Goal: Information Seeking & Learning: Compare options

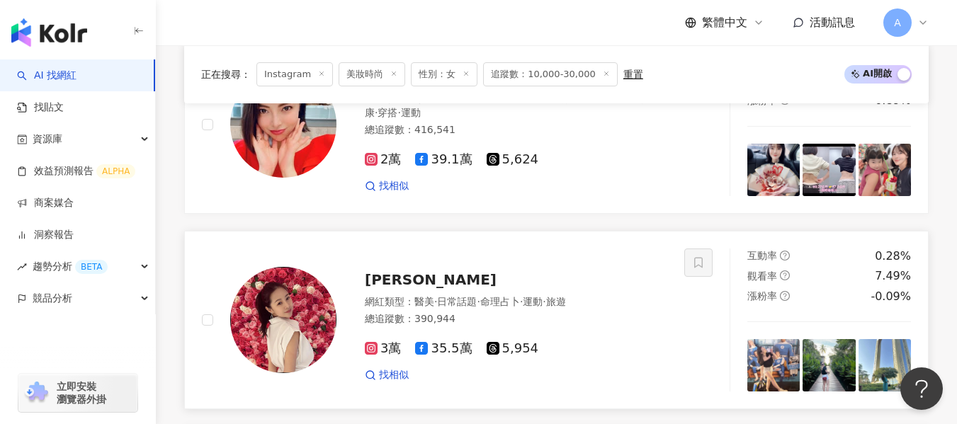
scroll to position [1042, 0]
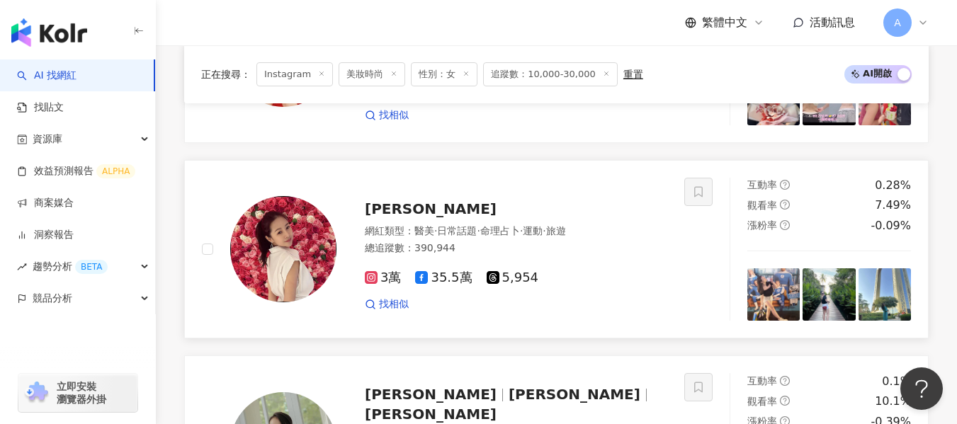
click at [537, 241] on div "總追蹤數 ： 390,944" at bounding box center [516, 248] width 302 height 14
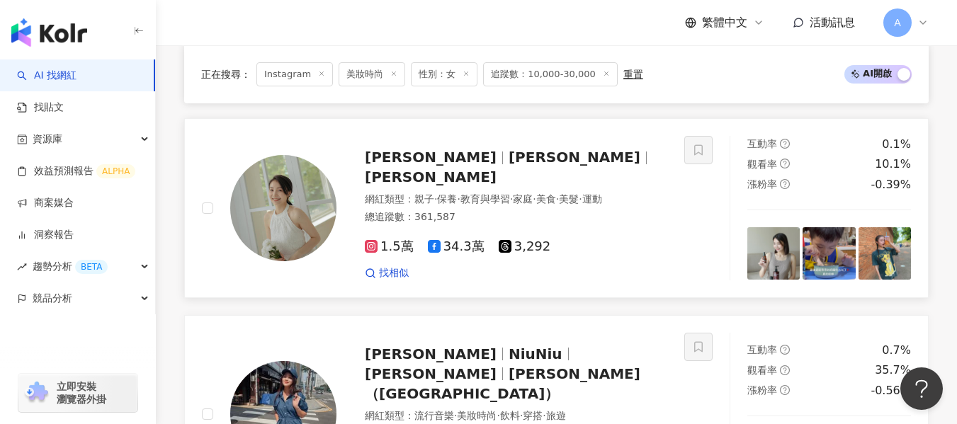
scroll to position [1255, 0]
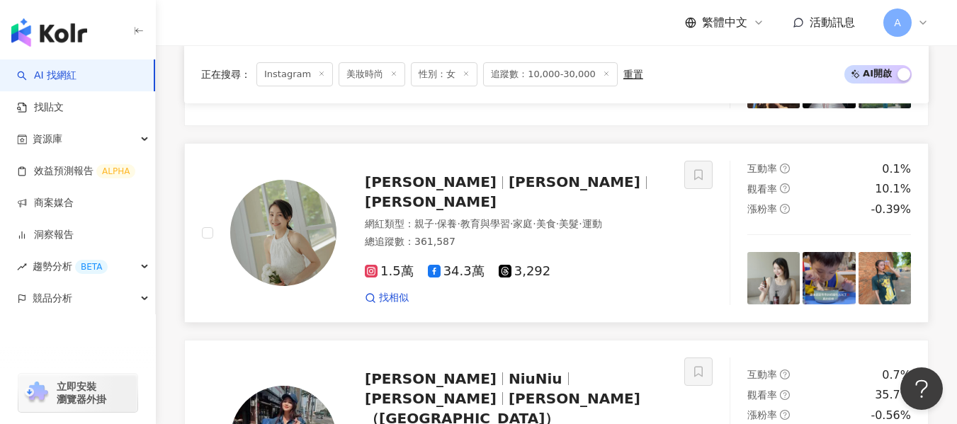
click at [668, 219] on div "許岑葦 Haley 許岑葦 Haley 網紅類型 ： 親子 · 保養 · 教育與學習 · 家庭 · 美食 · 美髮 · 運動 總追蹤數 ： 361,587 1…" at bounding box center [443, 233] width 482 height 144
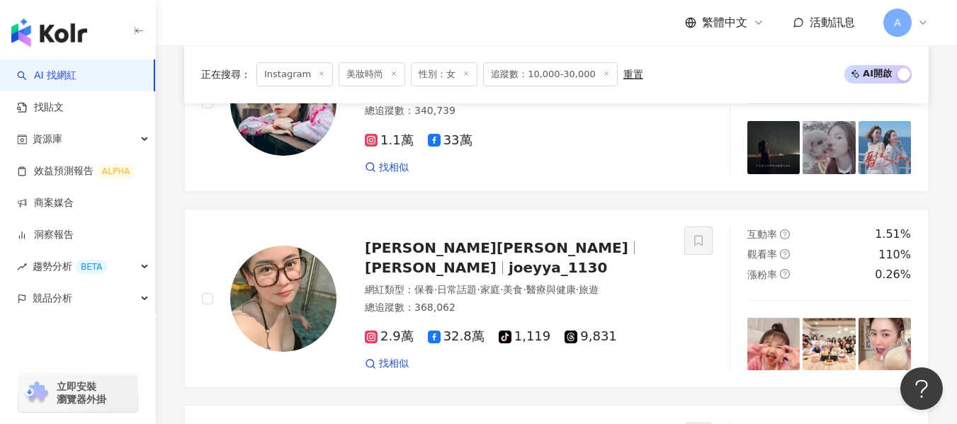
scroll to position [1821, 0]
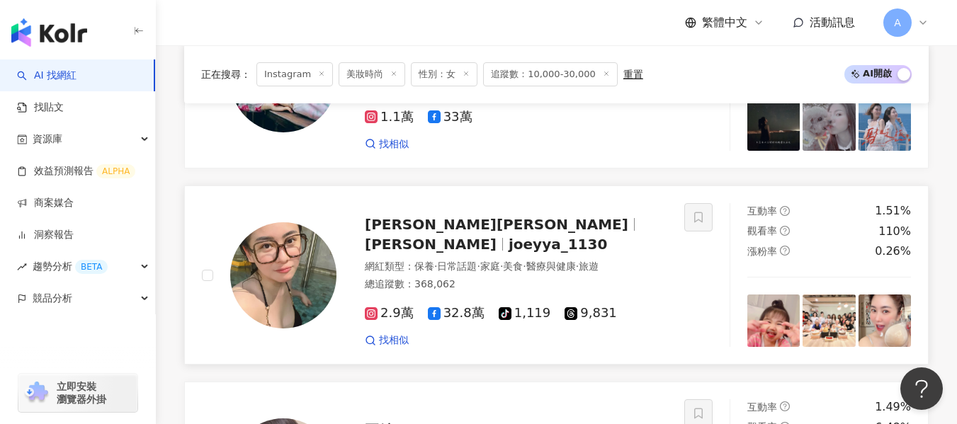
click at [675, 254] on div "葉家妤Joey ya 葉家妤 joeyya_1130 網紅類型 ： 保養 · 日常話題 · 家庭 · 美食 · 醫療與健康 · 旅遊 總追蹤數 ： 368,0…" at bounding box center [443, 275] width 482 height 144
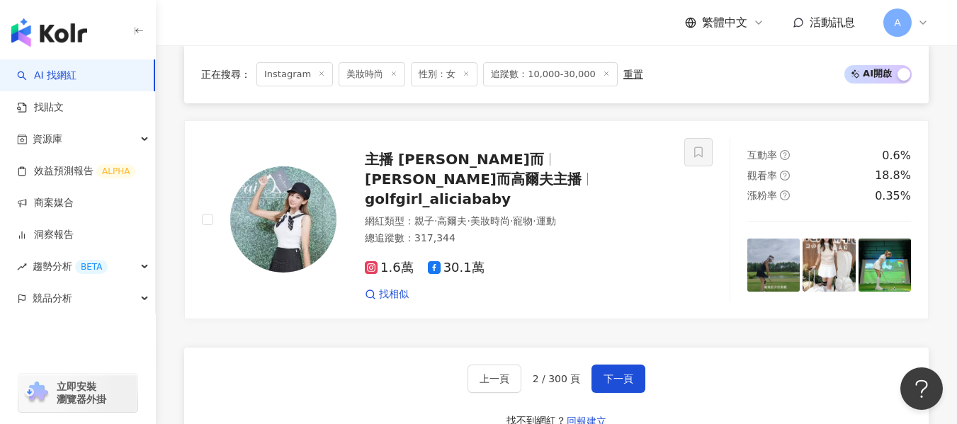
scroll to position [2600, 0]
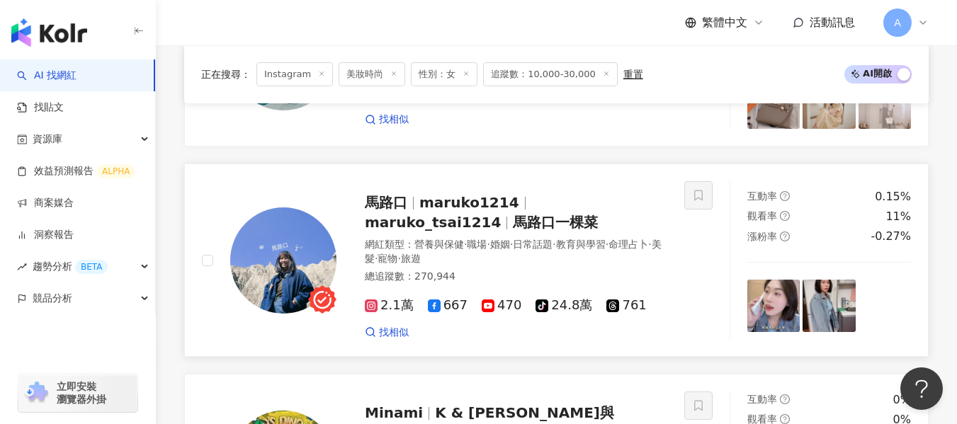
scroll to position [2433, 0]
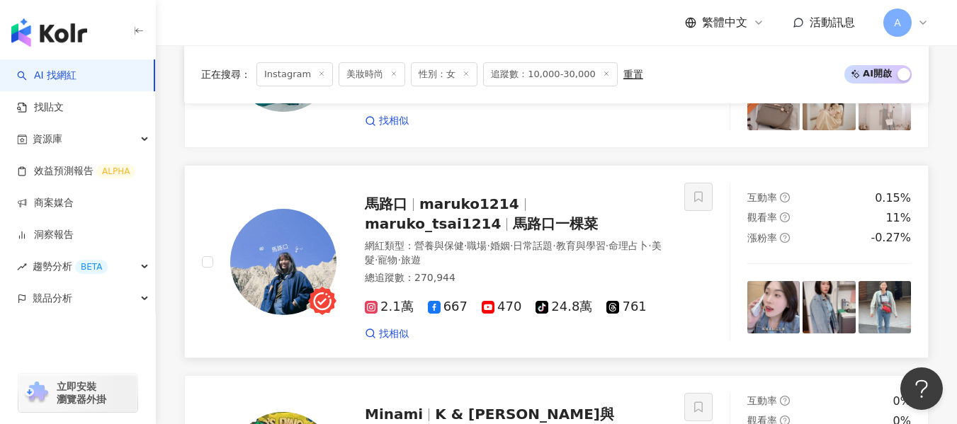
click at [584, 226] on div "馬路口 maruko1214 maruko_tsai1214 馬路口一棵菜 網紅類型 ： 營養與保健 · 職場 · 婚姻 · 日常話題 · 教育與學習 · 命…" at bounding box center [501, 262] width 331 height 158
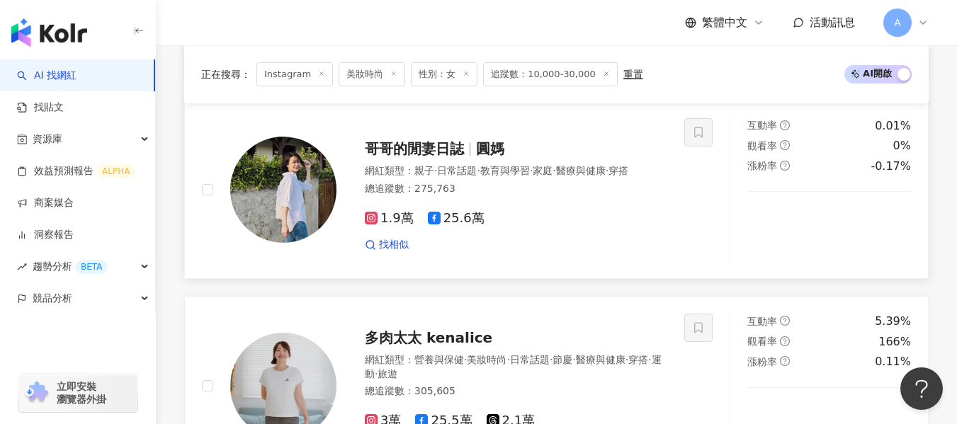
scroll to position [1867, 0]
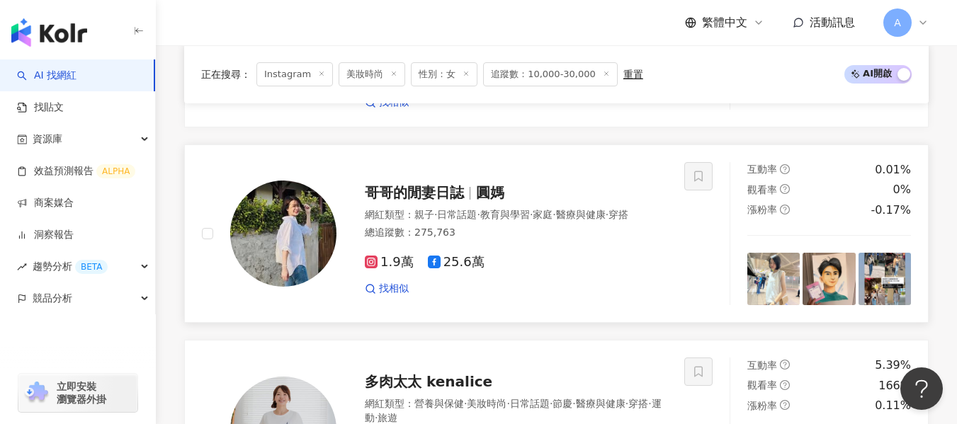
click at [544, 234] on div "總追蹤數 ： 275,763" at bounding box center [516, 233] width 302 height 14
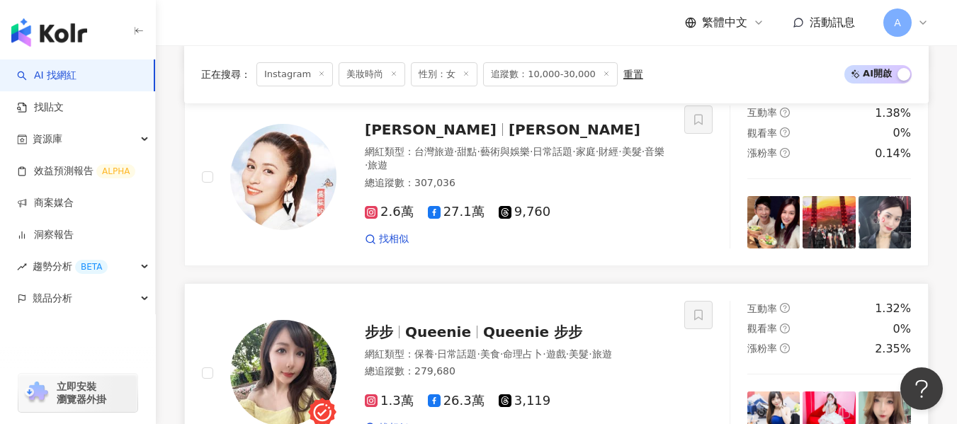
scroll to position [805, 0]
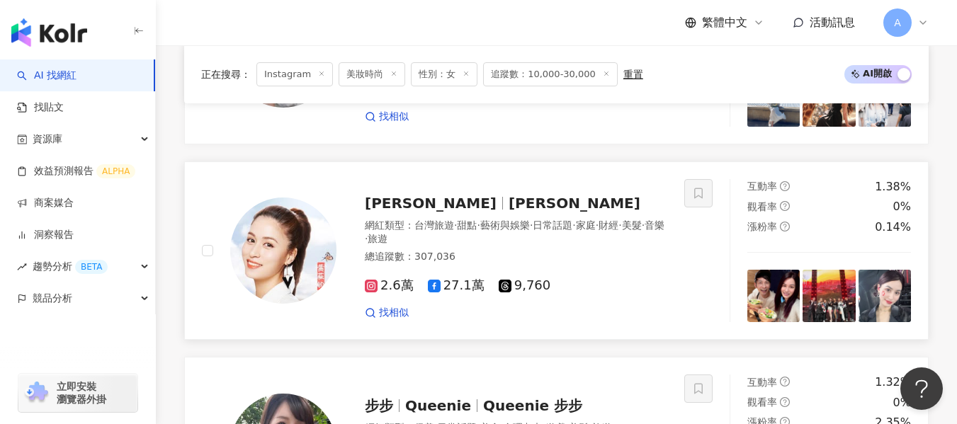
click at [599, 246] on div "網紅類型 ： 台灣旅遊 · 甜點 · 藝術與娛樂 · 日常話題 · 家庭 · 財經 · 美髮 · 音樂 · 旅遊" at bounding box center [516, 233] width 302 height 28
click at [608, 258] on div "網紅類型 ： 台灣旅遊 · 甜點 · 藝術與娛樂 · 日常話題 · 家庭 · 財經 · 美髮 · 音樂 · 旅遊 總追蹤數 ： 307,036" at bounding box center [516, 243] width 302 height 49
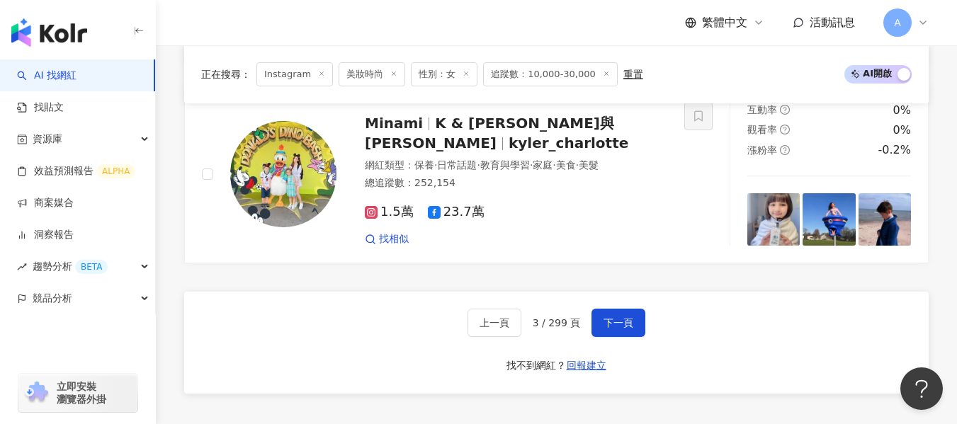
scroll to position [2717, 0]
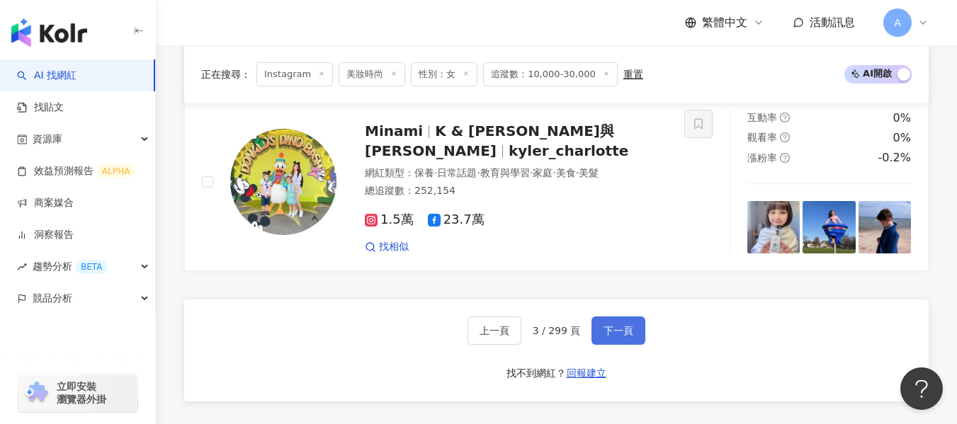
click at [610, 316] on button "下一頁" at bounding box center [618, 330] width 54 height 28
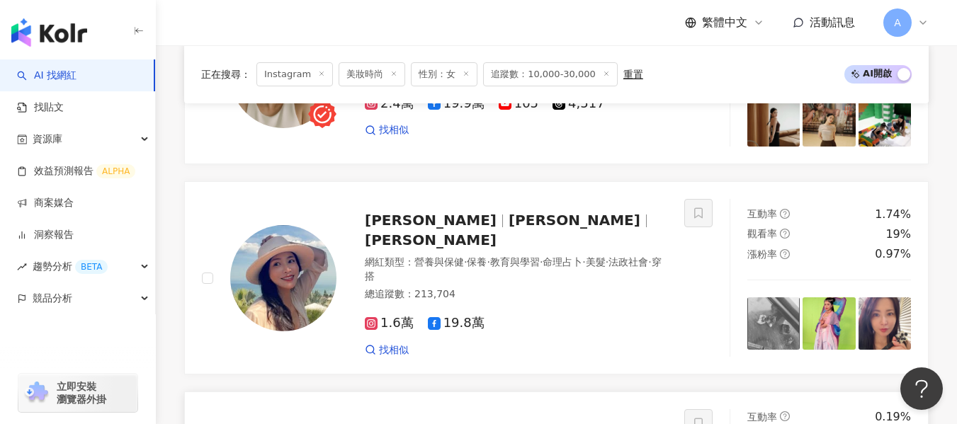
scroll to position [2331, 0]
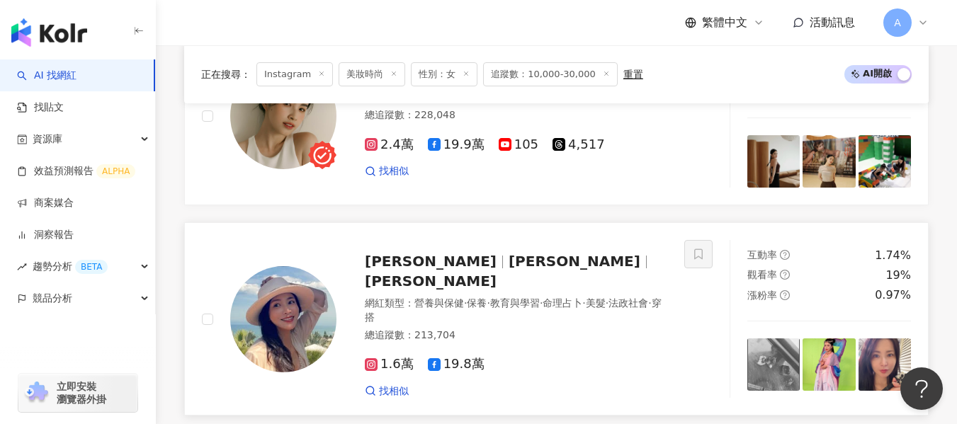
click at [599, 297] on div "網紅類型 ： 營養與保健 · 保養 · 教育與學習 · 命理占卜 · 美髮 · 法政社會 · 穿搭" at bounding box center [516, 311] width 302 height 28
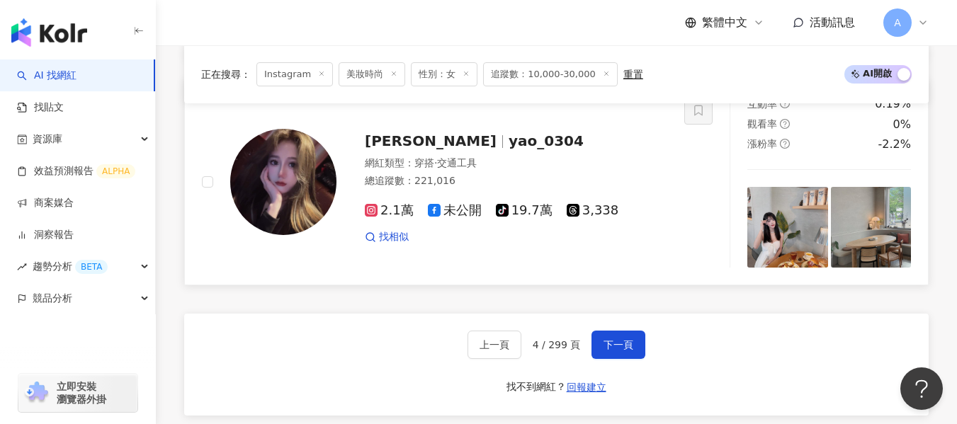
scroll to position [2614, 0]
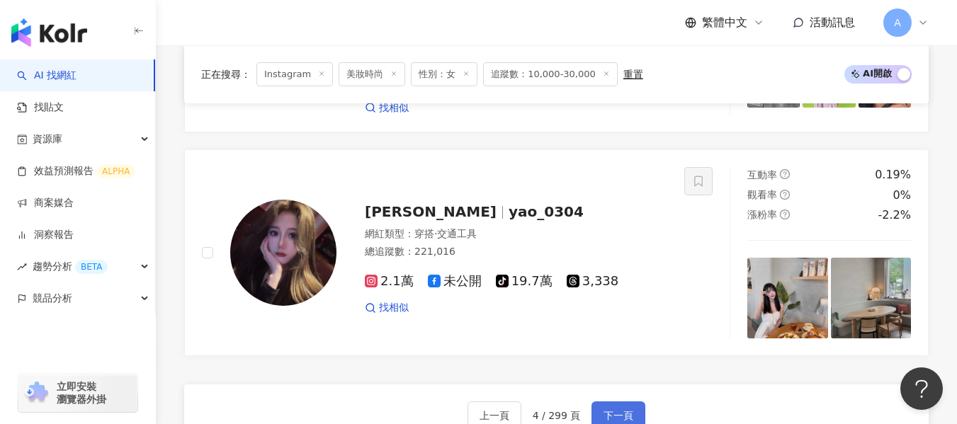
click at [617, 410] on span "下一頁" at bounding box center [618, 415] width 30 height 11
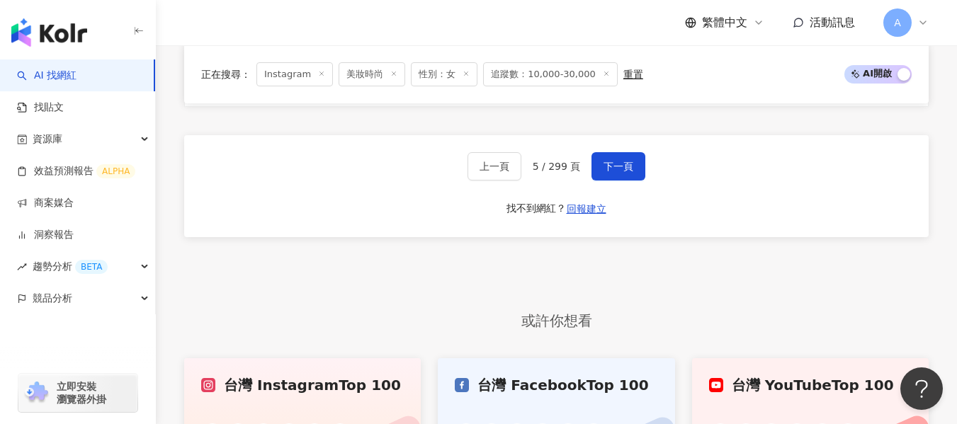
scroll to position [2749, 0]
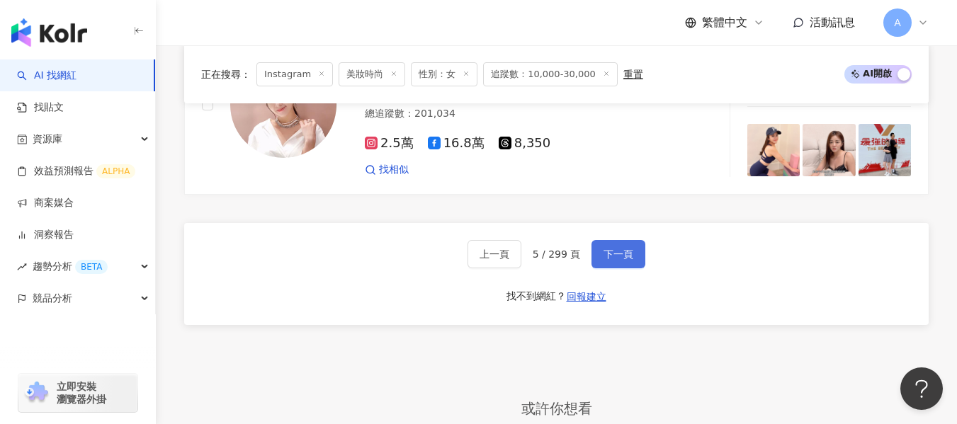
click at [636, 260] on button "下一頁" at bounding box center [618, 254] width 54 height 28
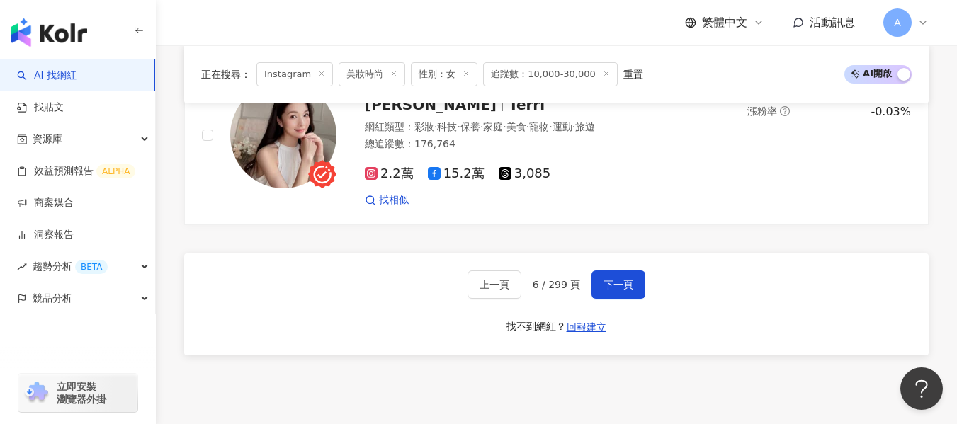
scroll to position [2698, 0]
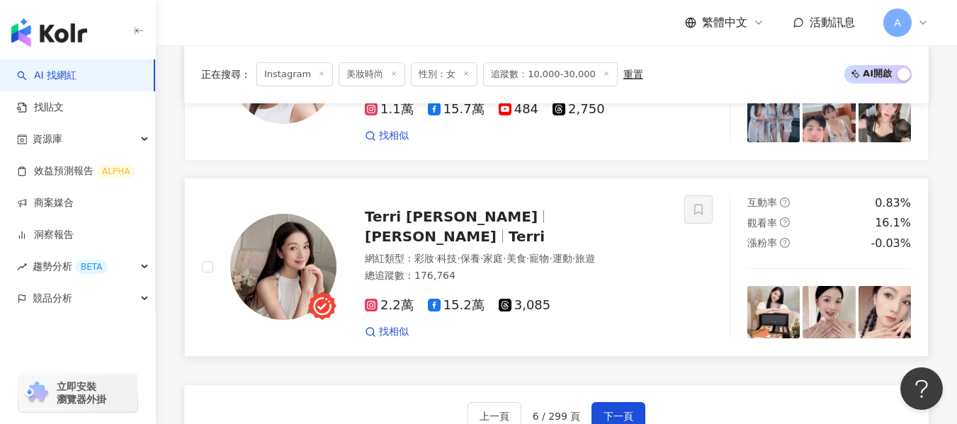
click at [622, 287] on div "2.2萬 15.2萬 3,085 找相似" at bounding box center [516, 313] width 302 height 52
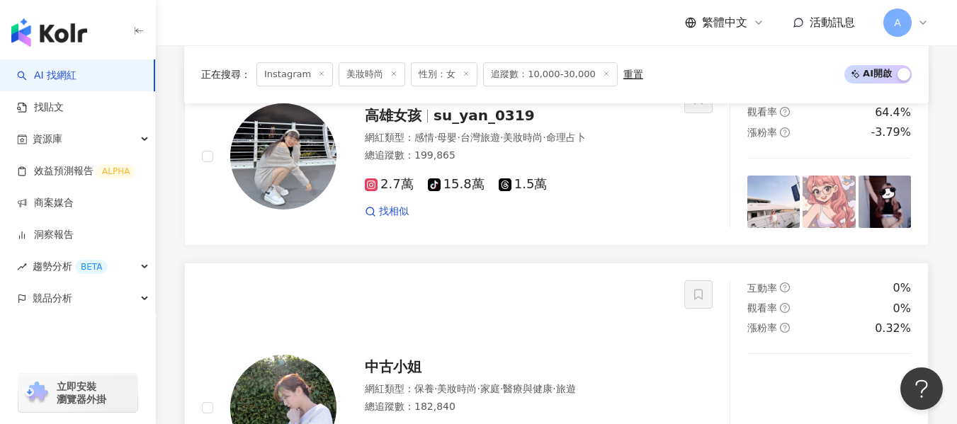
scroll to position [2202, 0]
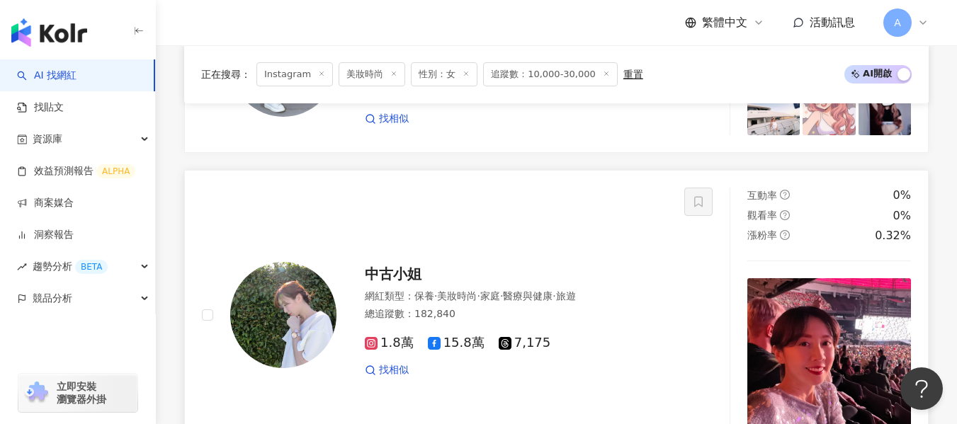
click at [409, 290] on div "網紅類型 ： 保養 · 美妝時尚 · 家庭 · 醫療與健康 · 旅遊" at bounding box center [516, 297] width 302 height 14
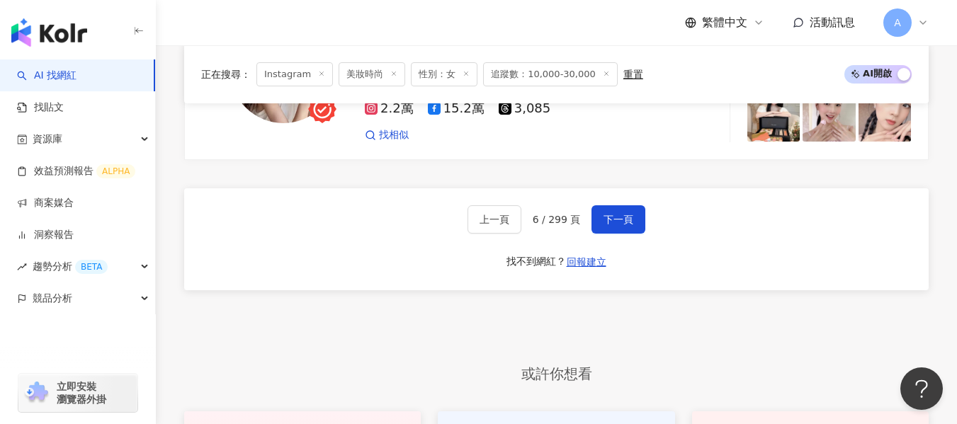
scroll to position [2938, 0]
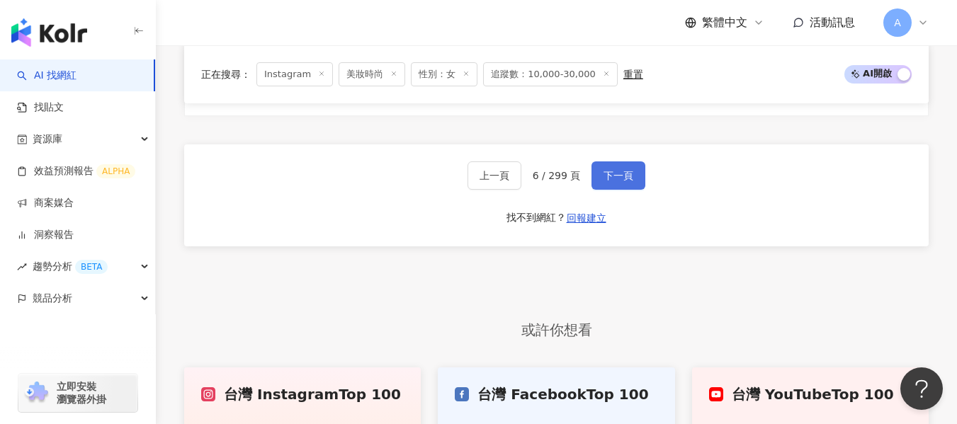
click at [620, 161] on button "下一頁" at bounding box center [618, 175] width 54 height 28
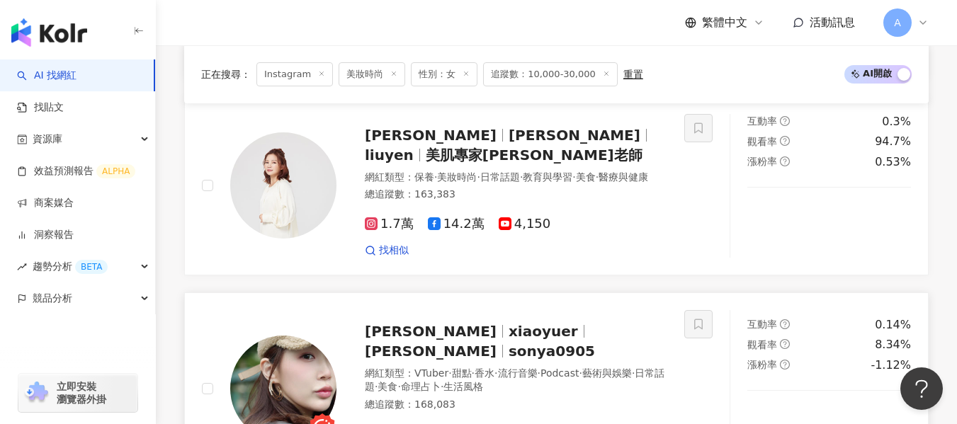
scroll to position [1434, 0]
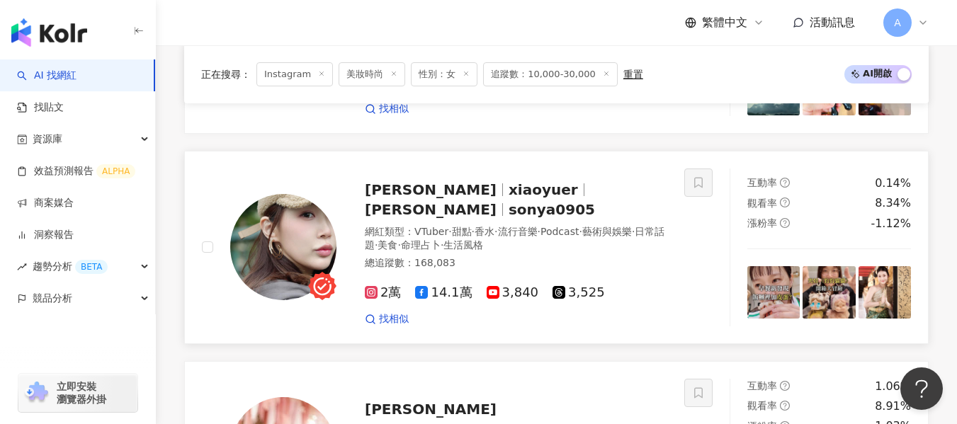
click at [494, 226] on span "香水" at bounding box center [484, 231] width 20 height 11
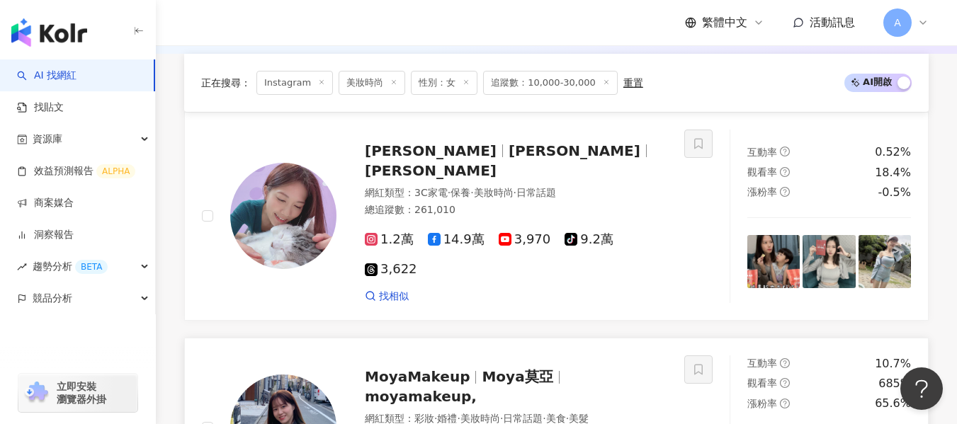
scroll to position [443, 0]
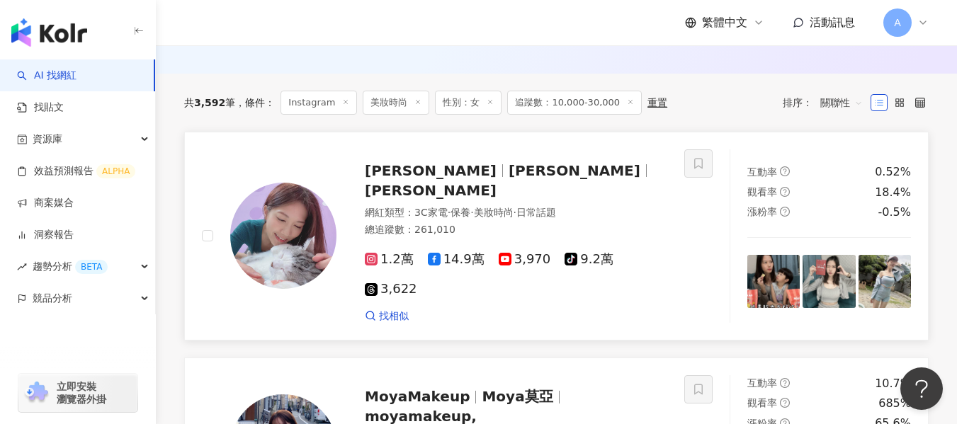
click at [541, 190] on div "貞貞 Jen 貞貞 Jen" at bounding box center [516, 181] width 302 height 40
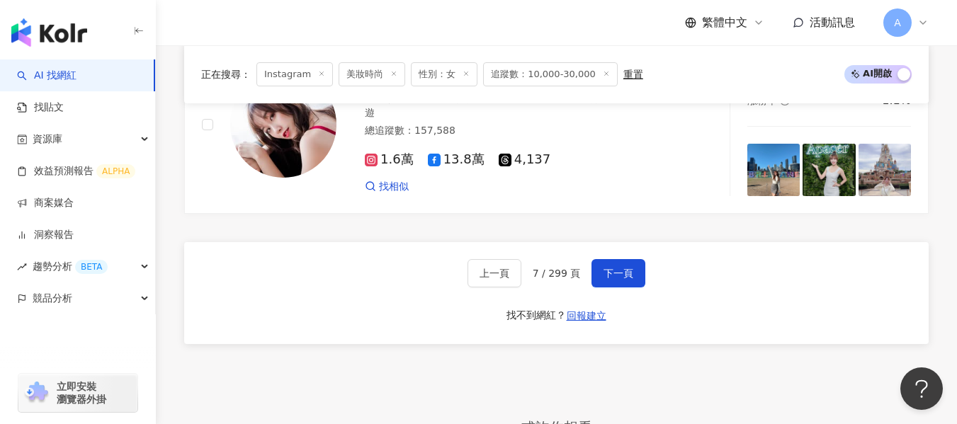
scroll to position [2753, 0]
click at [609, 268] on span "下一頁" at bounding box center [618, 273] width 30 height 11
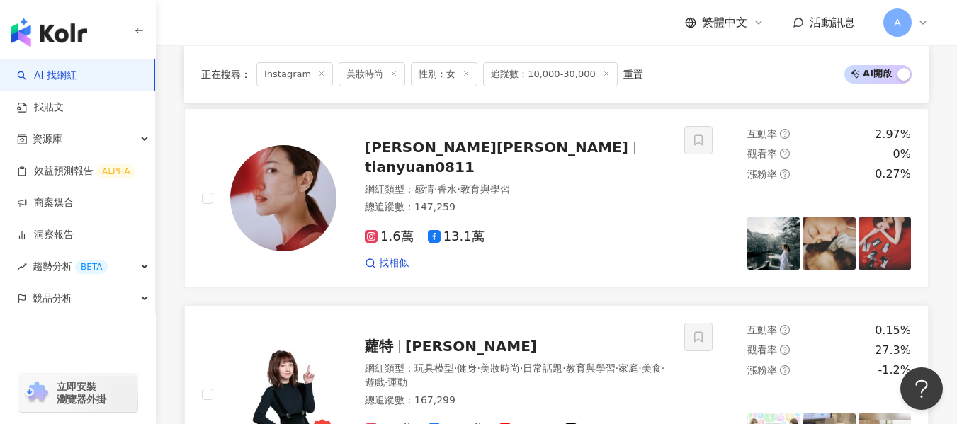
scroll to position [2615, 0]
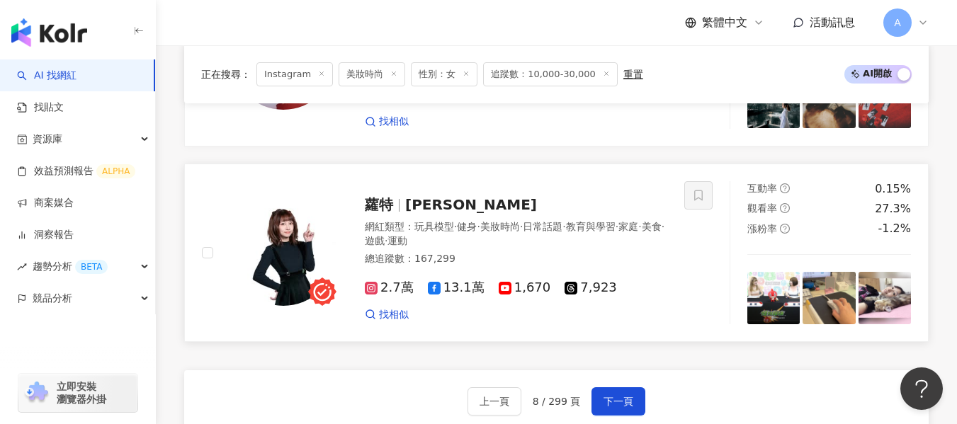
click at [571, 232] on div "網紅類型 ： 玩具模型 · 健身 · 美妝時尚 · 日常話題 · 教育與學習 · 家庭 · 美食 · 遊戲 · 運動" at bounding box center [516, 234] width 302 height 28
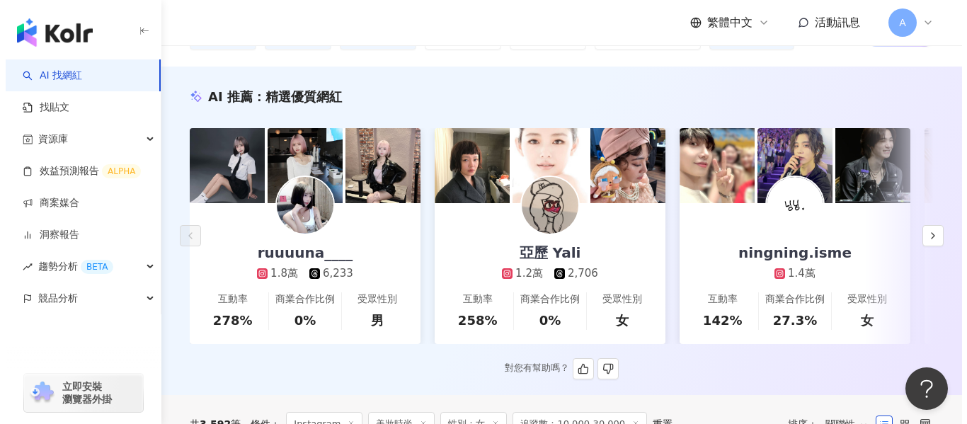
scroll to position [0, 0]
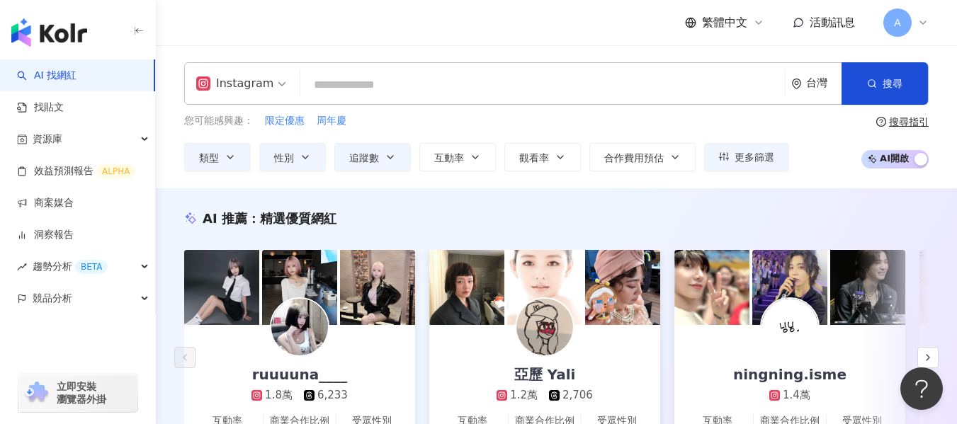
click at [925, 21] on icon at bounding box center [923, 22] width 6 height 3
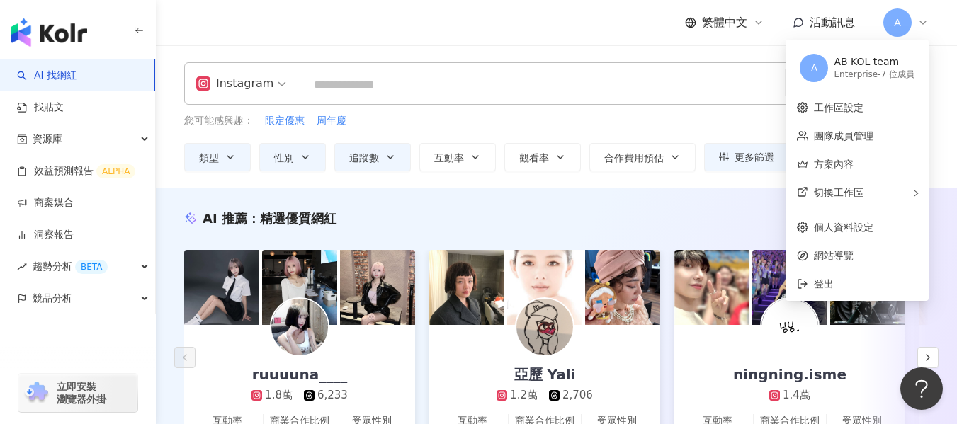
click at [925, 21] on icon at bounding box center [923, 22] width 6 height 3
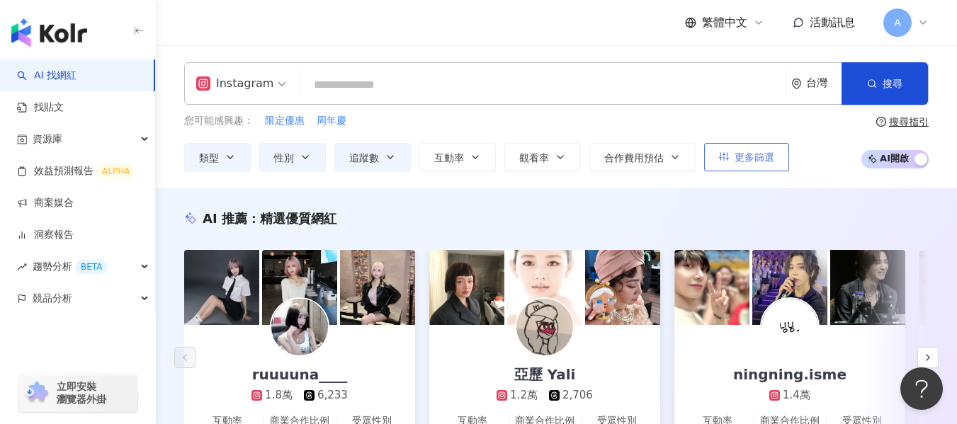
click at [741, 160] on span "更多篩選" at bounding box center [754, 157] width 40 height 11
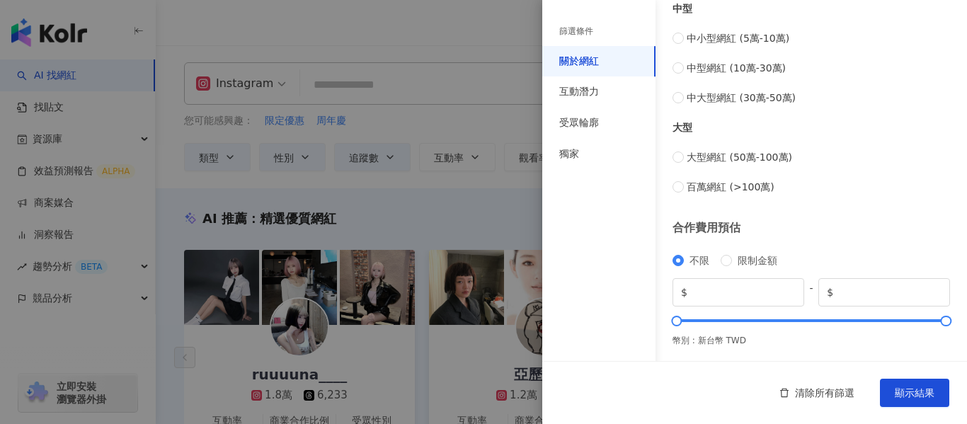
scroll to position [646, 0]
click at [449, 45] on div at bounding box center [483, 212] width 967 height 424
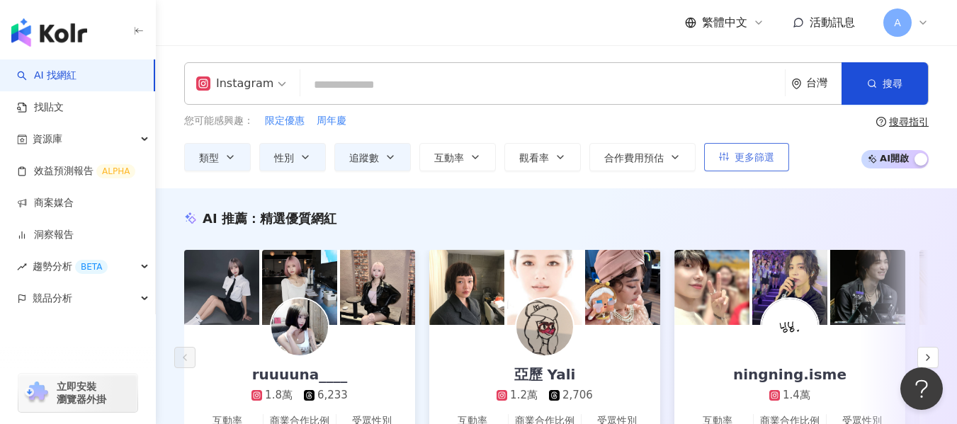
click at [721, 159] on icon "button" at bounding box center [724, 157] width 10 height 8
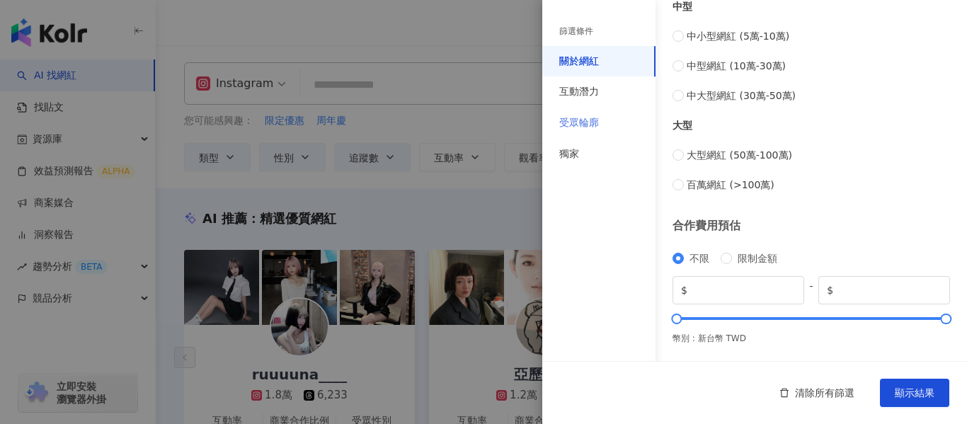
click at [616, 131] on div "受眾輪廓" at bounding box center [598, 123] width 113 height 31
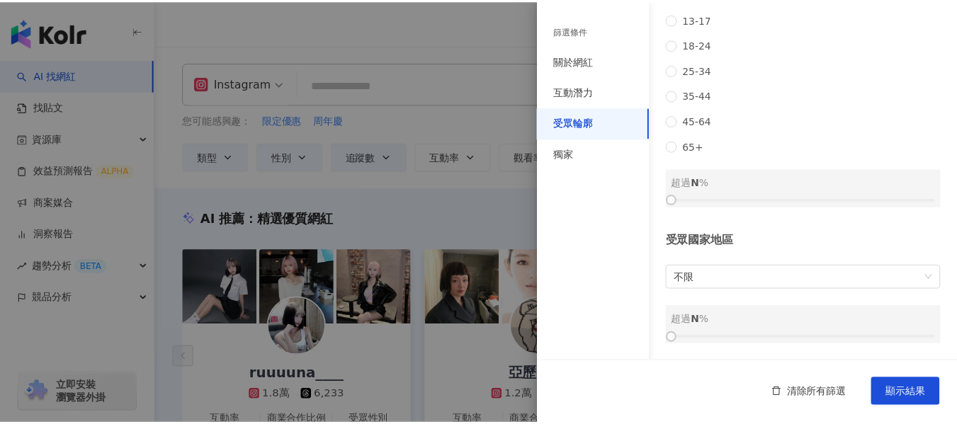
scroll to position [122, 0]
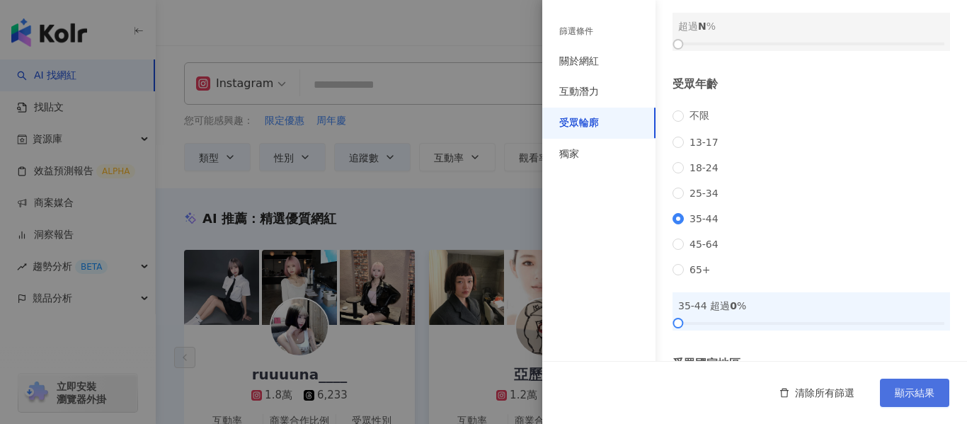
click at [928, 396] on span "顯示結果" at bounding box center [915, 392] width 40 height 11
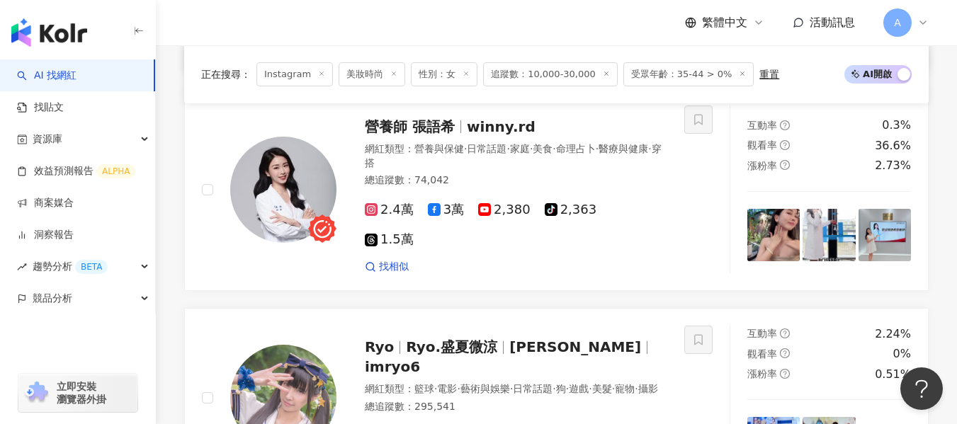
scroll to position [1257, 0]
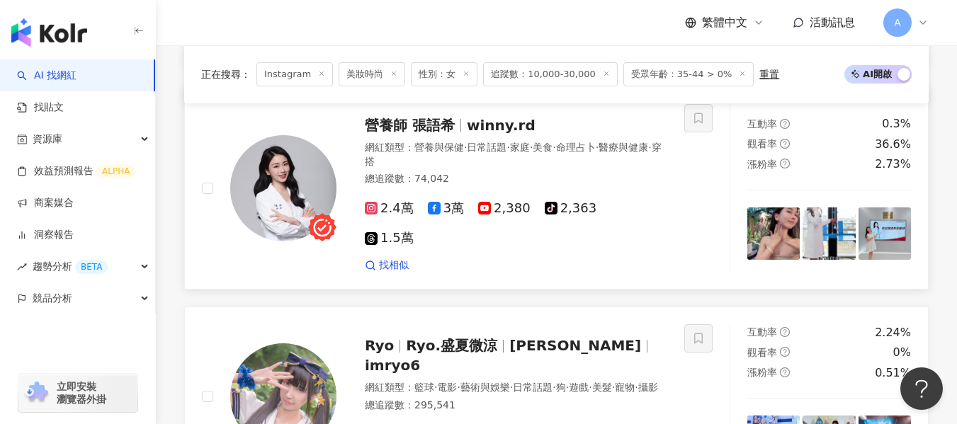
click at [599, 156] on div "網紅類型 ： 營養與保健 · 日常話題 · 家庭 · 美食 · 命理占卜 · 醫療與健康 · 穿搭" at bounding box center [516, 155] width 302 height 28
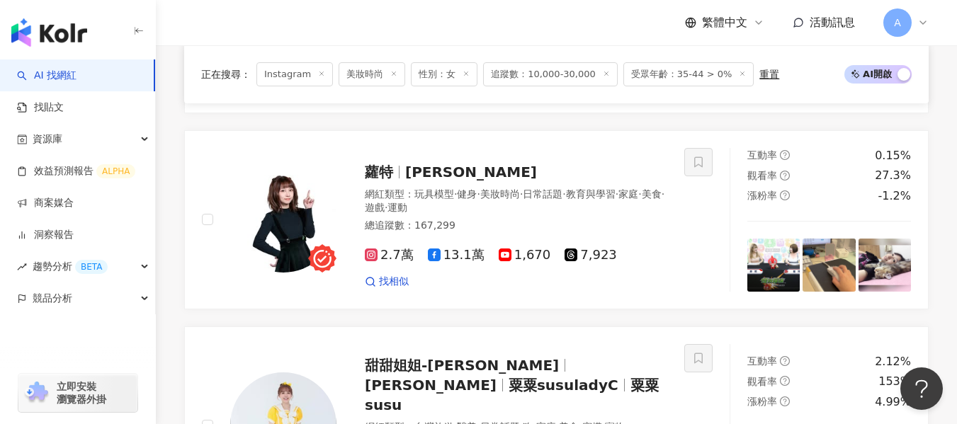
scroll to position [2178, 0]
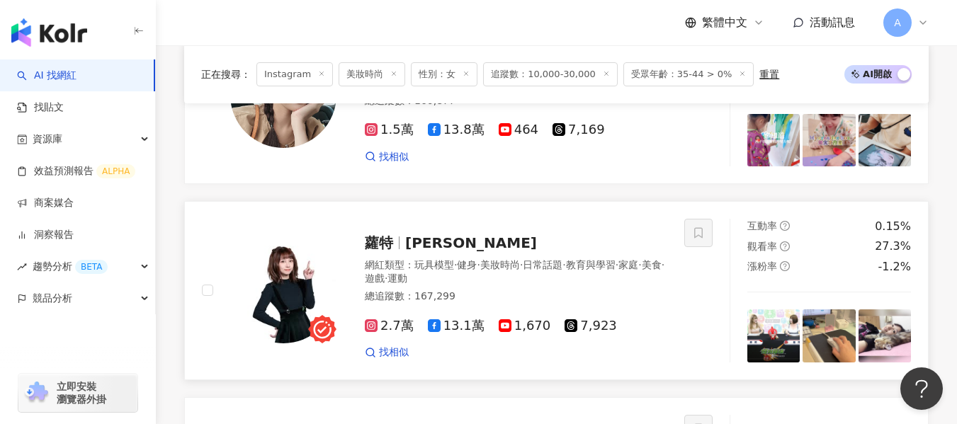
click at [610, 258] on div "網紅類型 ： 玩具模型 · 健身 · 美妝時尚 · 日常話題 · 教育與學習 · 家庭 · 美食 · 遊戲 · 運動" at bounding box center [516, 272] width 302 height 28
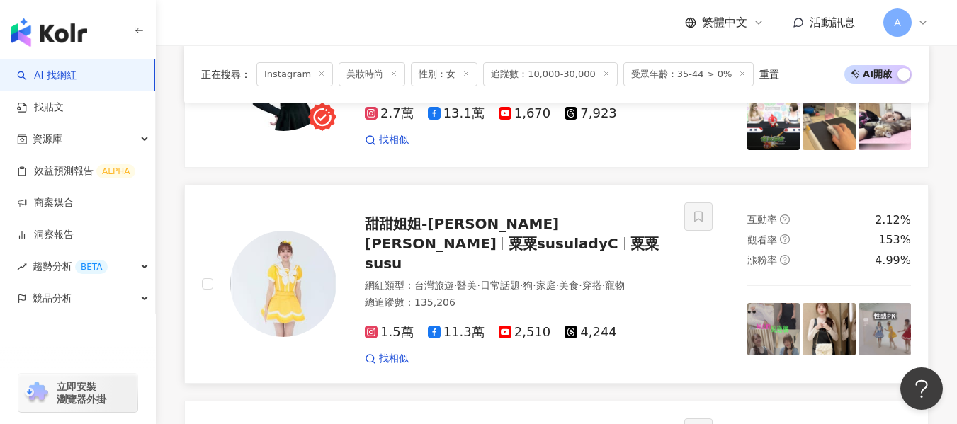
scroll to position [2603, 0]
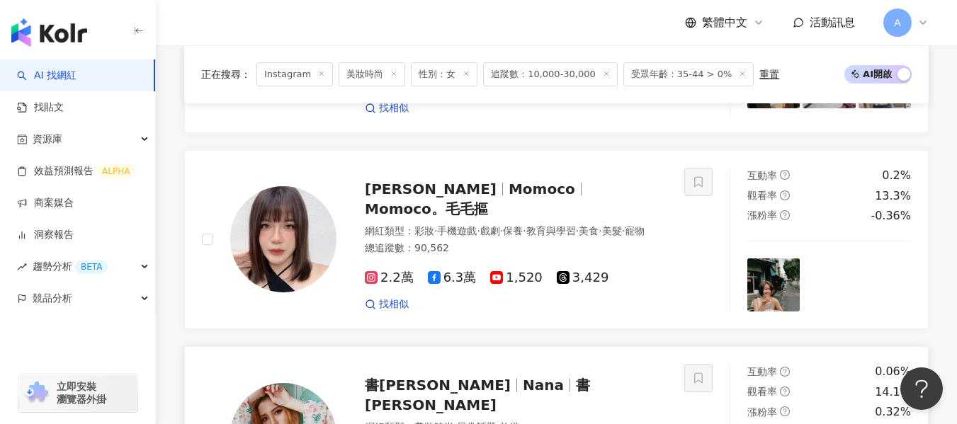
scroll to position [2367, 0]
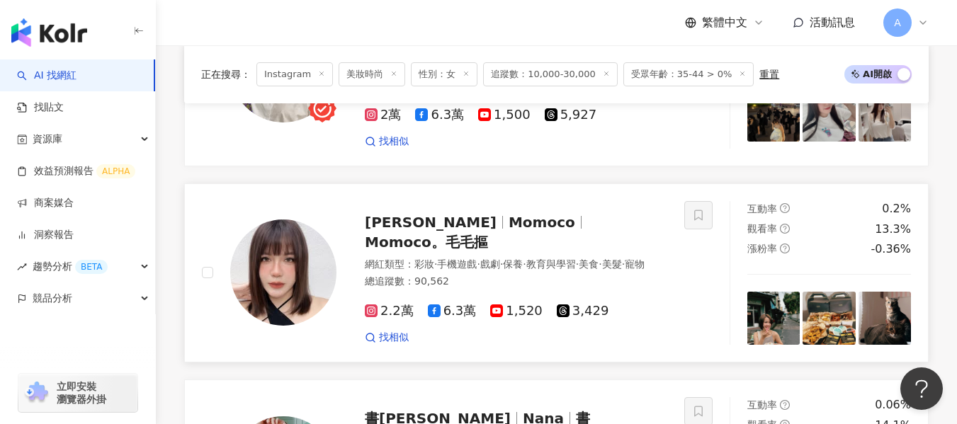
click at [532, 258] on div "網紅類型 ： 彩妝 · 手機遊戲 · 戲劇 · 保養 · 教育與學習 · 美食 · 美髮 · 寵物" at bounding box center [516, 265] width 302 height 14
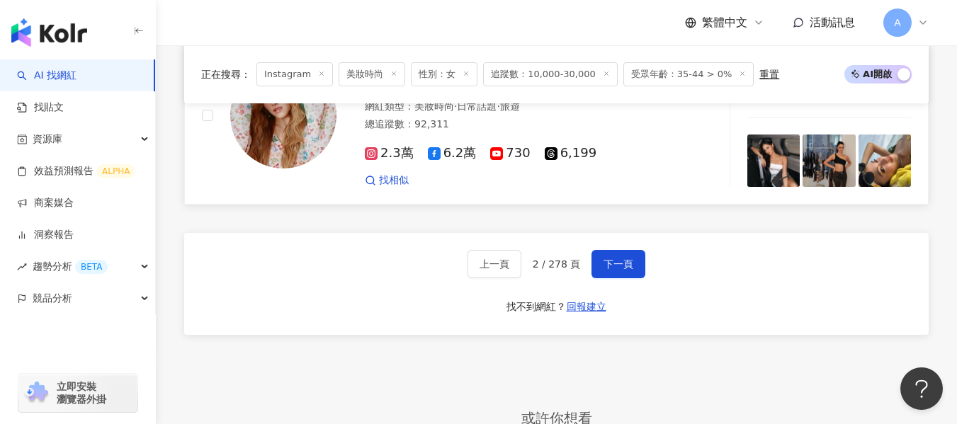
scroll to position [2650, 0]
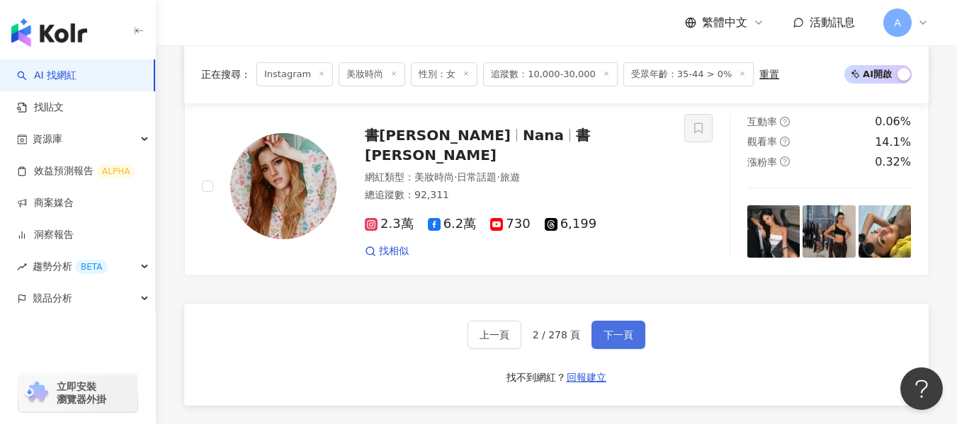
click at [622, 329] on span "下一頁" at bounding box center [618, 334] width 30 height 11
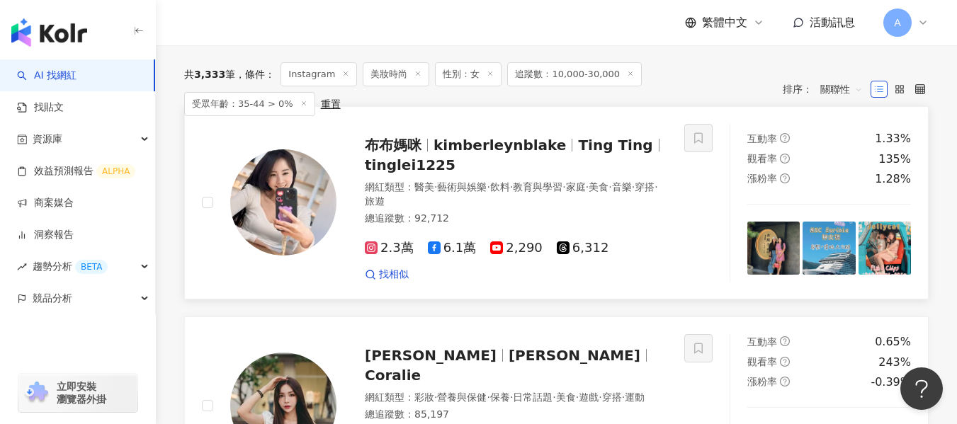
scroll to position [399, 0]
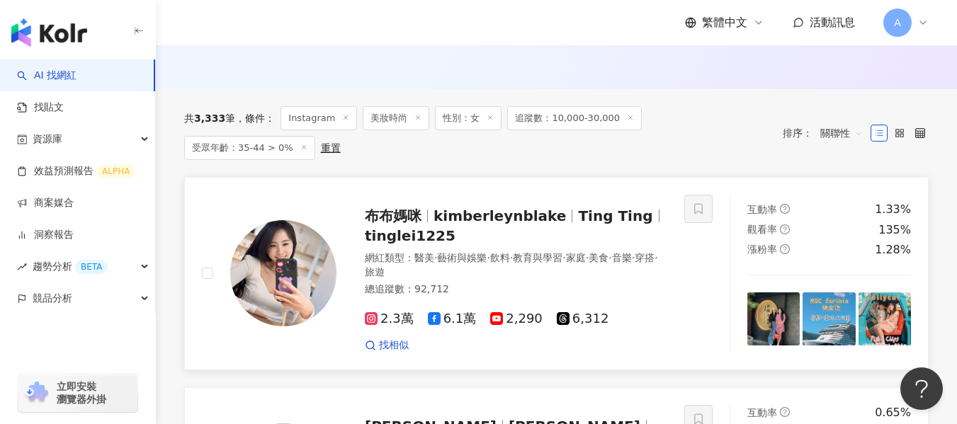
click at [608, 252] on span "美食" at bounding box center [598, 257] width 20 height 11
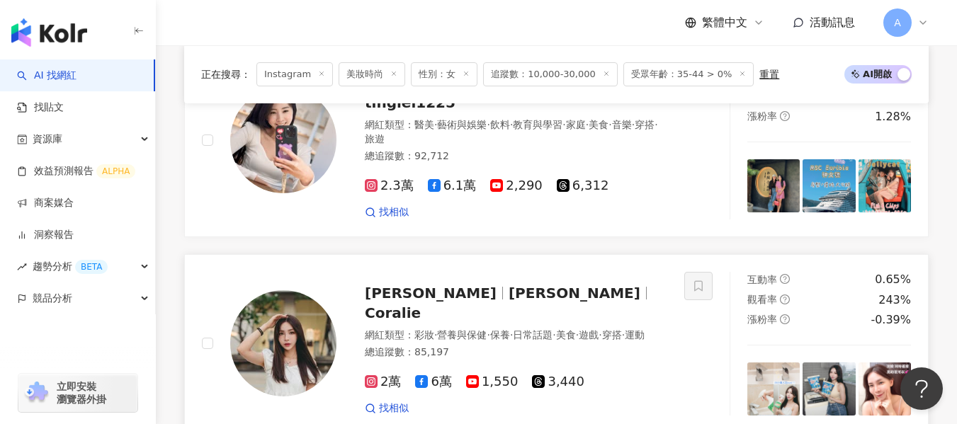
scroll to position [469, 0]
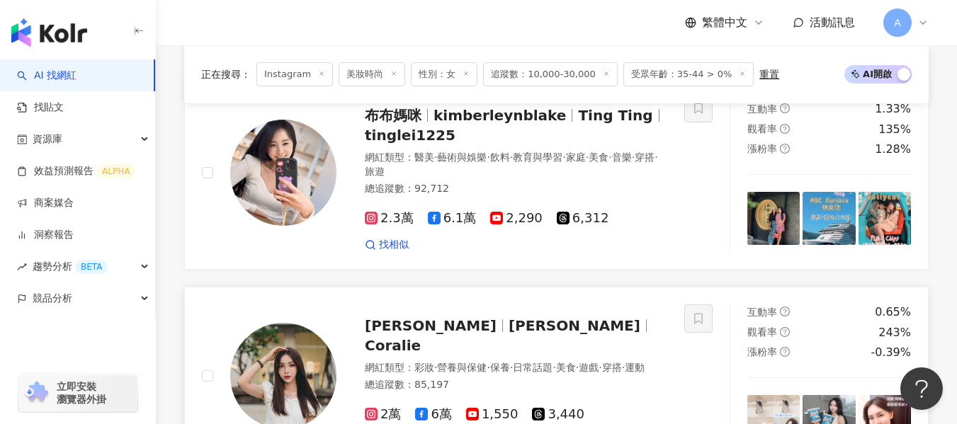
click at [502, 326] on div at bounding box center [502, 325] width 1 height 13
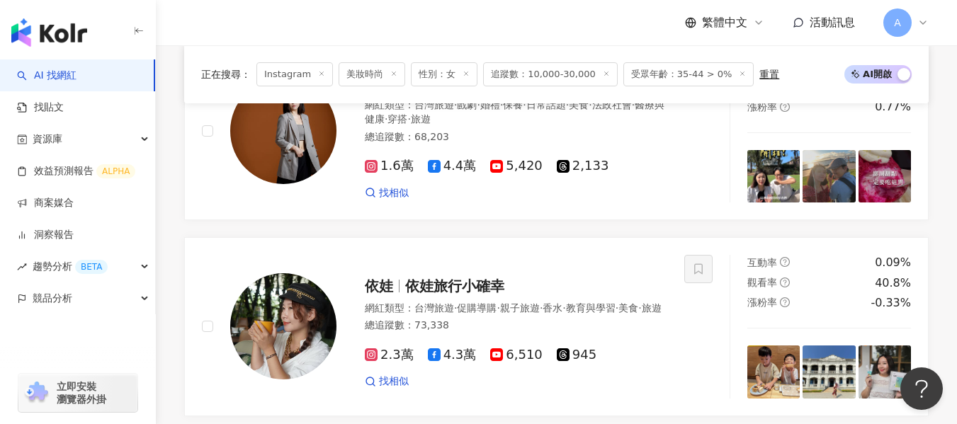
scroll to position [1036, 0]
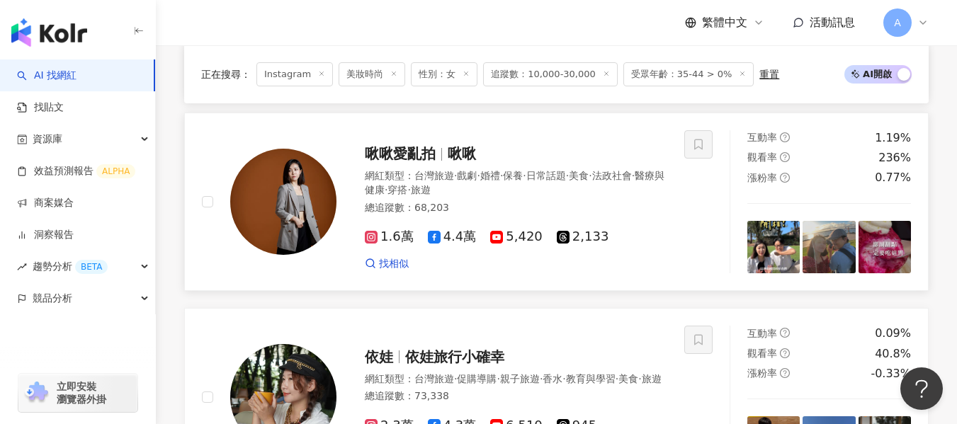
click at [633, 207] on div "總追蹤數 ： 68,203" at bounding box center [516, 208] width 302 height 14
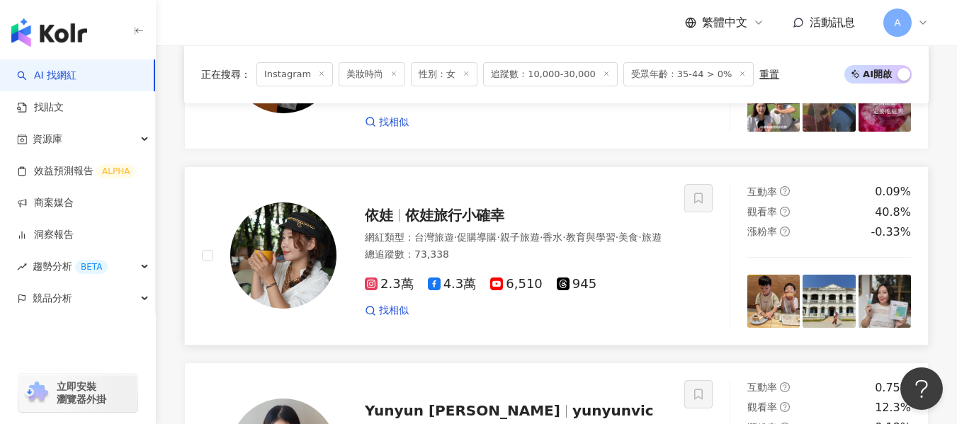
click at [639, 238] on div "網紅類型 ： 台灣旅遊 · 促購導購 · 親子旅遊 · 香水 · 教育與學習 · 美食 · 旅遊" at bounding box center [516, 238] width 302 height 14
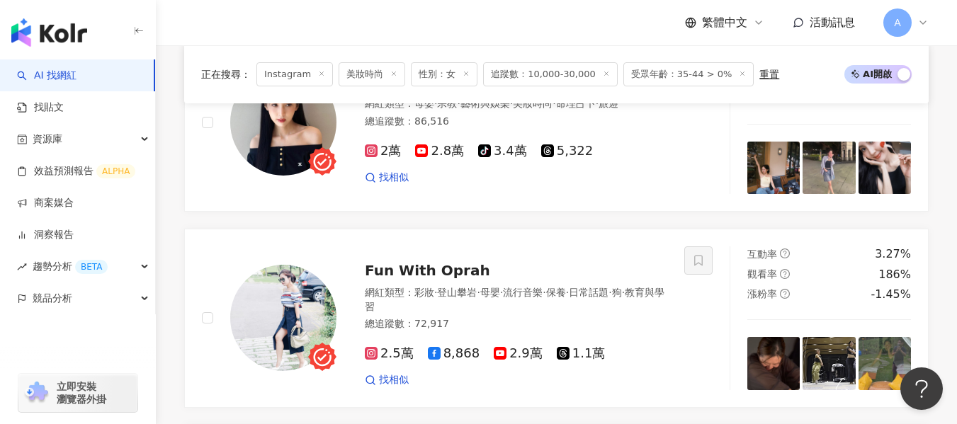
scroll to position [1531, 0]
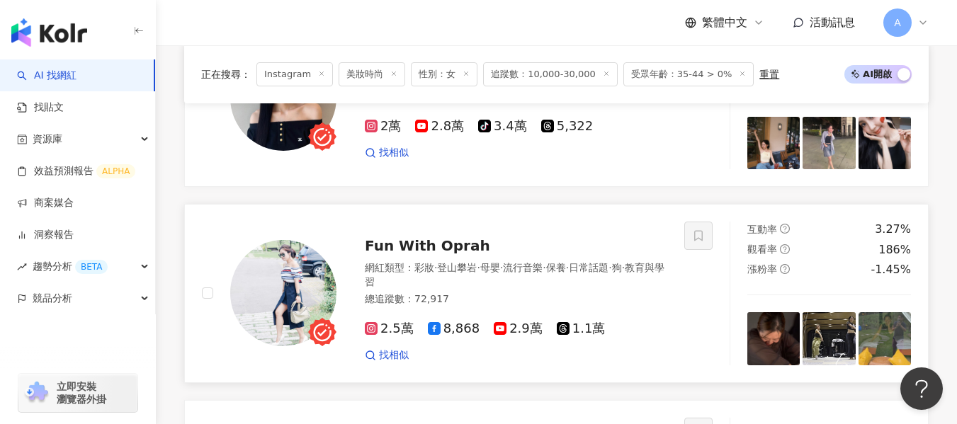
click at [635, 290] on div "網紅類型 ： 彩妝 · 登山攀岩 · 母嬰 · 流行音樂 · 保養 · 日常話題 · 狗 · 教育與學習 總追蹤數 ： 72,917" at bounding box center [516, 285] width 302 height 49
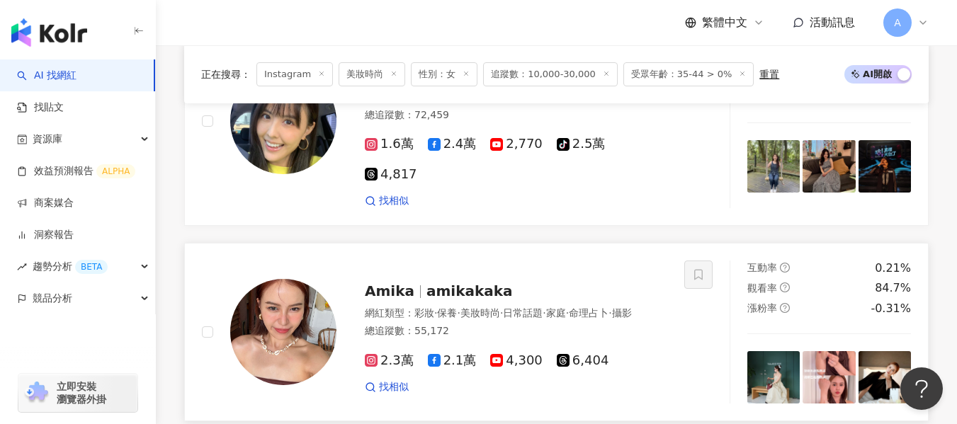
scroll to position [2664, 0]
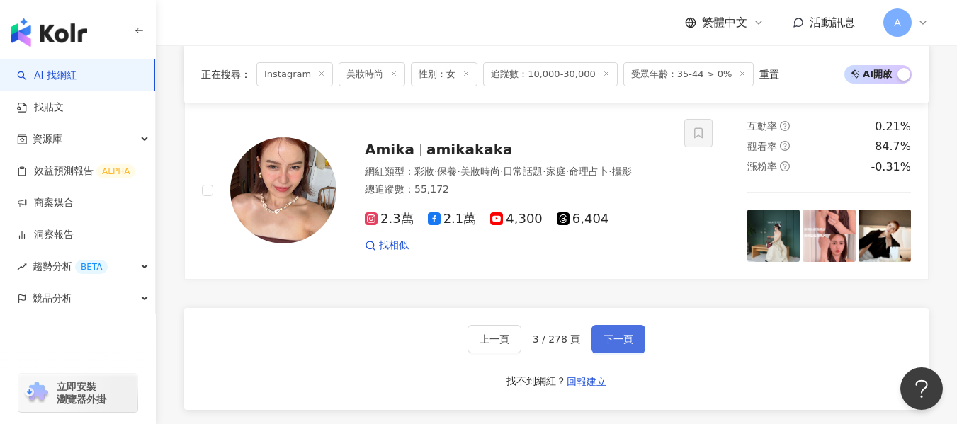
click at [627, 333] on span "下一頁" at bounding box center [618, 338] width 30 height 11
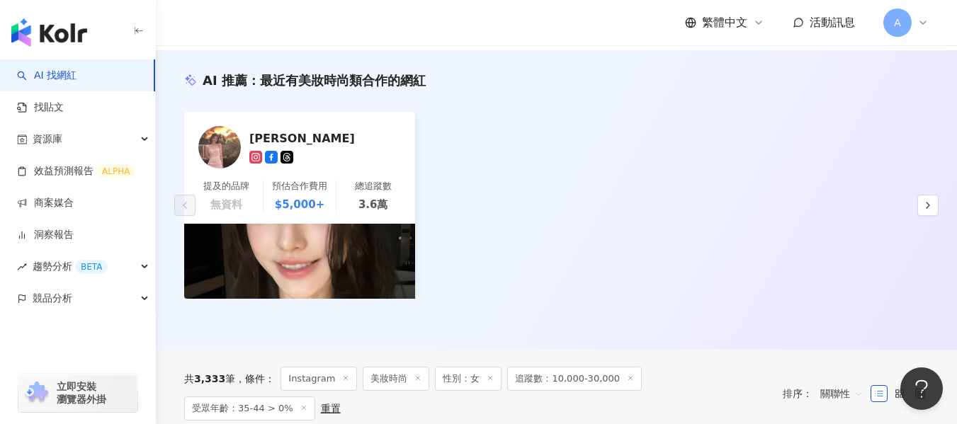
scroll to position [71, 0]
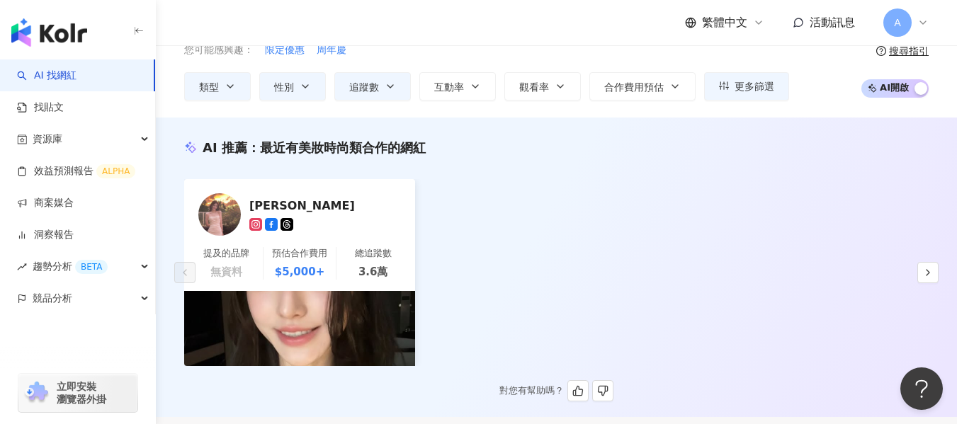
click at [335, 209] on div "王維琳 Weilin Wang" at bounding box center [320, 205] width 142 height 14
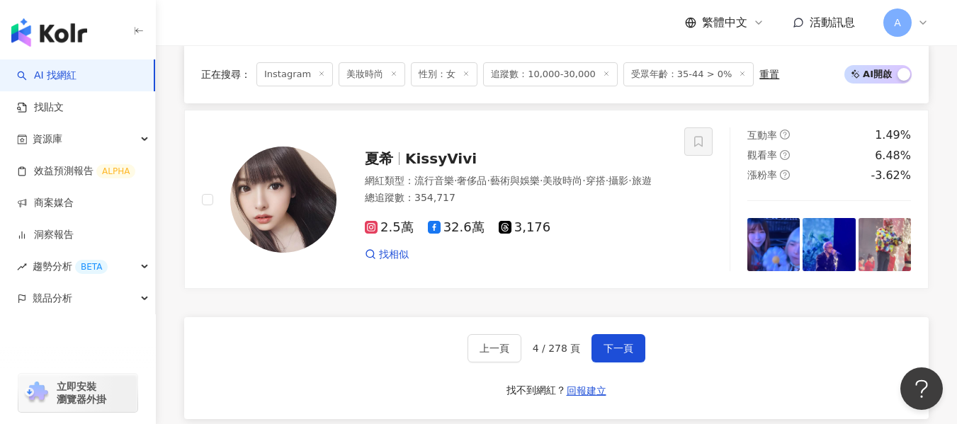
scroll to position [2660, 0]
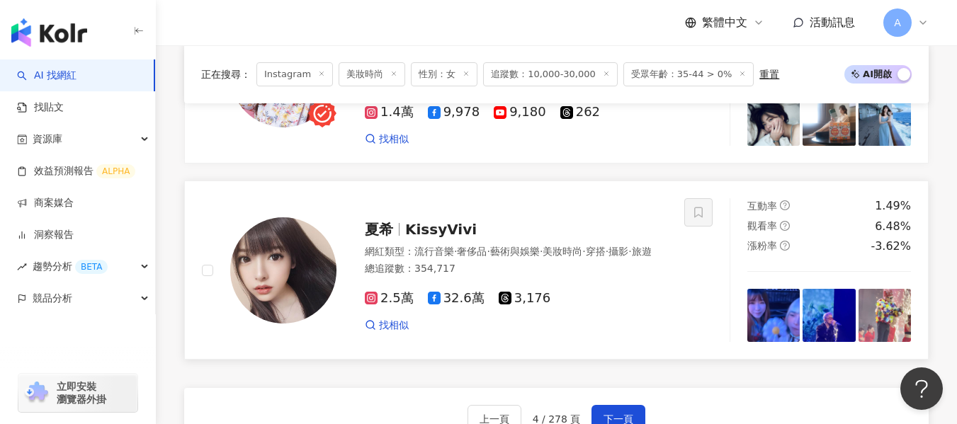
click at [573, 262] on div "總追蹤數 ： 354,717" at bounding box center [516, 269] width 302 height 14
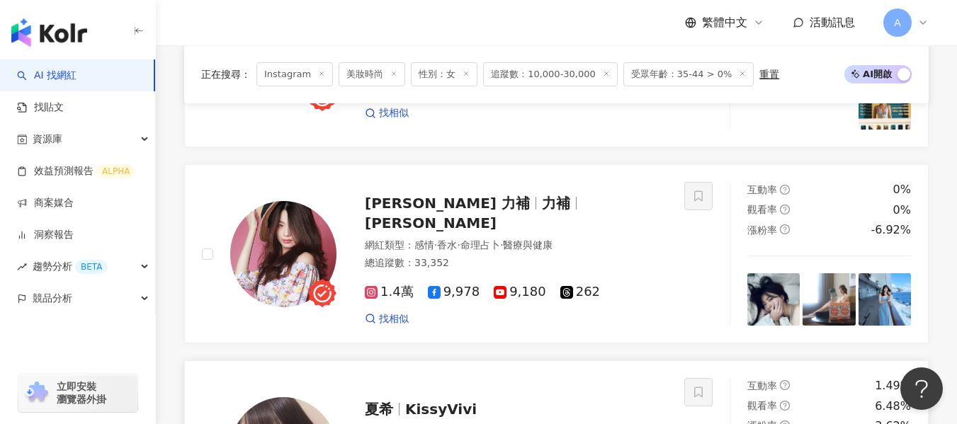
scroll to position [2448, 0]
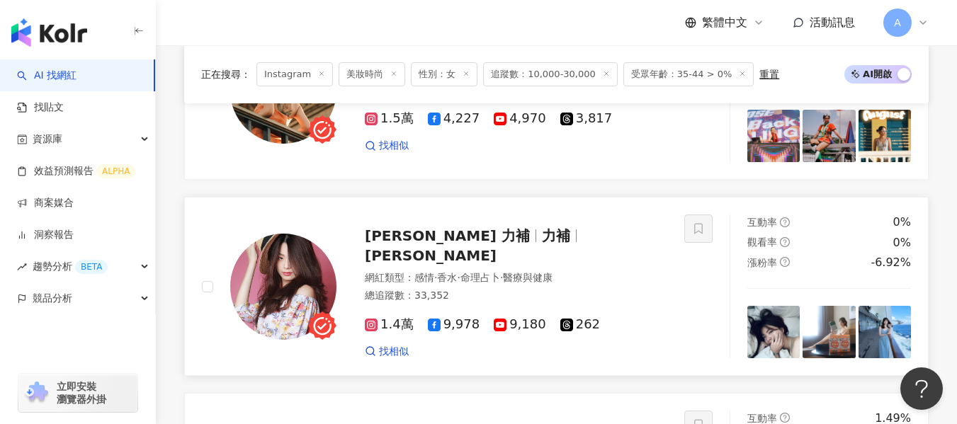
click at [540, 289] on div "總追蹤數 ： 33,352" at bounding box center [516, 296] width 302 height 14
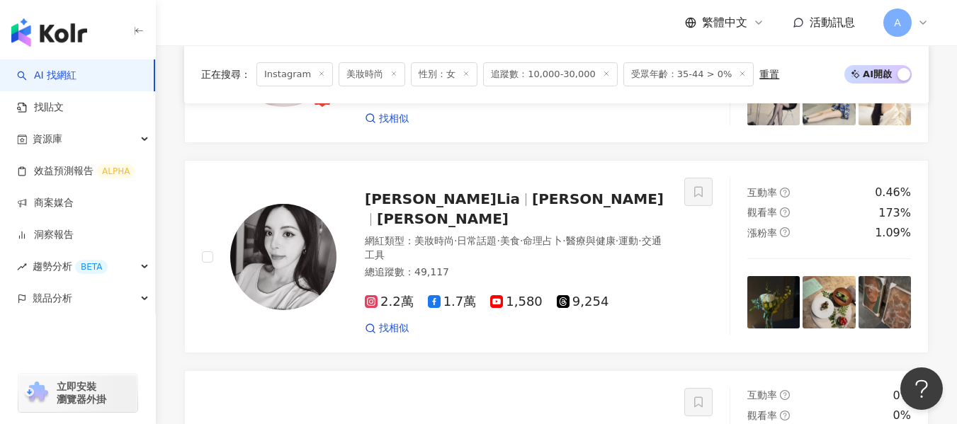
scroll to position [607, 0]
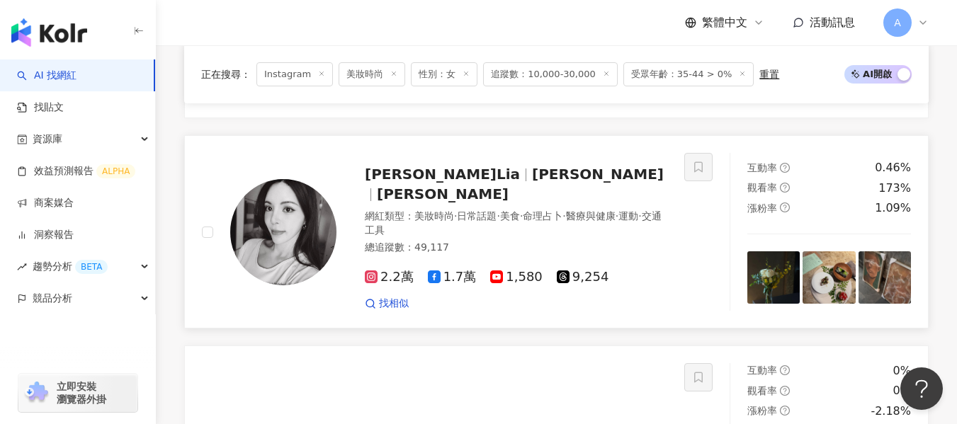
click at [620, 241] on div "總追蹤數 ： 49,117" at bounding box center [516, 248] width 302 height 14
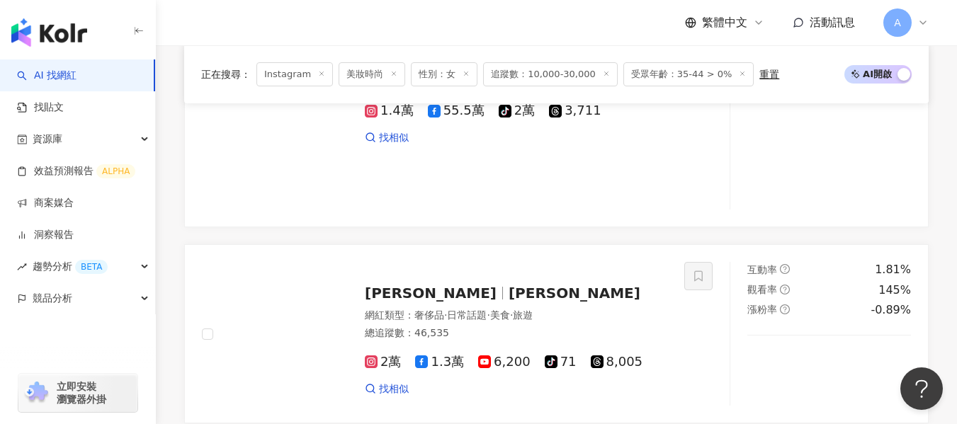
scroll to position [1085, 0]
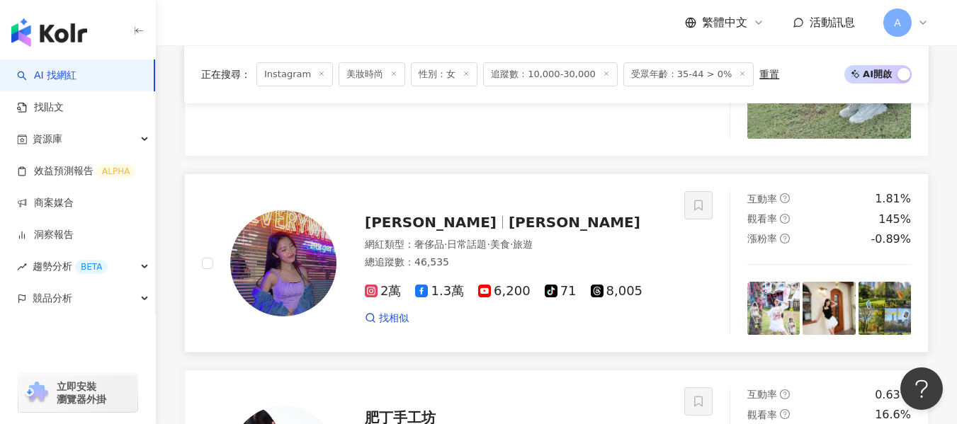
click at [585, 256] on div "總追蹤數 ： 46,535" at bounding box center [516, 263] width 302 height 14
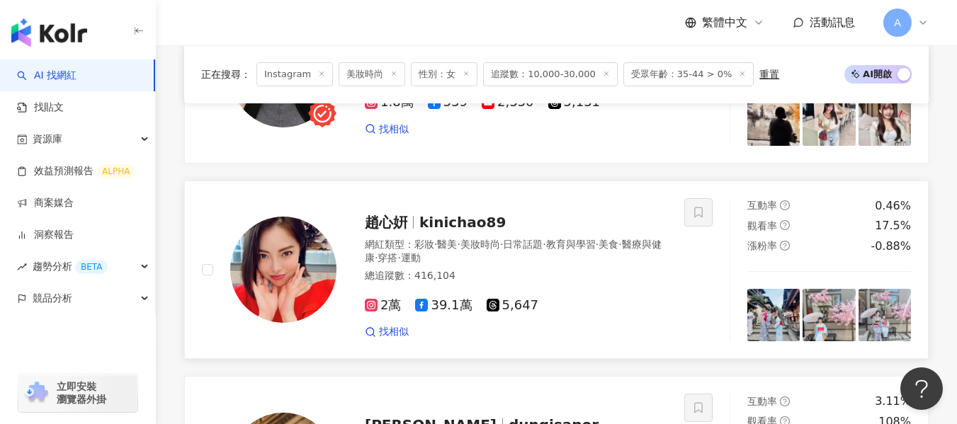
scroll to position [2077, 0]
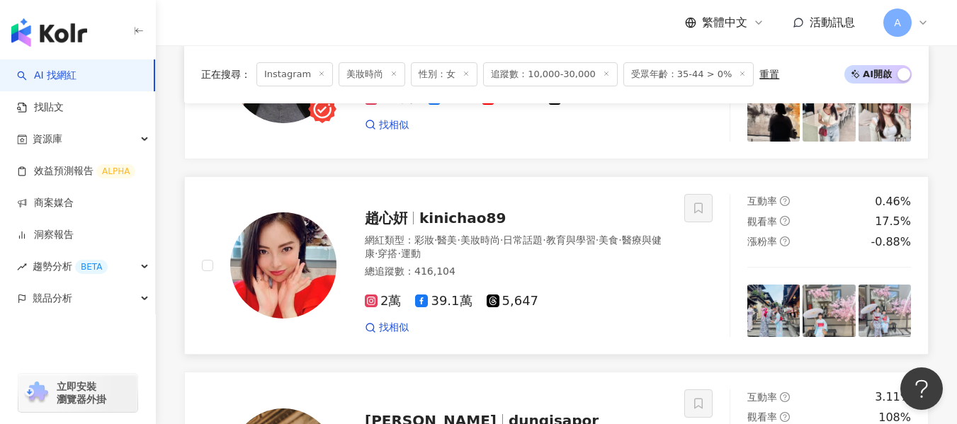
click at [607, 282] on div "2萬 39.1萬 5,647 找相似" at bounding box center [516, 308] width 302 height 52
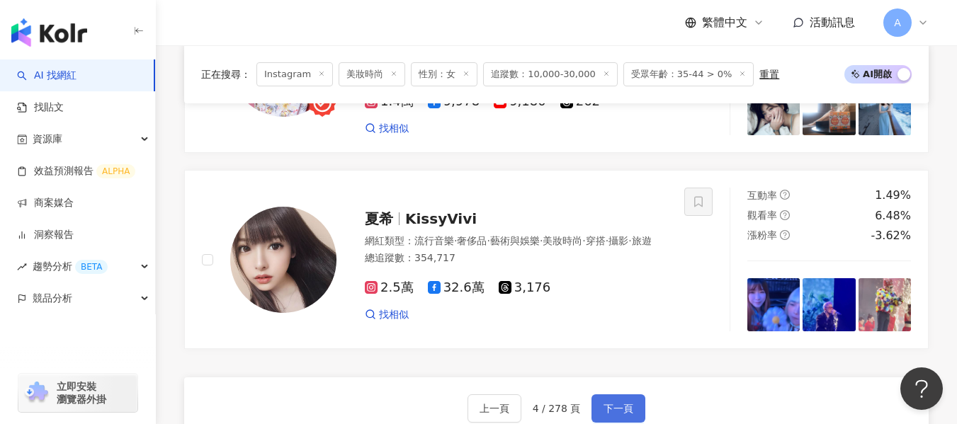
scroll to position [2714, 0]
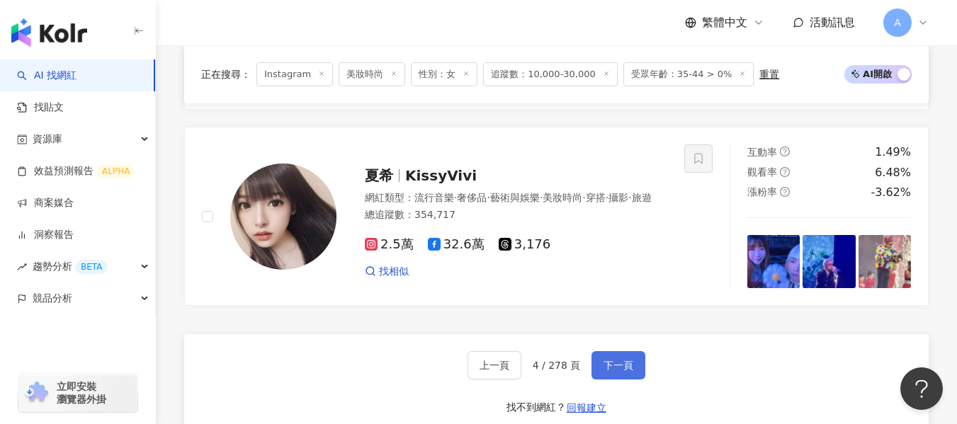
click at [631, 351] on button "下一頁" at bounding box center [618, 365] width 54 height 28
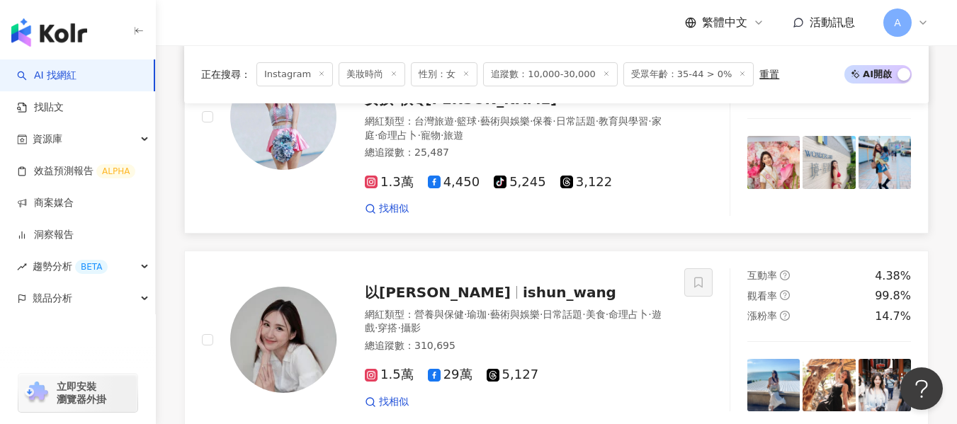
scroll to position [616, 0]
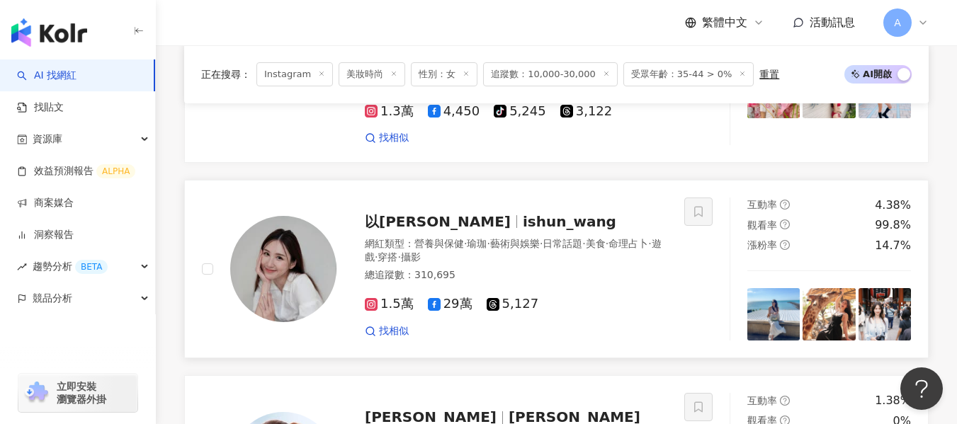
click at [661, 285] on div "1.5萬 29萬 5,127 找相似" at bounding box center [516, 311] width 302 height 52
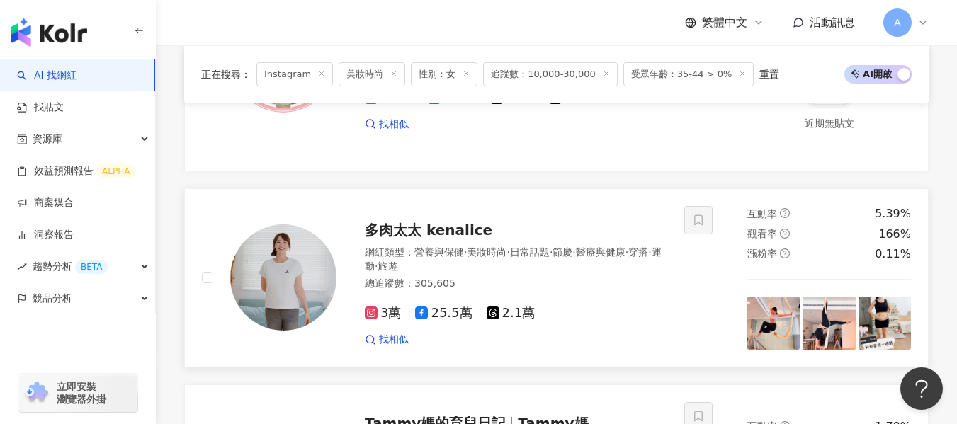
scroll to position [1607, 0]
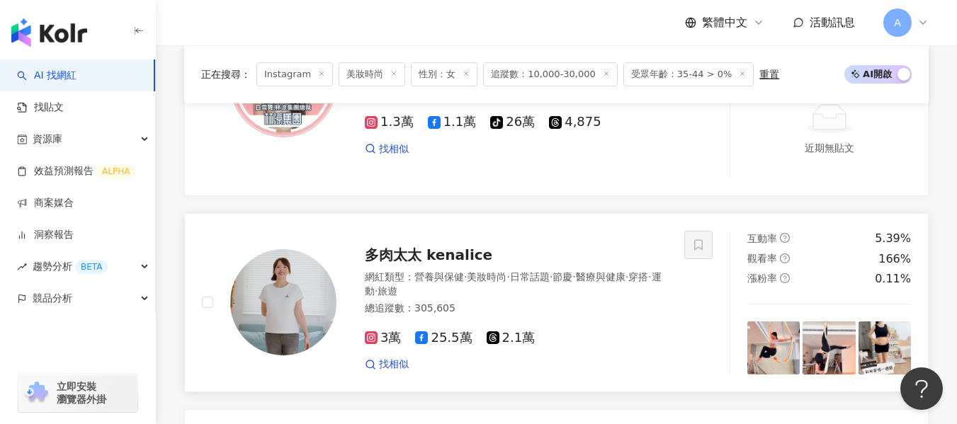
click at [603, 270] on div "網紅類型 ： 營養與保健 · 美妝時尚 · 日常話題 · 節慶 · 醫療與健康 · 穿搭 · 運動 · 旅遊" at bounding box center [516, 284] width 302 height 28
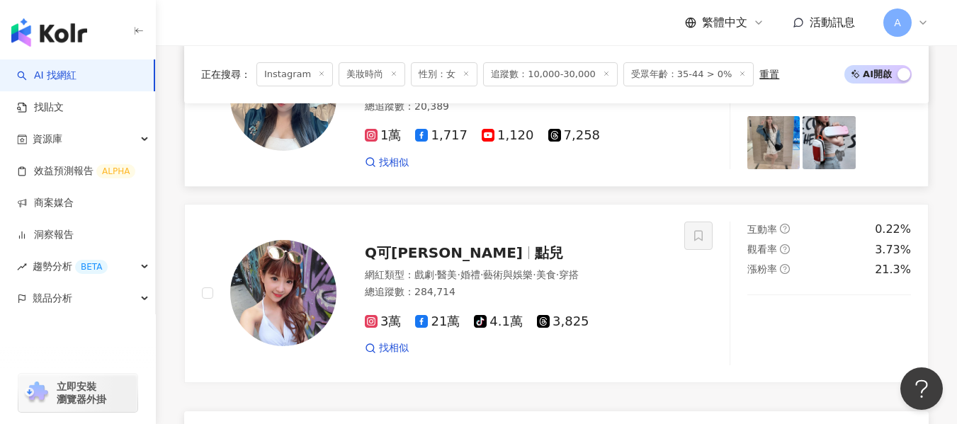
scroll to position [2740, 0]
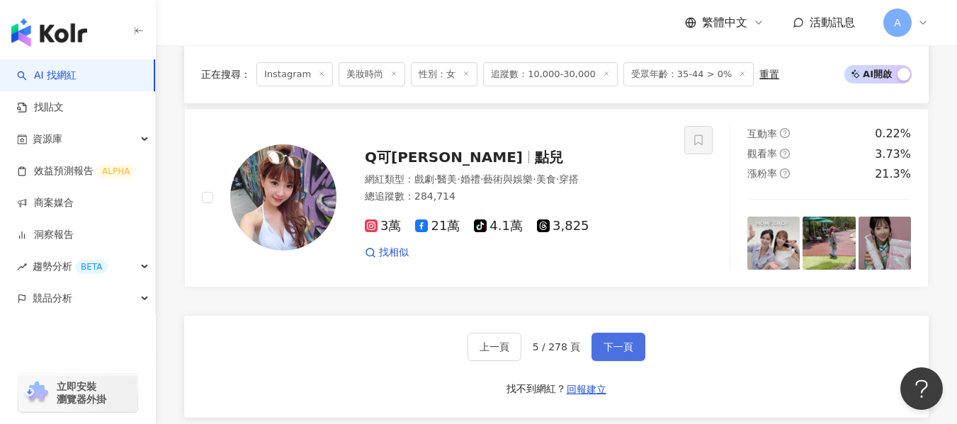
click at [623, 341] on span "下一頁" at bounding box center [618, 346] width 30 height 11
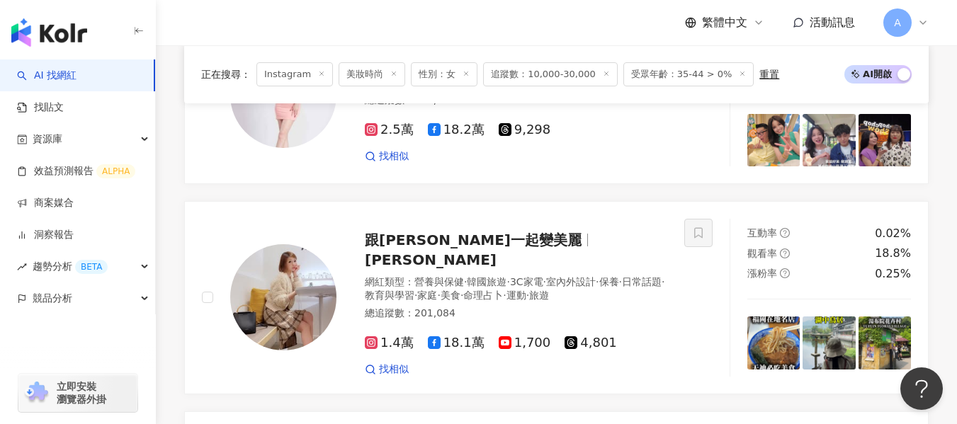
scroll to position [2642, 0]
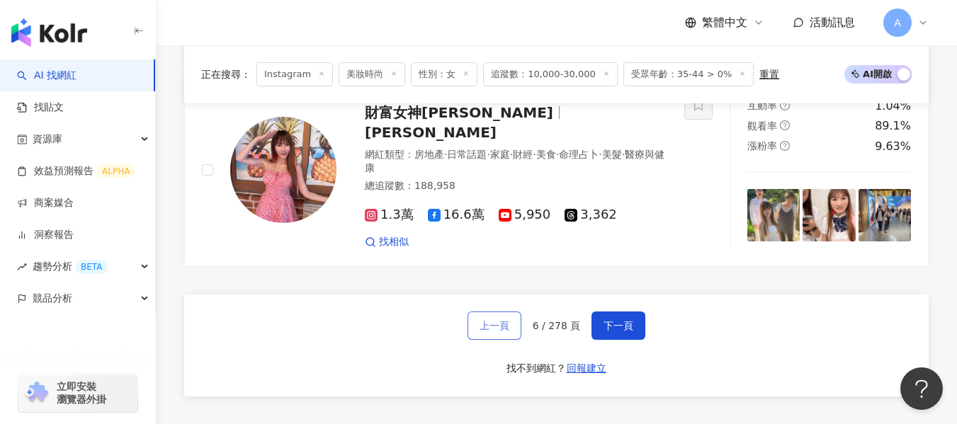
click at [501, 324] on span "上一頁" at bounding box center [494, 325] width 30 height 11
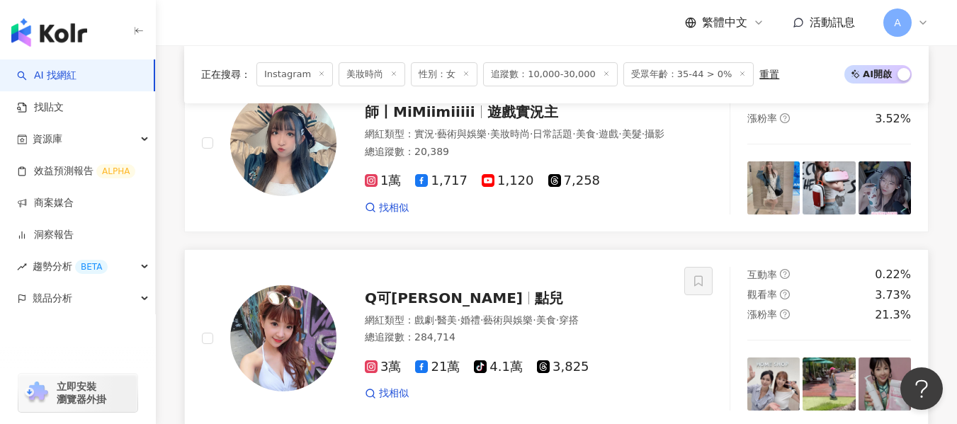
scroll to position [2598, 0]
click at [556, 315] on span "美食" at bounding box center [546, 320] width 20 height 11
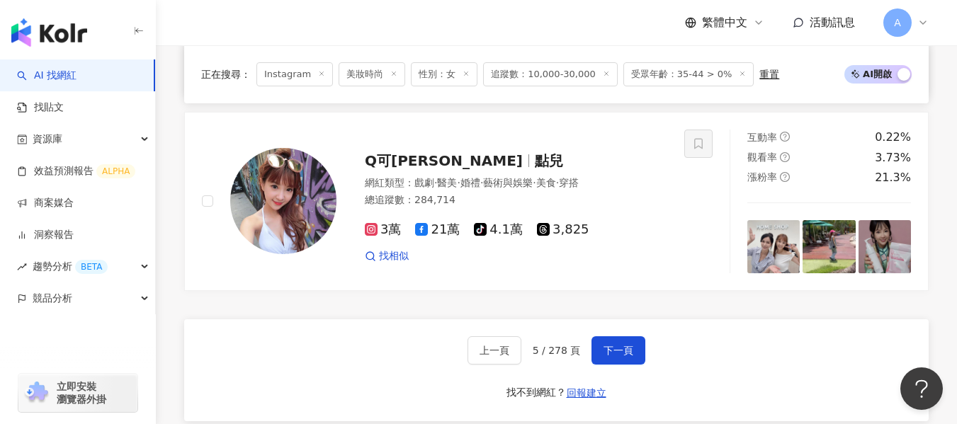
scroll to position [2740, 0]
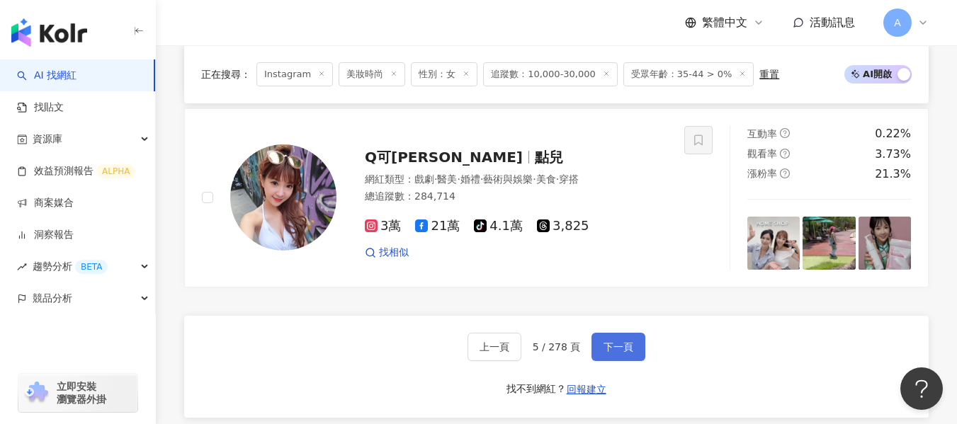
click at [612, 341] on span "下一頁" at bounding box center [618, 346] width 30 height 11
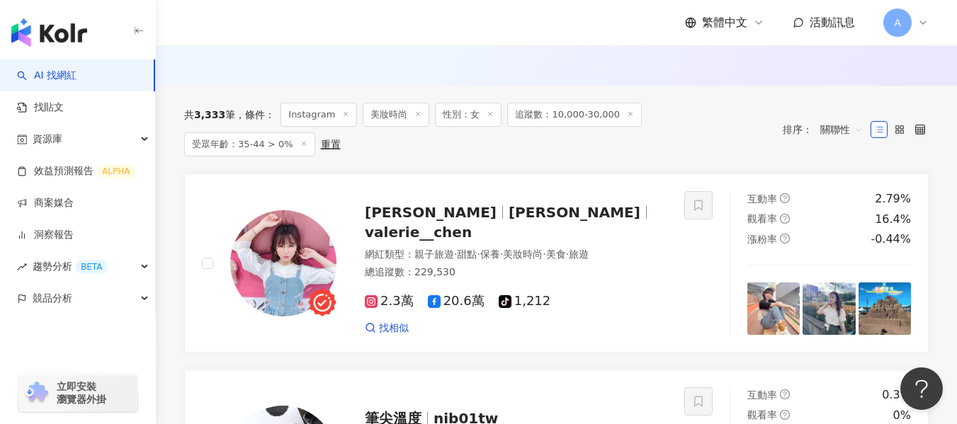
scroll to position [404, 0]
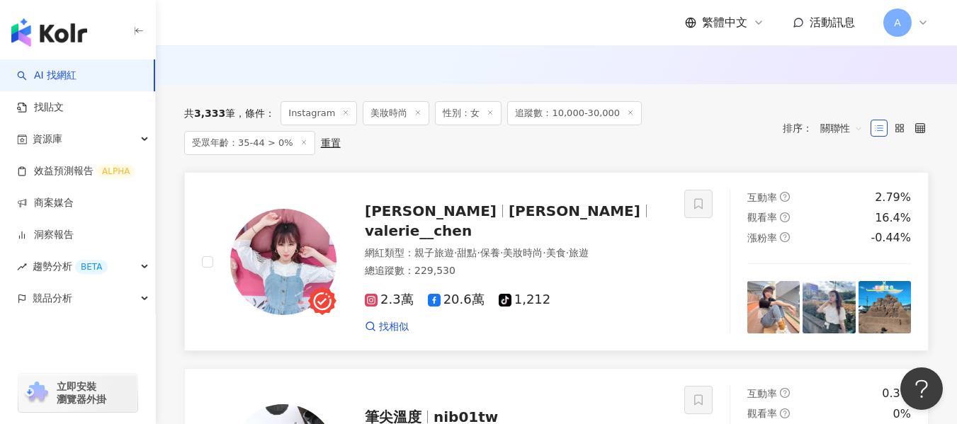
click at [612, 264] on div "總追蹤數 ： 229,530" at bounding box center [516, 271] width 302 height 14
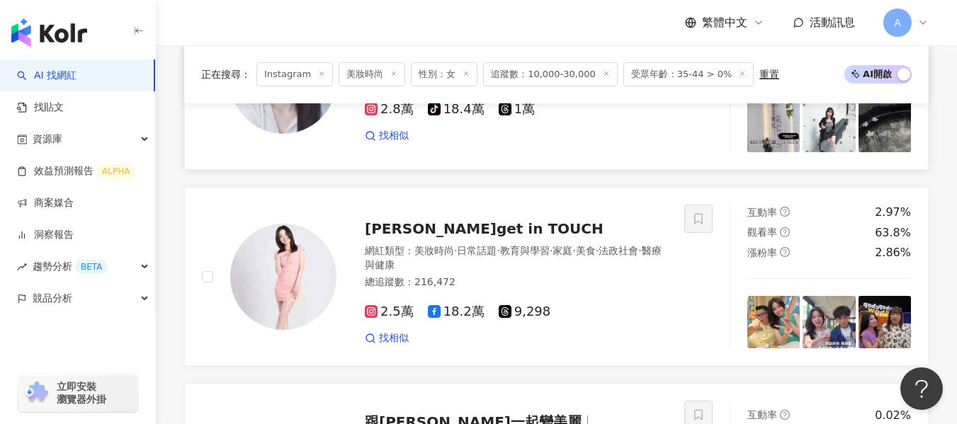
scroll to position [970, 0]
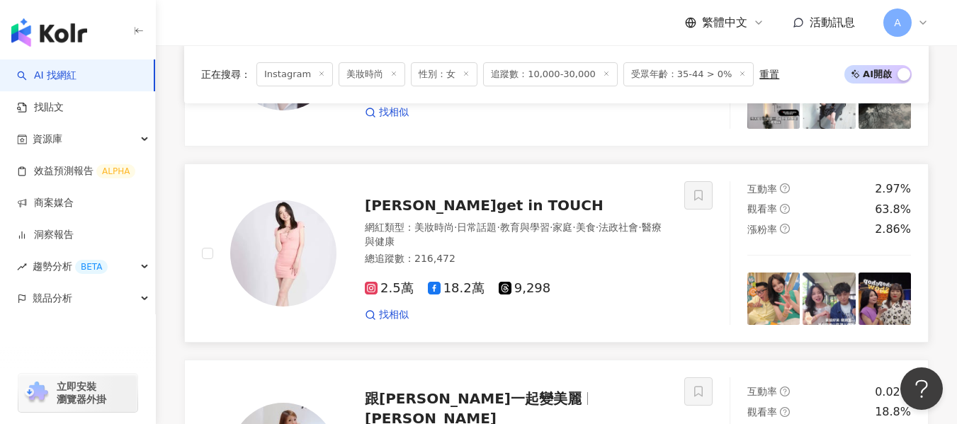
click at [571, 238] on div "網紅類型 ： 美妝時尚 · 日常話題 · 教育與學習 · 家庭 · 美食 · 法政社會 · 醫療與健康" at bounding box center [516, 235] width 302 height 28
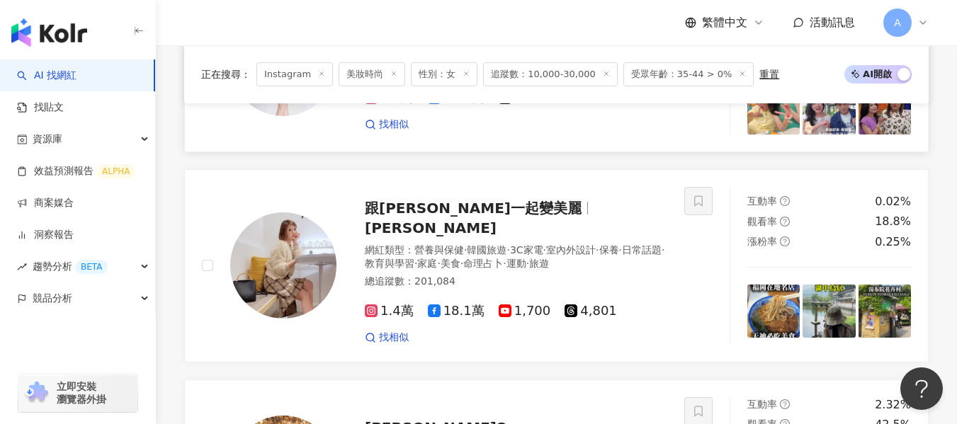
scroll to position [1182, 0]
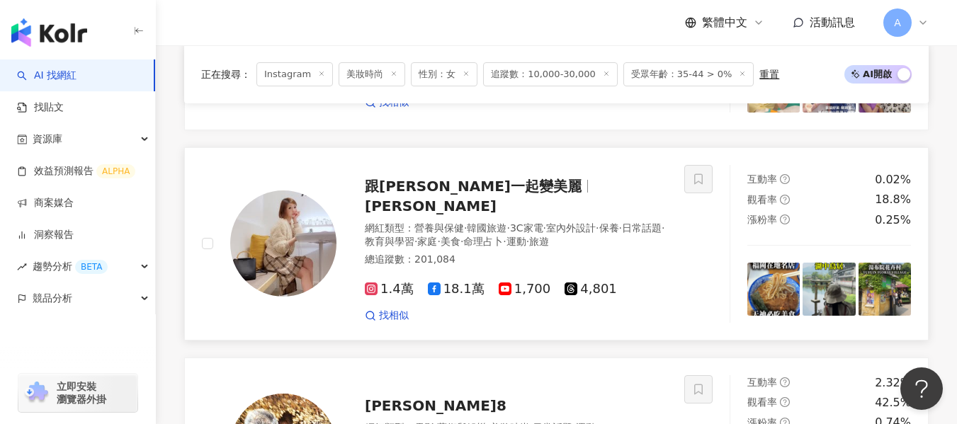
click at [440, 236] on span "·" at bounding box center [438, 241] width 3 height 11
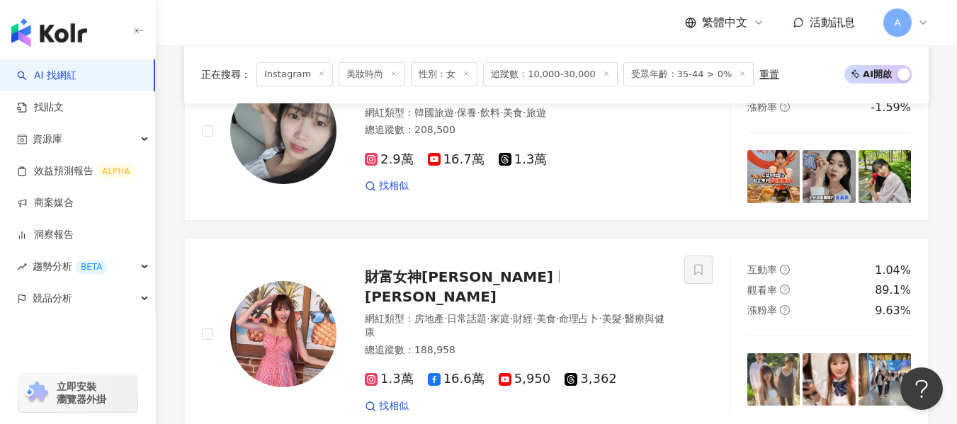
scroll to position [2598, 0]
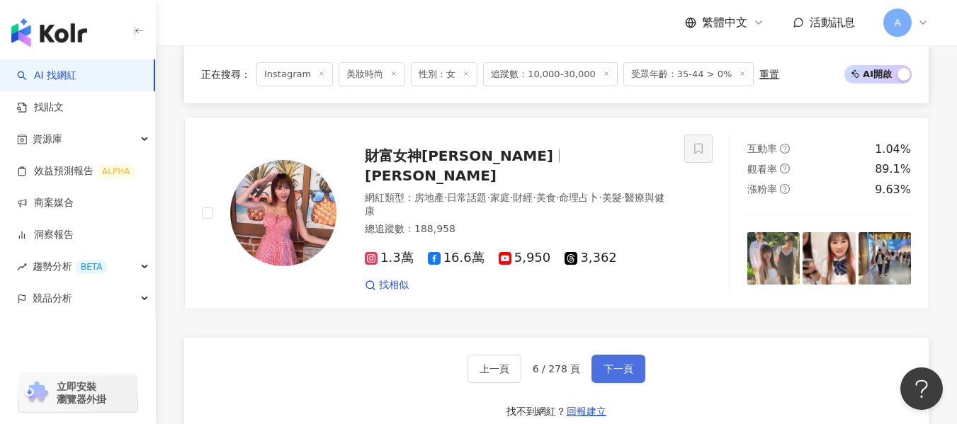
click at [618, 363] on span "下一頁" at bounding box center [618, 368] width 30 height 11
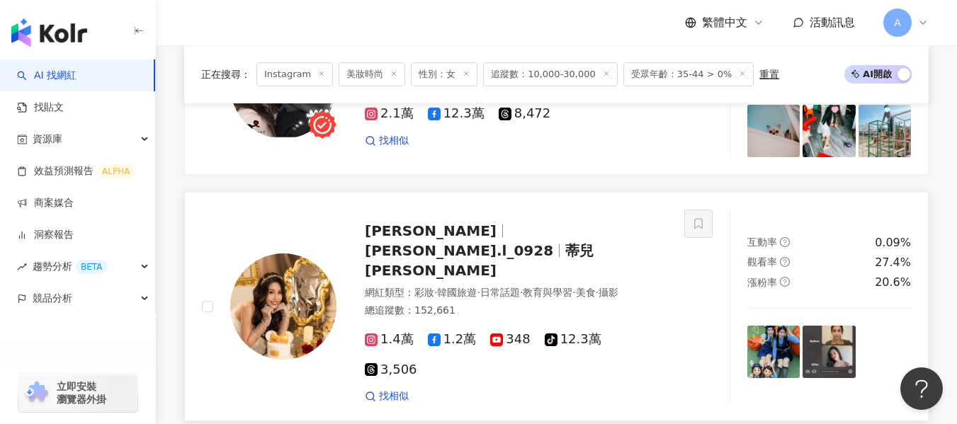
scroll to position [2520, 0]
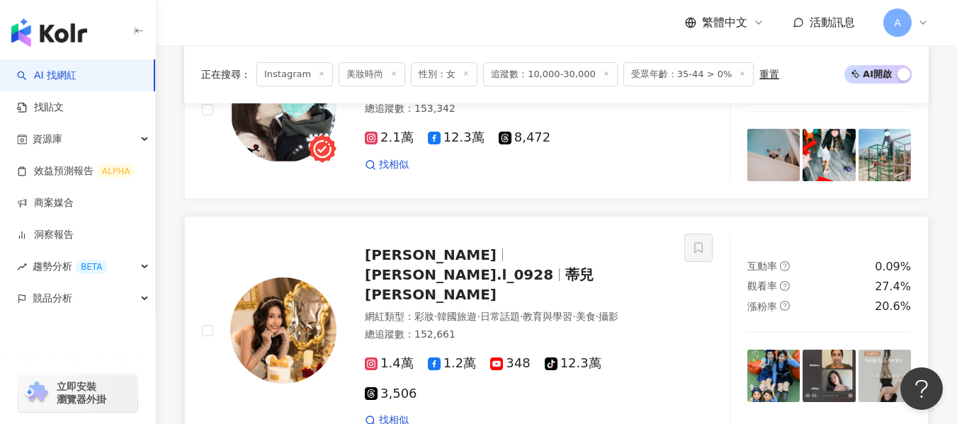
click at [535, 309] on div "網紅類型 ： 彩妝 · 韓國旅遊 · 日常話題 · 教育與學習 · 美食 · 攝影" at bounding box center [516, 316] width 302 height 14
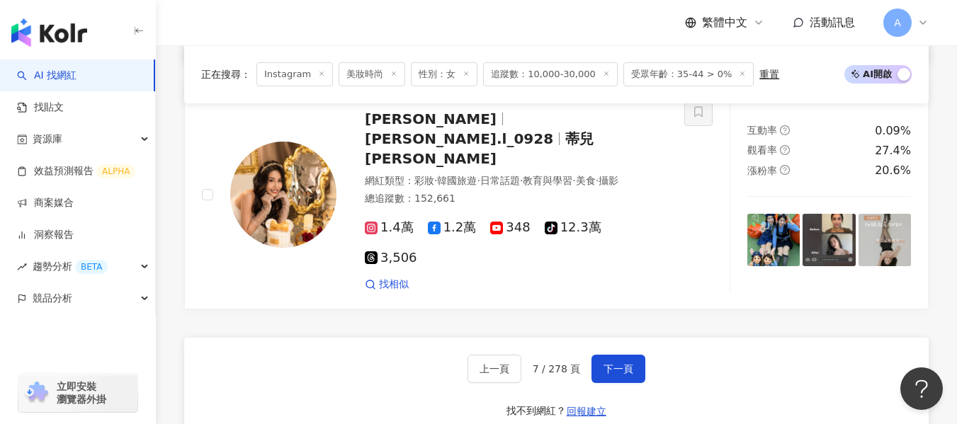
scroll to position [2661, 0]
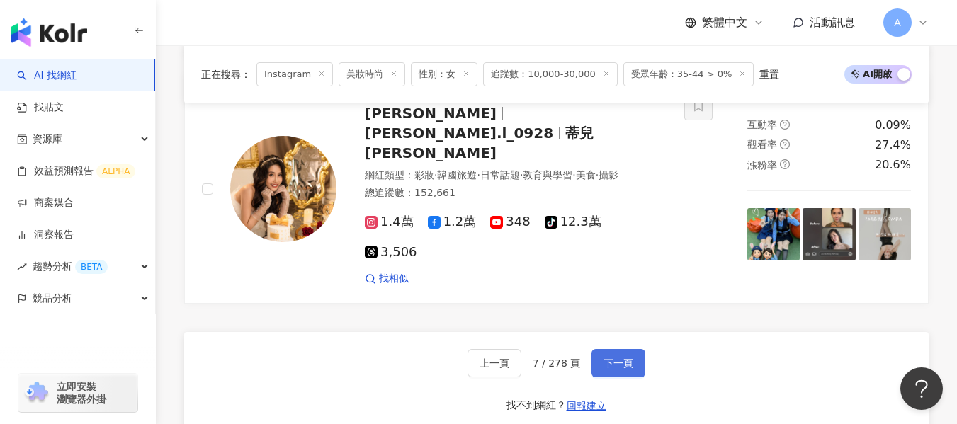
click at [626, 357] on span "下一頁" at bounding box center [618, 362] width 30 height 11
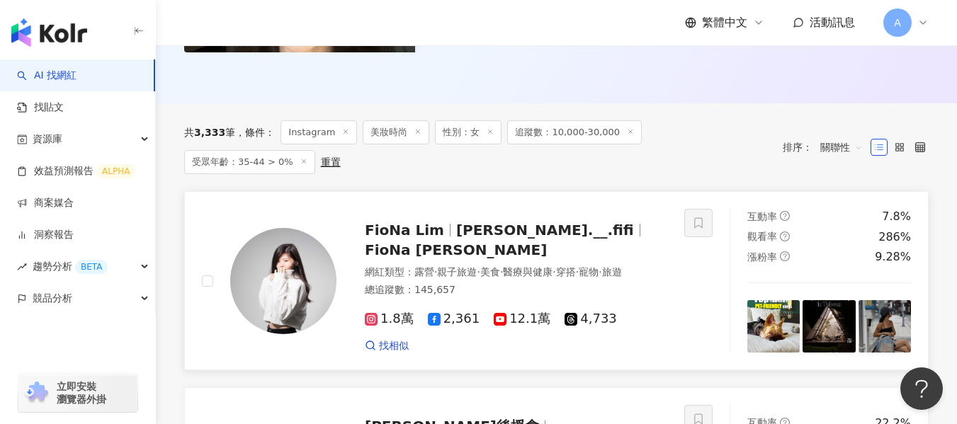
scroll to position [409, 0]
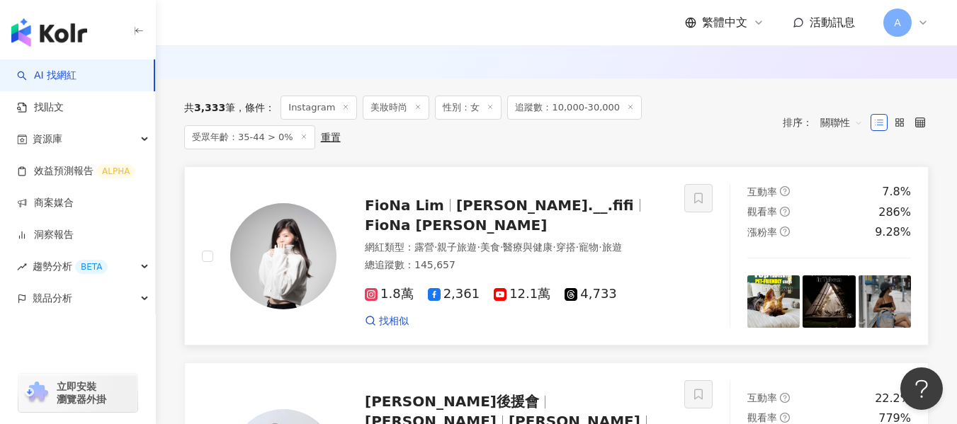
click at [655, 287] on div "1.8萬 2,361 12.1萬 4,733" at bounding box center [516, 295] width 302 height 16
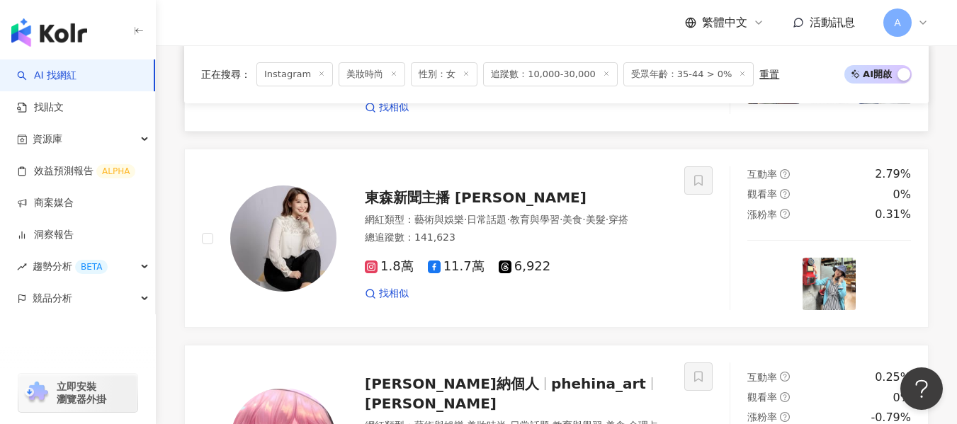
scroll to position [834, 0]
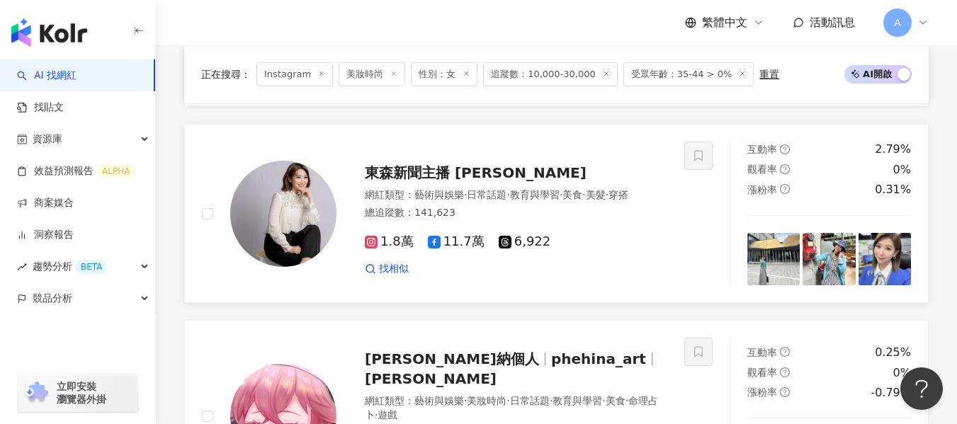
click at [639, 223] on div "1.8萬 11.7萬 6,922 找相似" at bounding box center [516, 249] width 302 height 52
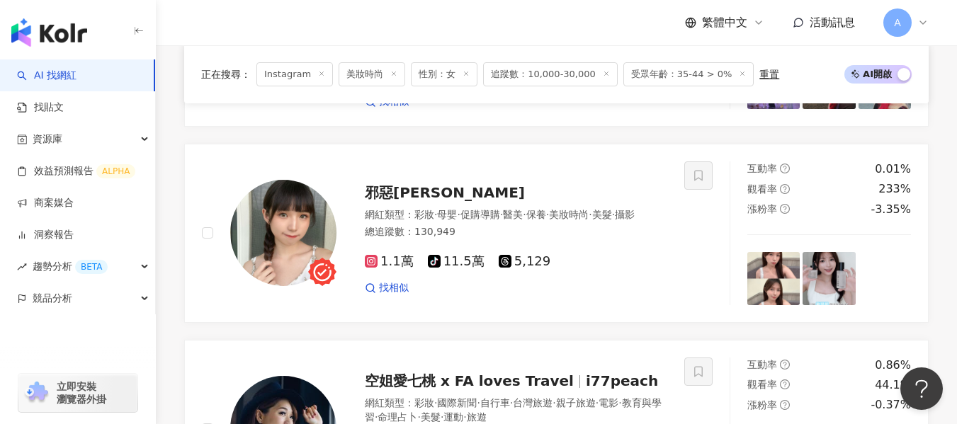
scroll to position [1542, 0]
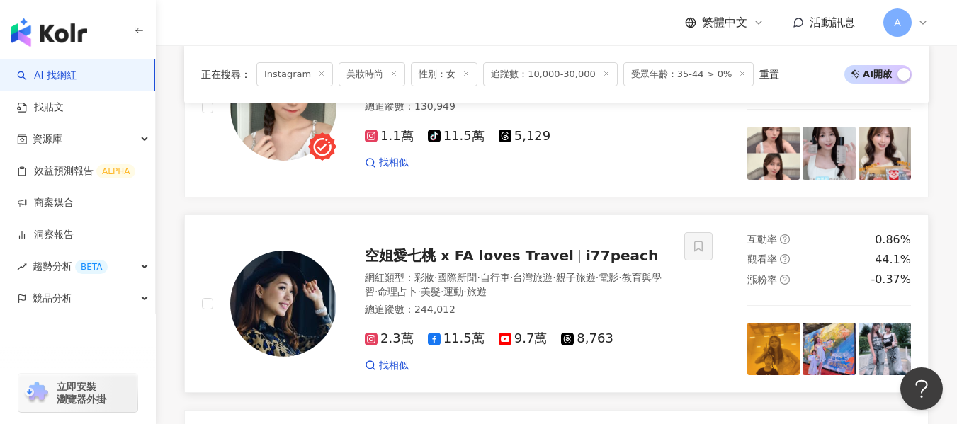
click at [595, 272] on span "親子旅遊" at bounding box center [576, 277] width 40 height 11
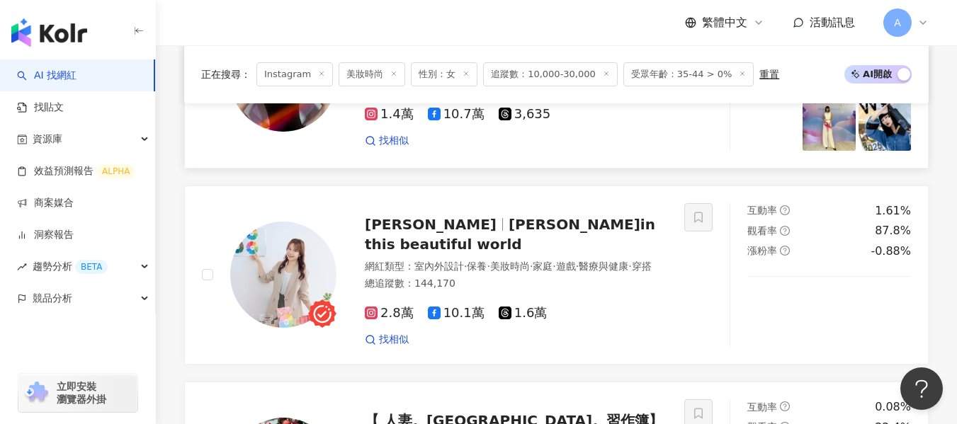
scroll to position [1967, 0]
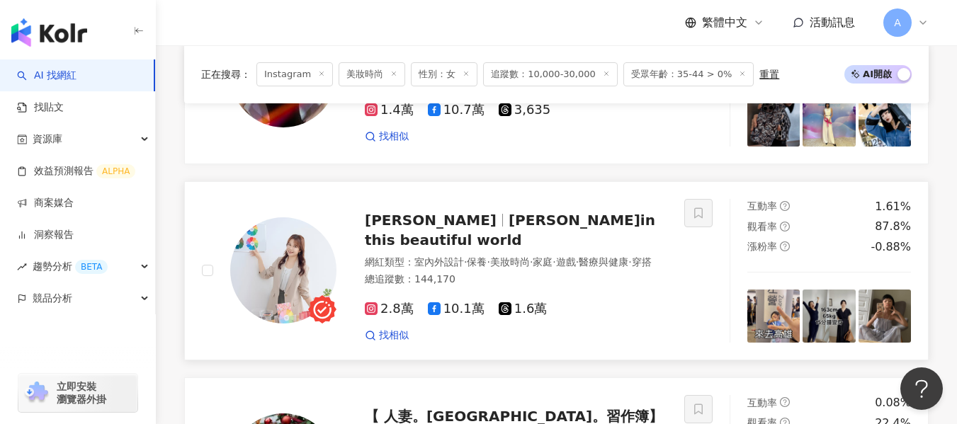
click at [566, 212] on span "西喜in this beautiful world" at bounding box center [510, 230] width 290 height 37
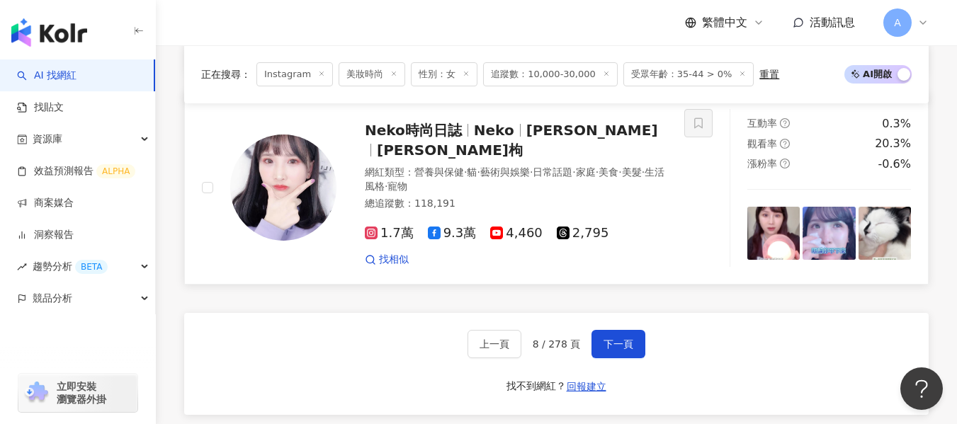
scroll to position [2675, 0]
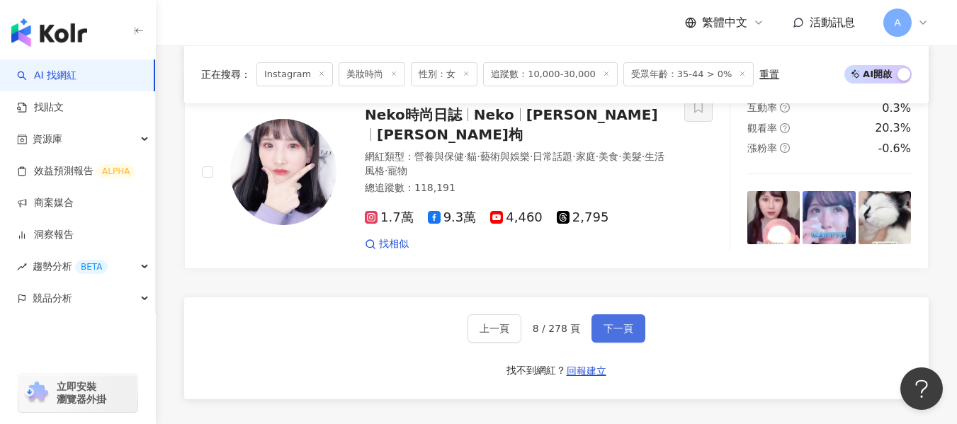
click at [607, 314] on button "下一頁" at bounding box center [618, 328] width 54 height 28
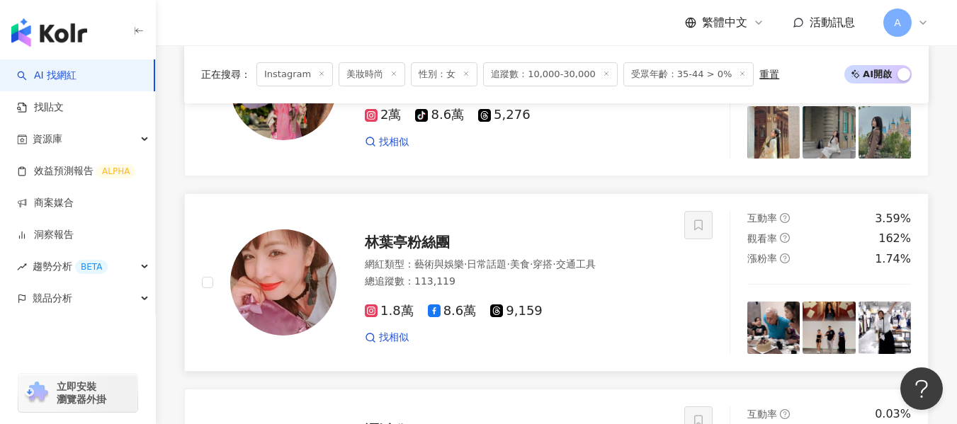
scroll to position [1161, 0]
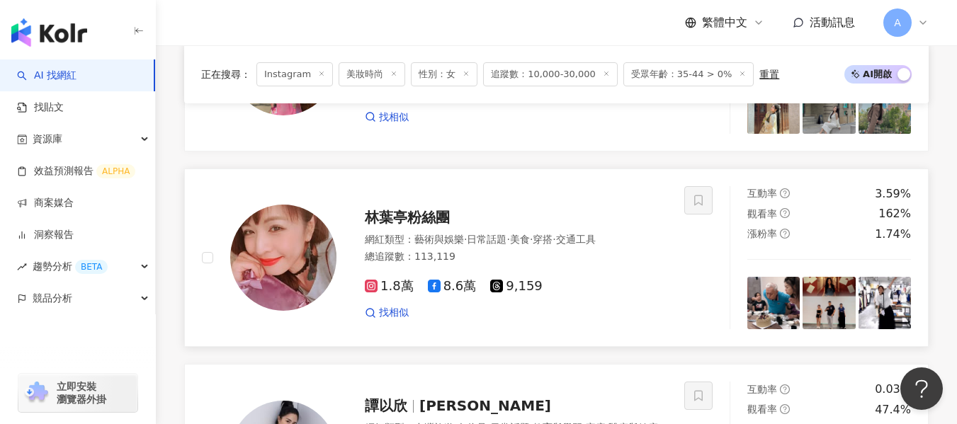
click at [647, 273] on div "1.8萬 8.6萬 9,159 找相似" at bounding box center [516, 294] width 302 height 52
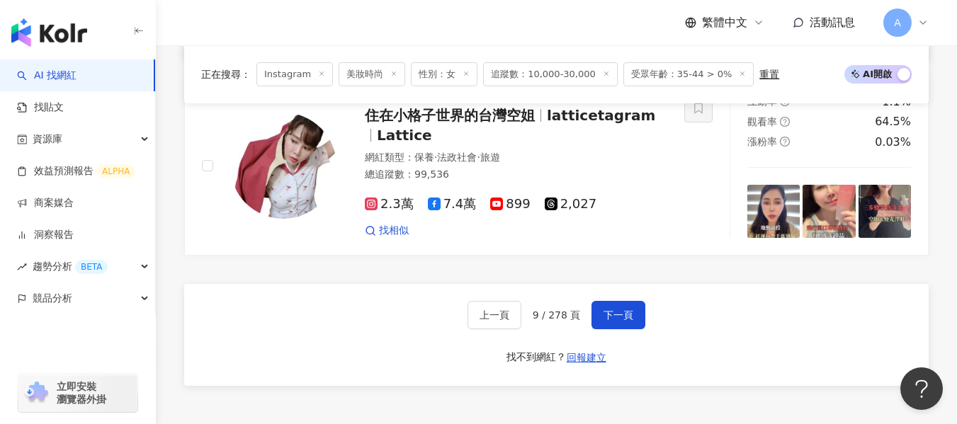
scroll to position [2648, 0]
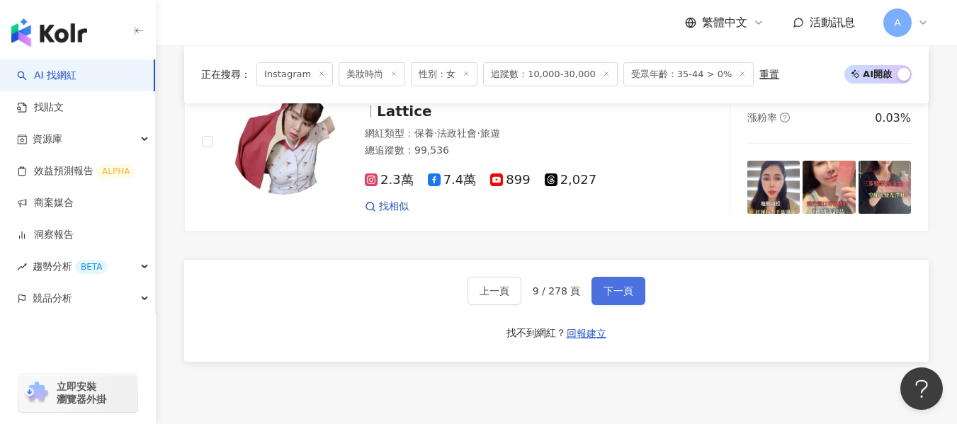
click at [630, 300] on button "下一頁" at bounding box center [618, 291] width 54 height 28
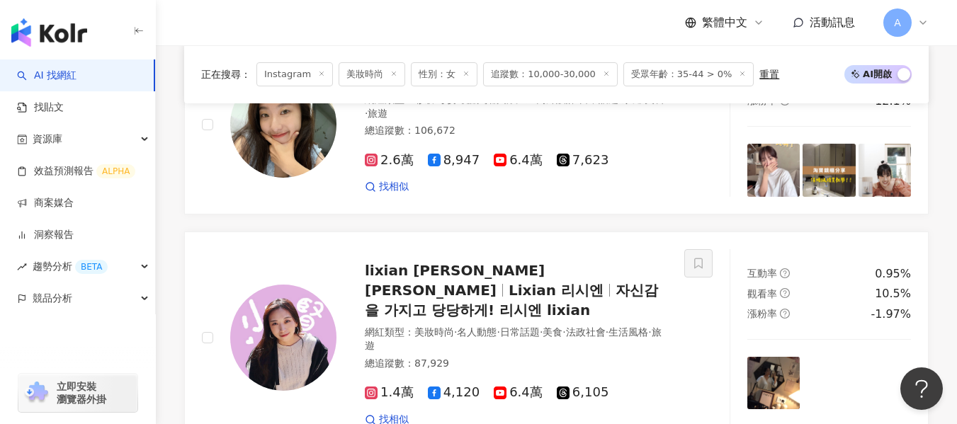
scroll to position [1749, 0]
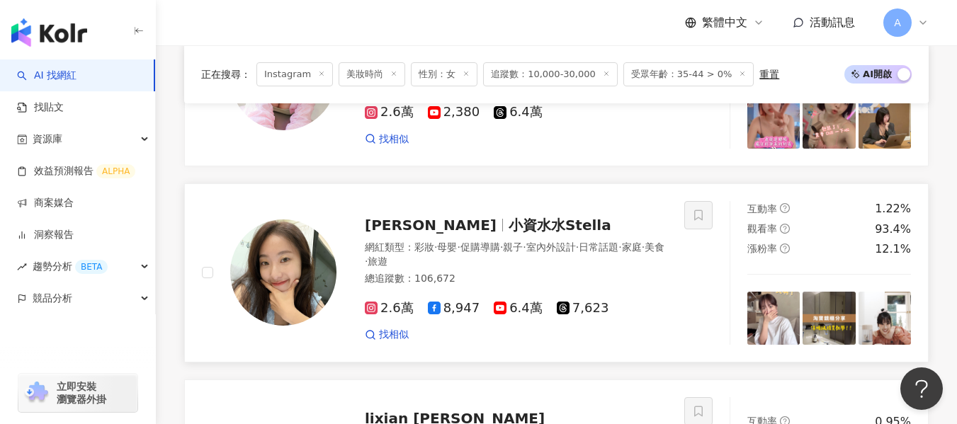
click at [618, 241] on span "日常話題" at bounding box center [598, 246] width 40 height 11
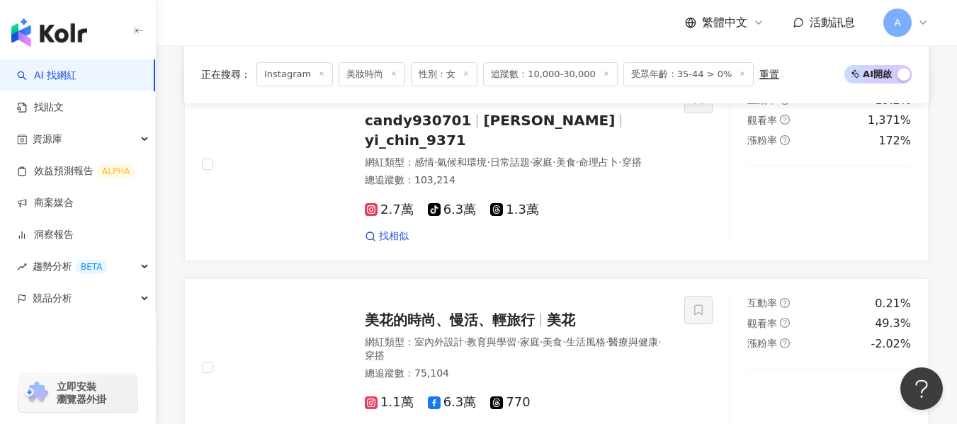
scroll to position [2315, 0]
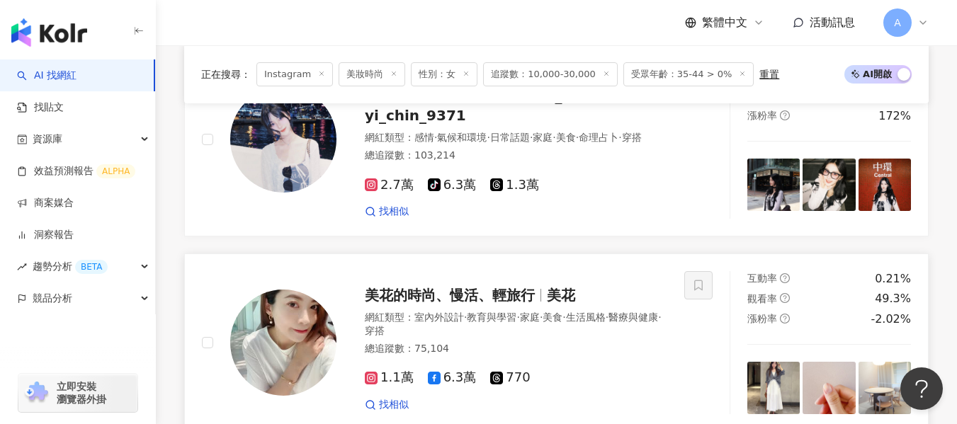
click at [629, 342] on div "總追蹤數 ： 75,104" at bounding box center [516, 349] width 302 height 14
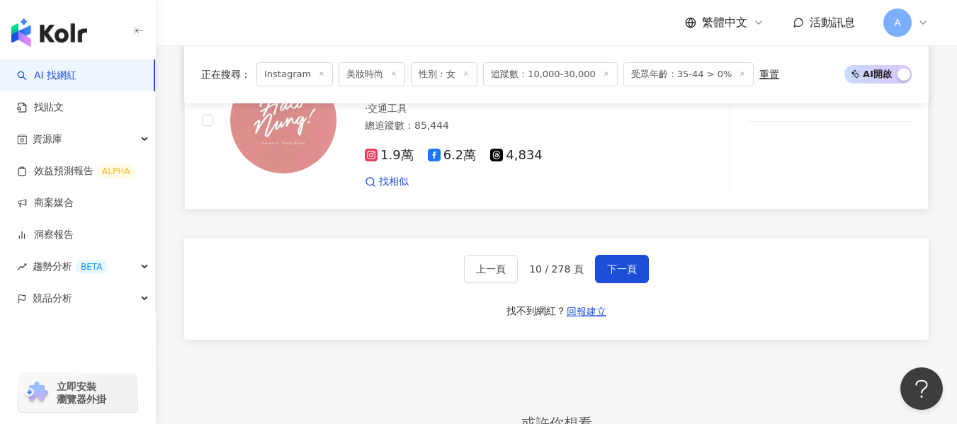
scroll to position [2740, 0]
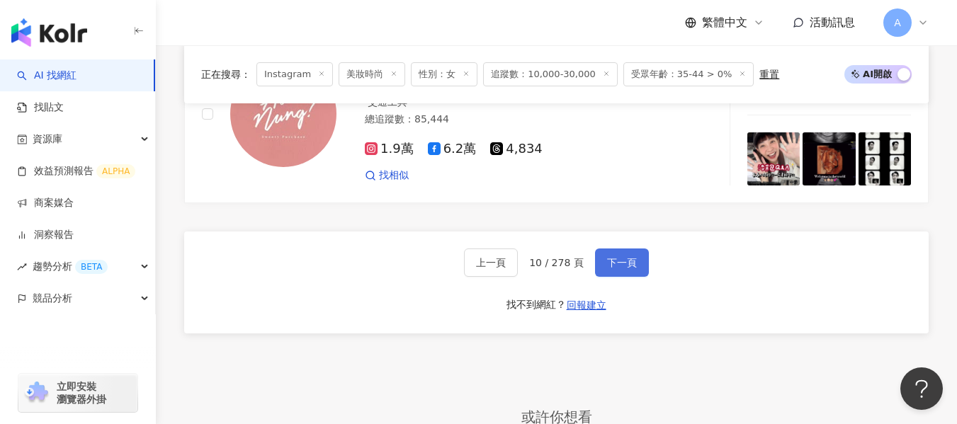
click at [634, 249] on button "下一頁" at bounding box center [622, 263] width 54 height 28
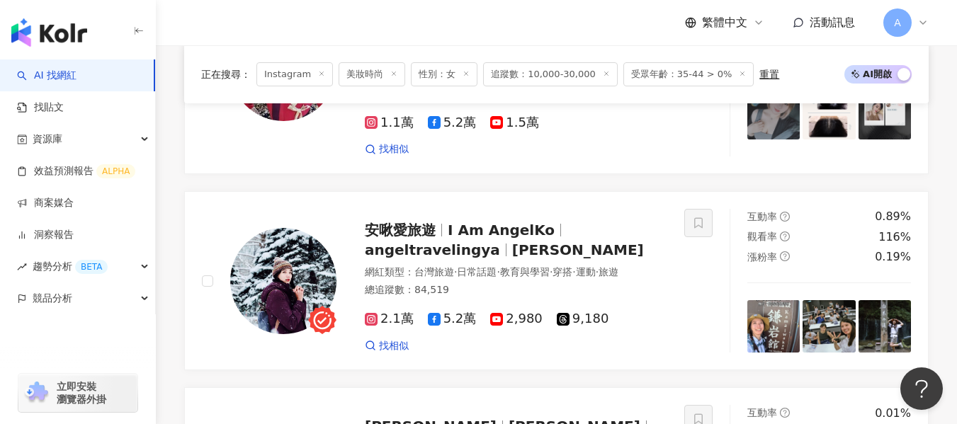
scroll to position [2006, 0]
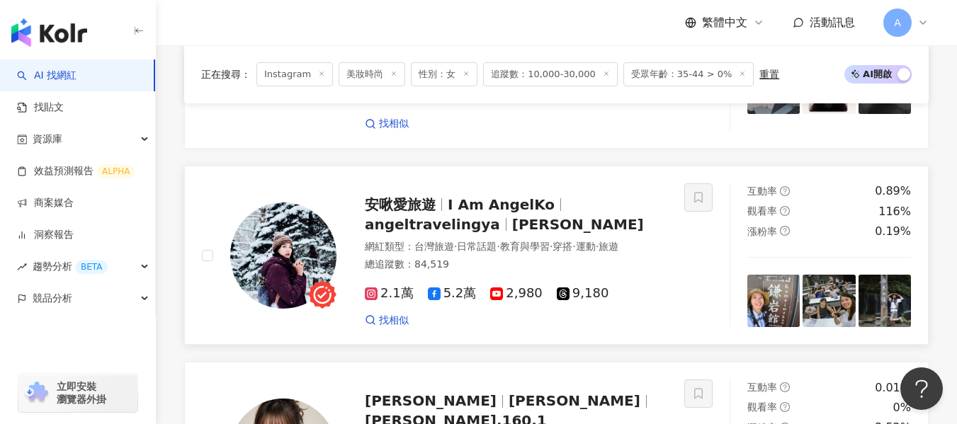
click at [558, 265] on div "總追蹤數 ： 84,519" at bounding box center [516, 265] width 302 height 14
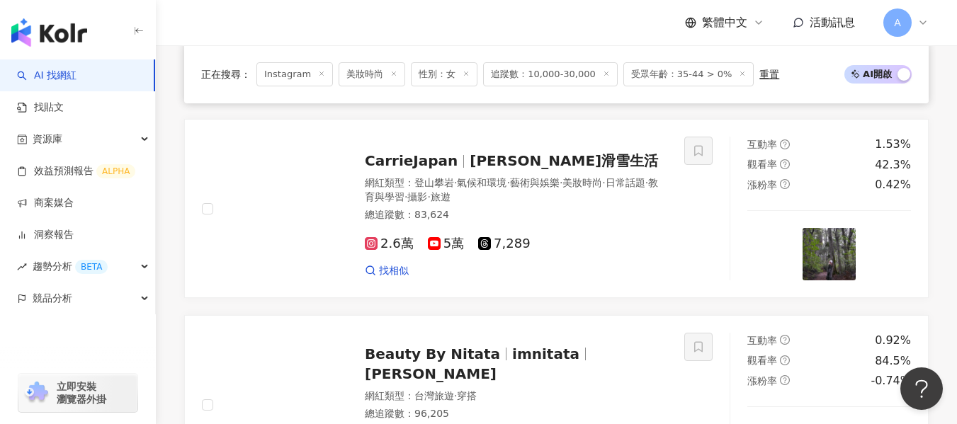
scroll to position [2643, 0]
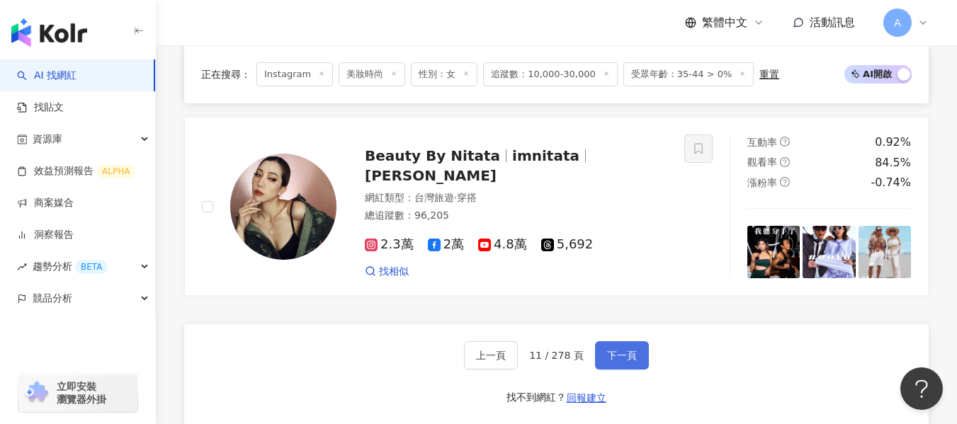
click at [639, 360] on button "下一頁" at bounding box center [622, 355] width 54 height 28
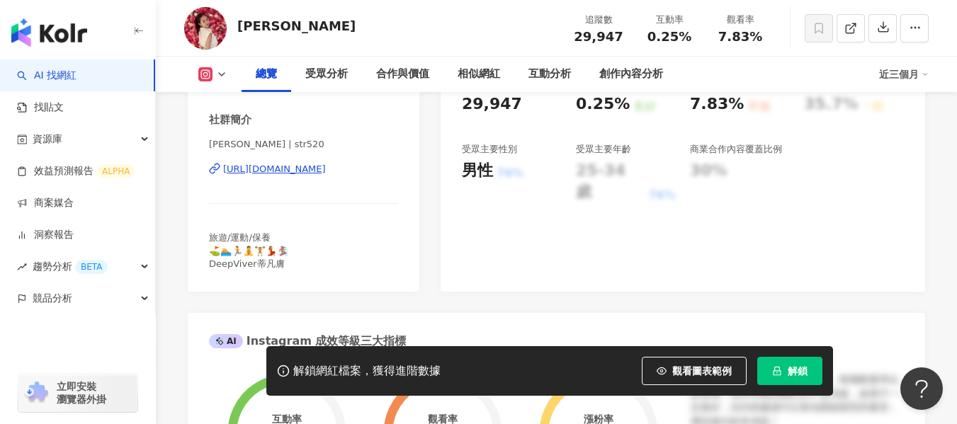
click at [326, 171] on div "https://www.instagram.com/str520/" at bounding box center [274, 169] width 103 height 13
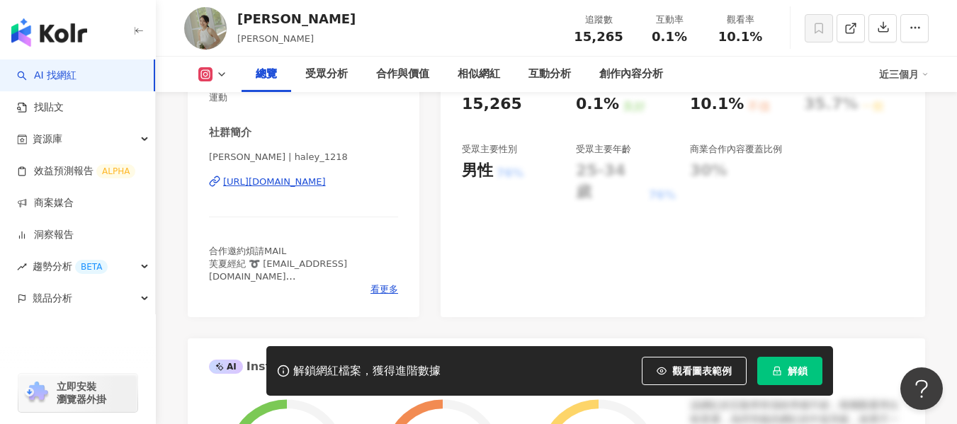
click at [313, 181] on div "https://www.instagram.com/haley_1218/" at bounding box center [274, 182] width 103 height 13
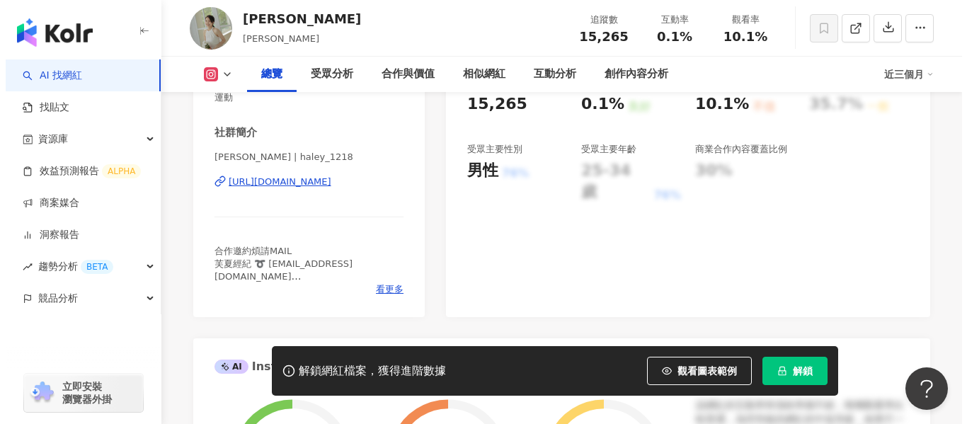
scroll to position [283, 0]
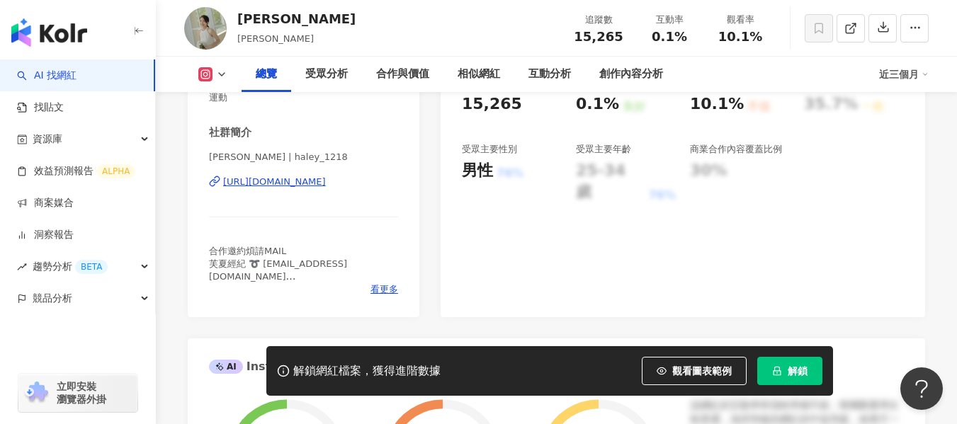
click at [326, 183] on div "https://www.instagram.com/haley_1218/" at bounding box center [274, 182] width 103 height 13
drag, startPoint x: 717, startPoint y: 39, endPoint x: 756, endPoint y: 42, distance: 39.1
click at [756, 42] on div "10.1%" at bounding box center [740, 37] width 54 height 14
copy span "10.1%"
click at [379, 292] on span "看更多" at bounding box center [384, 289] width 28 height 13
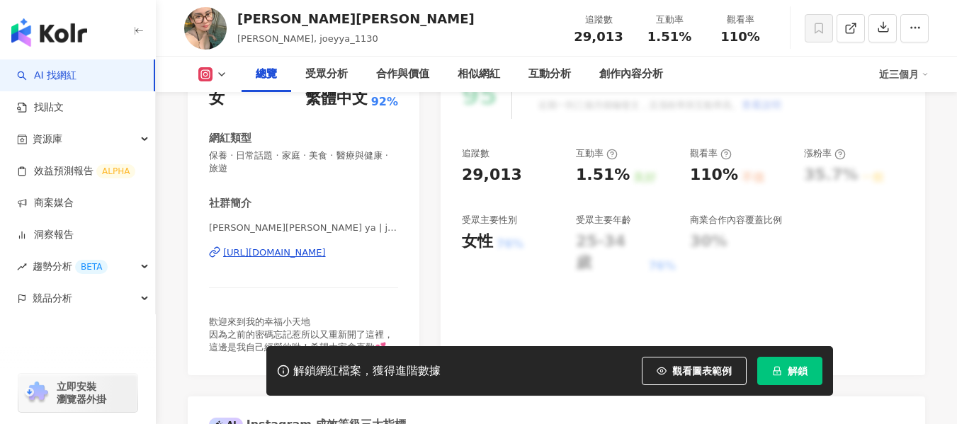
scroll to position [283, 0]
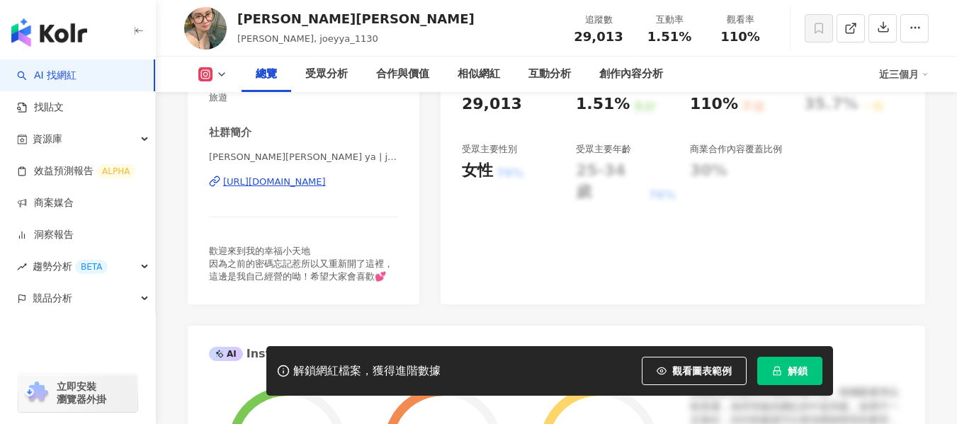
click at [306, 186] on div "[URL][DOMAIN_NAME]" at bounding box center [274, 182] width 103 height 13
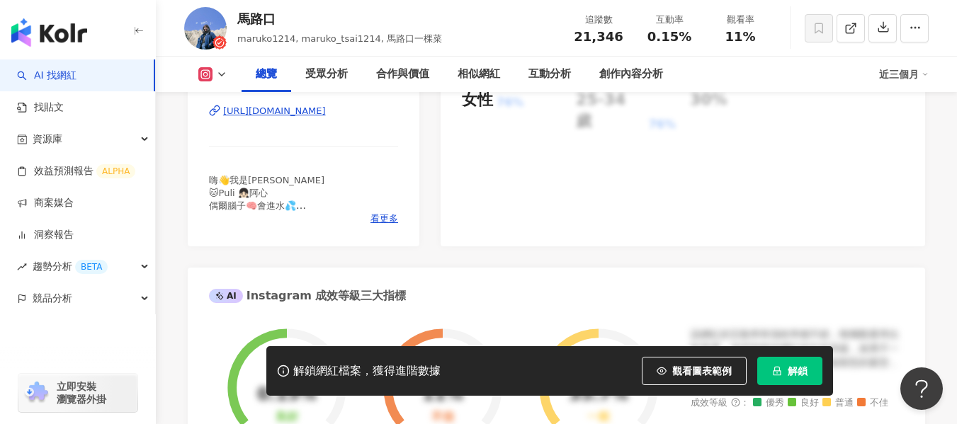
scroll to position [283, 0]
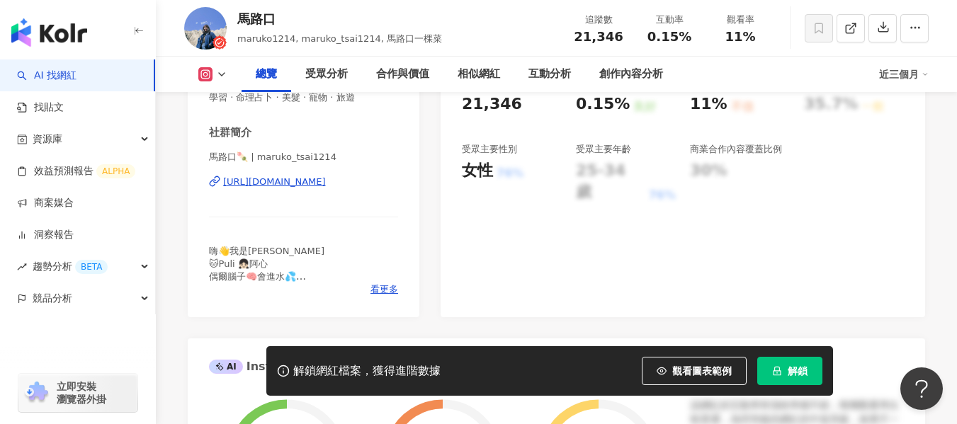
click at [274, 181] on div "https://www.instagram.com/maruko_tsai1214/" at bounding box center [274, 182] width 103 height 13
click at [287, 183] on div "https://www.instagram.com/maruko_tsai1214/" at bounding box center [274, 182] width 103 height 13
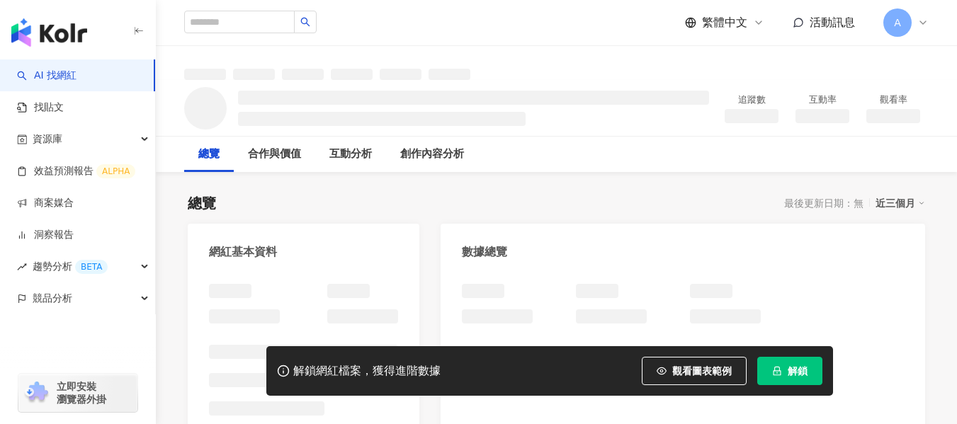
scroll to position [16, 0]
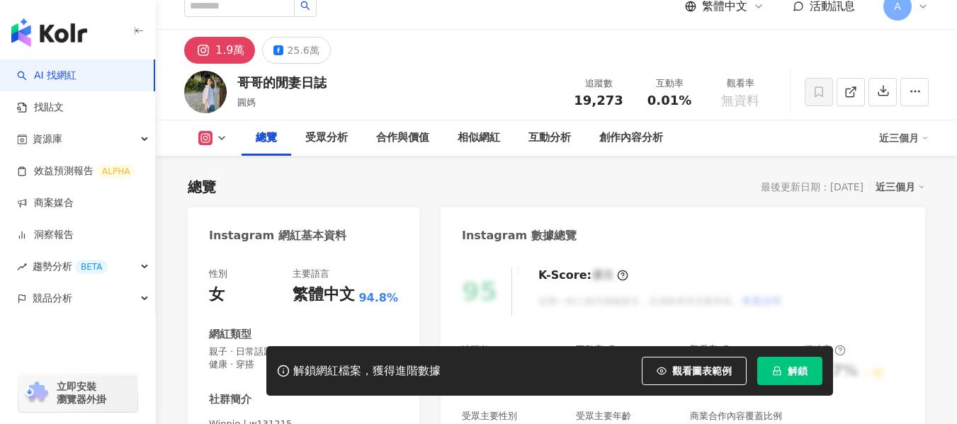
scroll to position [283, 0]
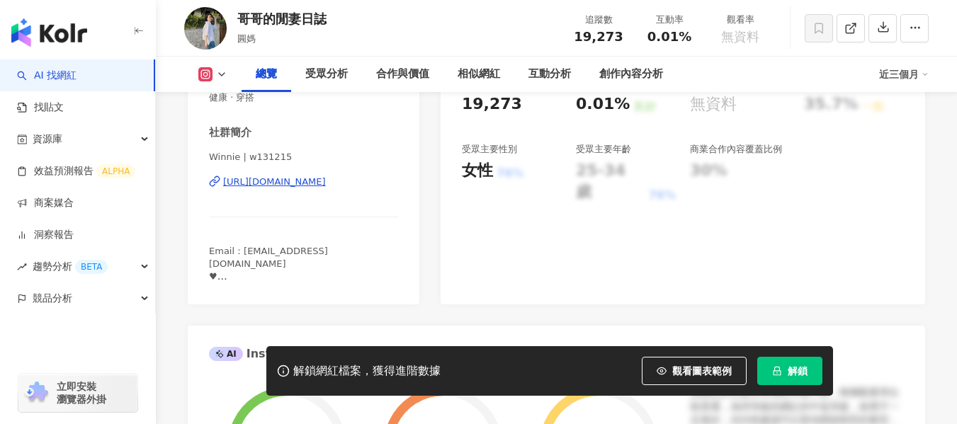
click at [294, 184] on div "[URL][DOMAIN_NAME]" at bounding box center [274, 182] width 103 height 13
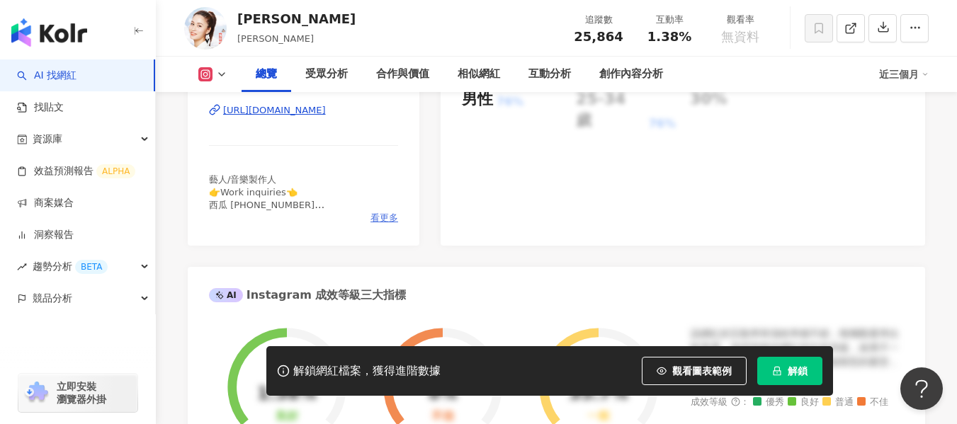
scroll to position [354, 0]
click at [378, 222] on span "看更多" at bounding box center [384, 218] width 28 height 13
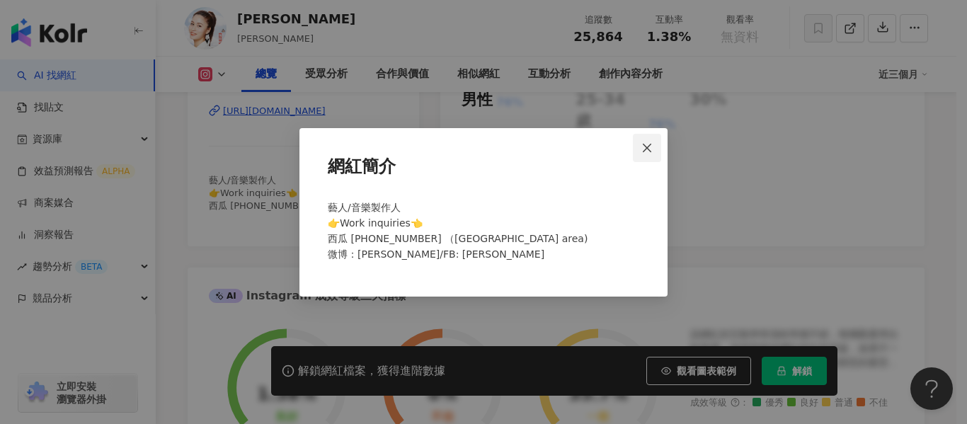
click at [645, 144] on icon "close" at bounding box center [646, 147] width 11 height 11
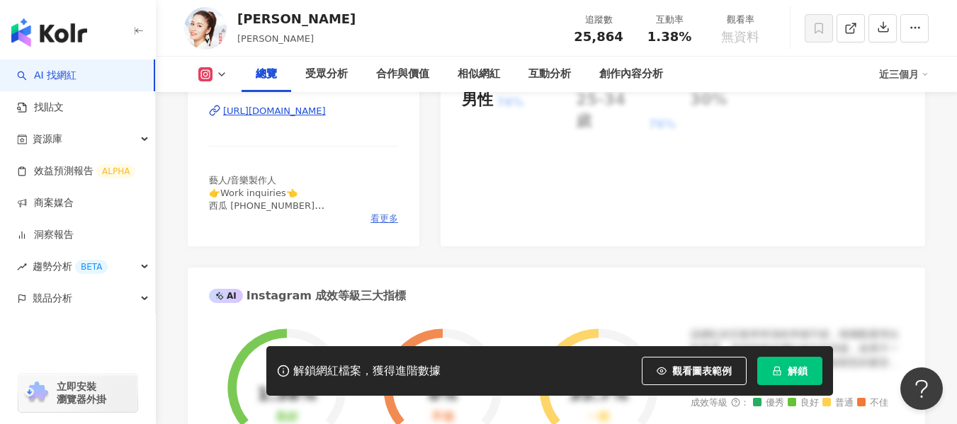
click at [384, 218] on span "看更多" at bounding box center [384, 218] width 28 height 13
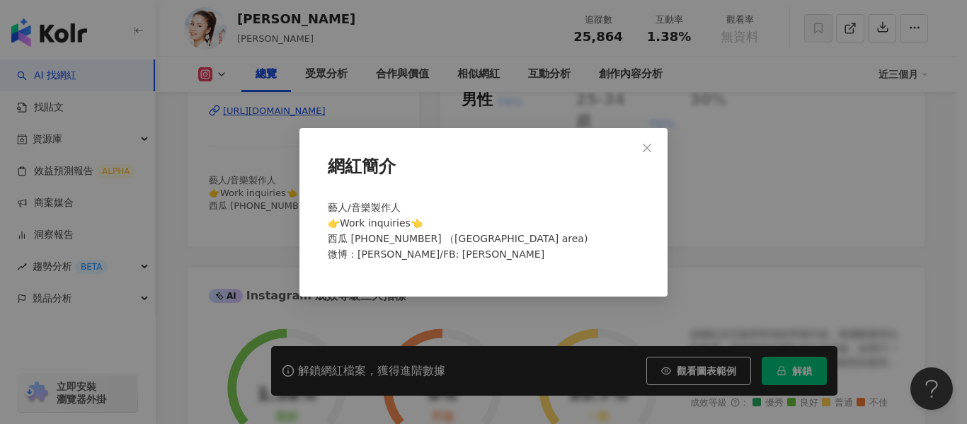
click at [642, 134] on button "Close" at bounding box center [647, 148] width 28 height 28
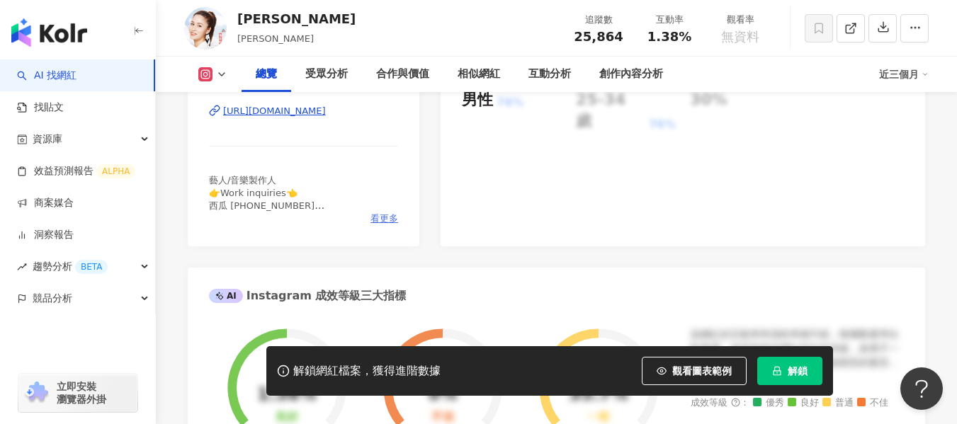
click at [389, 219] on span "看更多" at bounding box center [384, 218] width 28 height 13
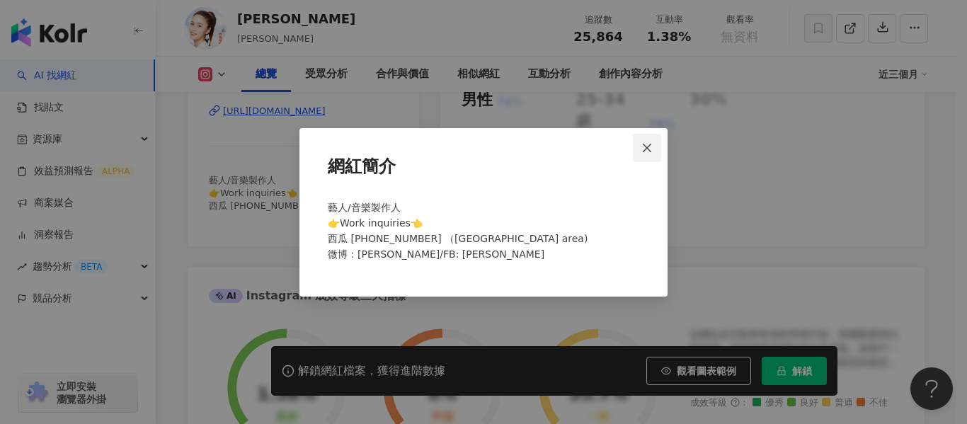
click at [641, 142] on span "Close" at bounding box center [647, 147] width 28 height 11
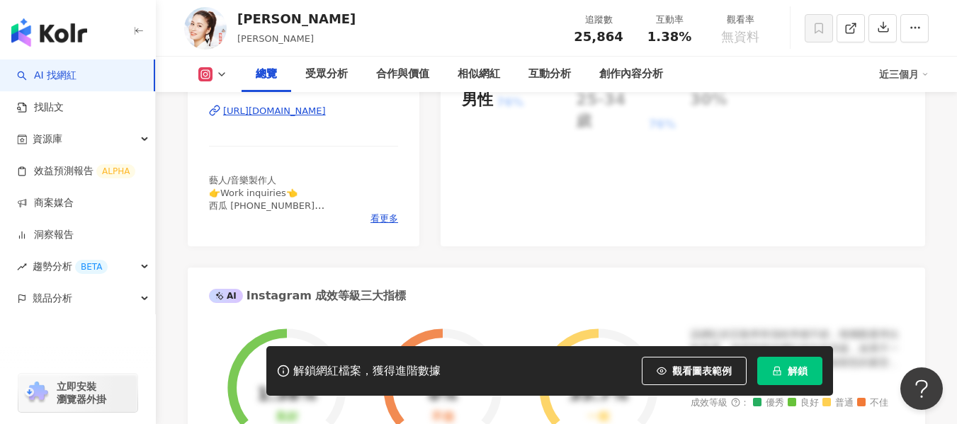
click at [383, 219] on span "看更多" at bounding box center [384, 218] width 28 height 13
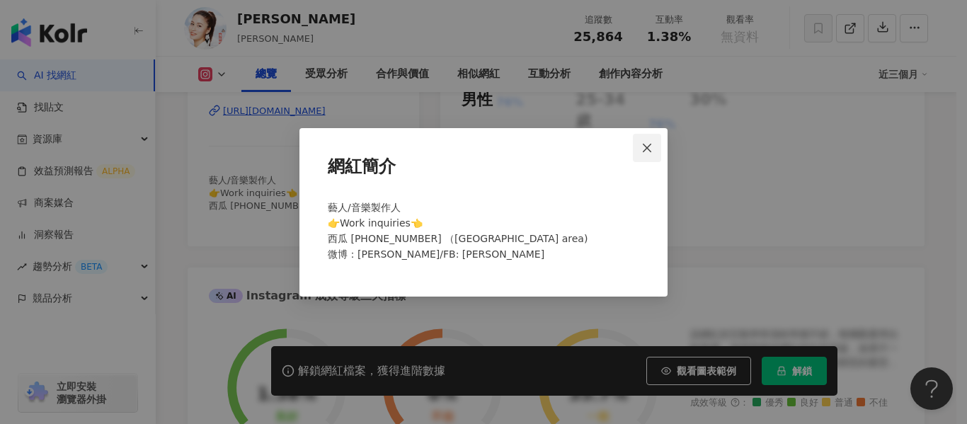
click at [652, 142] on icon "close" at bounding box center [646, 147] width 11 height 11
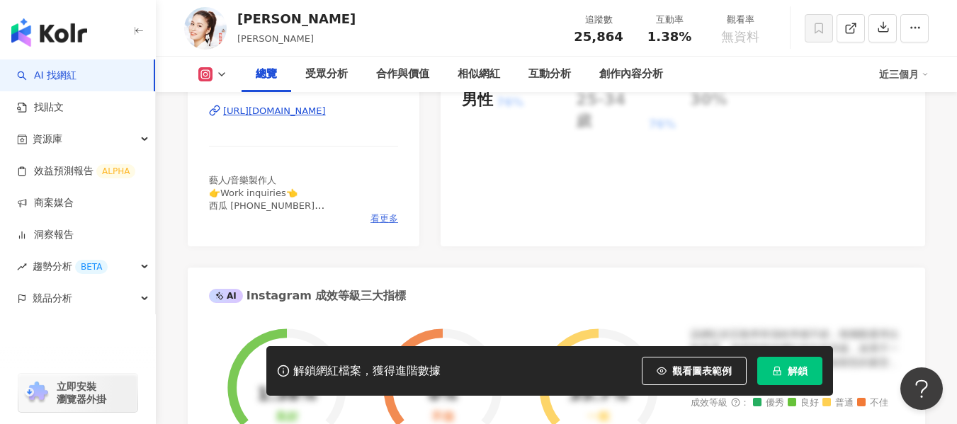
click at [377, 215] on span "看更多" at bounding box center [384, 218] width 28 height 13
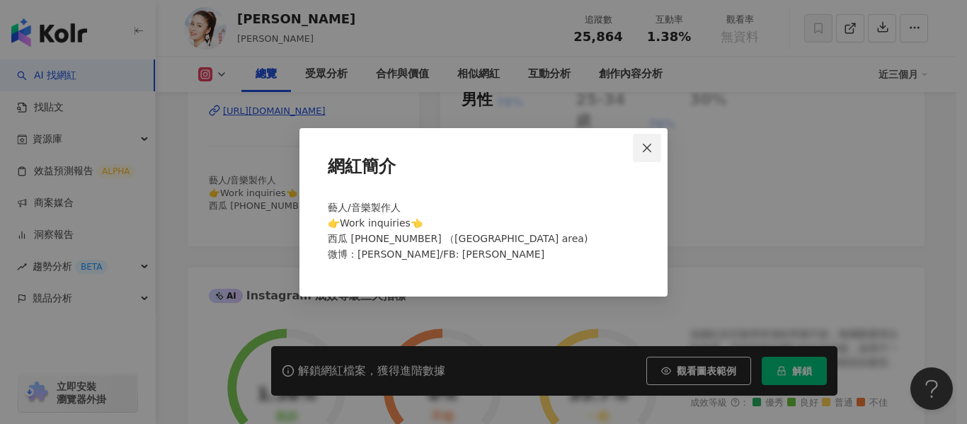
click at [644, 144] on icon "close" at bounding box center [647, 148] width 8 height 8
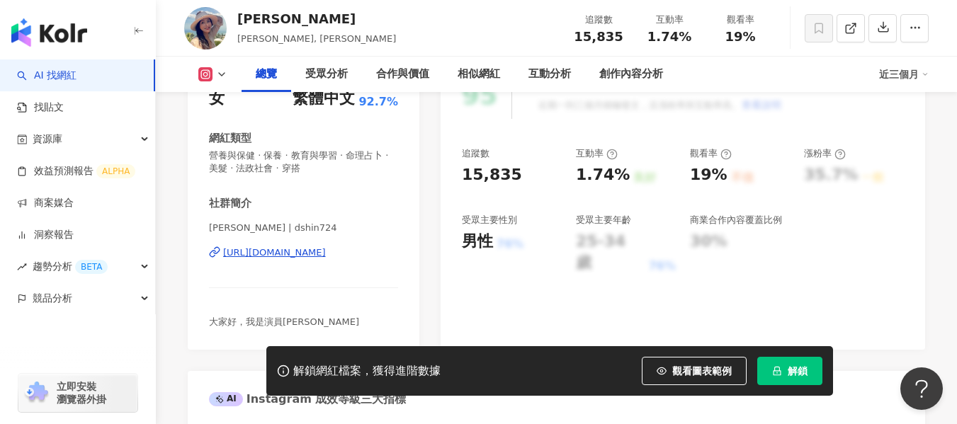
scroll to position [142, 0]
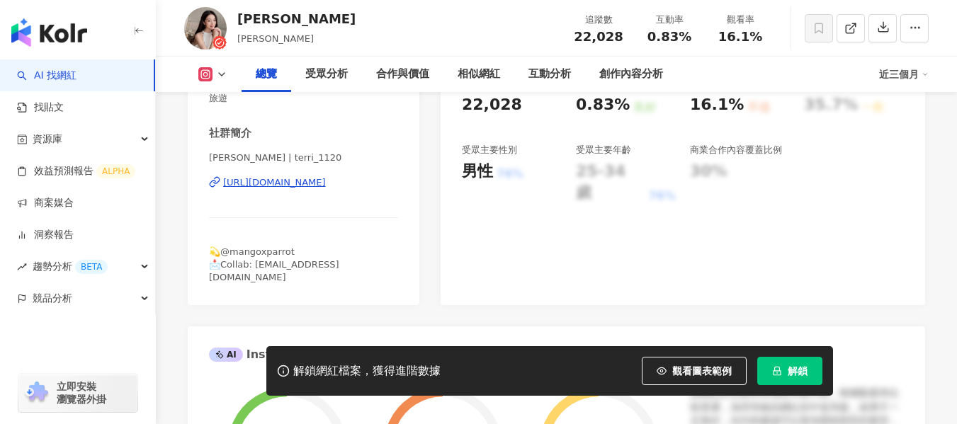
scroll to position [212, 0]
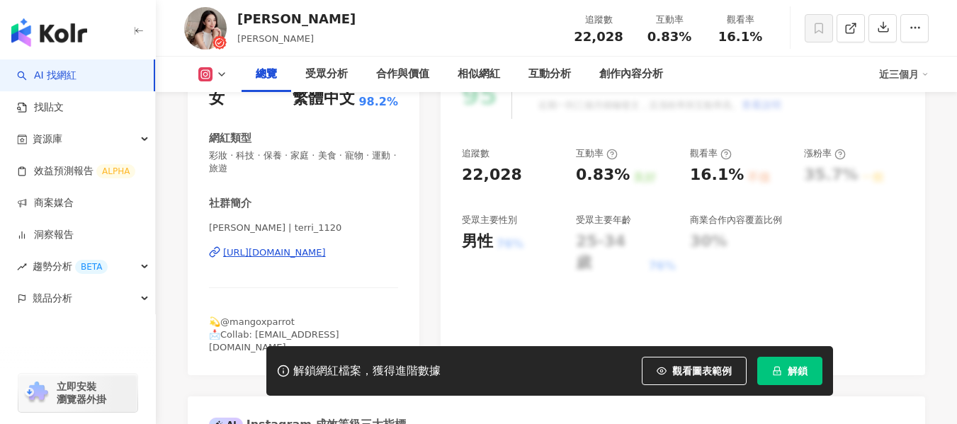
click at [326, 253] on div "https://www.instagram.com/terri_1120/" at bounding box center [274, 252] width 103 height 13
click at [304, 252] on div "https://www.instagram.com/terri_1120/" at bounding box center [274, 252] width 103 height 13
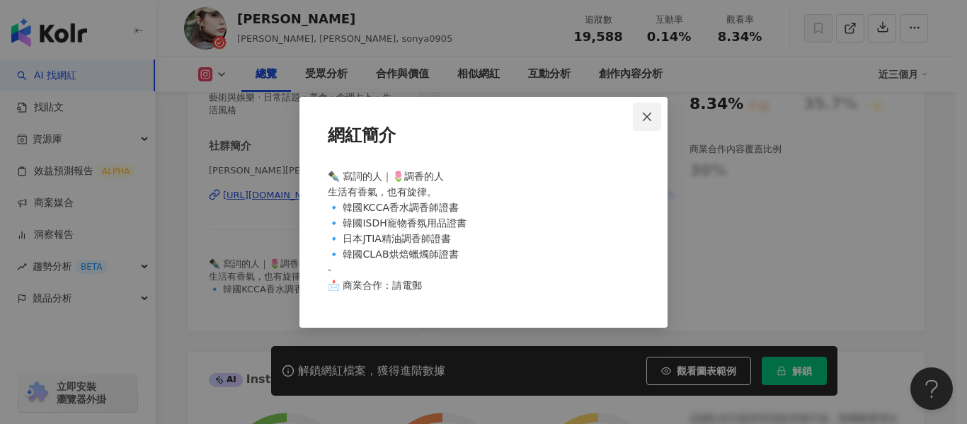
click at [653, 118] on icon "close" at bounding box center [646, 116] width 11 height 11
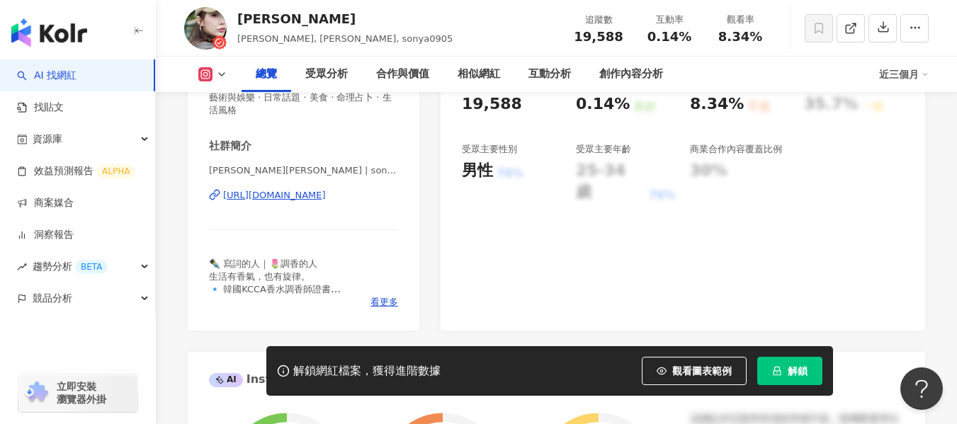
click at [326, 195] on div "https://www.instagram.com/sonya__0905/" at bounding box center [274, 195] width 103 height 13
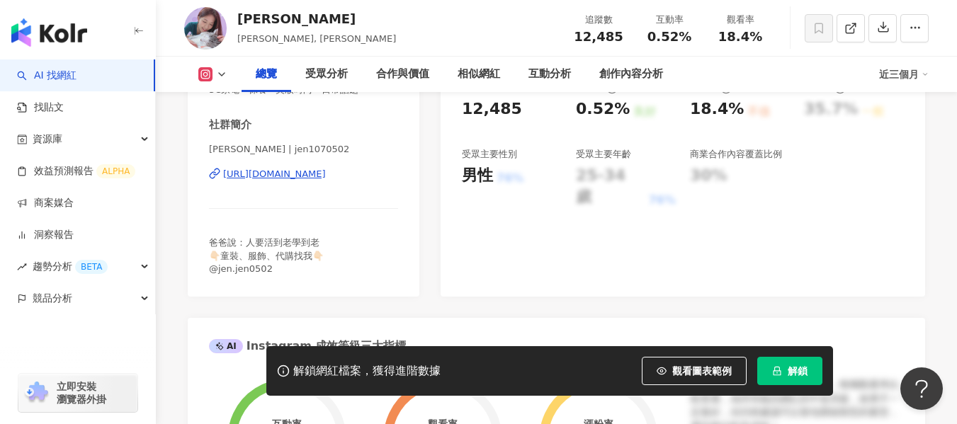
scroll to position [283, 0]
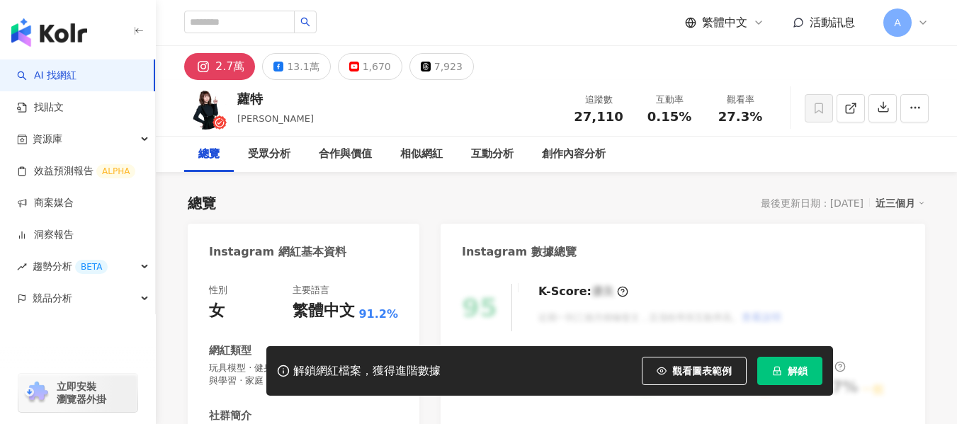
scroll to position [92, 0]
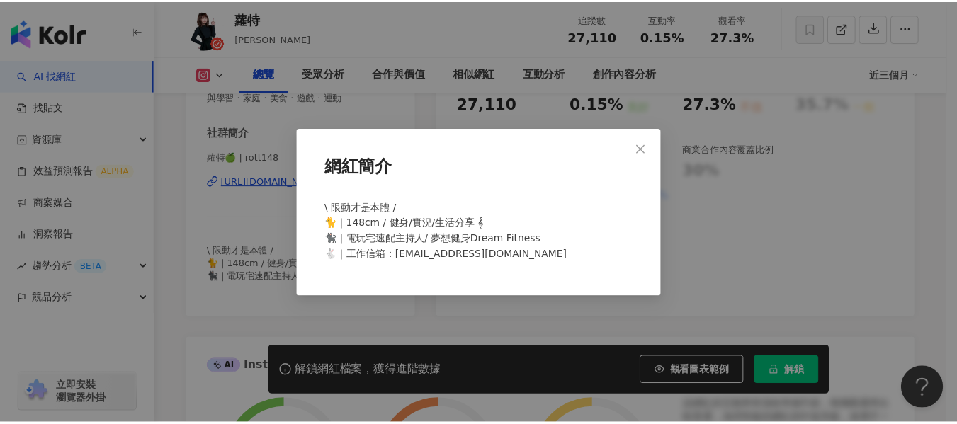
scroll to position [0, 0]
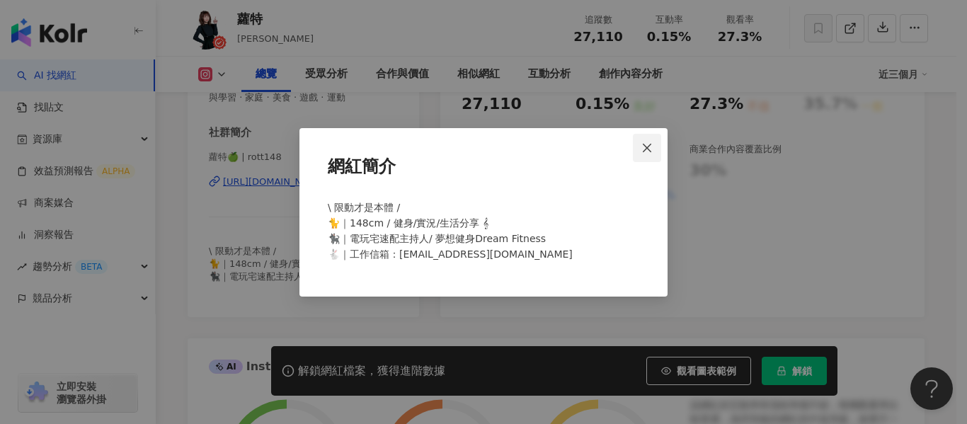
click at [641, 154] on span "Close" at bounding box center [647, 147] width 28 height 11
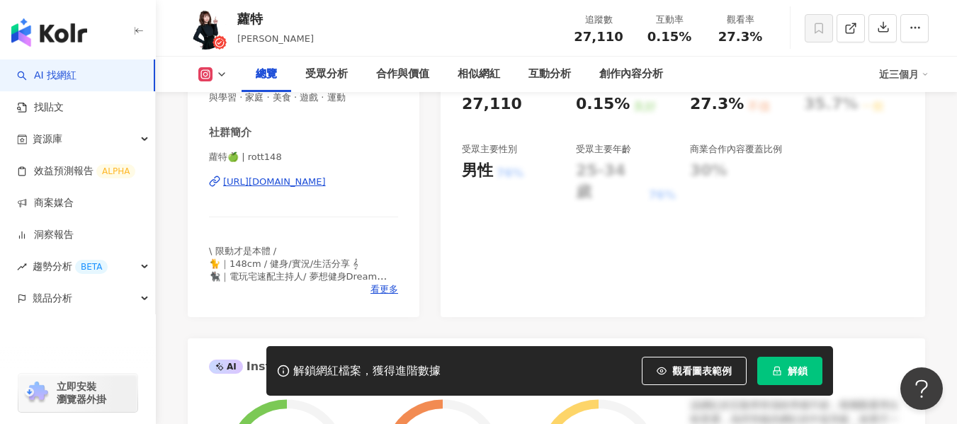
click at [333, 175] on div "蘿特🍏 | rott148 https://www.instagram.com/rott148/" at bounding box center [303, 192] width 189 height 83
click at [324, 182] on div "https://www.instagram.com/rott148/" at bounding box center [274, 182] width 103 height 13
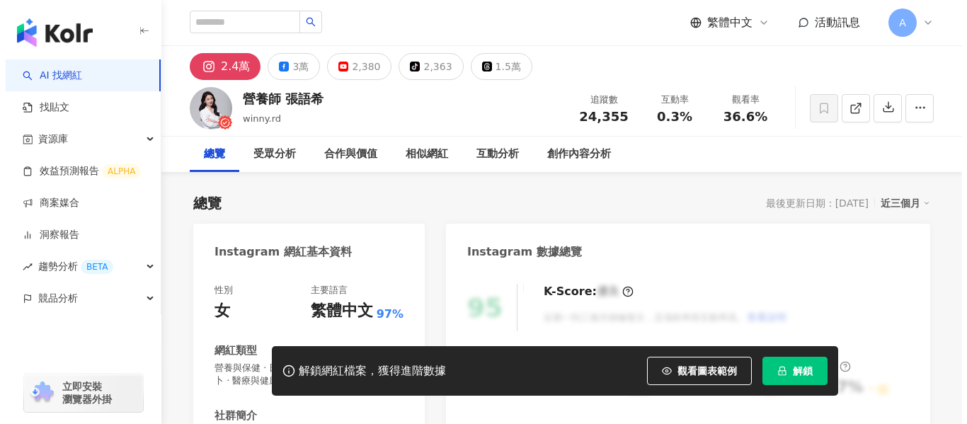
scroll to position [283, 0]
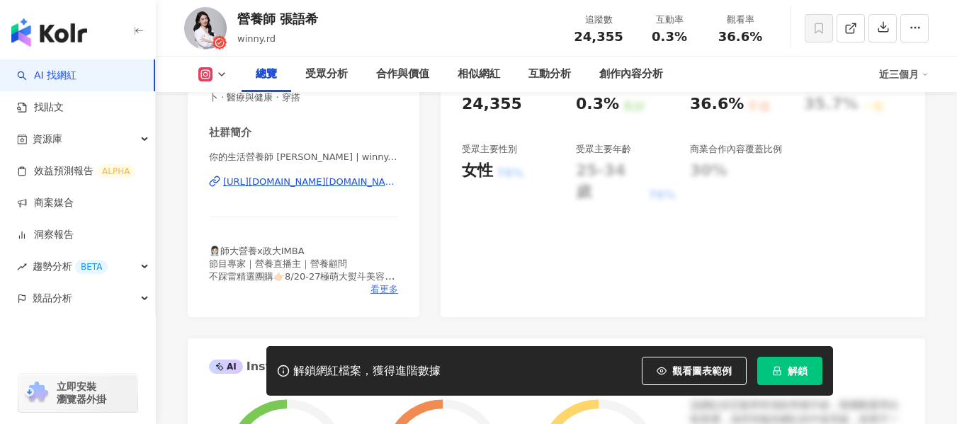
click at [394, 286] on span "看更多" at bounding box center [384, 289] width 28 height 13
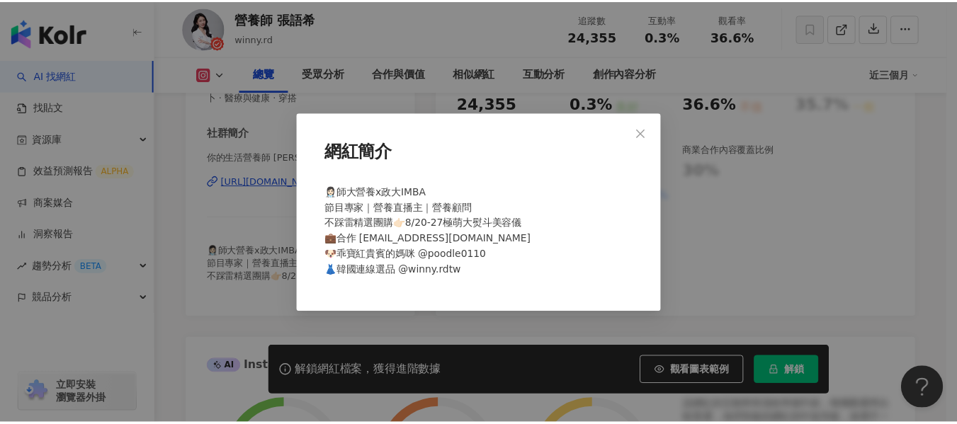
scroll to position [0, 0]
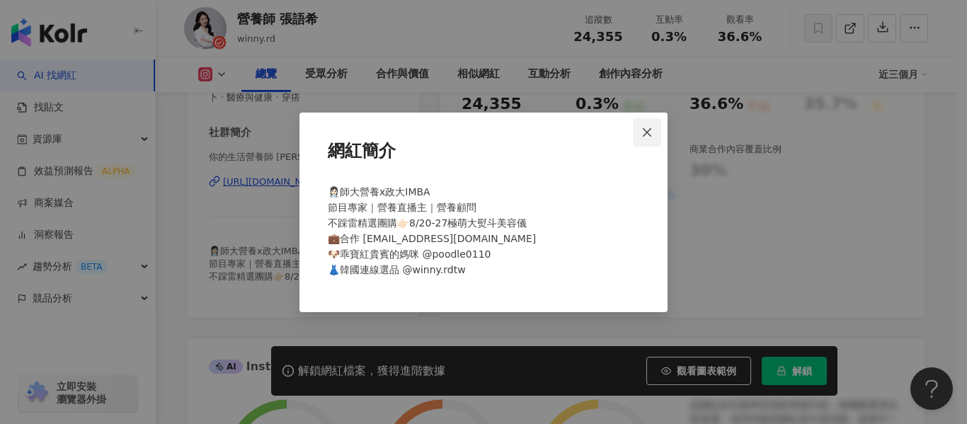
click at [641, 132] on span "Close" at bounding box center [647, 132] width 28 height 11
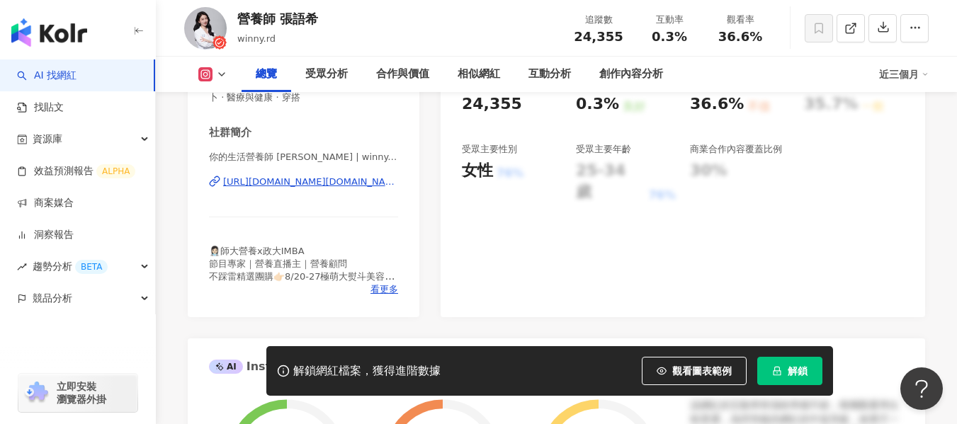
click at [273, 179] on div "https://www.instagram.com/winny.rd/" at bounding box center [310, 182] width 175 height 13
drag, startPoint x: 648, startPoint y: 37, endPoint x: 692, endPoint y: 38, distance: 44.6
click at [692, 38] on div "0.3%" at bounding box center [669, 37] width 54 height 14
copy span "0.3%"
drag, startPoint x: 721, startPoint y: 36, endPoint x: 763, endPoint y: 38, distance: 41.1
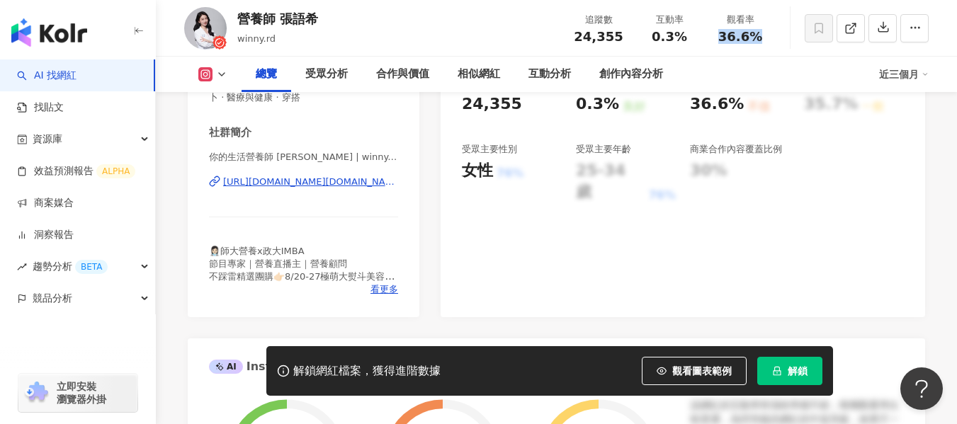
click at [763, 38] on div "36.6%" at bounding box center [740, 37] width 54 height 14
copy span "36.6%"
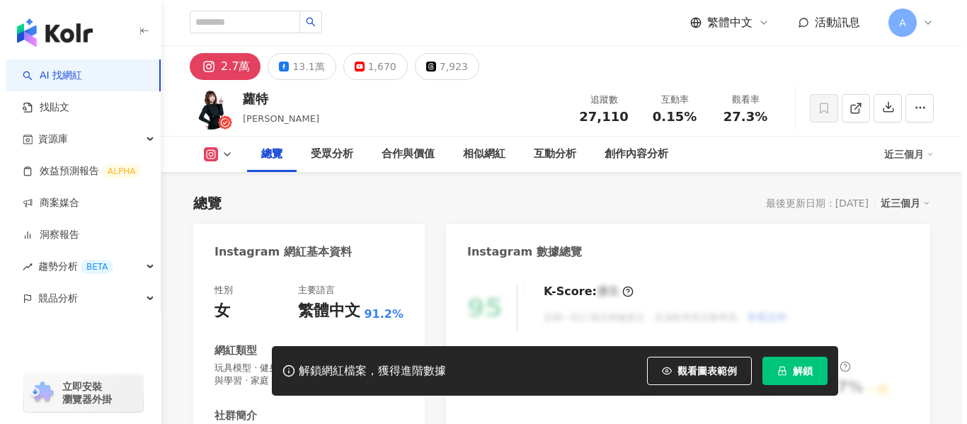
scroll to position [283, 0]
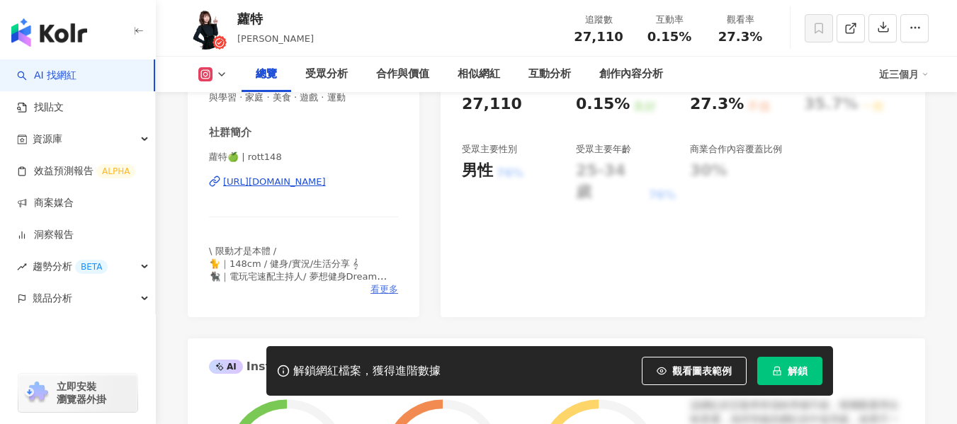
click at [384, 291] on span "看更多" at bounding box center [384, 289] width 28 height 13
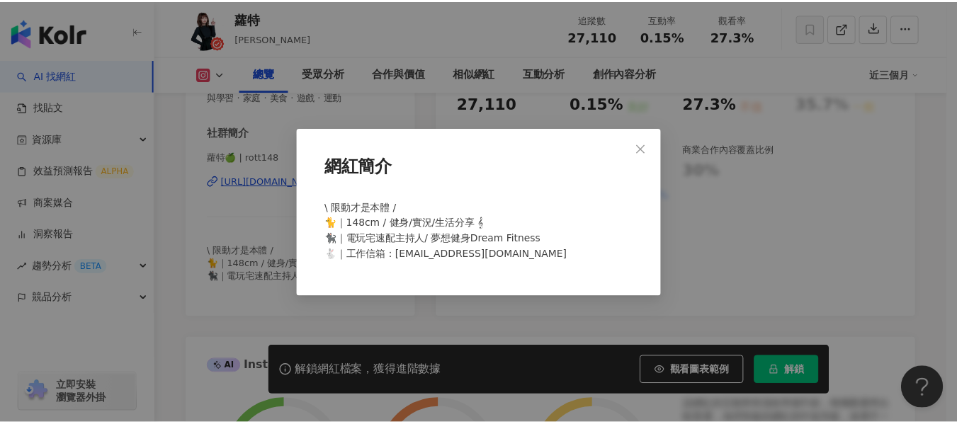
scroll to position [0, 0]
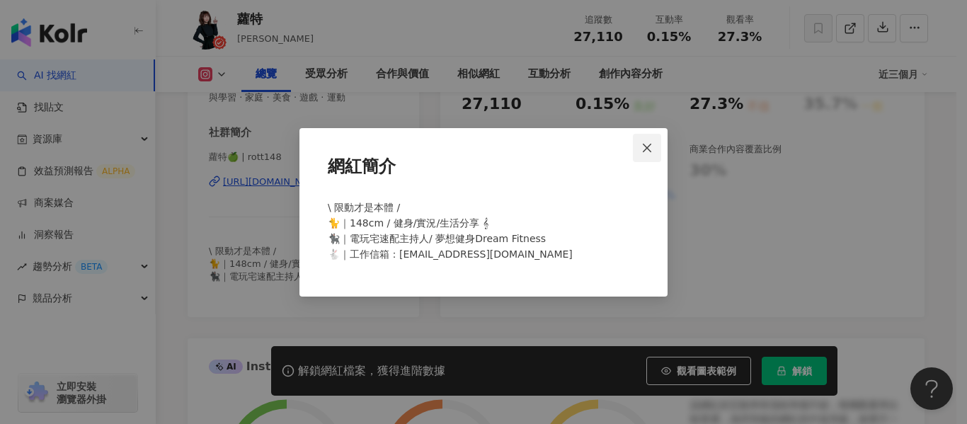
click at [648, 144] on icon "close" at bounding box center [646, 147] width 11 height 11
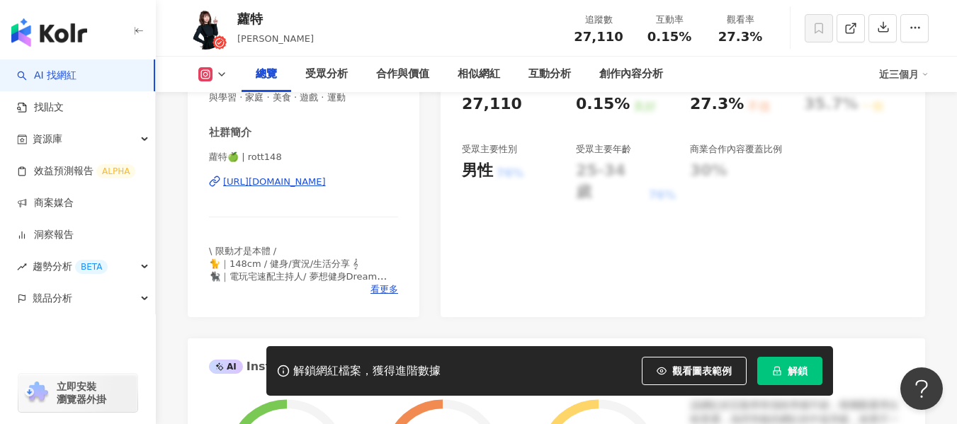
click at [326, 181] on div "[URL][DOMAIN_NAME]" at bounding box center [274, 182] width 103 height 13
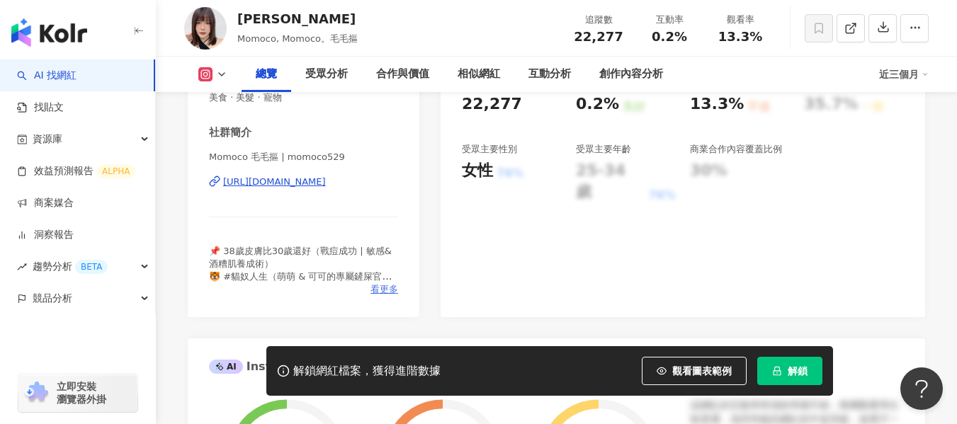
click at [373, 285] on span "看更多" at bounding box center [384, 289] width 28 height 13
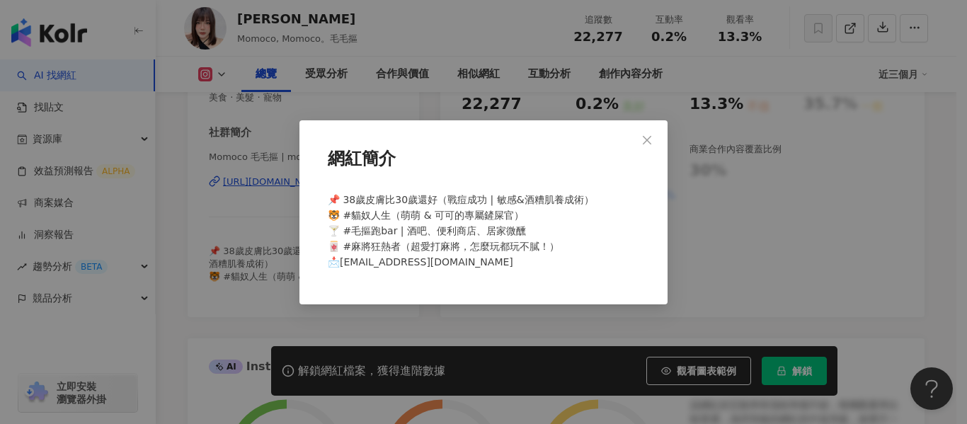
click at [659, 132] on button "Close" at bounding box center [647, 140] width 28 height 28
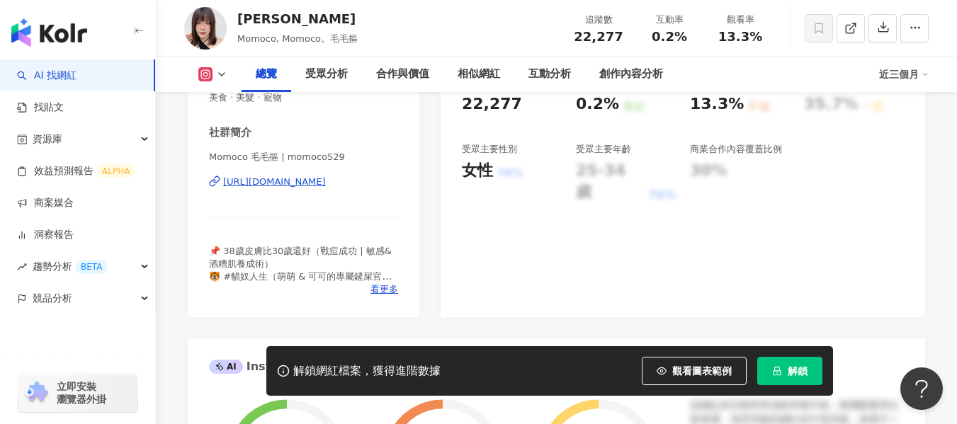
click at [273, 177] on div "[URL][DOMAIN_NAME]" at bounding box center [274, 182] width 103 height 13
drag, startPoint x: 649, startPoint y: 37, endPoint x: 682, endPoint y: 38, distance: 33.3
click at [682, 38] on div "0.2%" at bounding box center [669, 37] width 54 height 14
copy span "0.2%"
drag, startPoint x: 719, startPoint y: 35, endPoint x: 764, endPoint y: 39, distance: 45.5
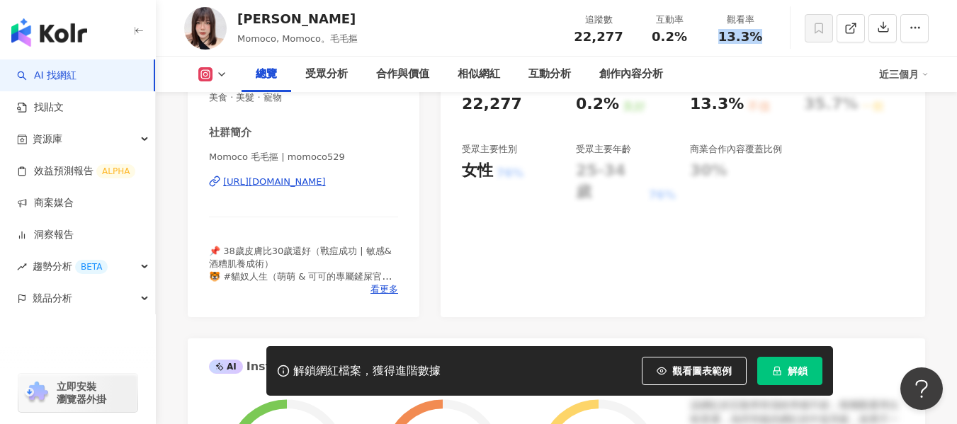
click at [764, 39] on div "13.3%" at bounding box center [740, 37] width 54 height 14
copy span "13.3%"
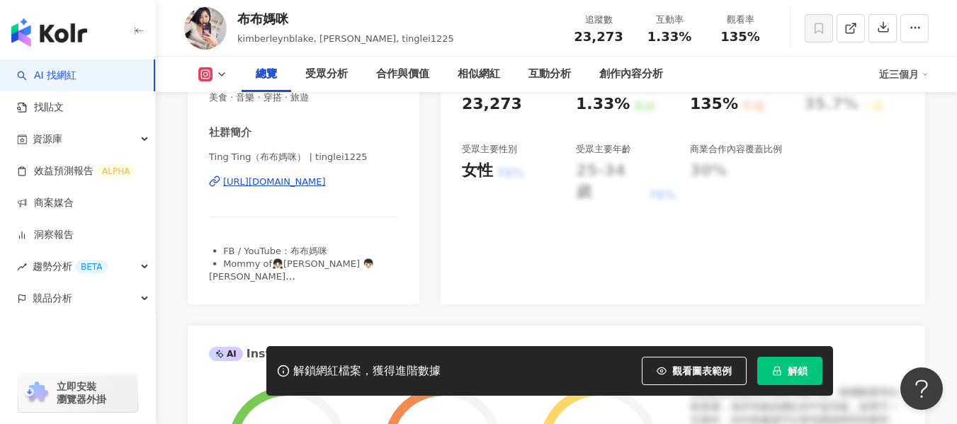
click at [326, 186] on div "https://www.instagram.com/tinglei1225/" at bounding box center [274, 182] width 103 height 13
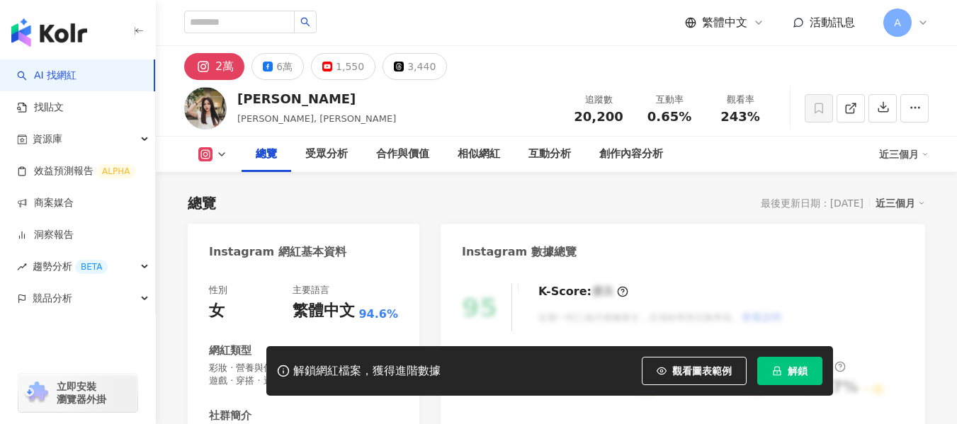
scroll to position [283, 0]
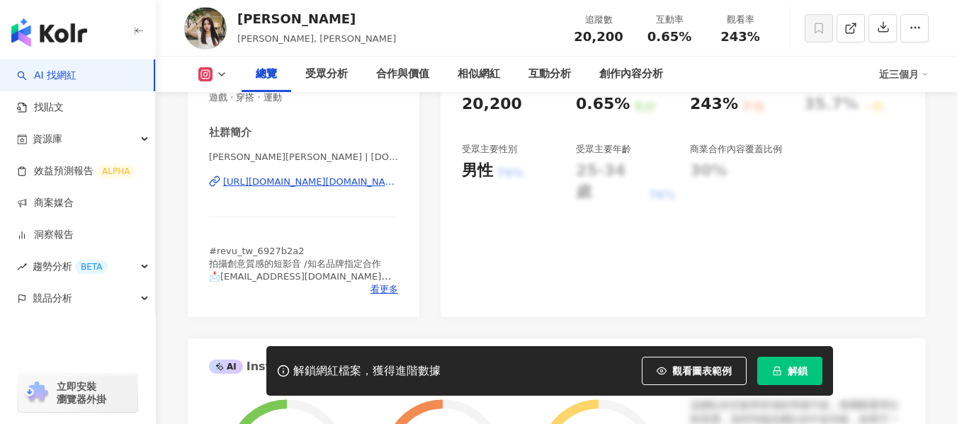
click at [316, 187] on div "[URL][DOMAIN_NAME][DOMAIN_NAME]" at bounding box center [310, 182] width 175 height 13
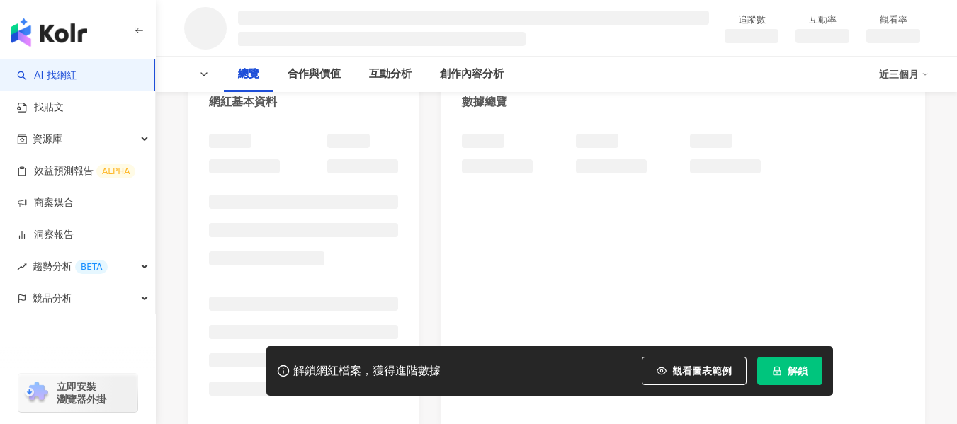
scroll to position [283, 0]
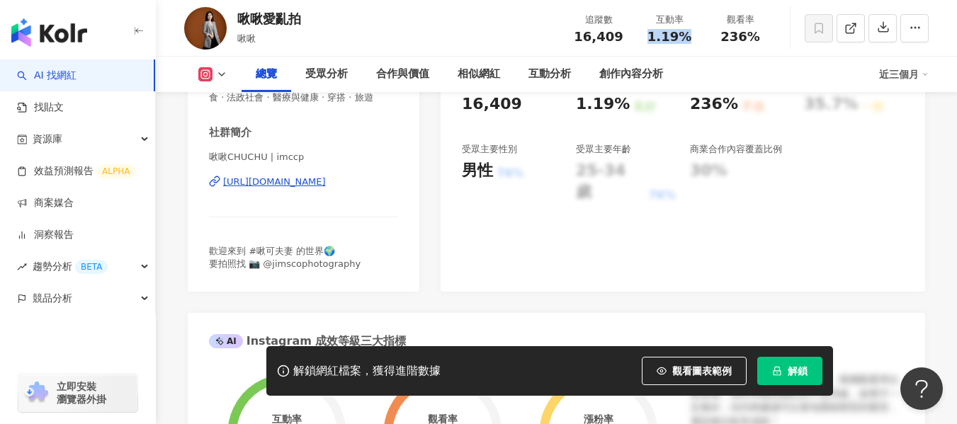
drag, startPoint x: 647, startPoint y: 36, endPoint x: 690, endPoint y: 40, distance: 43.3
click at [690, 40] on div "1.19%" at bounding box center [669, 37] width 54 height 14
copy span "1.19%"
drag, startPoint x: 721, startPoint y: 38, endPoint x: 765, endPoint y: 38, distance: 43.9
click at [765, 38] on div "236%" at bounding box center [740, 37] width 54 height 14
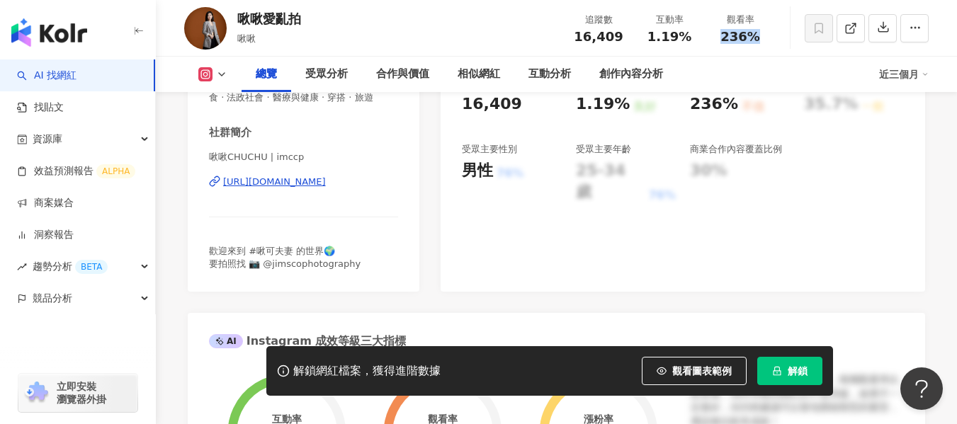
copy span "236%"
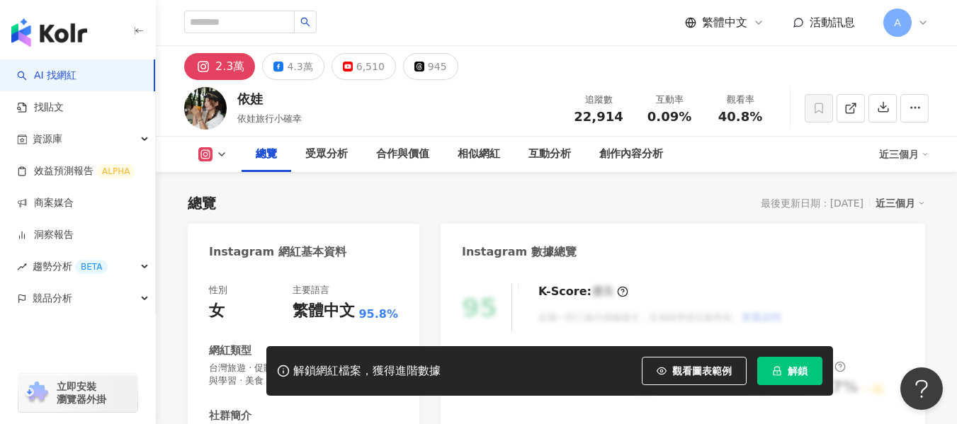
scroll to position [283, 0]
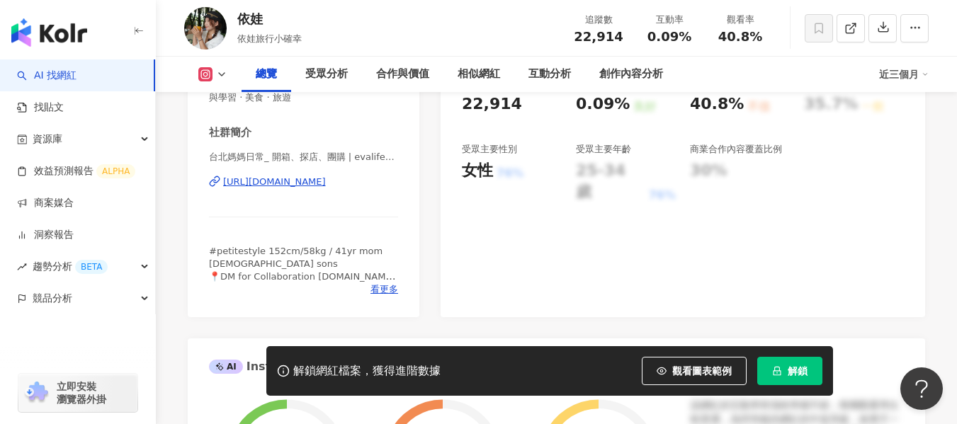
click at [326, 186] on div "[URL][DOMAIN_NAME]" at bounding box center [274, 182] width 103 height 13
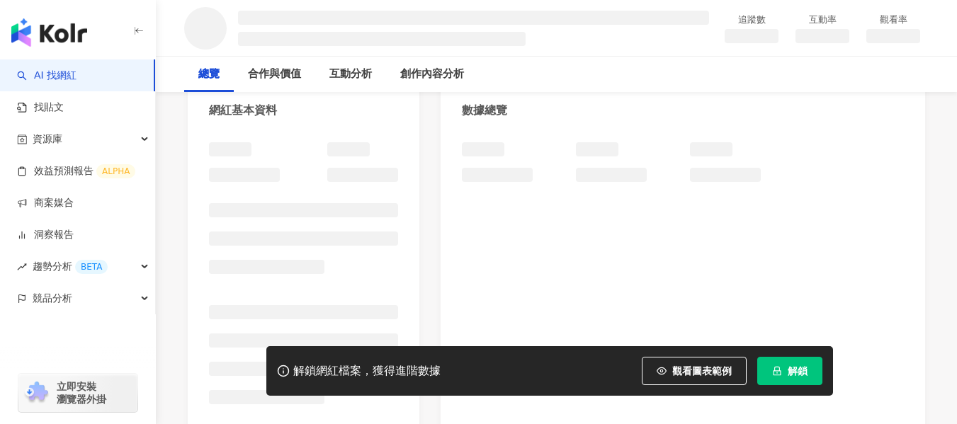
scroll to position [278, 0]
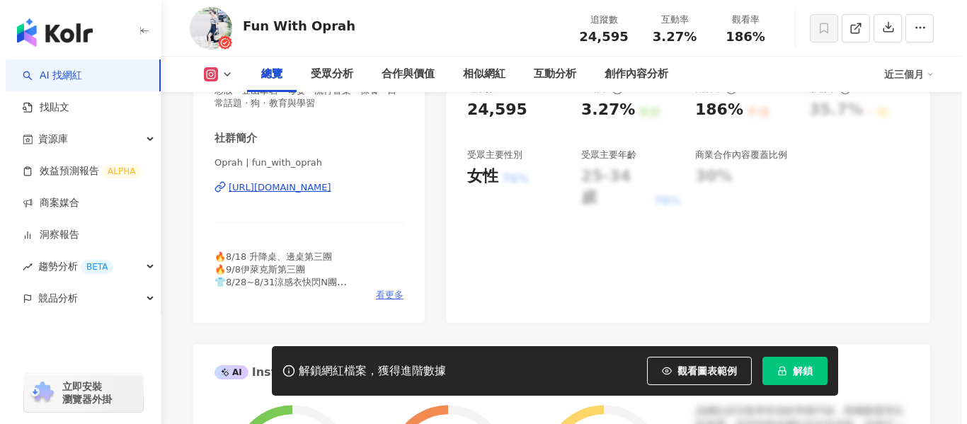
scroll to position [283, 0]
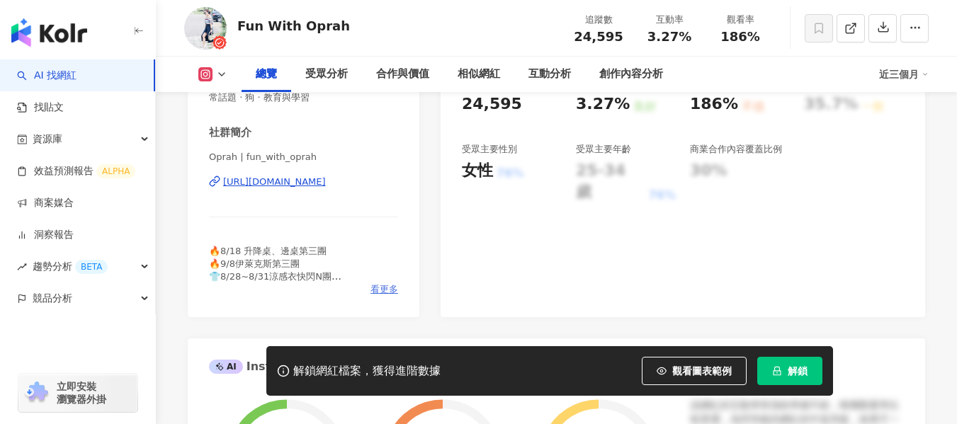
click at [378, 287] on span "看更多" at bounding box center [384, 289] width 28 height 13
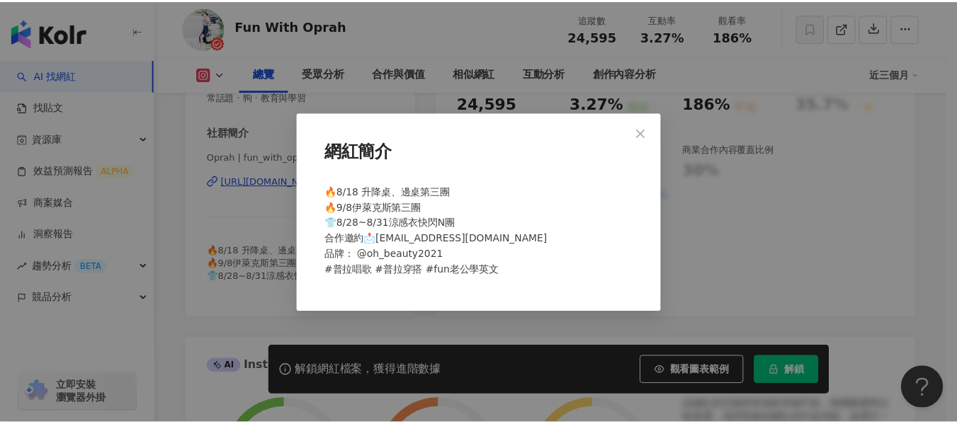
scroll to position [0, 0]
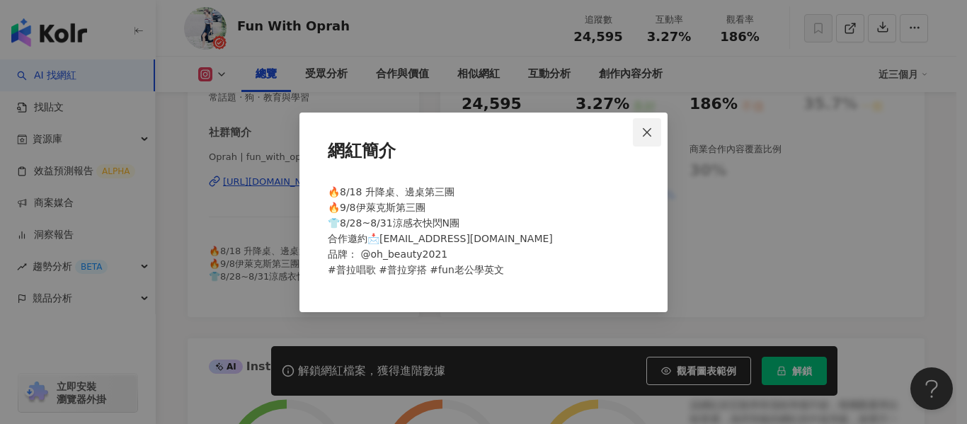
click at [649, 134] on icon "close" at bounding box center [647, 132] width 8 height 8
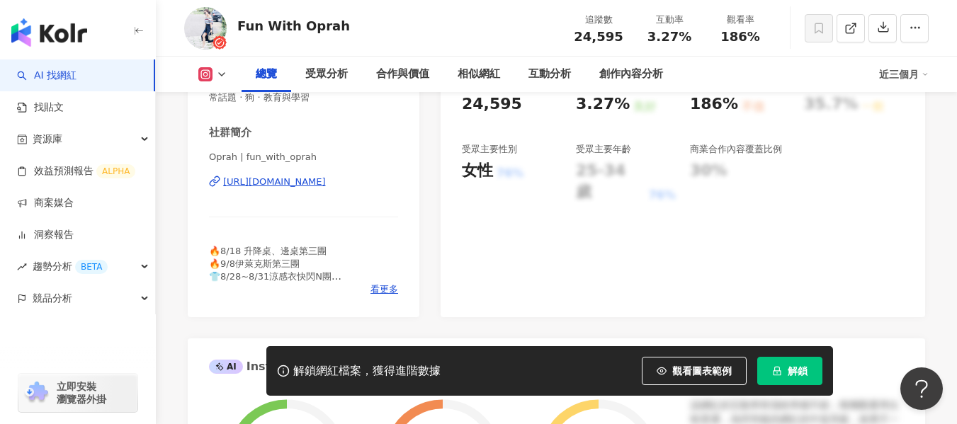
click at [274, 178] on div "https://www.instagram.com/fun_with_oprah/" at bounding box center [274, 182] width 103 height 13
drag, startPoint x: 647, startPoint y: 38, endPoint x: 688, endPoint y: 42, distance: 41.3
click at [688, 42] on div "3.27%" at bounding box center [669, 37] width 54 height 14
copy span "3.27%"
drag, startPoint x: 720, startPoint y: 34, endPoint x: 760, endPoint y: 35, distance: 40.4
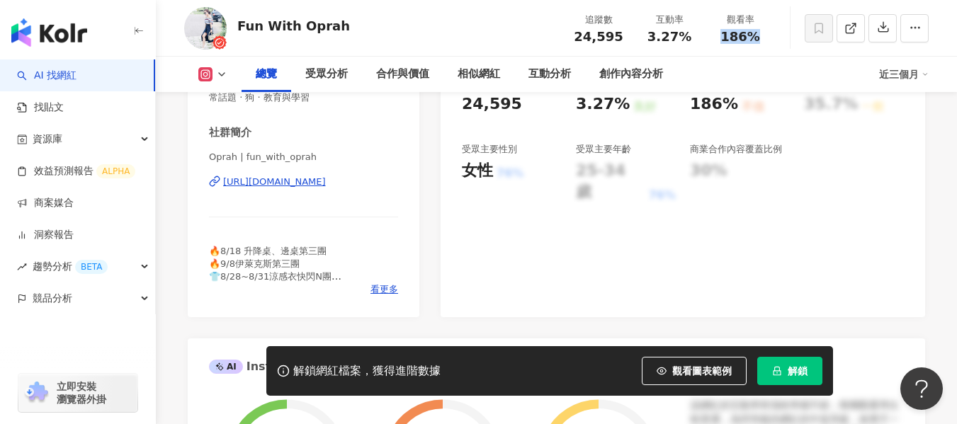
click at [760, 35] on div "186%" at bounding box center [740, 37] width 54 height 14
copy span "186%"
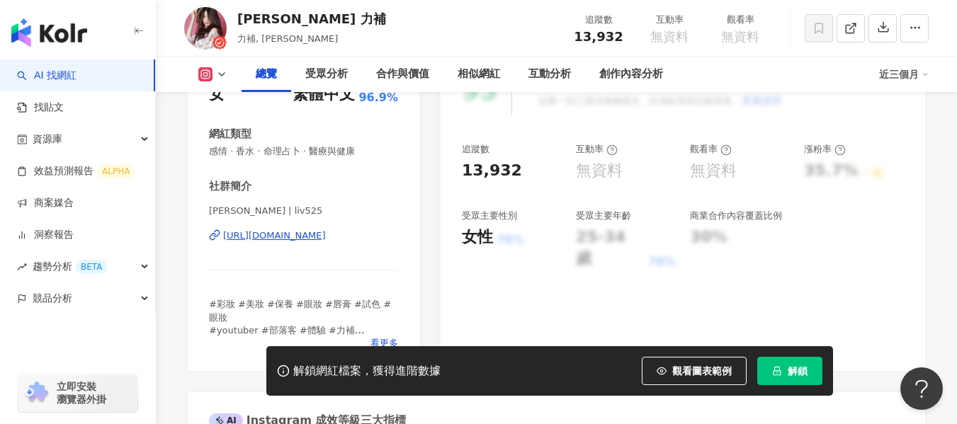
scroll to position [283, 0]
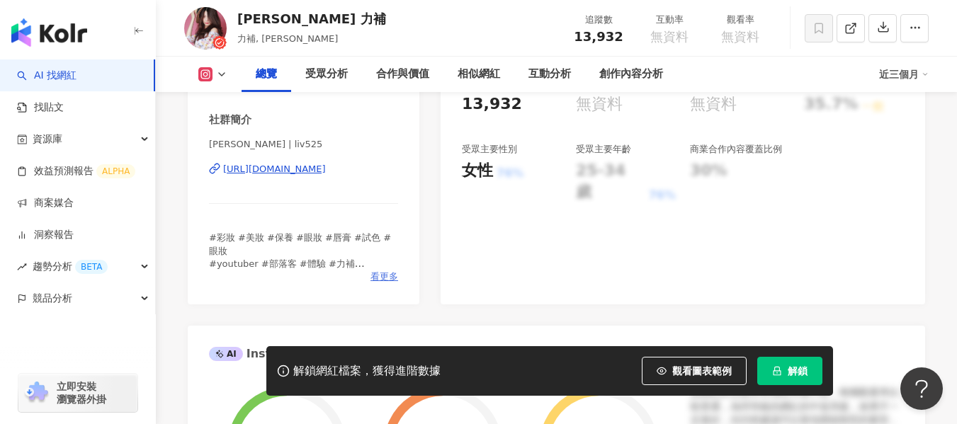
click at [375, 271] on span "看更多" at bounding box center [384, 276] width 28 height 13
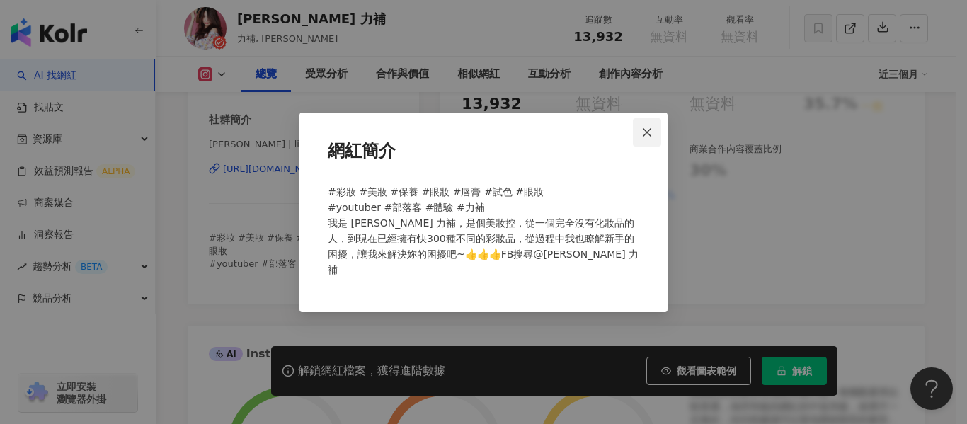
click at [646, 137] on icon "close" at bounding box center [647, 132] width 8 height 8
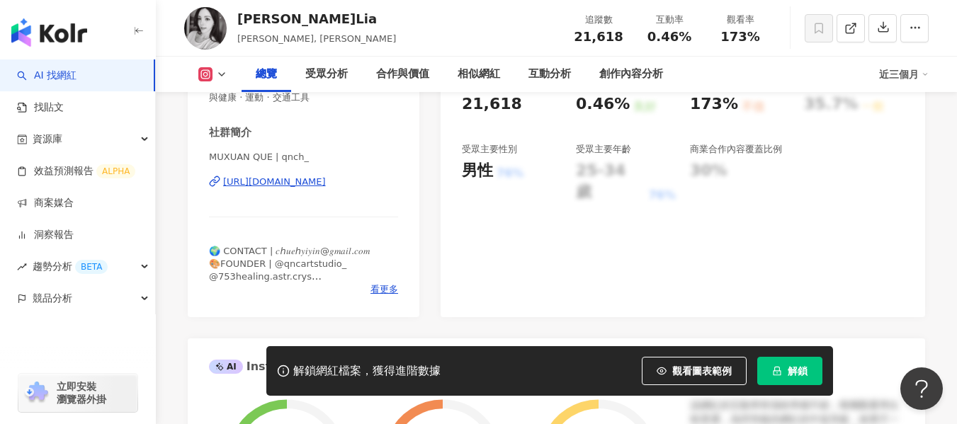
click at [321, 186] on div "https://www.instagram.com/qnch_/" at bounding box center [274, 182] width 103 height 13
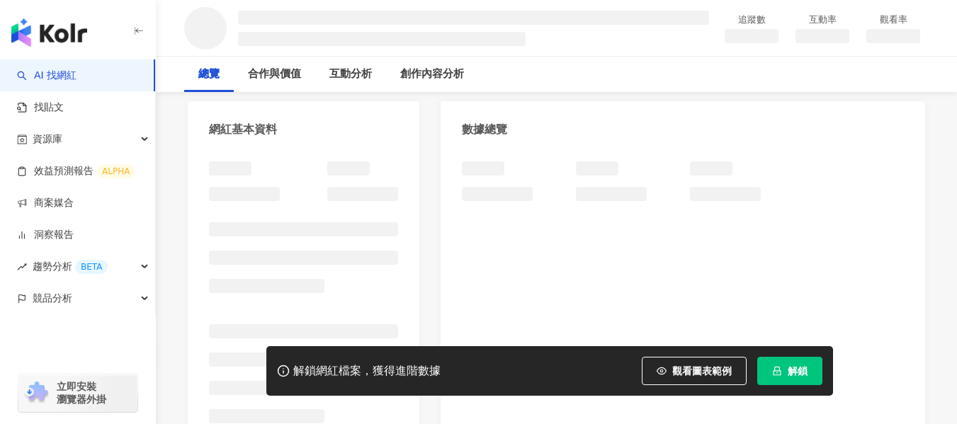
scroll to position [142, 0]
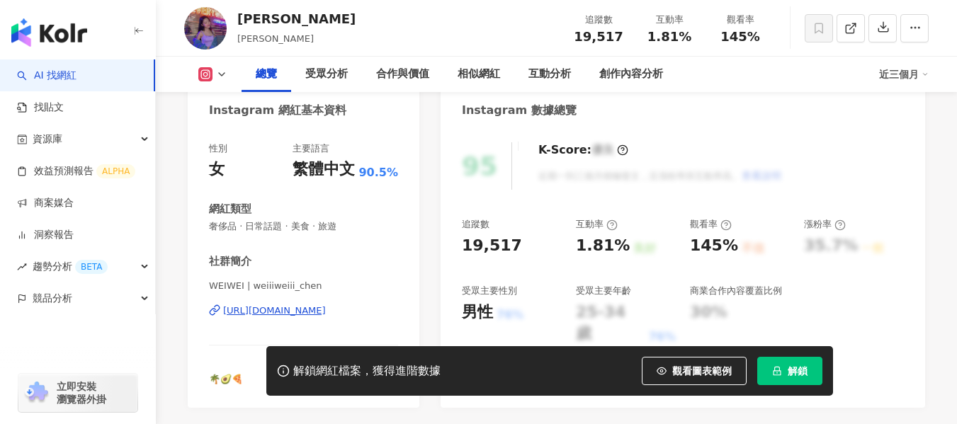
scroll to position [283, 0]
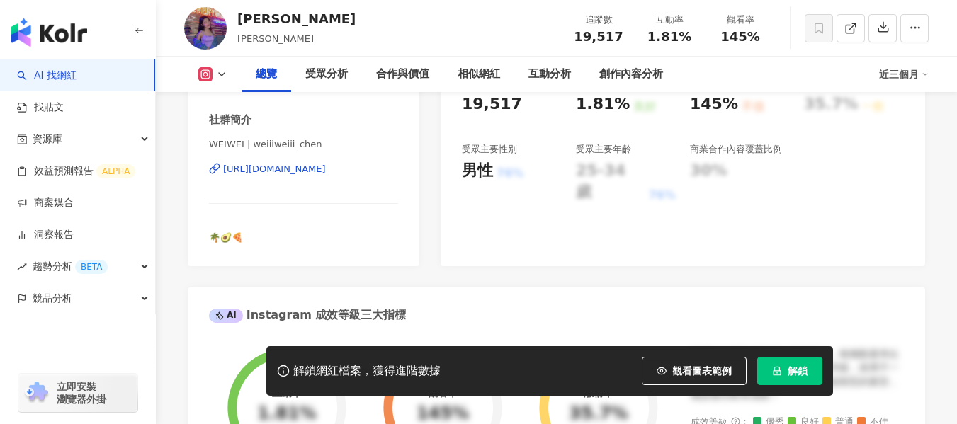
click at [326, 172] on div "[URL][DOMAIN_NAME]" at bounding box center [274, 169] width 103 height 13
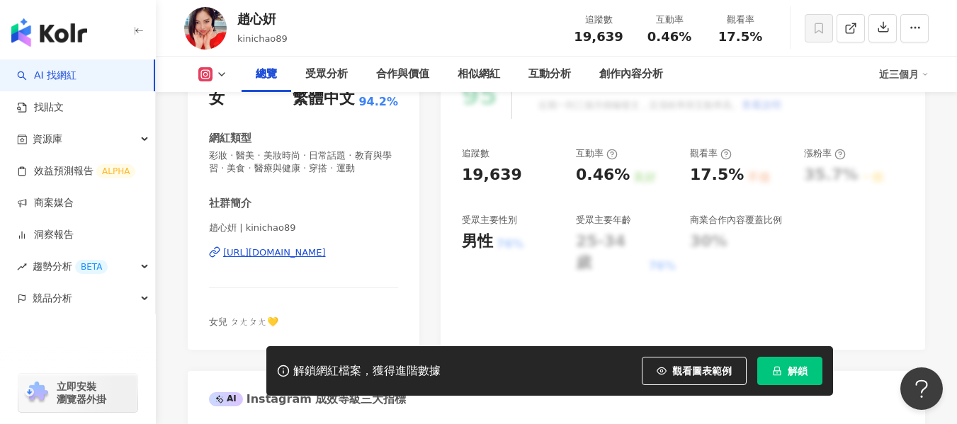
scroll to position [283, 0]
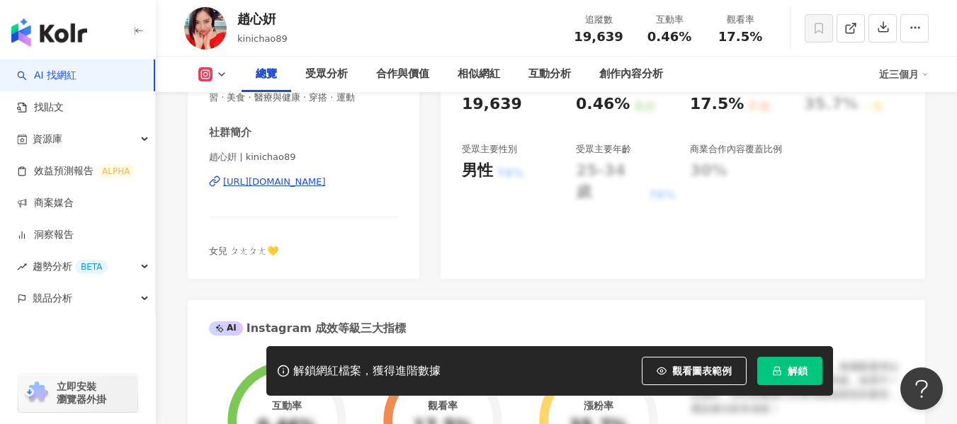
click at [326, 185] on div "[URL][DOMAIN_NAME]" at bounding box center [274, 182] width 103 height 13
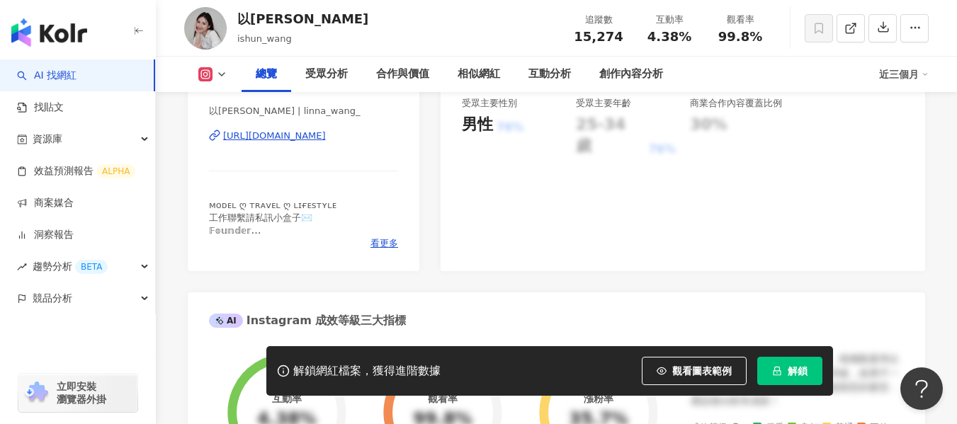
scroll to position [354, 0]
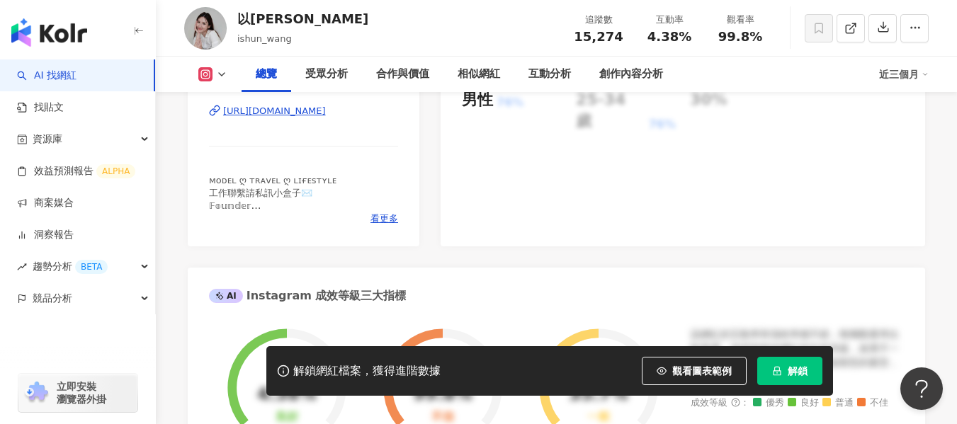
click at [382, 208] on div "ᴍᴏᴅᴇʟ ღ ᴛʀᴀᴠᴇʟ ღ ʟɪғᴇsᴛʏʟᴇ 工作聯繫請私訊小盒子✉️ 𝔽𝕠𝕦𝕟𝕕𝕖𝕣 @sunkissed.pj" at bounding box center [303, 193] width 189 height 39
click at [381, 216] on span "看更多" at bounding box center [384, 218] width 28 height 13
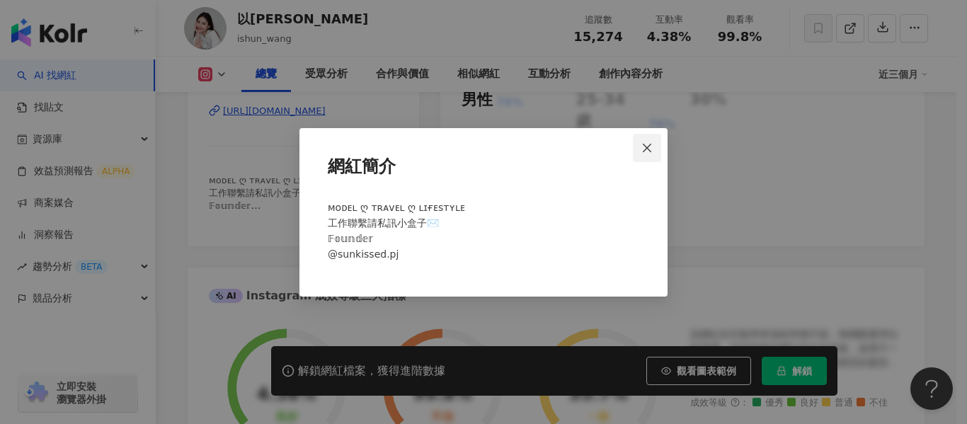
click at [652, 147] on icon "close" at bounding box center [646, 147] width 11 height 11
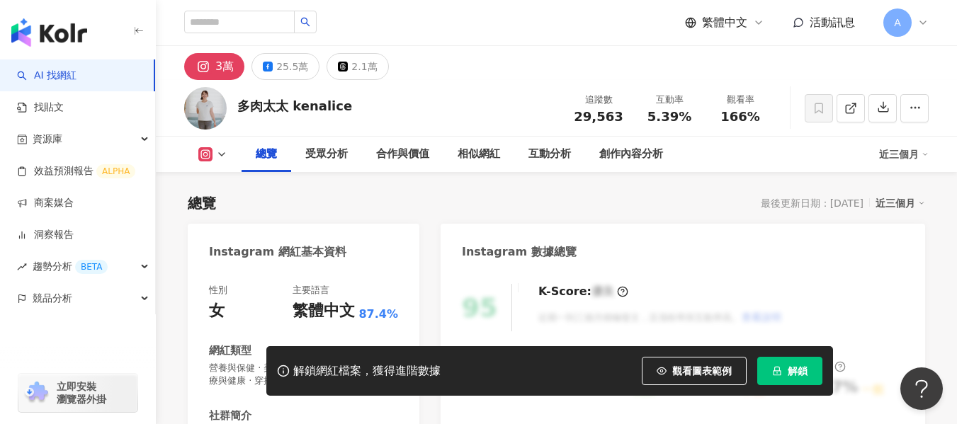
scroll to position [283, 0]
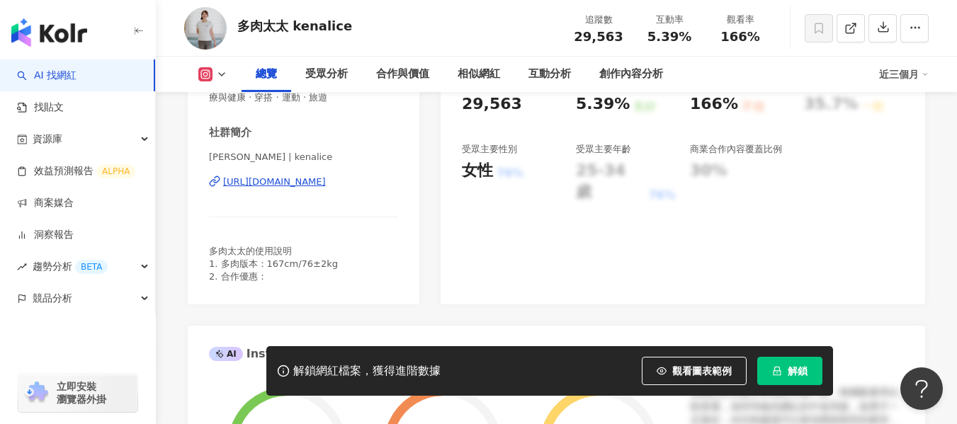
click at [326, 183] on div "[URL][DOMAIN_NAME]" at bounding box center [274, 182] width 103 height 13
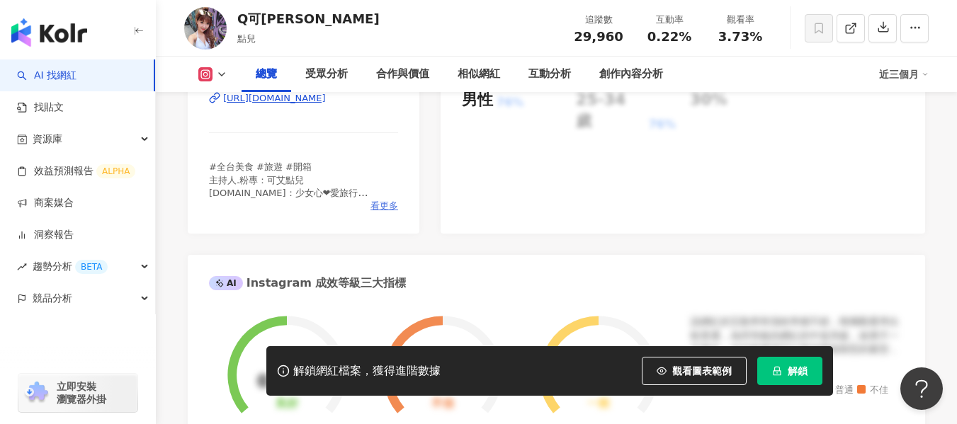
click at [383, 212] on span "看更多" at bounding box center [384, 206] width 28 height 13
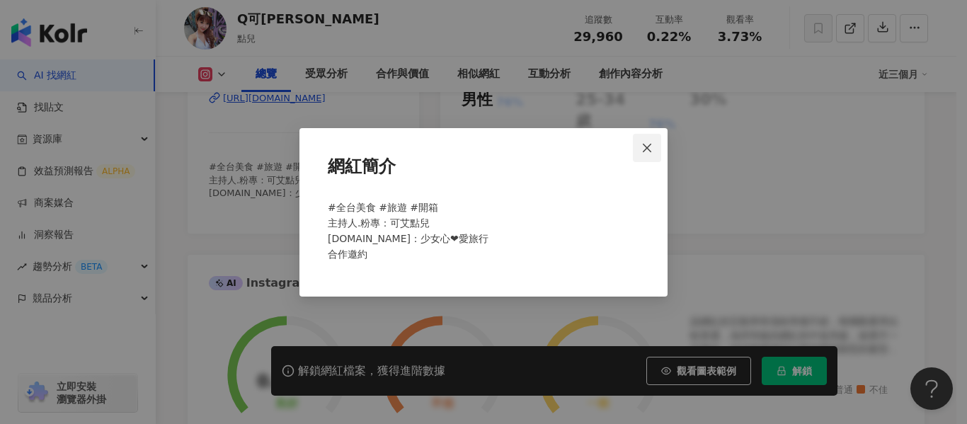
click at [645, 142] on icon "close" at bounding box center [646, 147] width 11 height 11
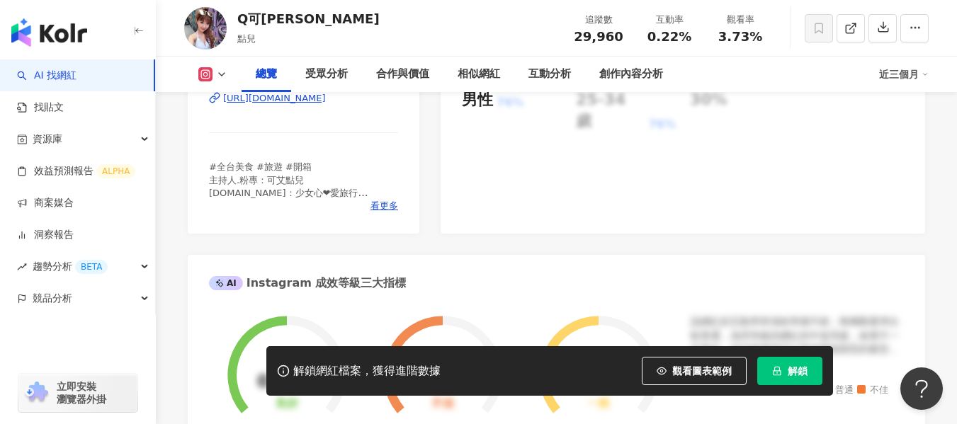
click at [278, 105] on div "https://www.instagram.com/big_point_big_point/" at bounding box center [274, 98] width 103 height 13
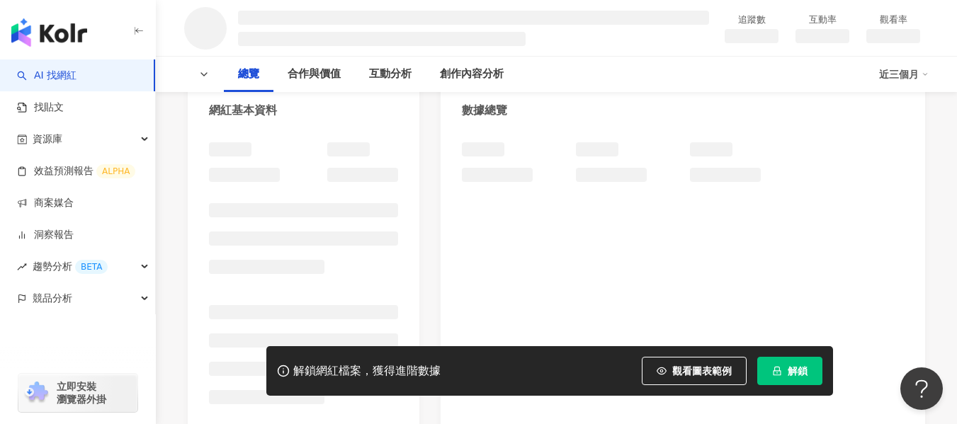
scroll to position [212, 0]
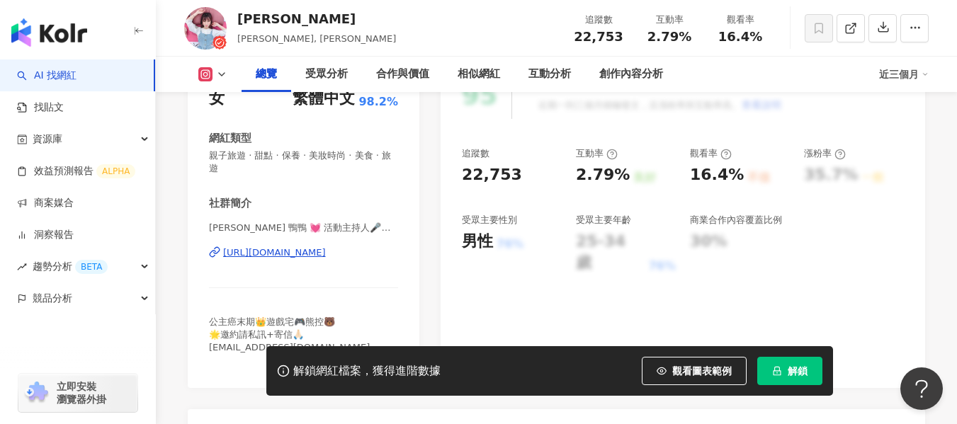
scroll to position [283, 0]
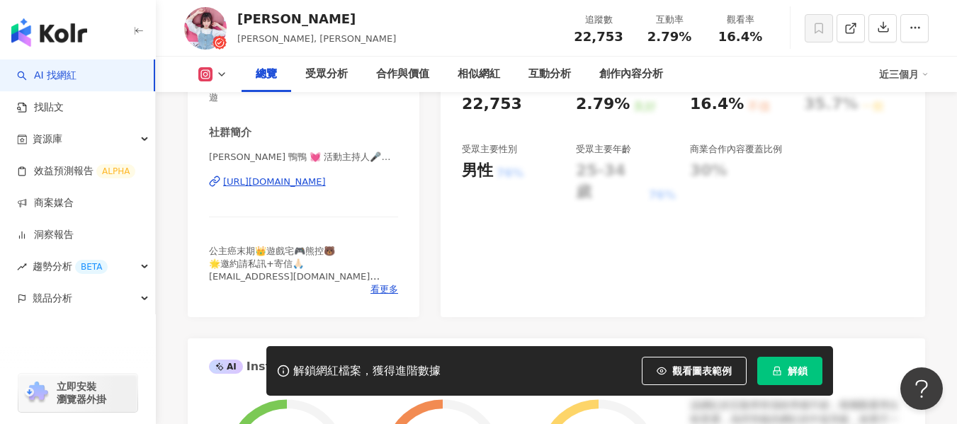
click at [312, 182] on div "https://www.instagram.com/valerie__chen/" at bounding box center [274, 182] width 103 height 13
drag, startPoint x: 648, startPoint y: 39, endPoint x: 685, endPoint y: 39, distance: 36.8
click at [685, 39] on div "2.79%" at bounding box center [669, 37] width 54 height 14
copy span "2.79%"
drag, startPoint x: 719, startPoint y: 36, endPoint x: 769, endPoint y: 38, distance: 49.6
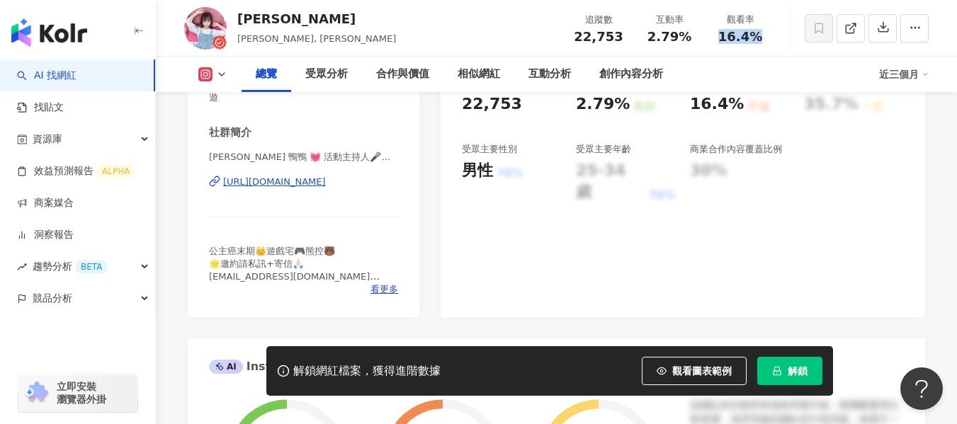
click at [769, 38] on div "觀看率 16.4%" at bounding box center [739, 28] width 71 height 30
copy span "16.4%"
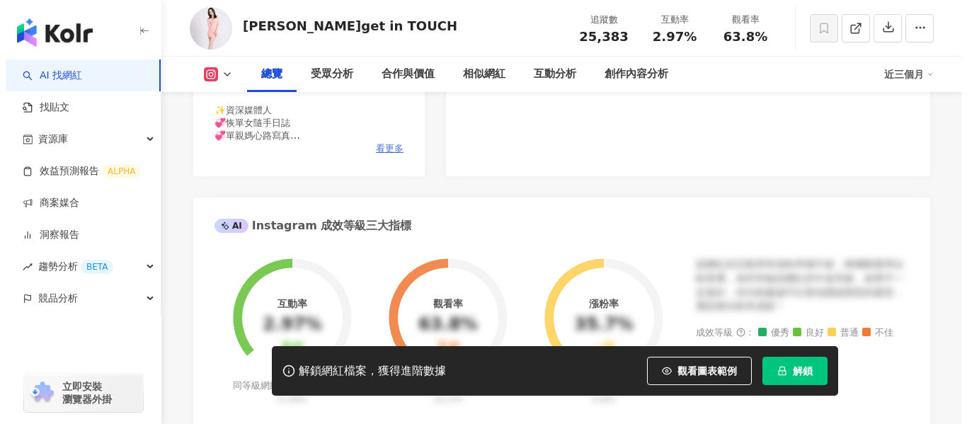
scroll to position [425, 0]
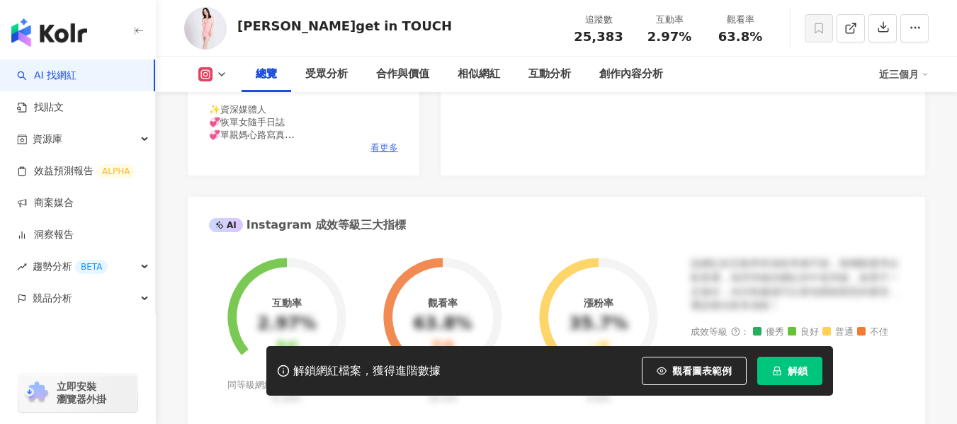
click at [382, 144] on span "看更多" at bounding box center [384, 148] width 28 height 13
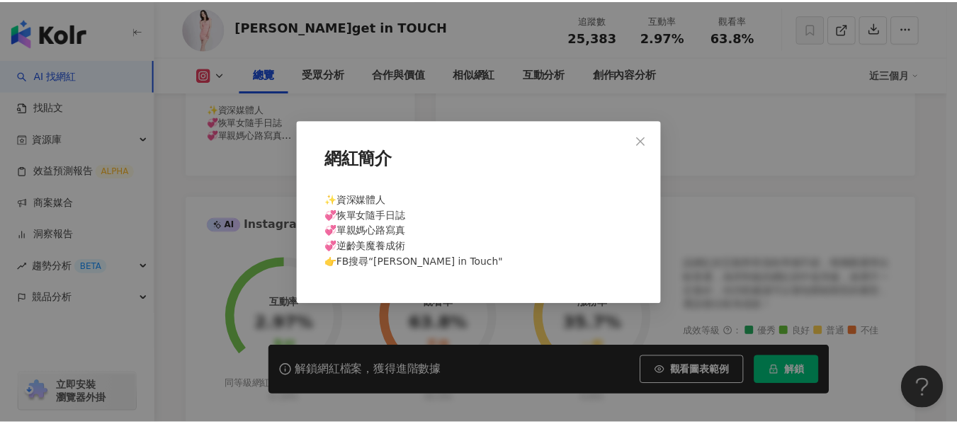
scroll to position [0, 0]
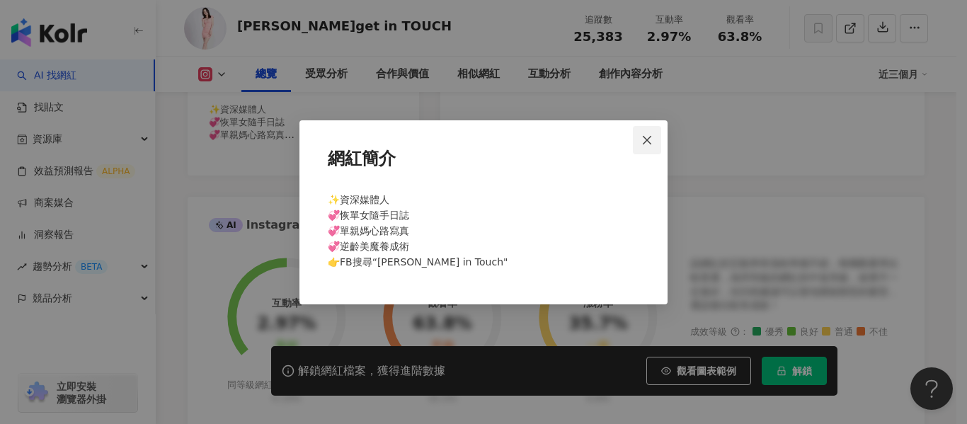
click at [653, 138] on icon "close" at bounding box center [646, 140] width 11 height 11
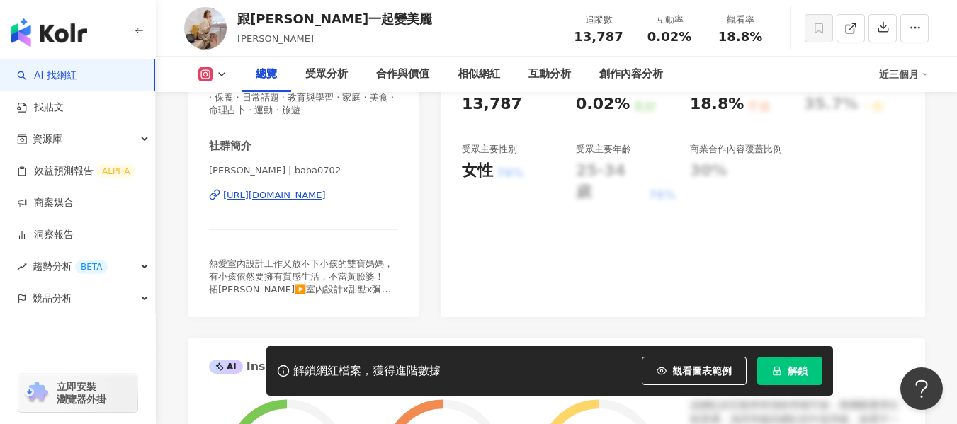
click at [326, 195] on div "[URL][DOMAIN_NAME]" at bounding box center [274, 195] width 103 height 13
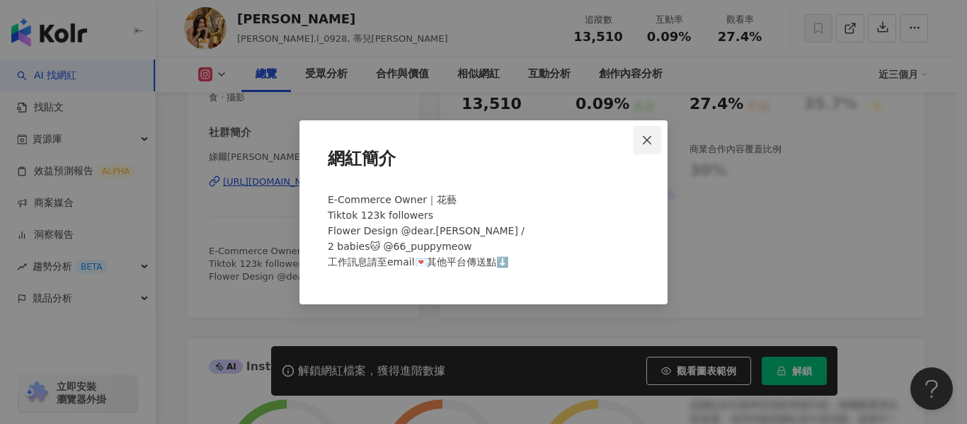
click at [650, 143] on icon "close" at bounding box center [647, 140] width 8 height 8
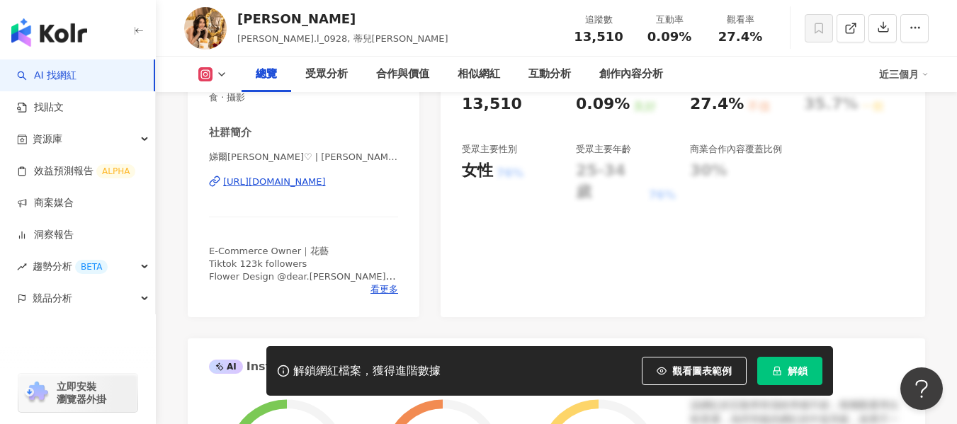
click at [326, 183] on div "https://www.instagram.com/ariana.l_0928/" at bounding box center [274, 182] width 103 height 13
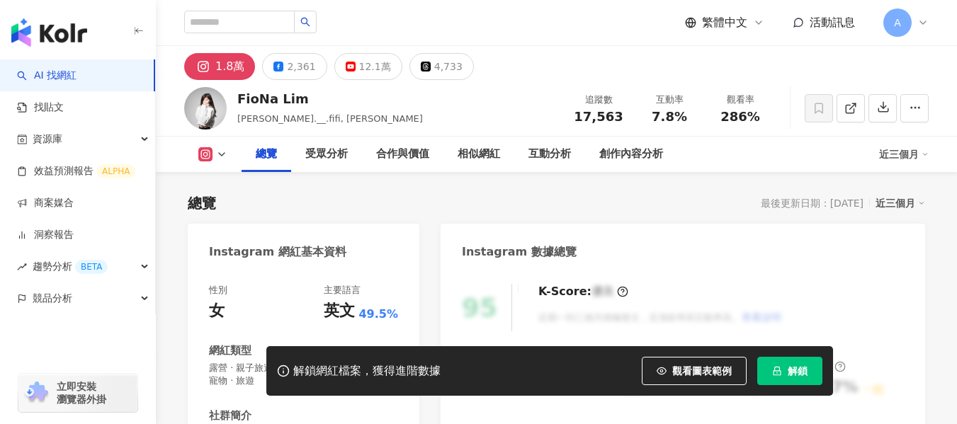
scroll to position [354, 0]
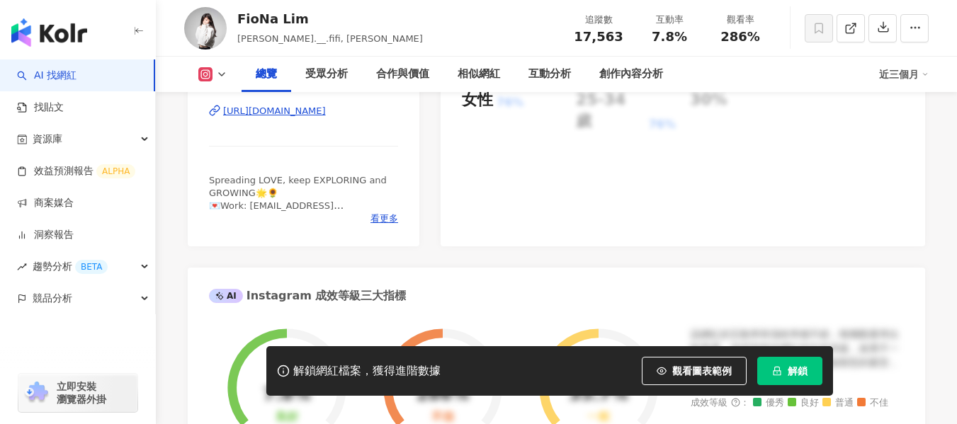
click at [326, 117] on div "https://www.instagram.com/fiona.__.fifi/" at bounding box center [274, 111] width 103 height 13
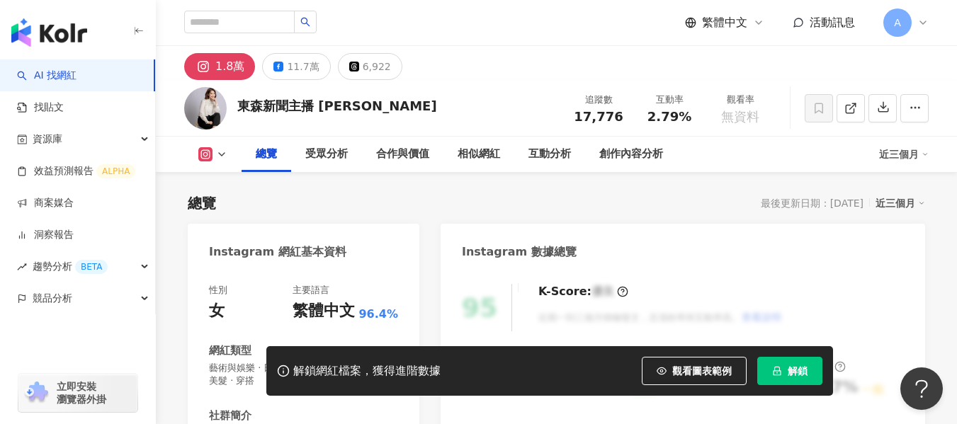
scroll to position [283, 0]
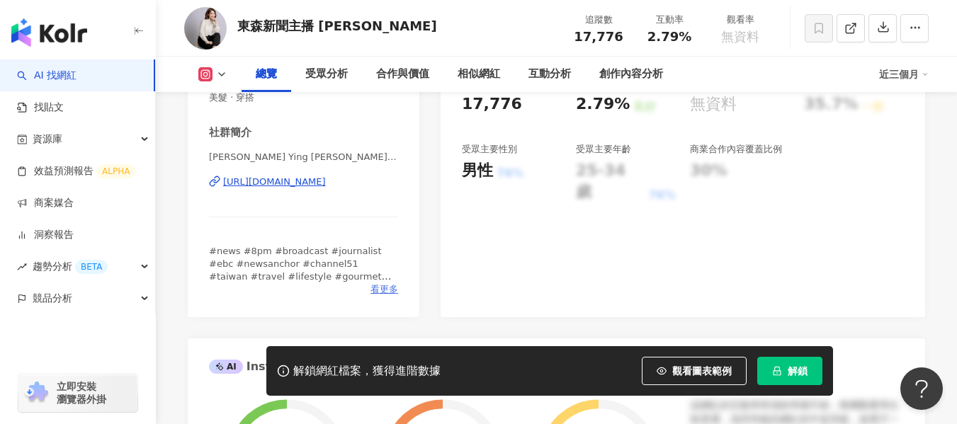
click at [386, 285] on span "看更多" at bounding box center [384, 289] width 28 height 13
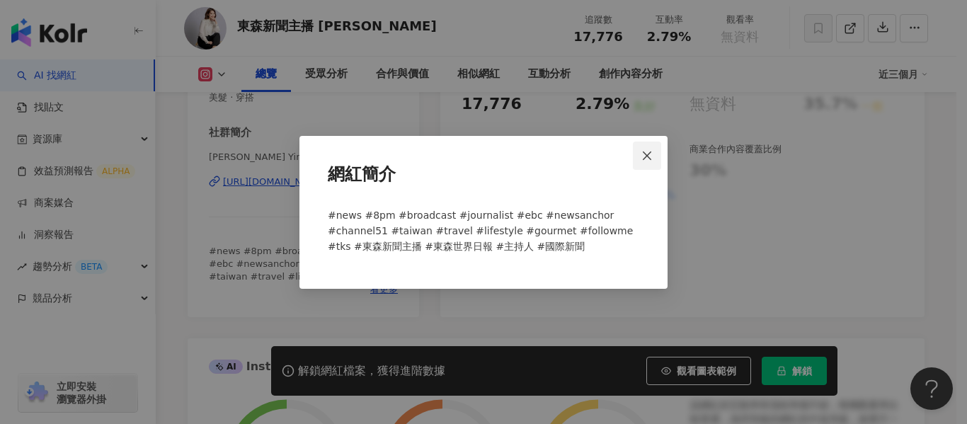
click at [645, 156] on icon "close" at bounding box center [646, 155] width 11 height 11
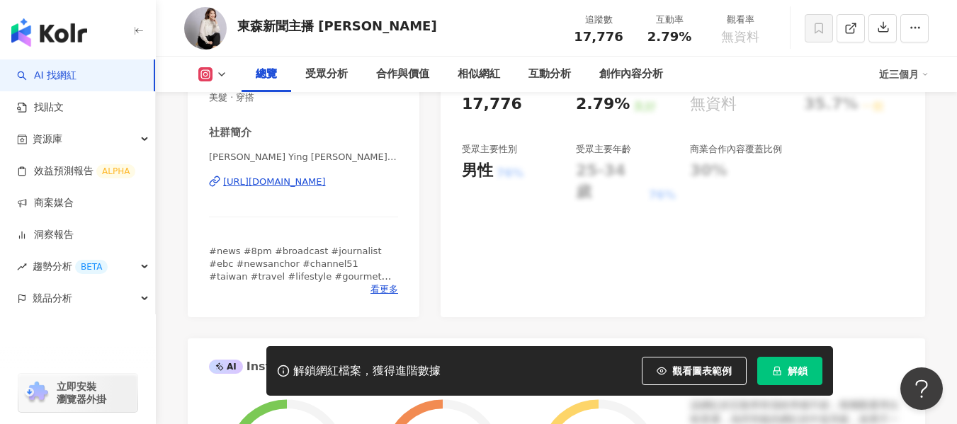
click at [302, 185] on div "https://www.instagram.com/imying1016/" at bounding box center [274, 182] width 103 height 13
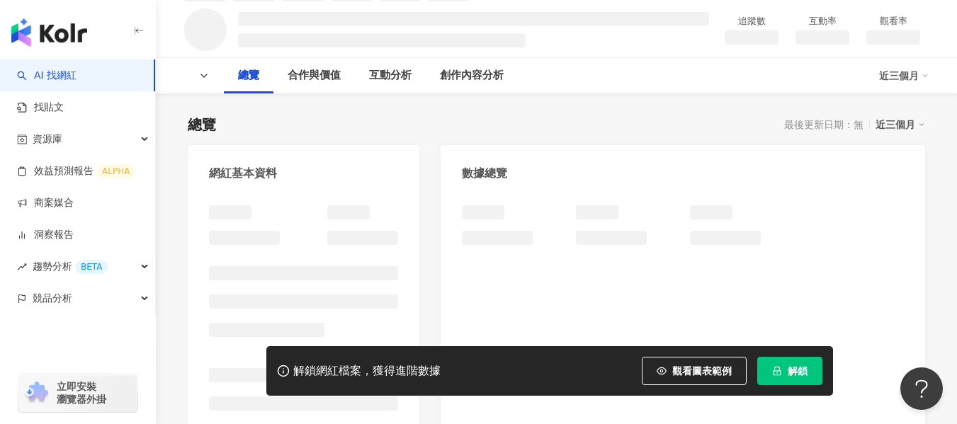
scroll to position [142, 0]
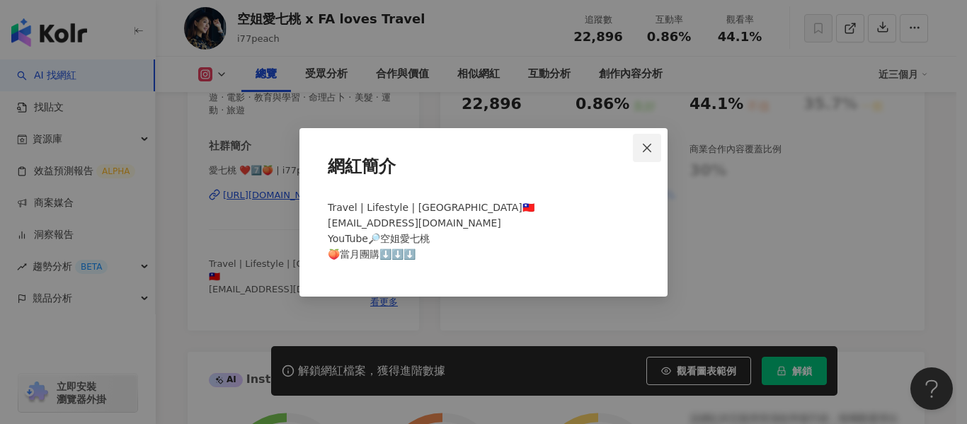
click at [655, 146] on span "Close" at bounding box center [647, 147] width 28 height 11
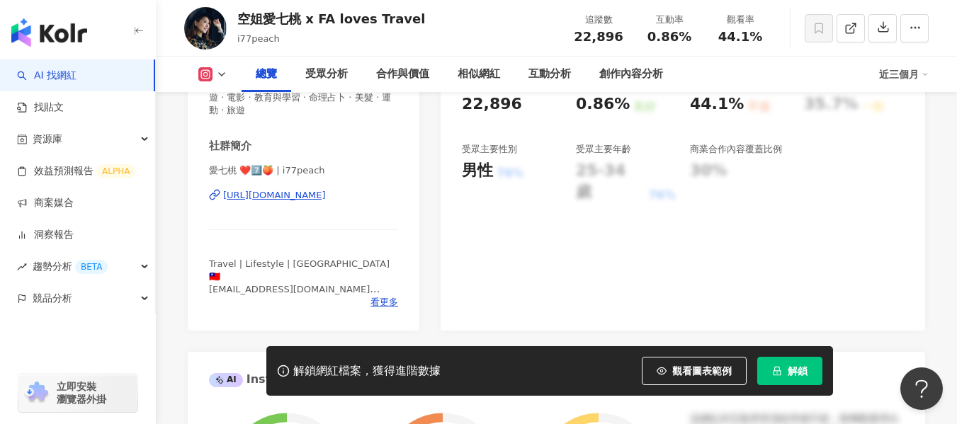
click at [250, 196] on div "https://www.instagram.com/i77peach/" at bounding box center [274, 195] width 103 height 13
drag, startPoint x: 644, startPoint y: 37, endPoint x: 694, endPoint y: 42, distance: 50.6
click at [694, 42] on div "0.86%" at bounding box center [669, 37] width 54 height 14
copy span "0.86%"
drag, startPoint x: 720, startPoint y: 35, endPoint x: 786, endPoint y: 41, distance: 66.2
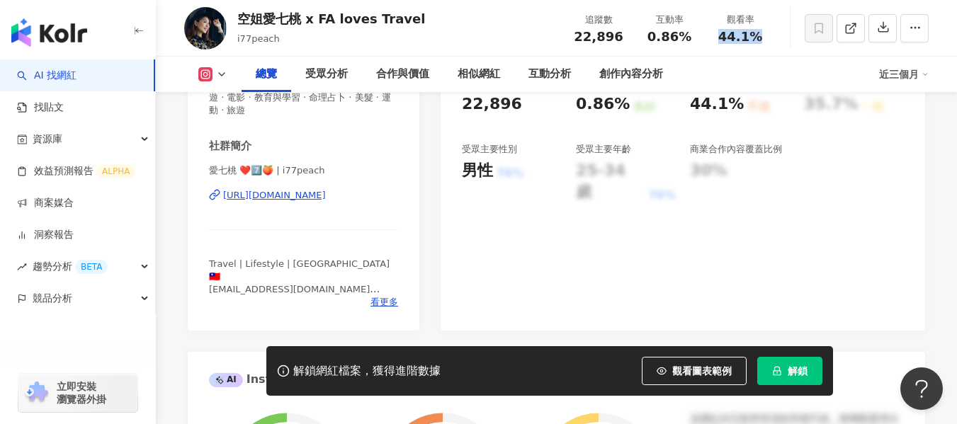
click at [786, 41] on div "空姐愛七桃 x FA loves Travel i77peach 追蹤數 22,896 互動率 0.86% 觀看率 44.1%" at bounding box center [556, 28] width 801 height 56
copy span "44.1%"
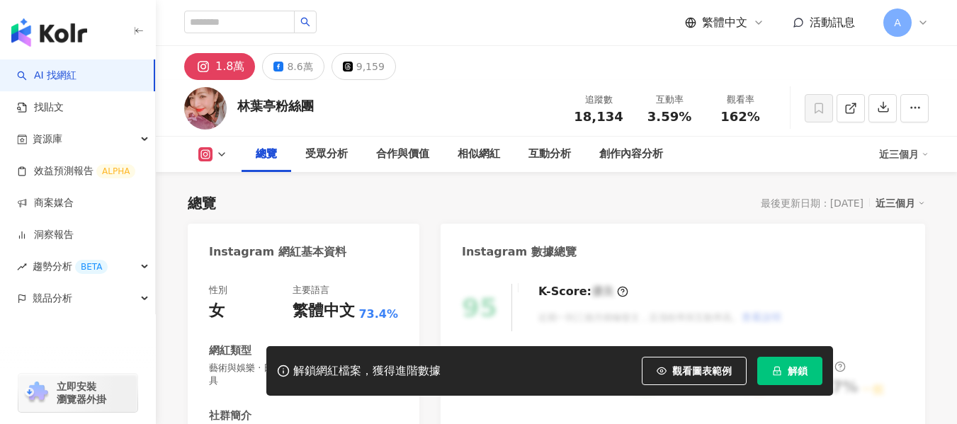
scroll to position [283, 0]
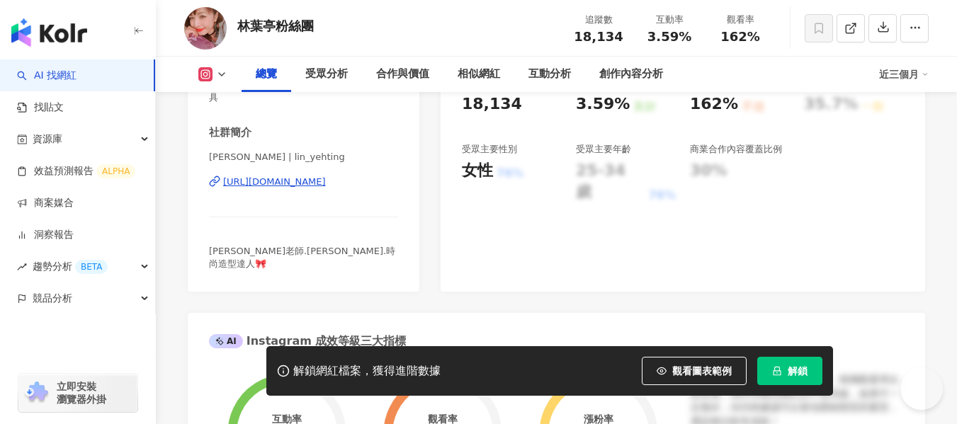
click at [322, 188] on div "[URL][DOMAIN_NAME]" at bounding box center [274, 182] width 103 height 13
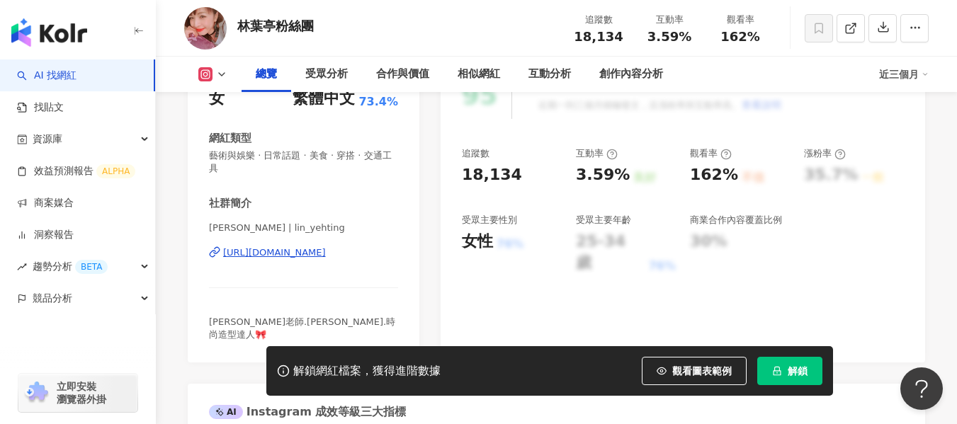
scroll to position [0, 0]
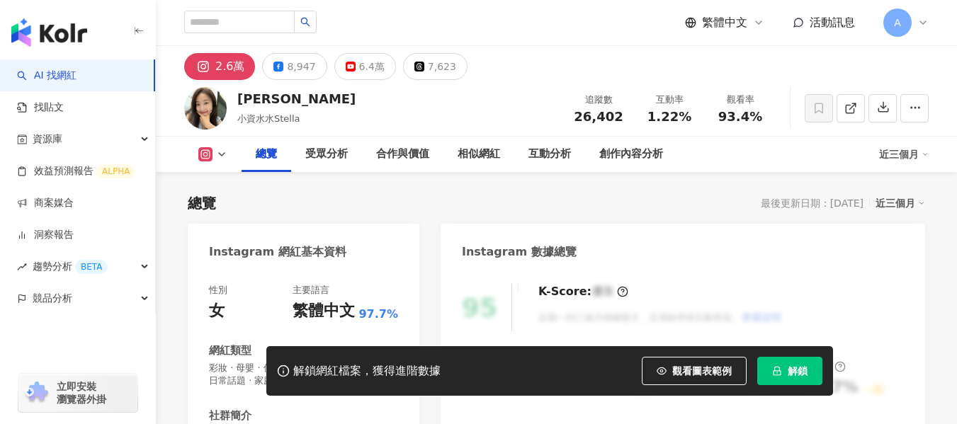
scroll to position [283, 0]
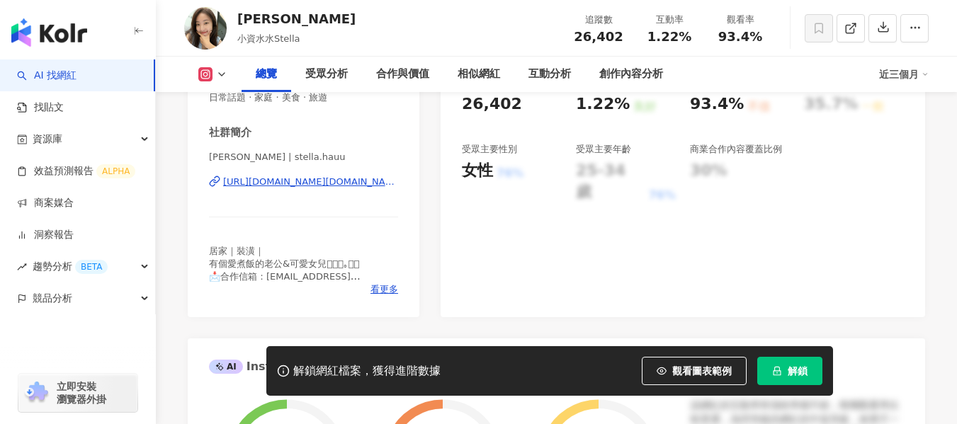
click at [348, 186] on div "[URL][DOMAIN_NAME][DOMAIN_NAME]" at bounding box center [310, 182] width 175 height 13
drag, startPoint x: 645, startPoint y: 39, endPoint x: 690, endPoint y: 43, distance: 44.8
click at [690, 43] on div "1.22%" at bounding box center [669, 37] width 54 height 14
copy span "1.22%"
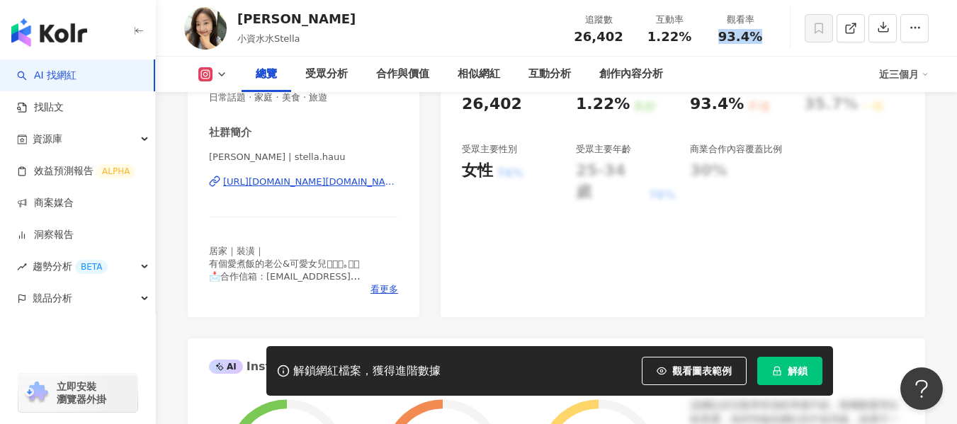
drag, startPoint x: 714, startPoint y: 40, endPoint x: 792, endPoint y: 40, distance: 77.9
click at [792, 40] on div "Hihi Stella 小資水水Stella 追蹤數 26,402 互動率 1.22% 觀看率 93.4%" at bounding box center [556, 28] width 801 height 56
copy span "93.4%"
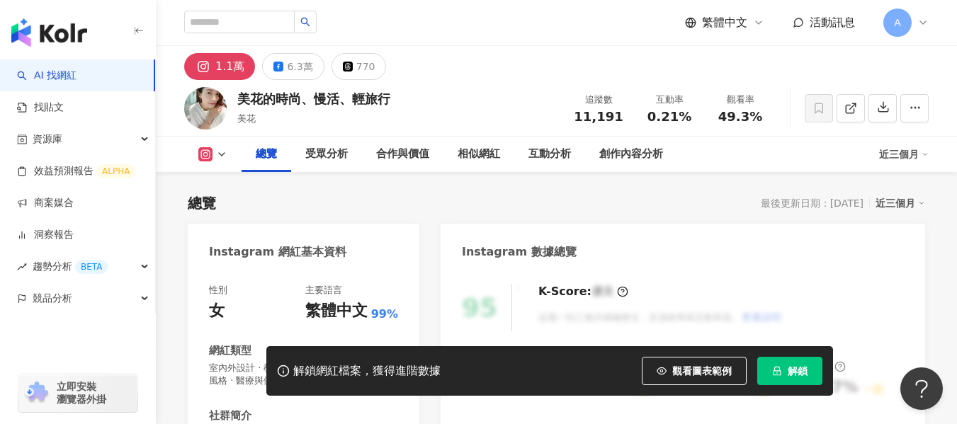
scroll to position [283, 0]
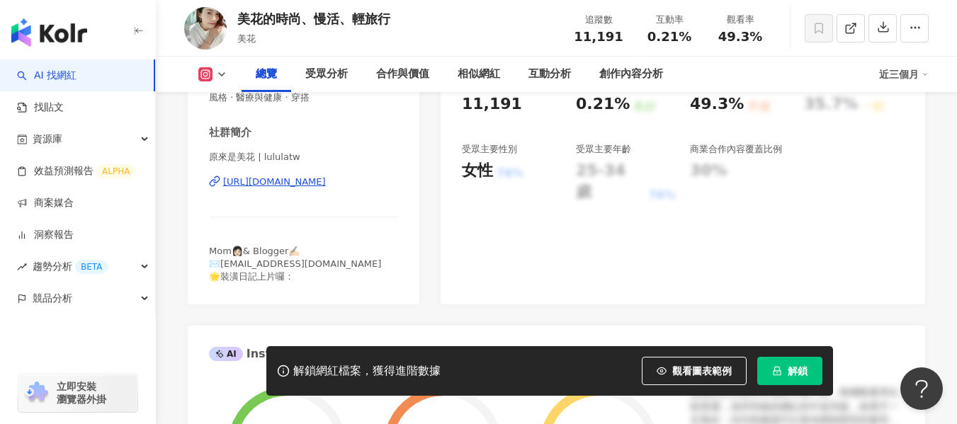
click at [261, 188] on div "https://www.instagram.com/lululatw/" at bounding box center [274, 182] width 103 height 13
drag, startPoint x: 649, startPoint y: 35, endPoint x: 694, endPoint y: 36, distance: 45.3
click at [694, 36] on div "0.21%" at bounding box center [669, 37] width 54 height 14
copy span "0.21%"
drag, startPoint x: 718, startPoint y: 39, endPoint x: 776, endPoint y: 42, distance: 58.1
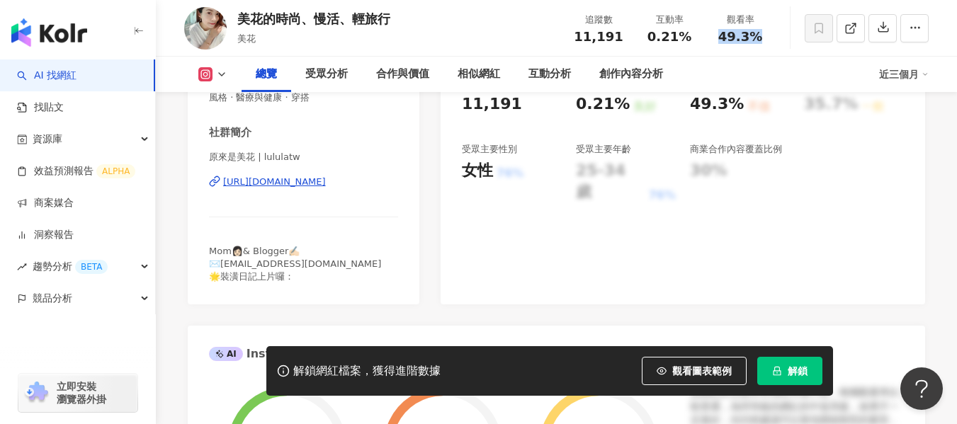
click at [776, 42] on div "美花的時尚、慢活、輕旅行 美花 追蹤數 11,191 互動率 0.21% 觀看率 49.3%" at bounding box center [556, 28] width 801 height 56
copy span "49.3%"
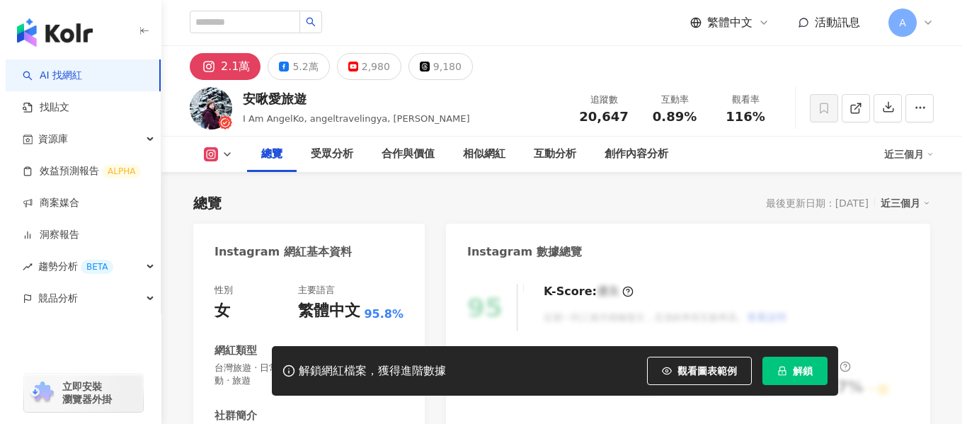
scroll to position [283, 0]
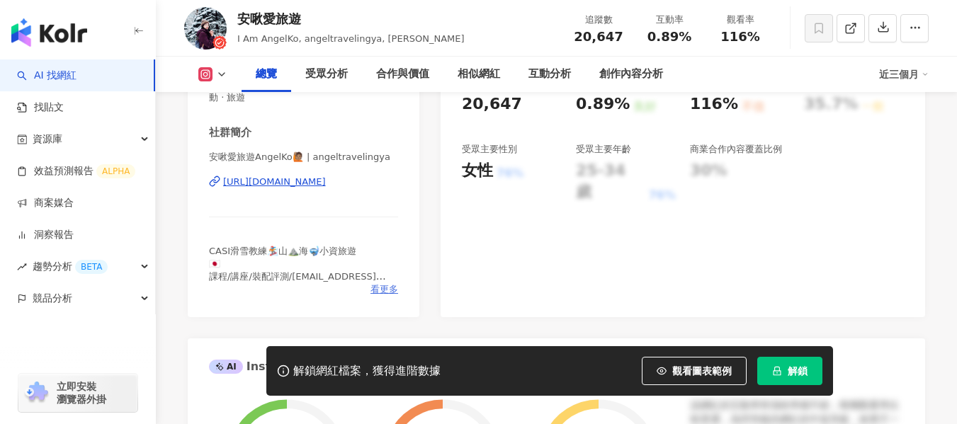
click at [393, 290] on span "看更多" at bounding box center [384, 289] width 28 height 13
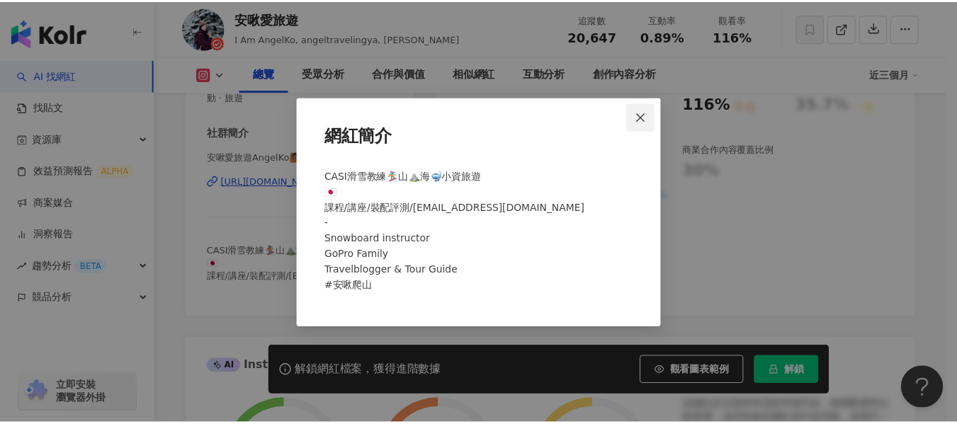
scroll to position [0, 0]
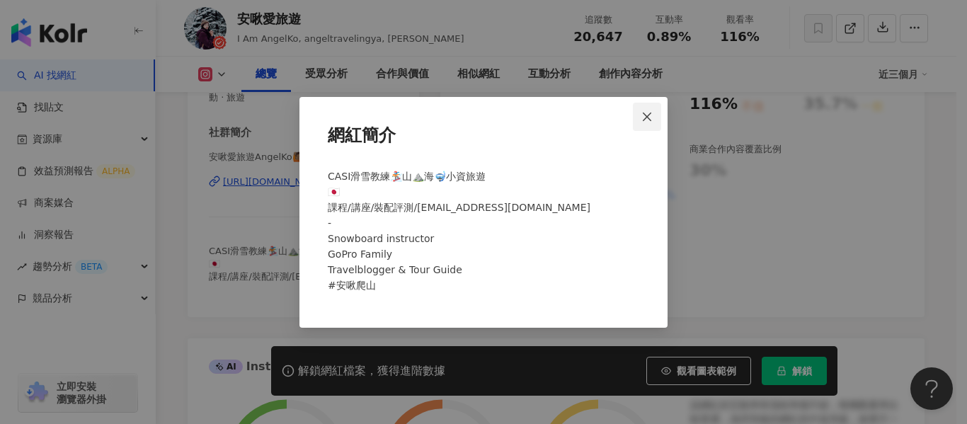
click at [647, 108] on button "Close" at bounding box center [647, 117] width 28 height 28
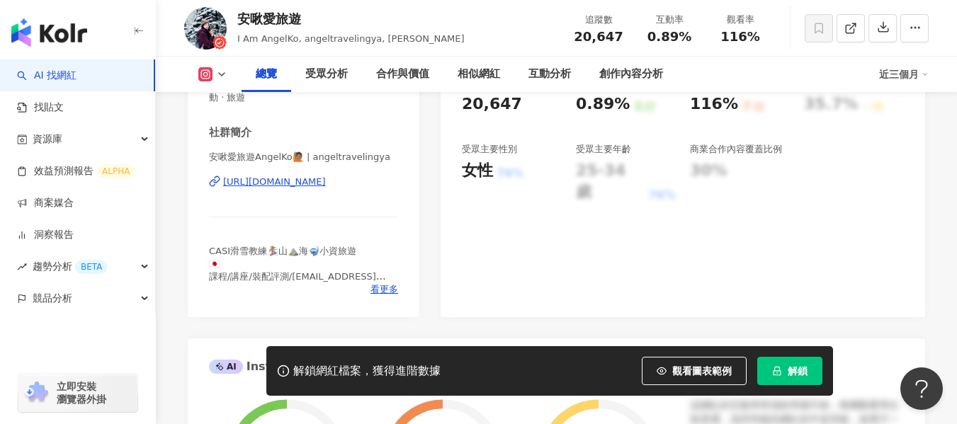
click at [251, 185] on div "https://www.instagram.com/angeltravelingya/" at bounding box center [274, 182] width 103 height 13
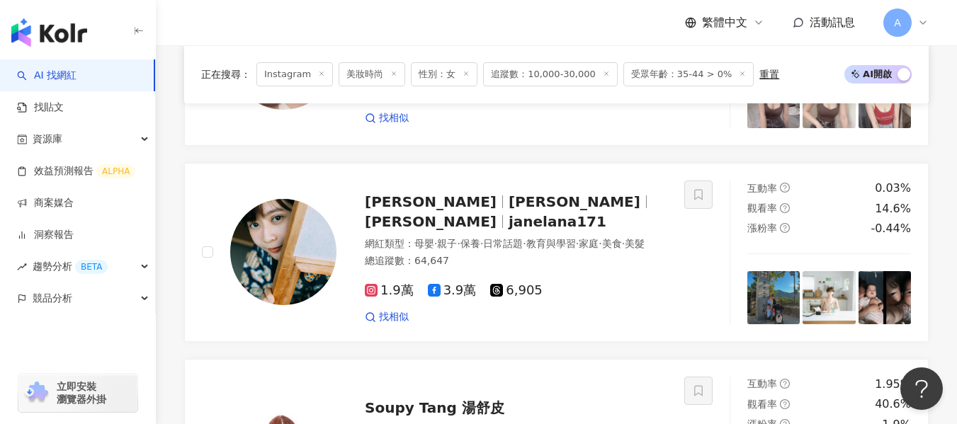
scroll to position [2367, 0]
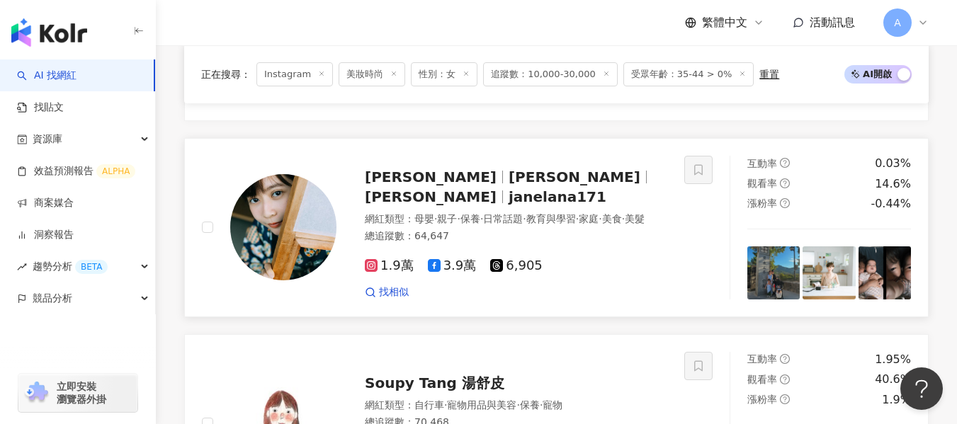
click at [690, 264] on div at bounding box center [698, 228] width 28 height 144
click at [508, 181] on span "[PERSON_NAME]" at bounding box center [574, 177] width 132 height 17
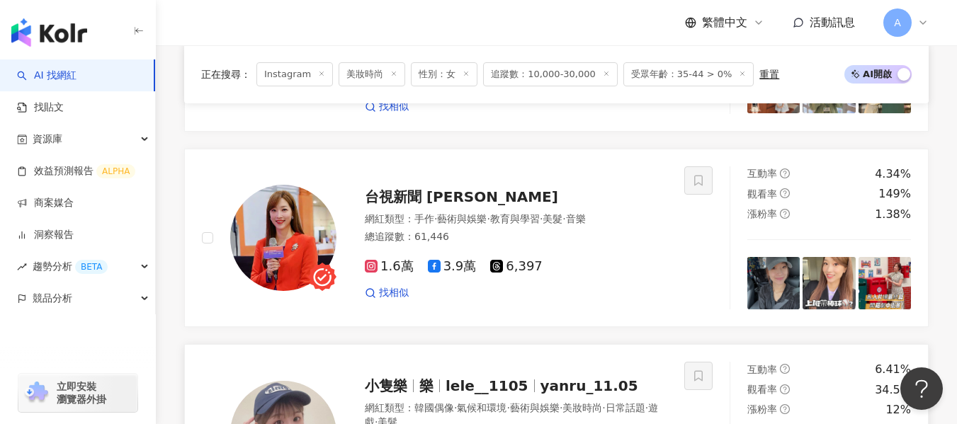
scroll to position [1942, 0]
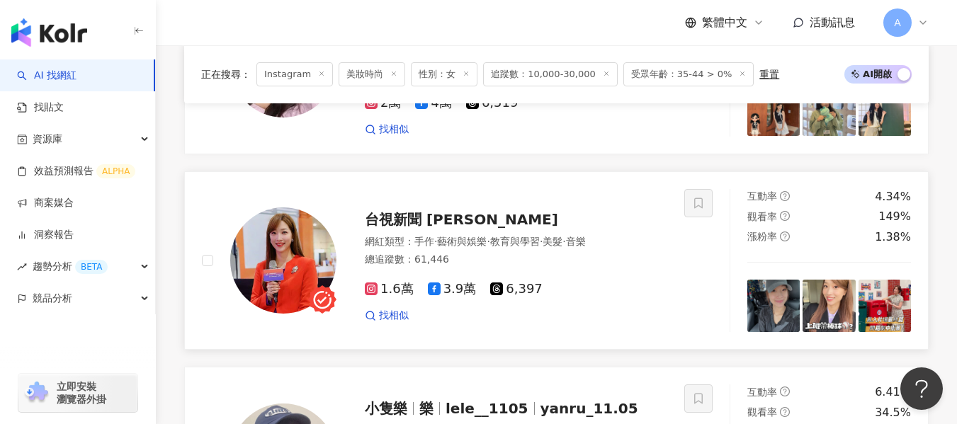
click at [586, 251] on div "網紅類型 ： 手作 · 藝術與娛樂 · 教育與學習 · 美髮 · 音樂 總追蹤數 ： 61,446" at bounding box center [516, 252] width 302 height 35
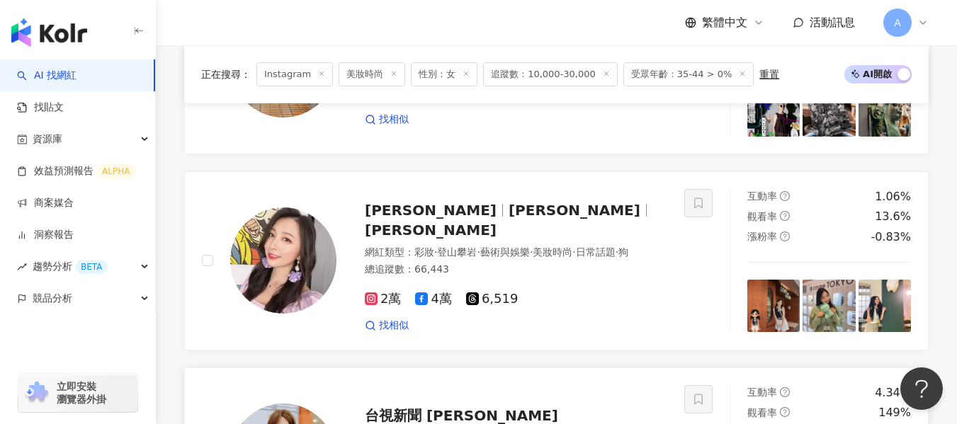
scroll to position [1730, 0]
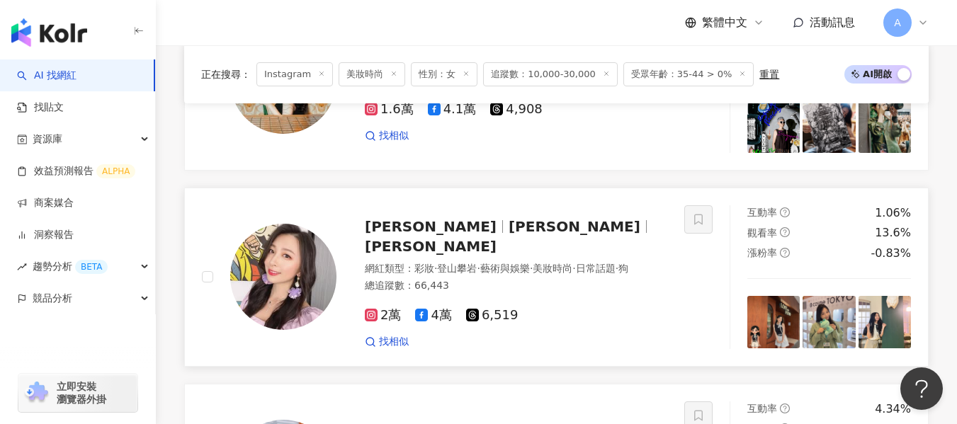
click at [600, 269] on div "網紅類型 ： 彩妝 · 登山攀岩 · 藝術與娛樂 · 美妝時尚 · 日常話題 · 狗" at bounding box center [516, 269] width 302 height 14
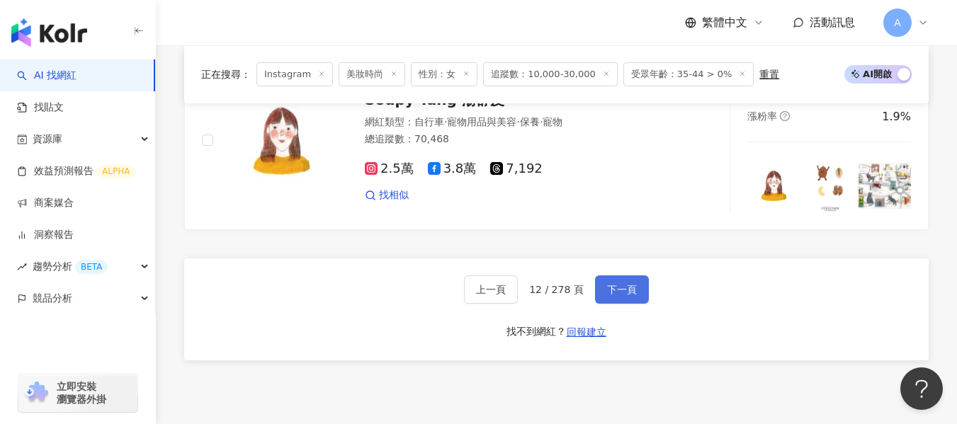
click at [613, 278] on button "下一頁" at bounding box center [622, 289] width 54 height 28
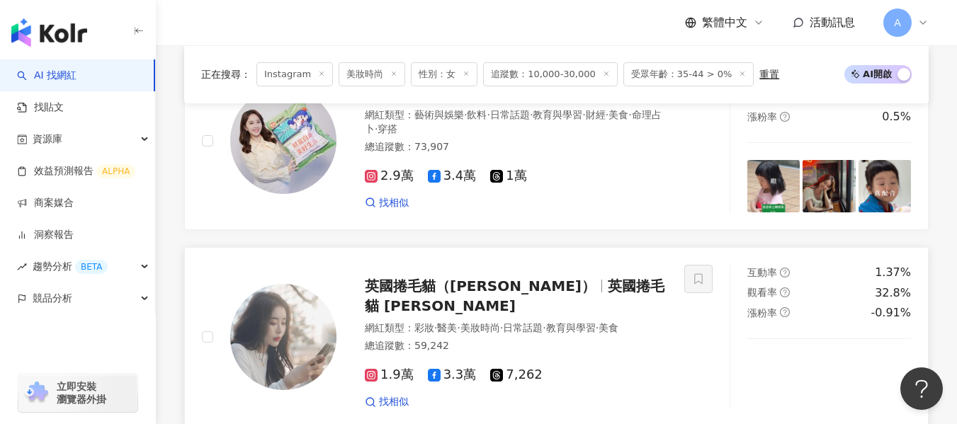
scroll to position [2535, 0]
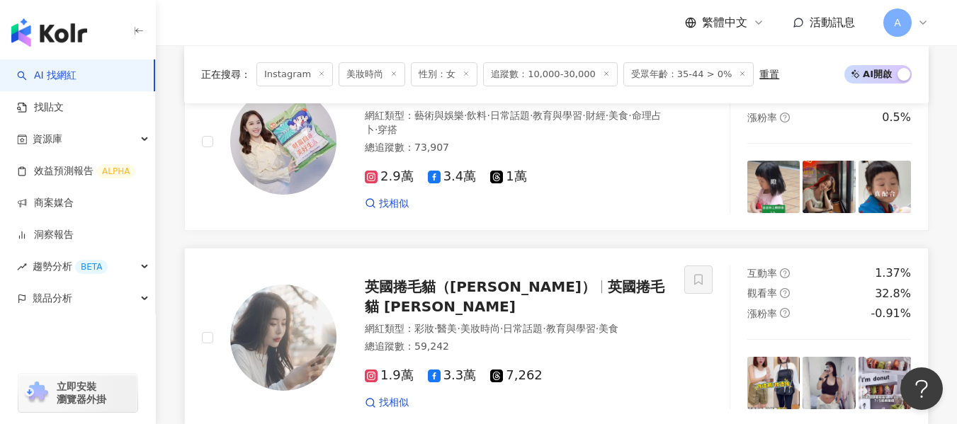
click at [657, 340] on div "總追蹤數 ： 59,242" at bounding box center [516, 347] width 302 height 14
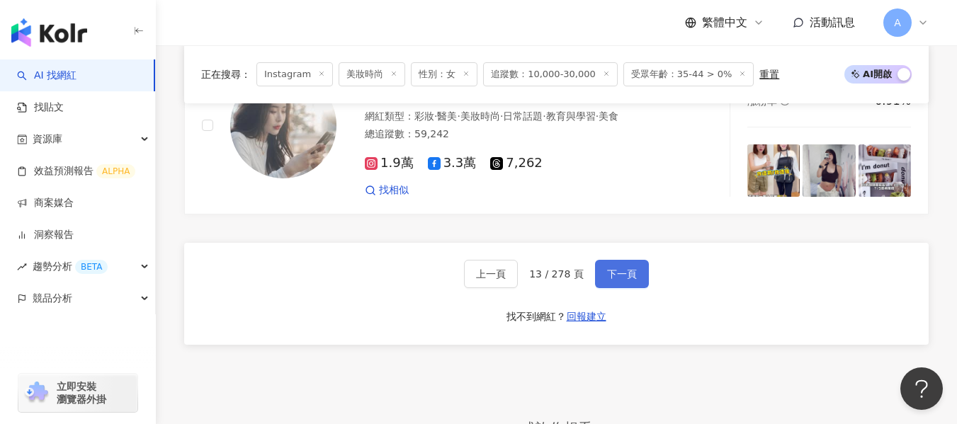
click at [612, 268] on span "下一頁" at bounding box center [622, 273] width 30 height 11
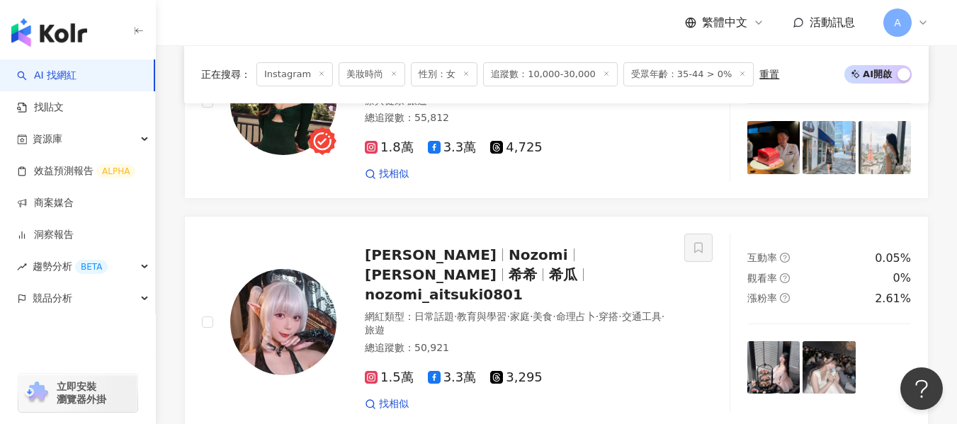
scroll to position [445, 0]
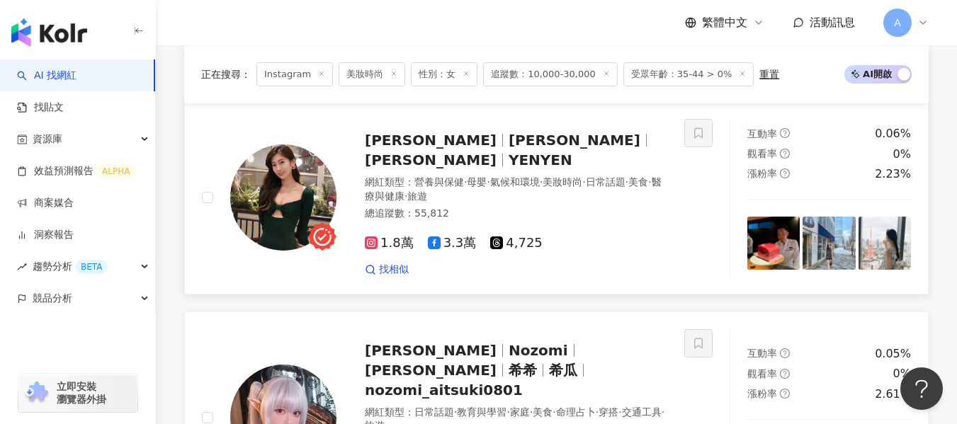
click at [623, 236] on div "1.8萬 3.3萬 4,725 找相似" at bounding box center [516, 250] width 302 height 52
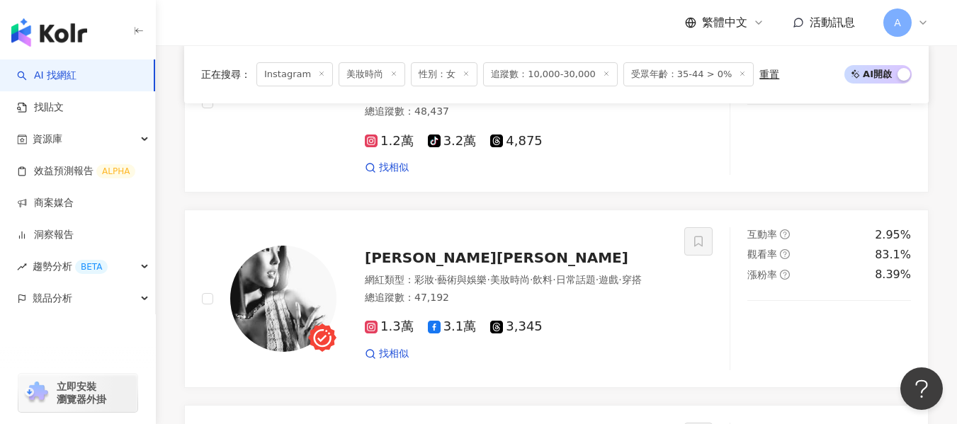
scroll to position [1577, 0]
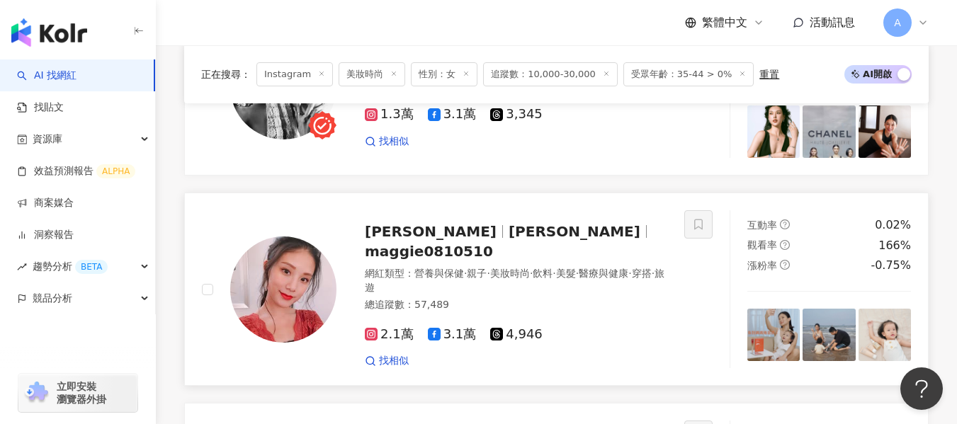
click at [511, 267] on div "網紅類型 ： 營養與保健 · 親子 · 美妝時尚 · 飲料 · 美髮 · 醫療與健康 · 穿搭 · 旅遊" at bounding box center [516, 281] width 302 height 28
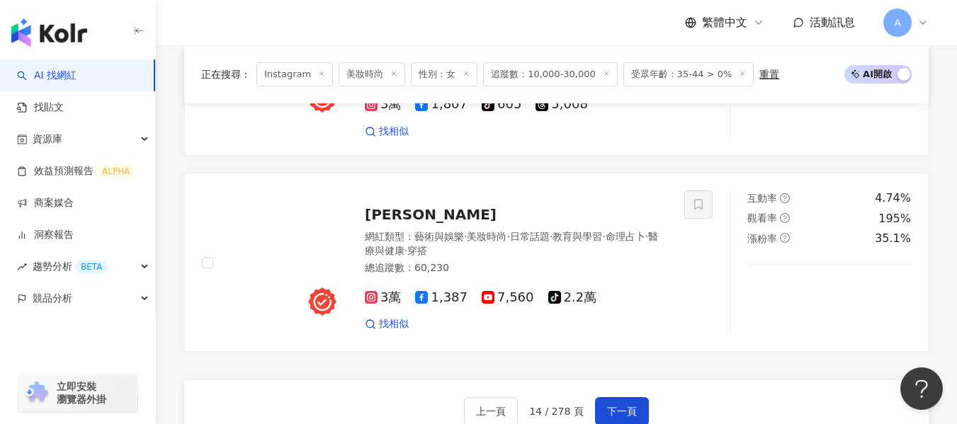
scroll to position [2710, 0]
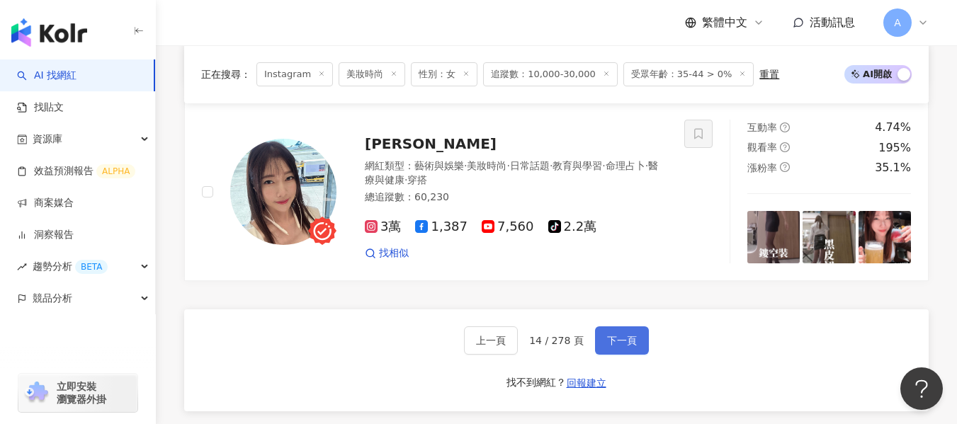
click at [625, 335] on span "下一頁" at bounding box center [622, 340] width 30 height 11
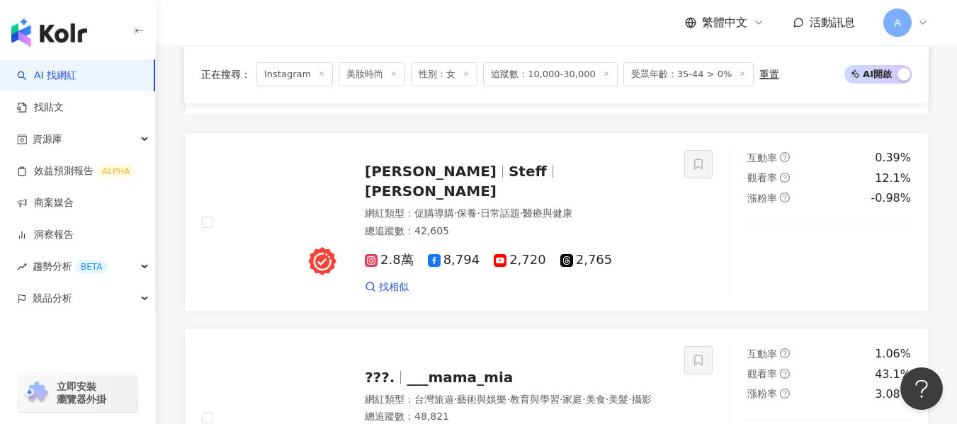
scroll to position [1931, 0]
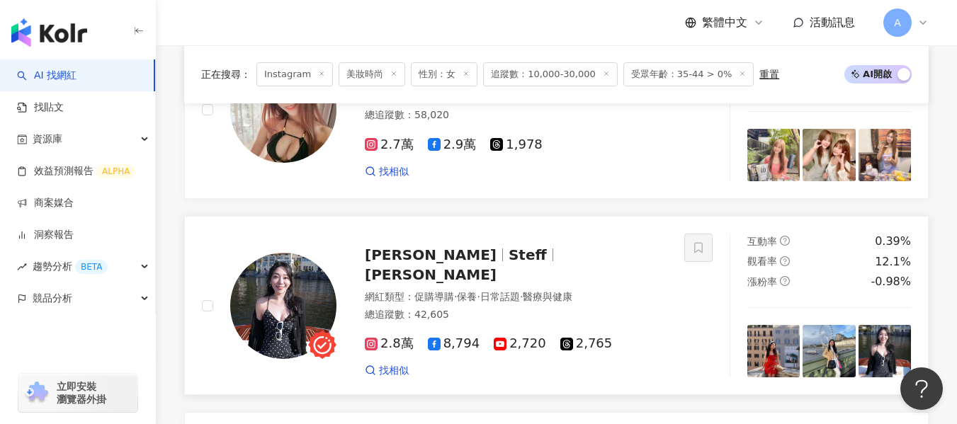
click at [675, 273] on div "方儀 Steff 方儀 Steff 網紅類型 ： 促購導購 · 保養 · 日常話題 · 醫療與健康 總追蹤數 ： 42,605 2.8萬 8,794 2,72…" at bounding box center [443, 306] width 482 height 144
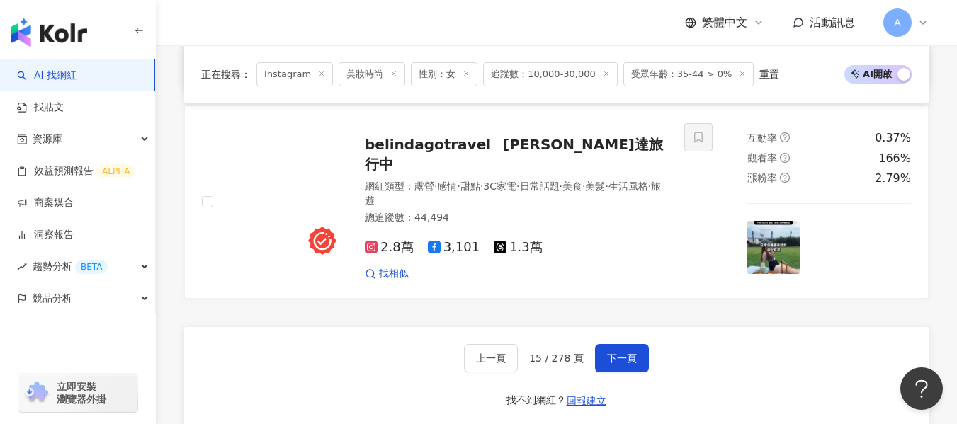
scroll to position [2569, 0]
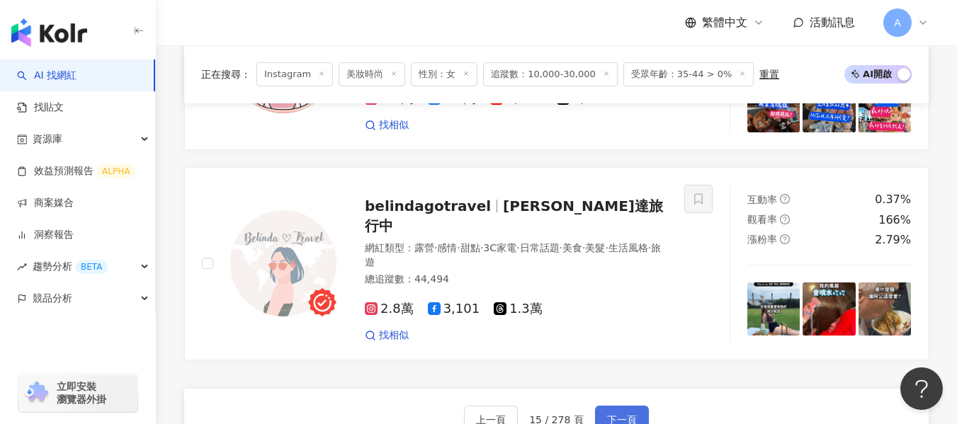
click at [625, 406] on button "下一頁" at bounding box center [622, 420] width 54 height 28
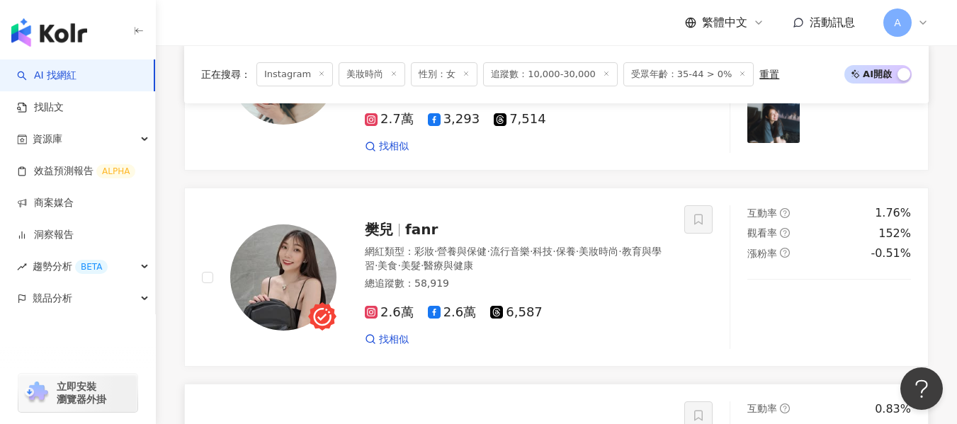
scroll to position [2356, 0]
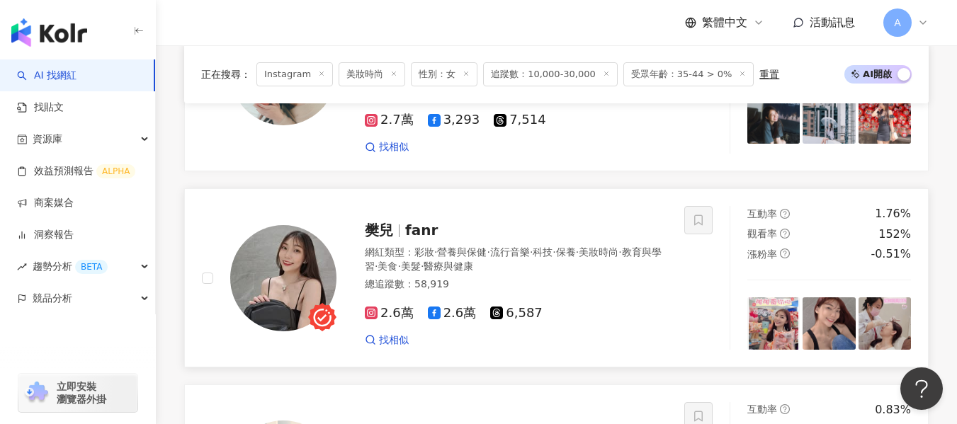
click at [676, 285] on div "樊兒 fanr 網紅類型 ： 彩妝 · 營養與保健 · 流行音樂 · 科技 · 保養 · 美妝時尚 · 教育與學習 · 美食 · 美髮 · 醫療與健康 總追蹤…" at bounding box center [443, 278] width 482 height 144
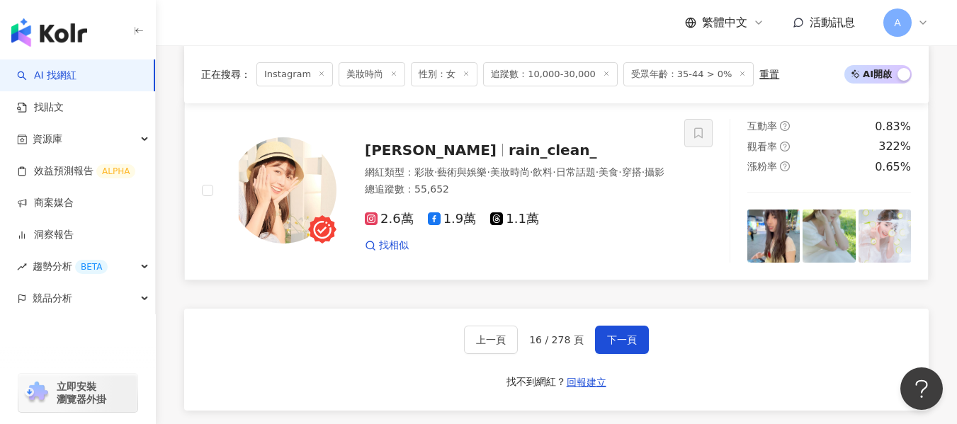
scroll to position [2569, 0]
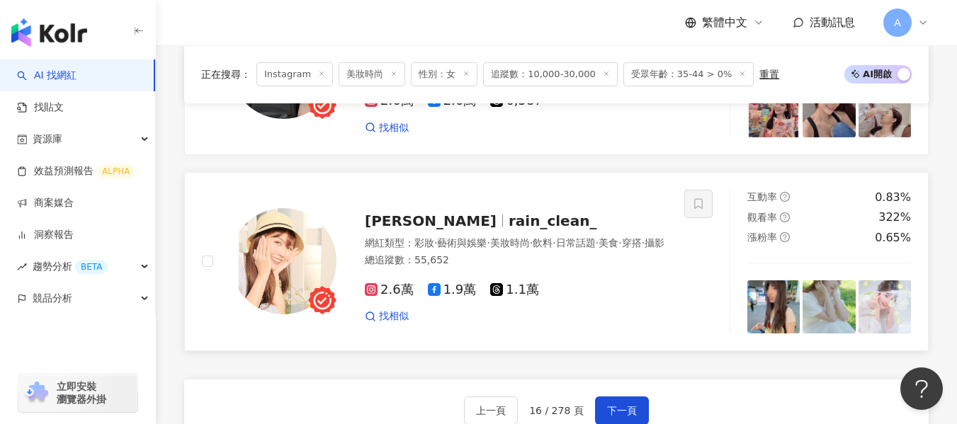
click at [637, 282] on div "2.6萬 1.9萬 1.1萬" at bounding box center [516, 290] width 302 height 16
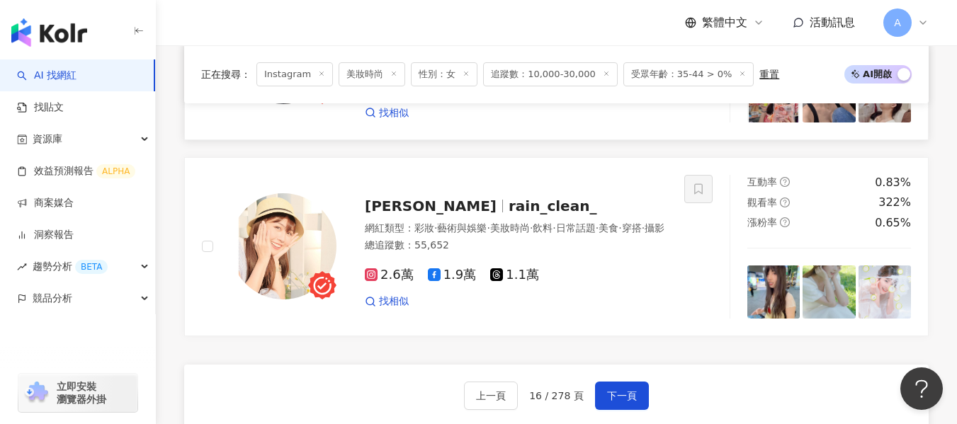
scroll to position [2639, 0]
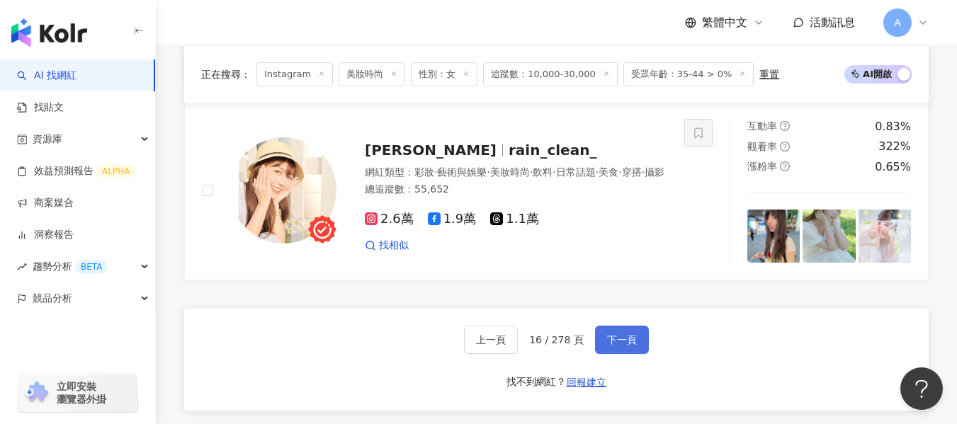
click at [621, 326] on button "下一頁" at bounding box center [622, 340] width 54 height 28
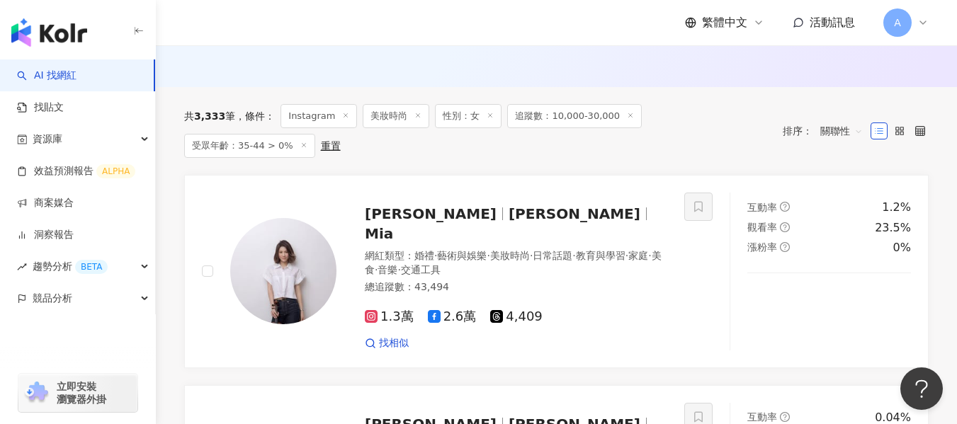
scroll to position [426, 0]
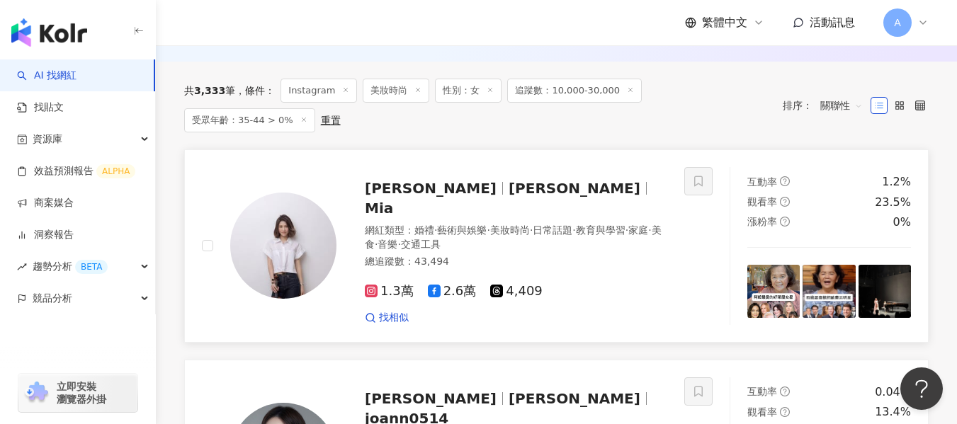
click at [634, 273] on div "1.3萬 2.6萬 4,409 找相似" at bounding box center [516, 299] width 302 height 52
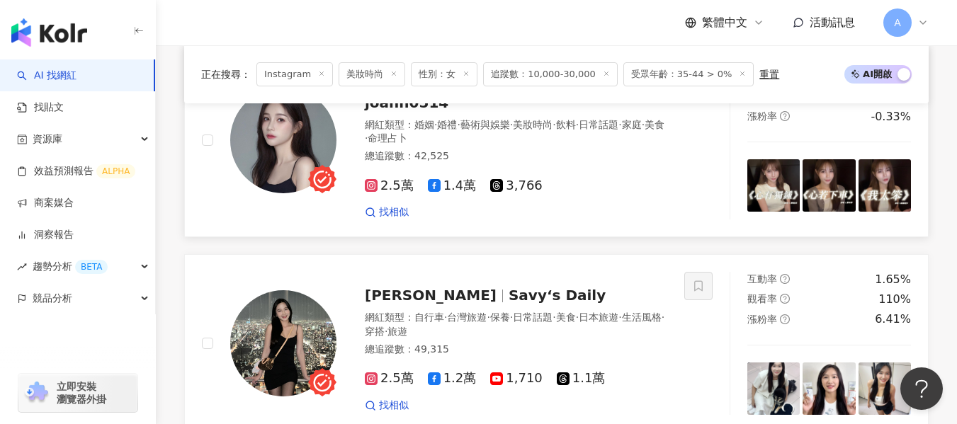
scroll to position [780, 0]
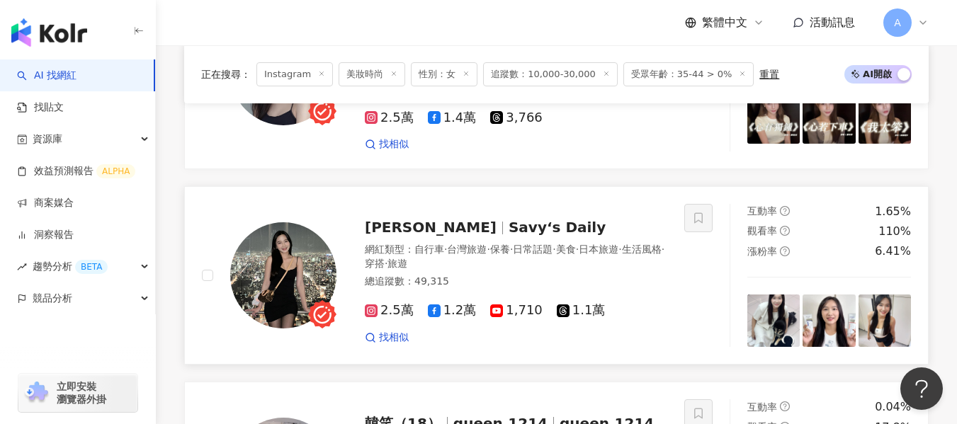
click at [656, 303] on div "2.5萬 1.2萬 1,710 1.1萬" at bounding box center [516, 311] width 302 height 16
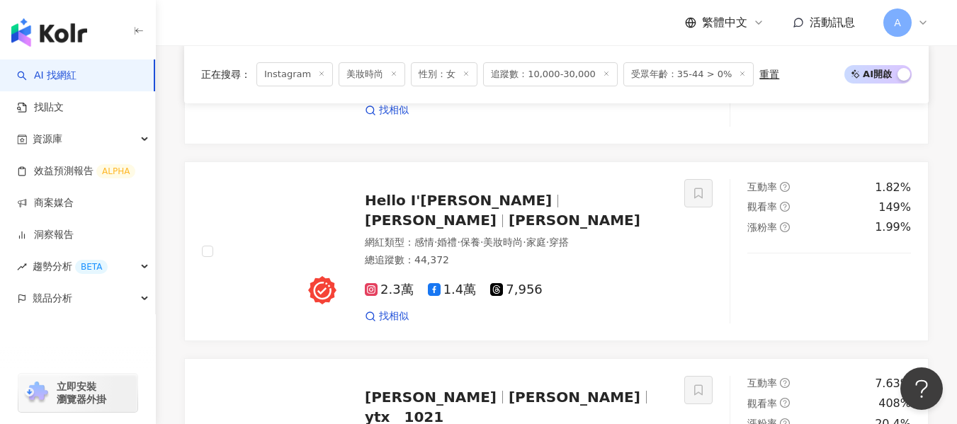
scroll to position [2250, 0]
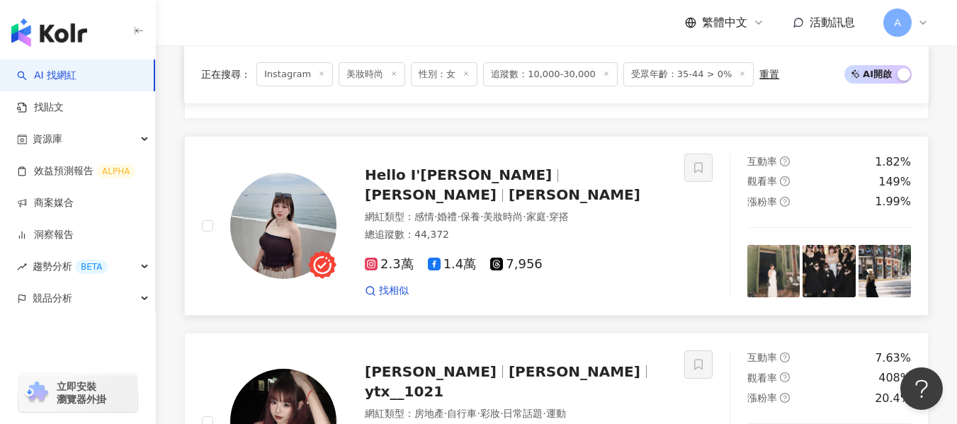
click at [635, 257] on div "2.3萬 1.4萬 7,956" at bounding box center [516, 265] width 302 height 16
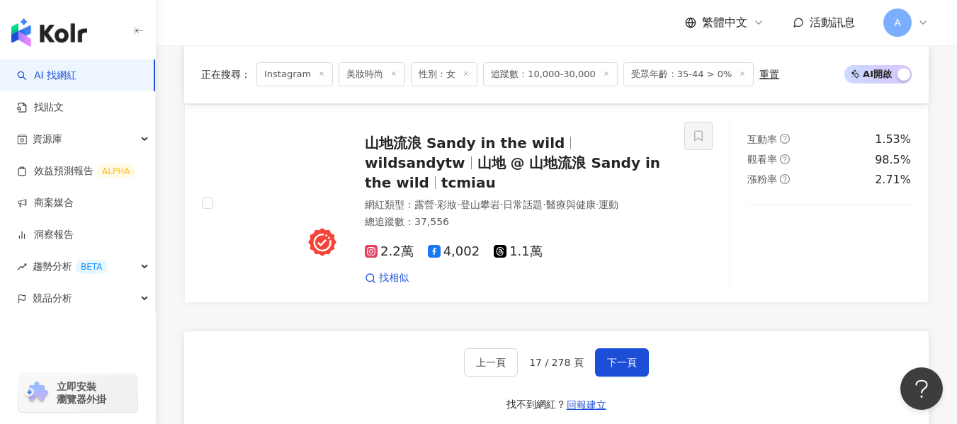
scroll to position [2604, 0]
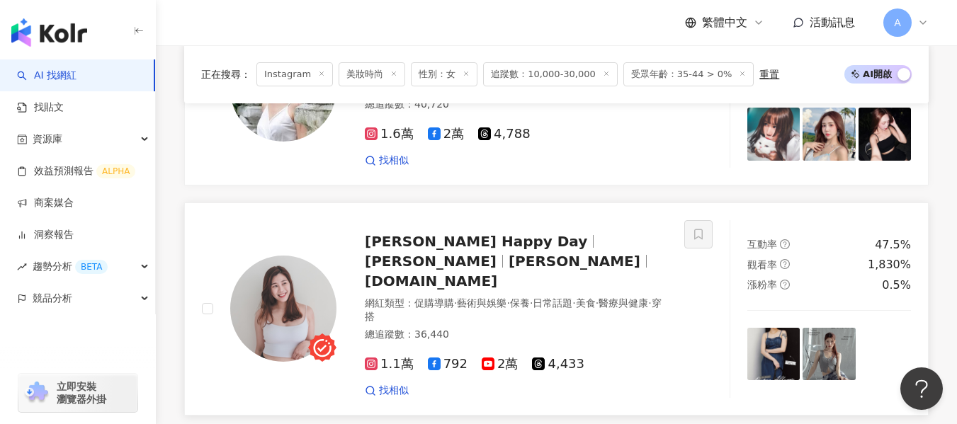
scroll to position [2520, 0]
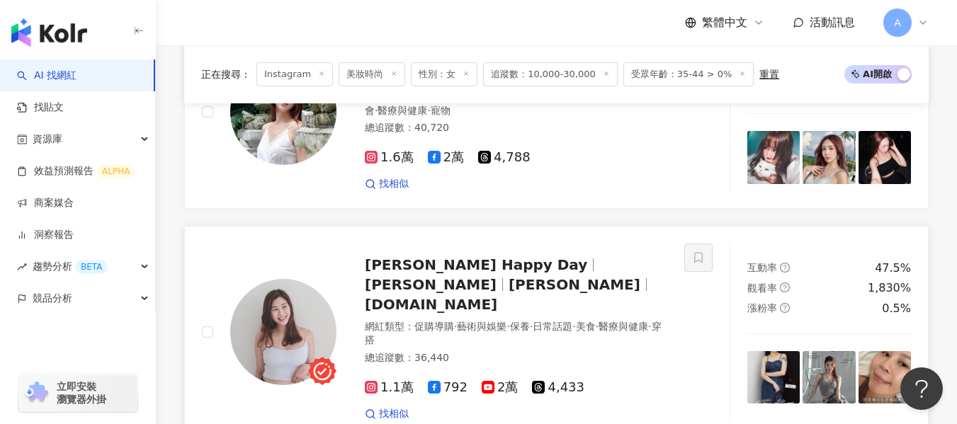
click at [496, 276] on span "俐俐安" at bounding box center [431, 284] width 132 height 17
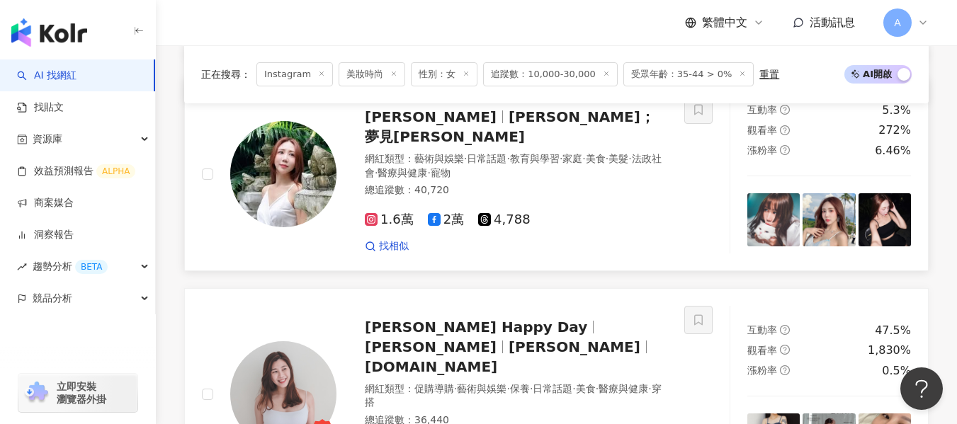
scroll to position [2661, 0]
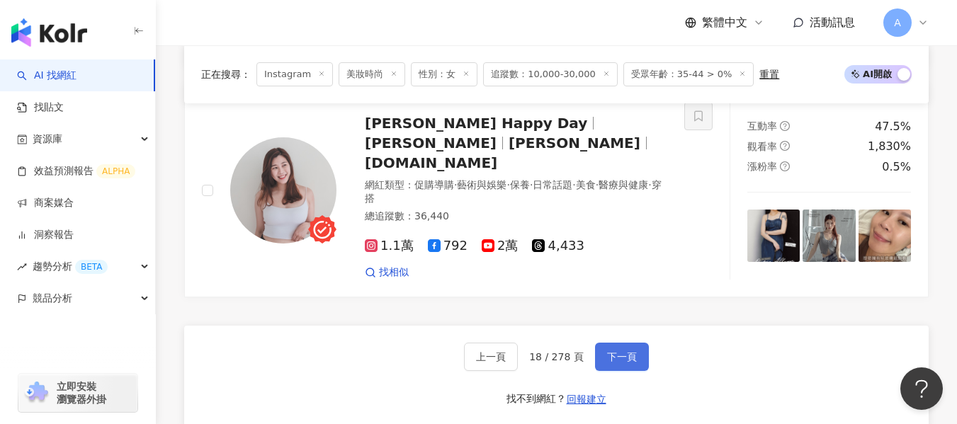
click at [619, 343] on button "下一頁" at bounding box center [622, 357] width 54 height 28
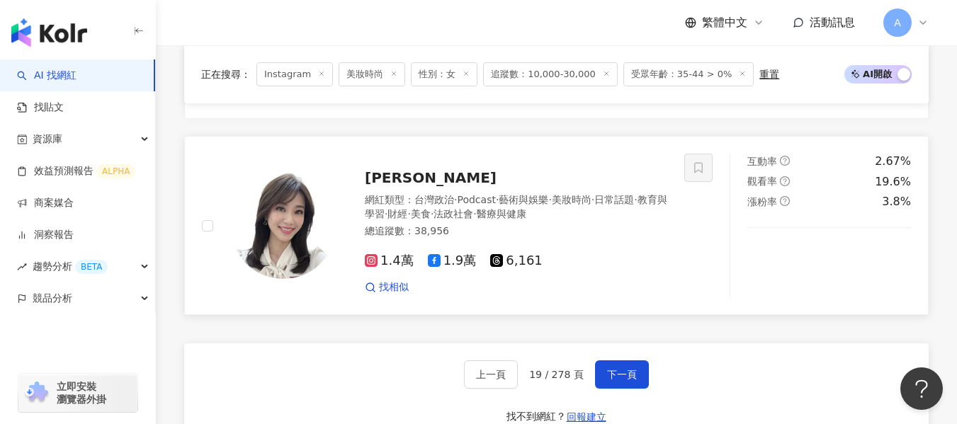
scroll to position [2598, 0]
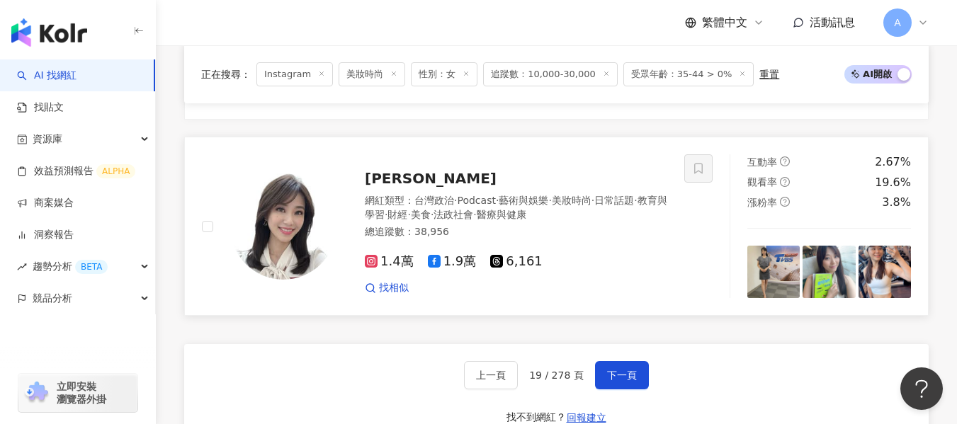
click at [594, 195] on span "·" at bounding box center [592, 200] width 3 height 11
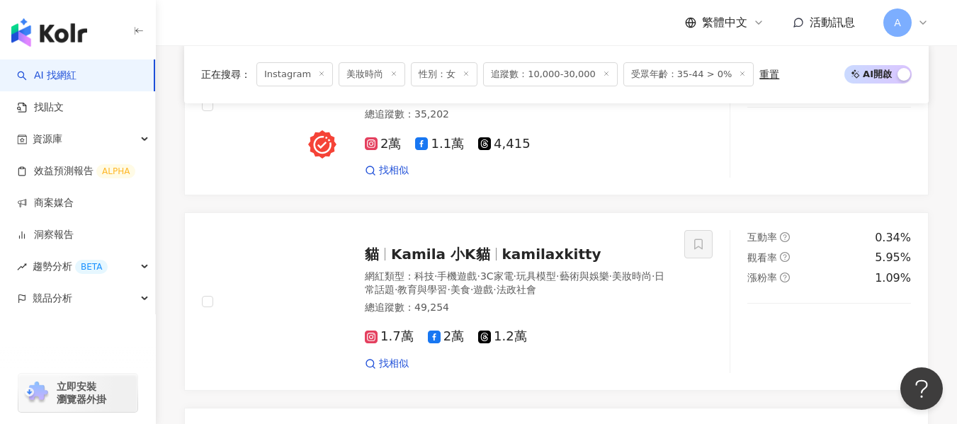
scroll to position [404, 0]
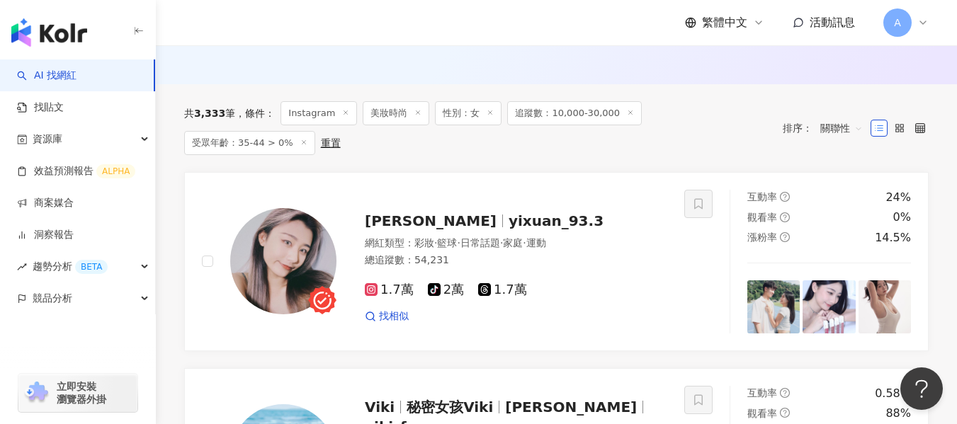
click at [307, 139] on icon at bounding box center [303, 142] width 7 height 7
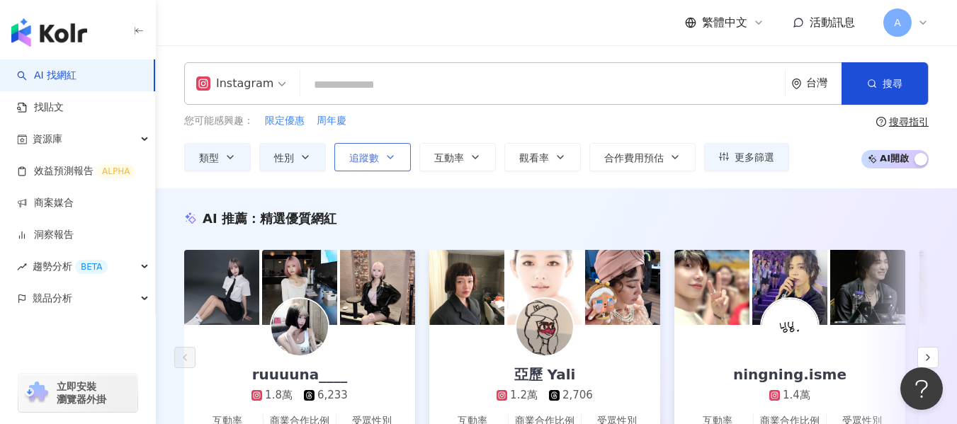
click at [396, 156] on button "追蹤數" at bounding box center [372, 157] width 76 height 28
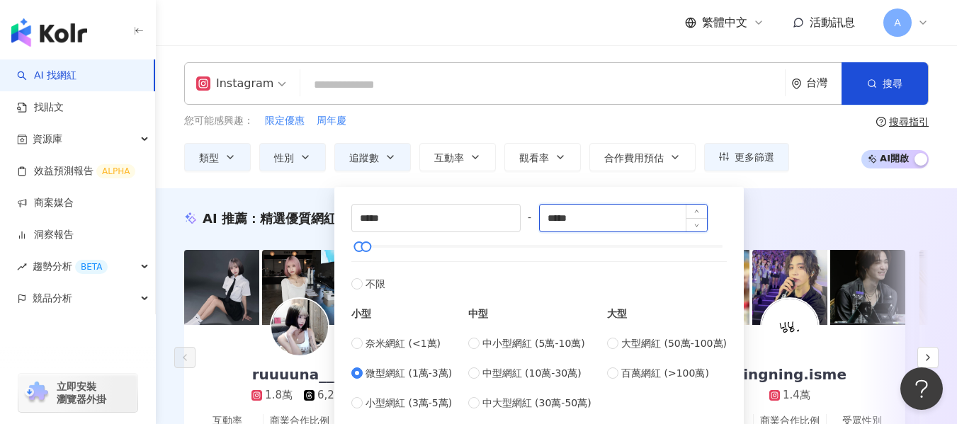
click at [653, 225] on input "*****" at bounding box center [624, 218] width 168 height 27
type input "*****"
click at [696, 209] on span "Increase Value" at bounding box center [695, 213] width 21 height 16
click at [821, 222] on div "AI 推薦 ： 精選優質網紅" at bounding box center [556, 219] width 744 height 18
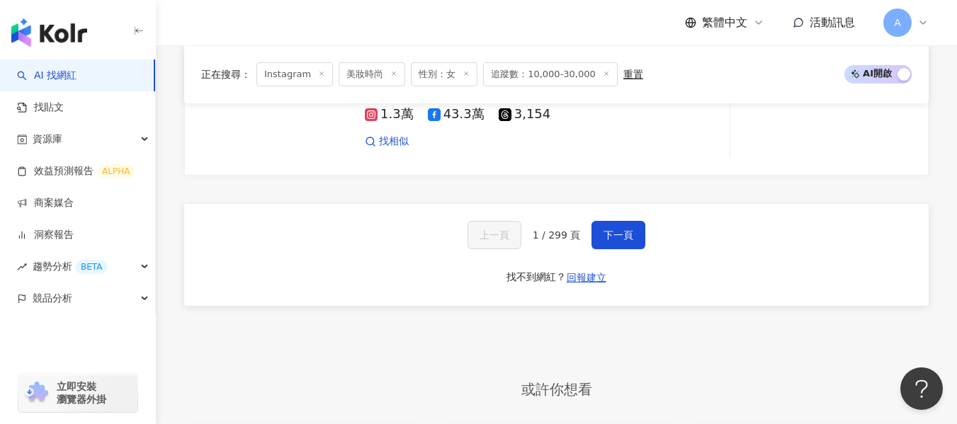
scroll to position [2903, 0]
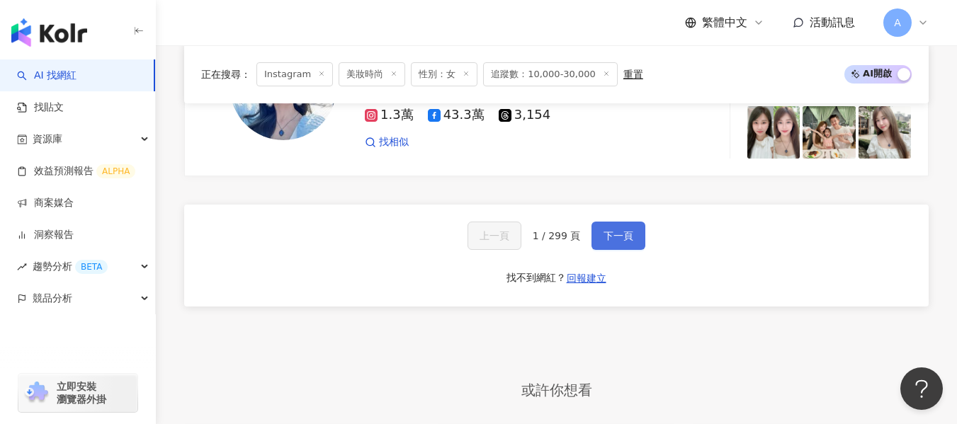
click at [618, 244] on button "下一頁" at bounding box center [618, 236] width 54 height 28
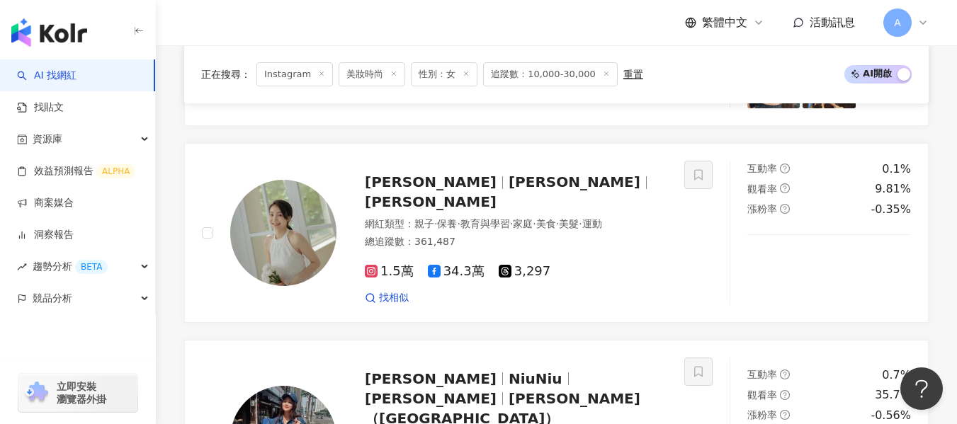
scroll to position [2759, 0]
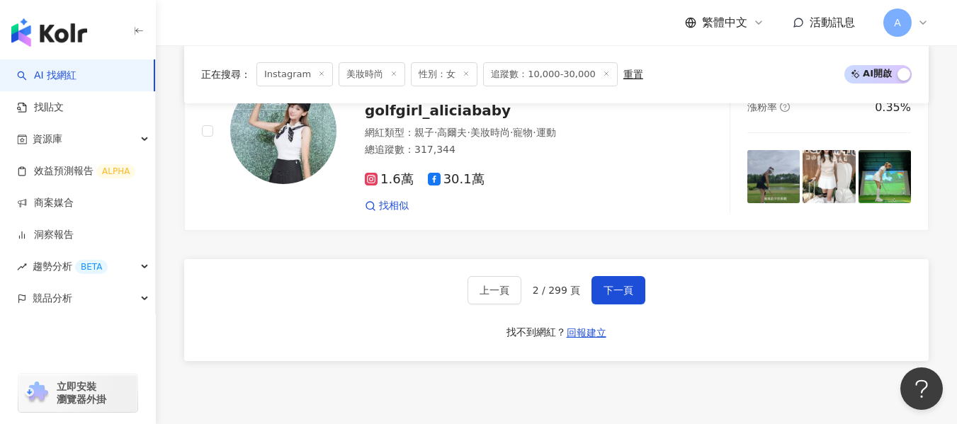
click at [557, 78] on span "追蹤數：10,000-30,000" at bounding box center [550, 74] width 135 height 24
click at [610, 69] on div "正在搜尋 ： Instagram 美妝時尚 性別：女 追蹤數：10,000-30,000 重置" at bounding box center [422, 74] width 442 height 24
click at [553, 76] on span "追蹤數：10,000-30,000" at bounding box center [550, 74] width 135 height 24
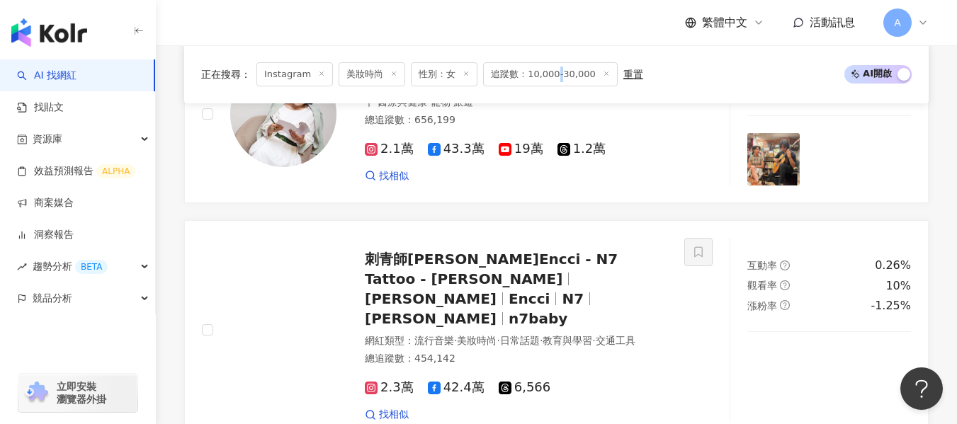
scroll to position [69, 0]
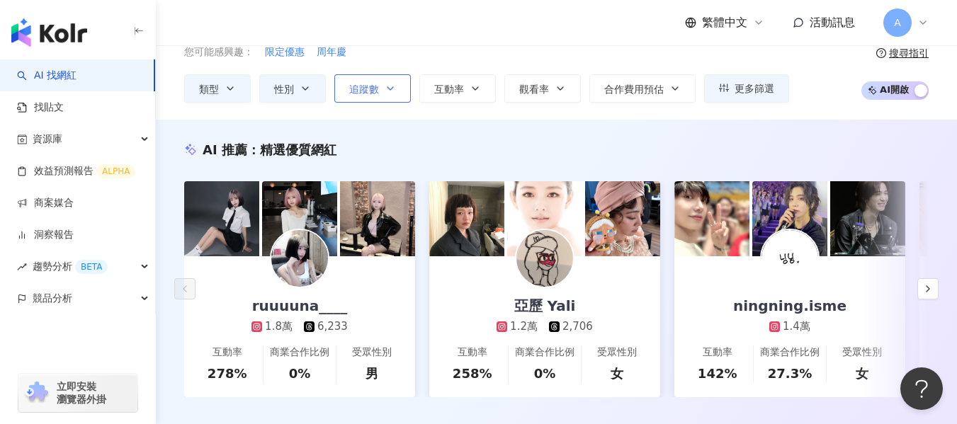
click at [377, 90] on span "追蹤數" at bounding box center [364, 89] width 30 height 11
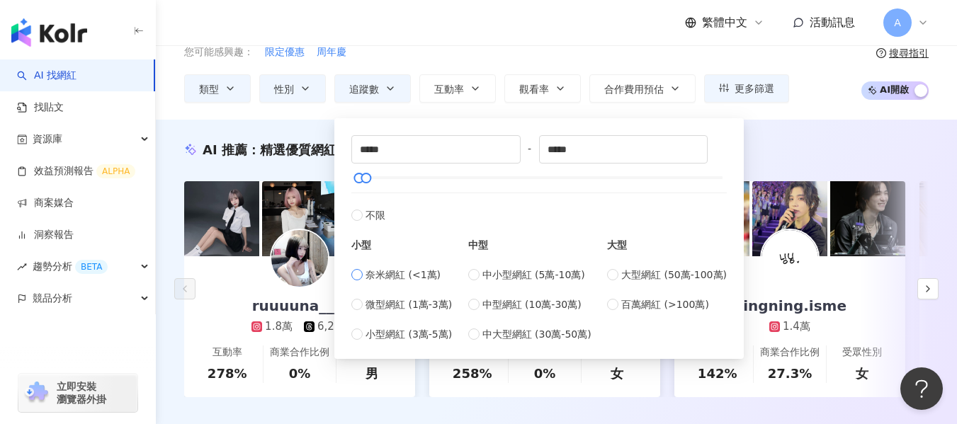
click at [359, 280] on label "奈米網紅 (<1萬)" at bounding box center [401, 275] width 101 height 16
type input "*"
click at [641, 143] on input "****" at bounding box center [624, 149] width 168 height 27
type input "*****"
click at [699, 142] on icon "up" at bounding box center [696, 144] width 5 height 5
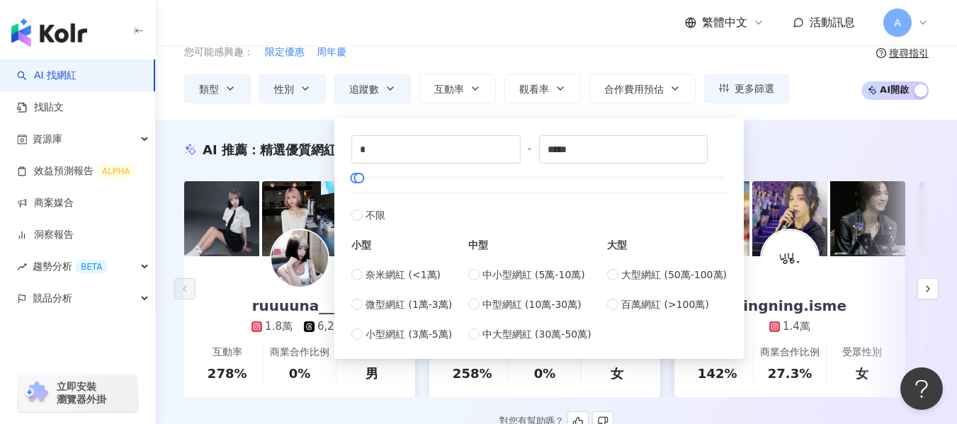
click at [748, 141] on div "AI 推薦 ： 精選優質網紅" at bounding box center [556, 150] width 744 height 18
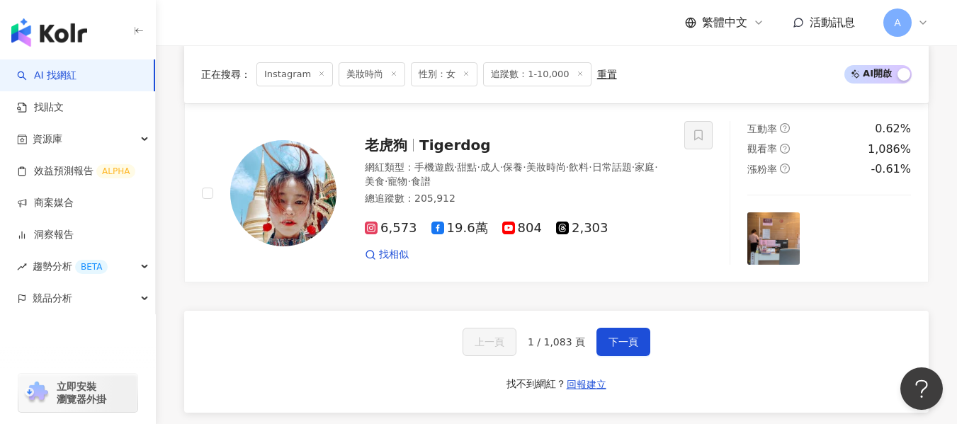
scroll to position [2705, 0]
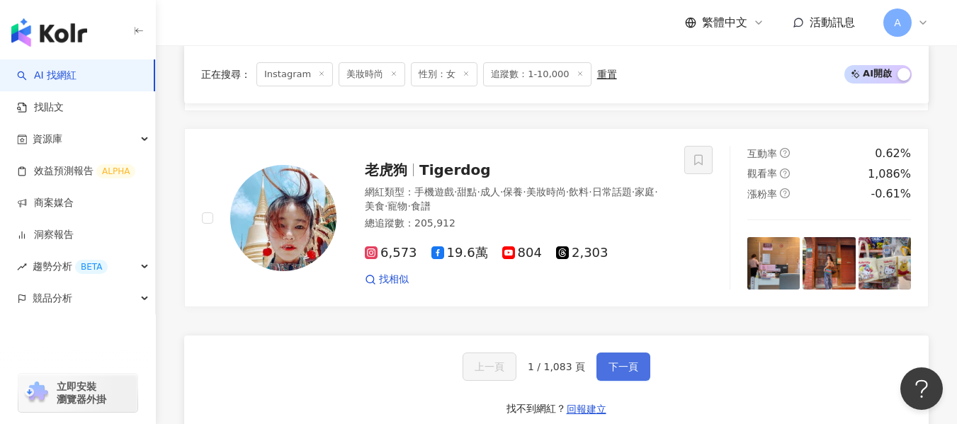
click at [643, 353] on button "下一頁" at bounding box center [623, 367] width 54 height 28
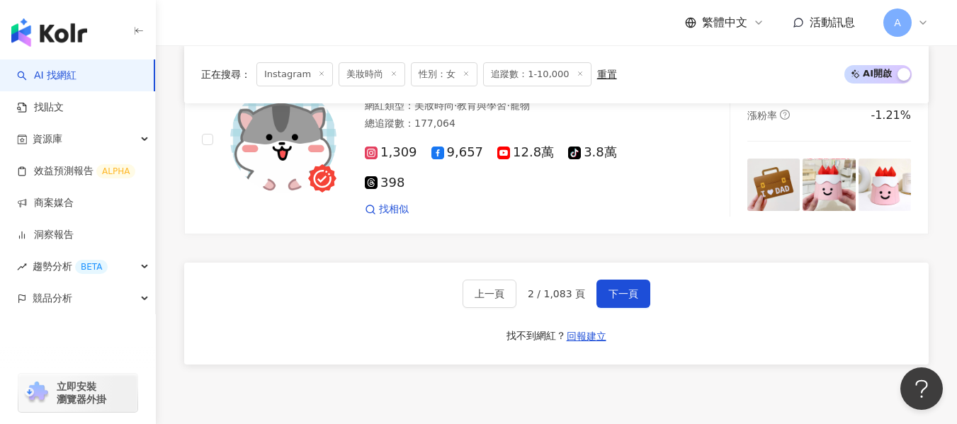
scroll to position [2716, 0]
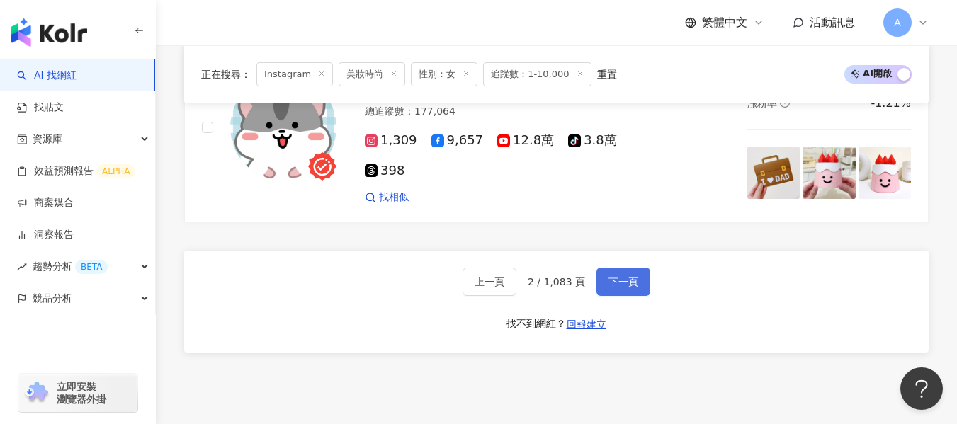
click at [646, 268] on button "下一頁" at bounding box center [623, 282] width 54 height 28
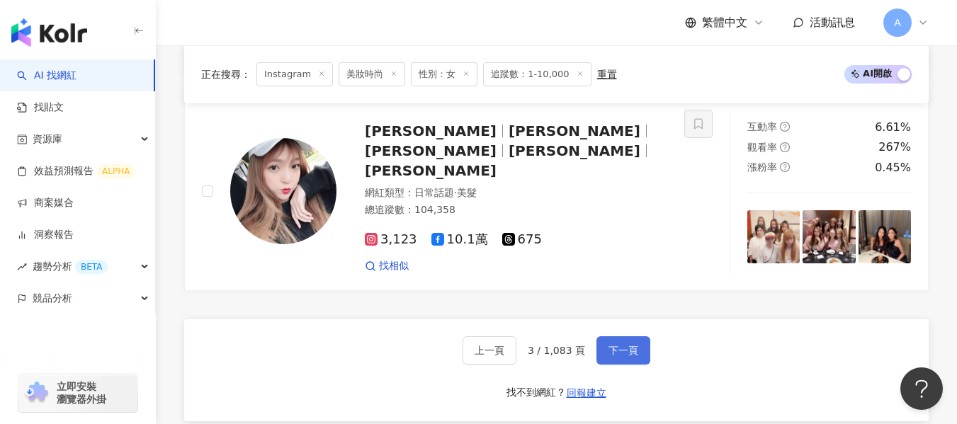
scroll to position [2744, 0]
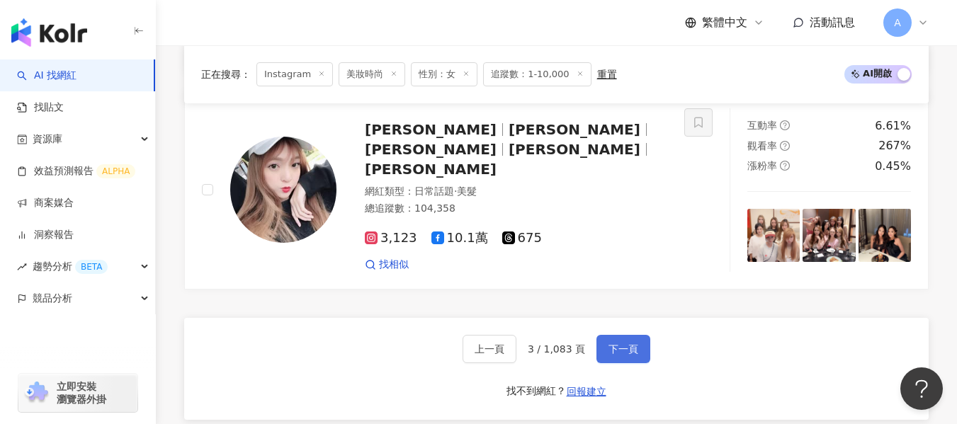
click at [611, 335] on button "下一頁" at bounding box center [623, 349] width 54 height 28
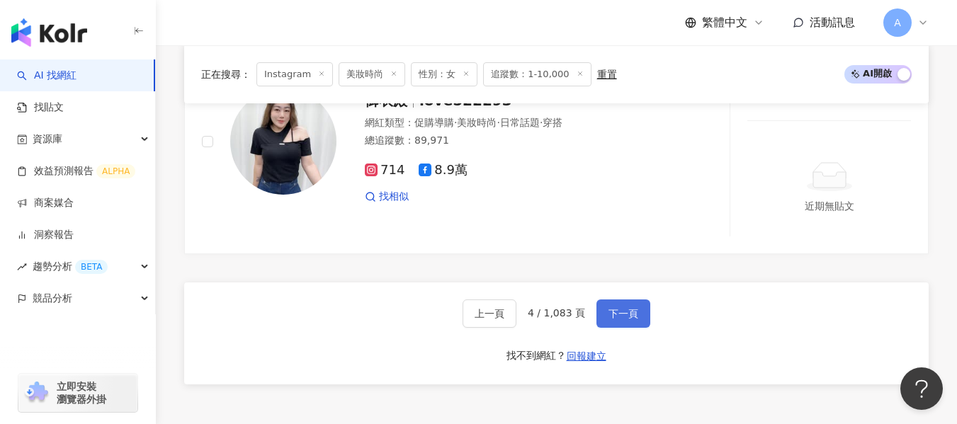
scroll to position [2809, 0]
click at [611, 301] on button "下一頁" at bounding box center [623, 315] width 54 height 28
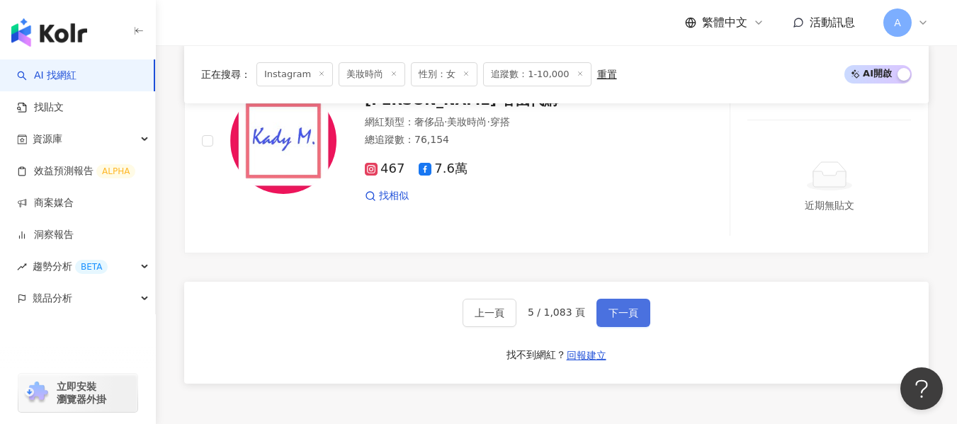
scroll to position [2765, 0]
click at [611, 299] on button "下一頁" at bounding box center [623, 313] width 54 height 28
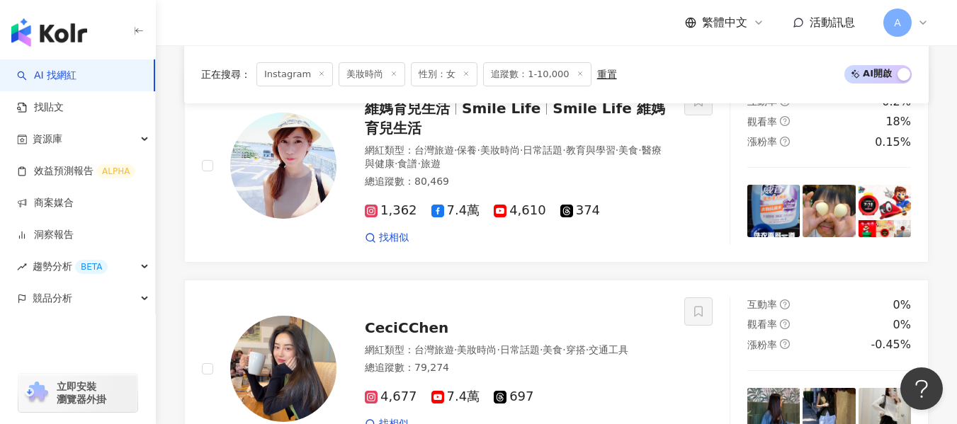
scroll to position [2743, 0]
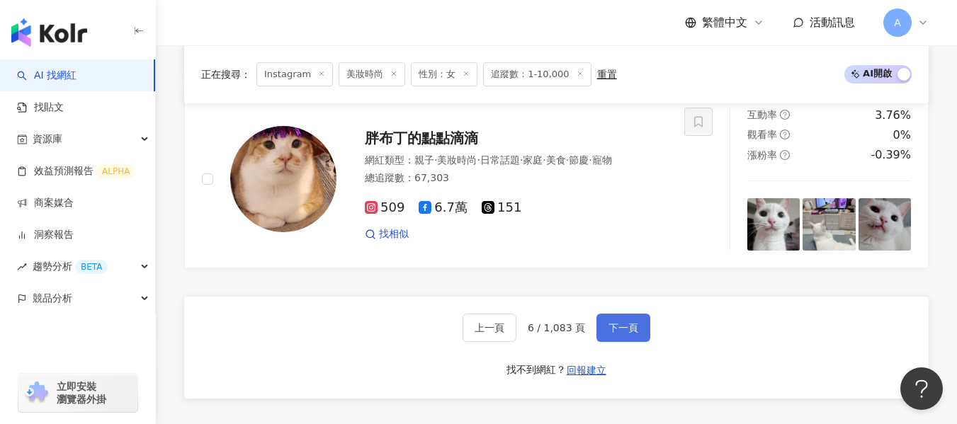
click at [614, 314] on button "下一頁" at bounding box center [623, 328] width 54 height 28
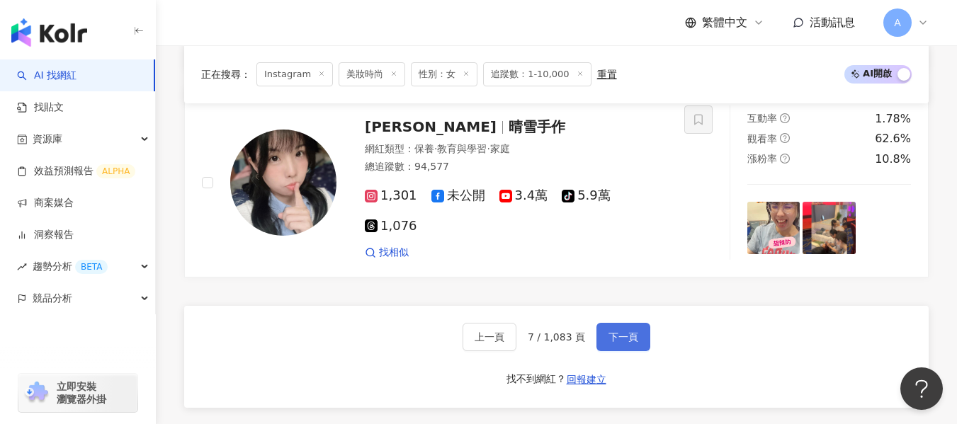
scroll to position [2664, 0]
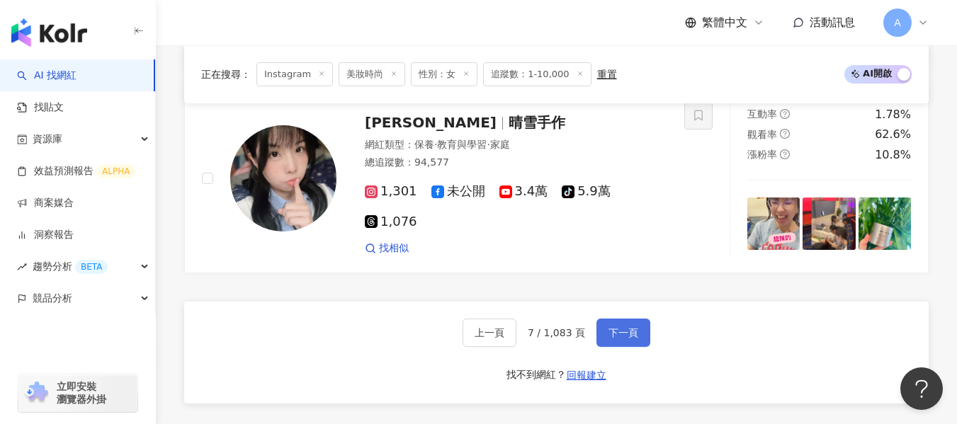
click at [614, 319] on button "下一頁" at bounding box center [623, 333] width 54 height 28
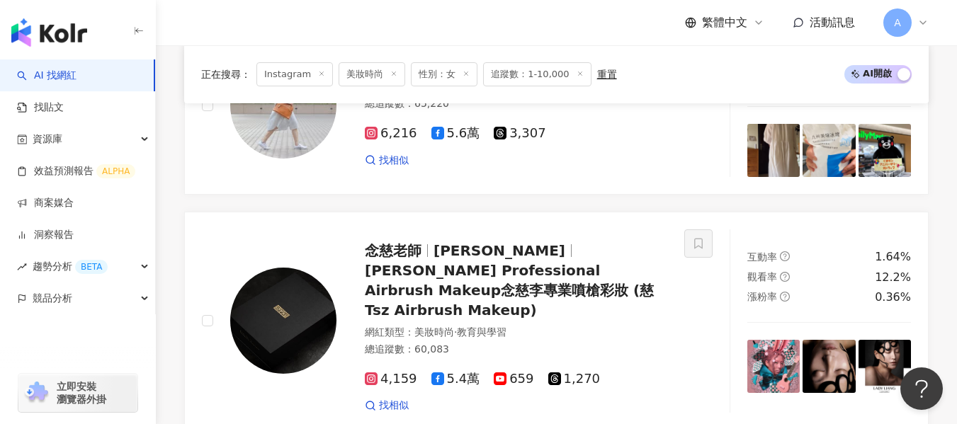
scroll to position [2675, 0]
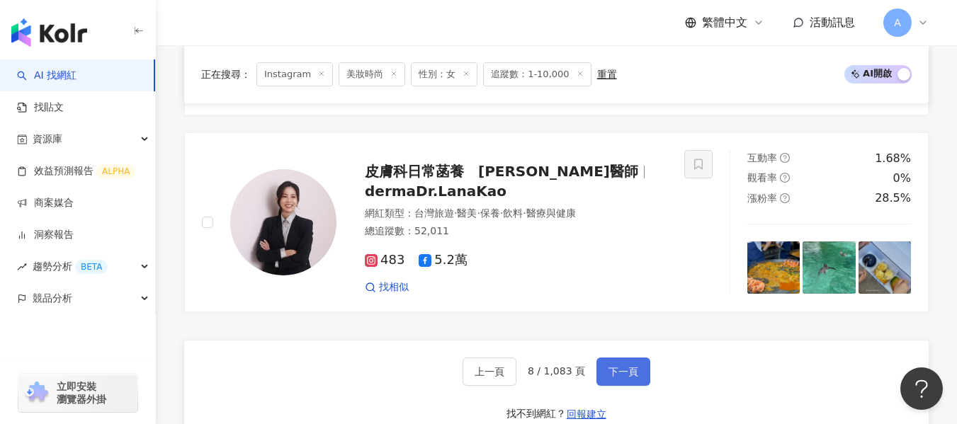
click at [614, 358] on button "下一頁" at bounding box center [623, 372] width 54 height 28
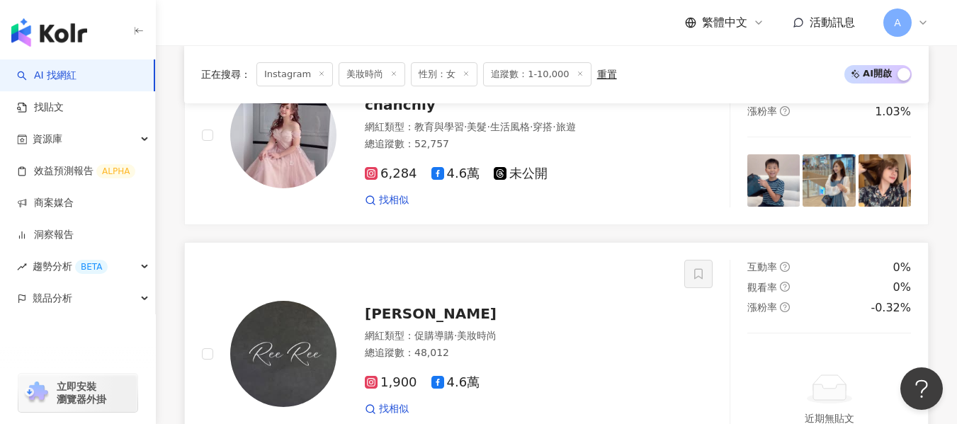
scroll to position [2658, 0]
drag, startPoint x: 613, startPoint y: 357, endPoint x: 576, endPoint y: 325, distance: 48.7
click at [576, 403] on div "找相似" at bounding box center [516, 410] width 302 height 14
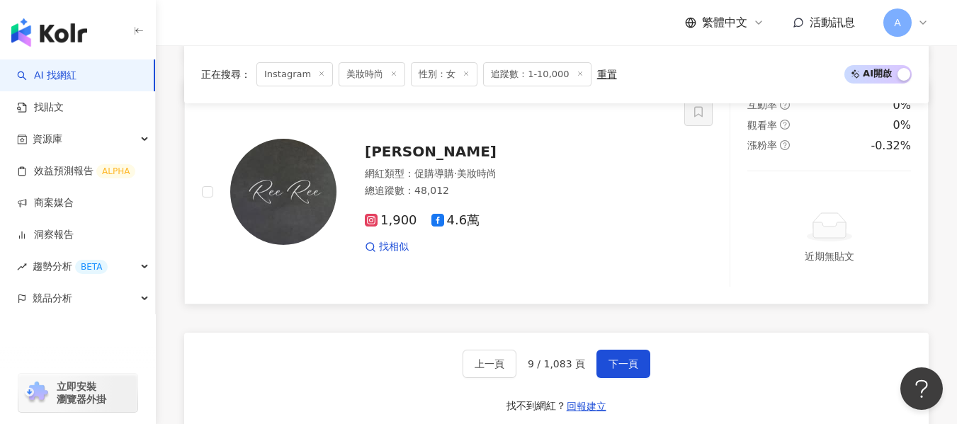
scroll to position [2850, 0]
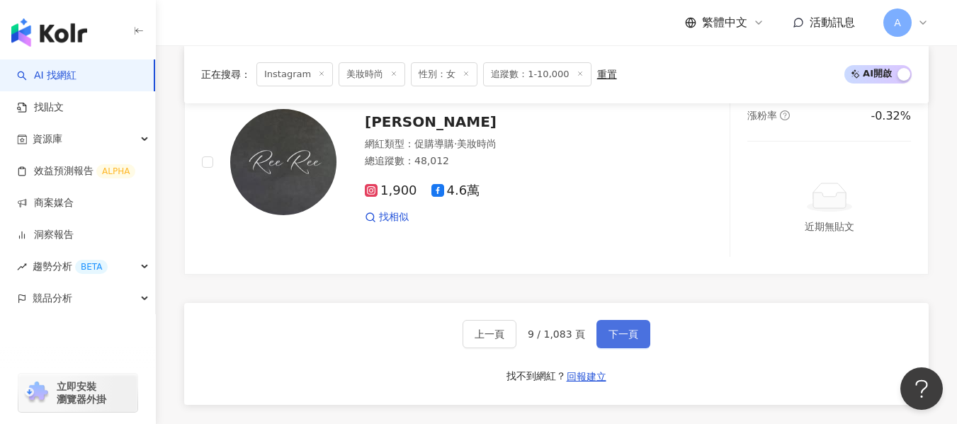
click at [624, 329] on span "下一頁" at bounding box center [623, 334] width 30 height 11
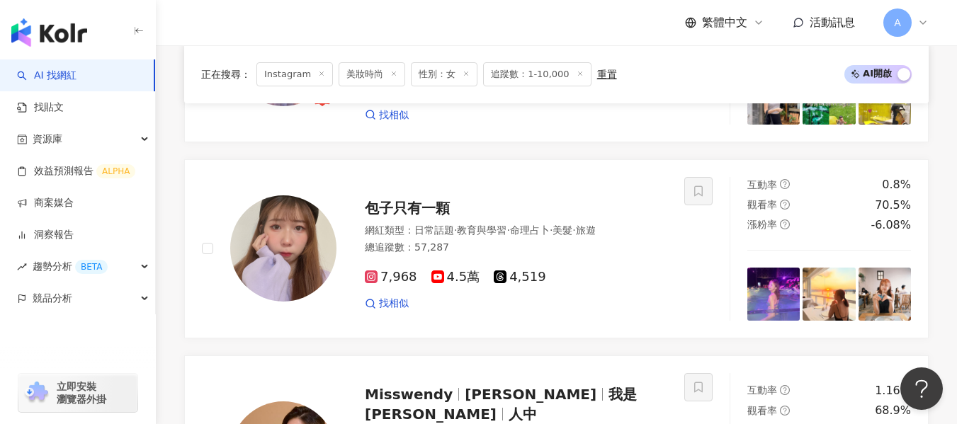
scroll to position [2736, 0]
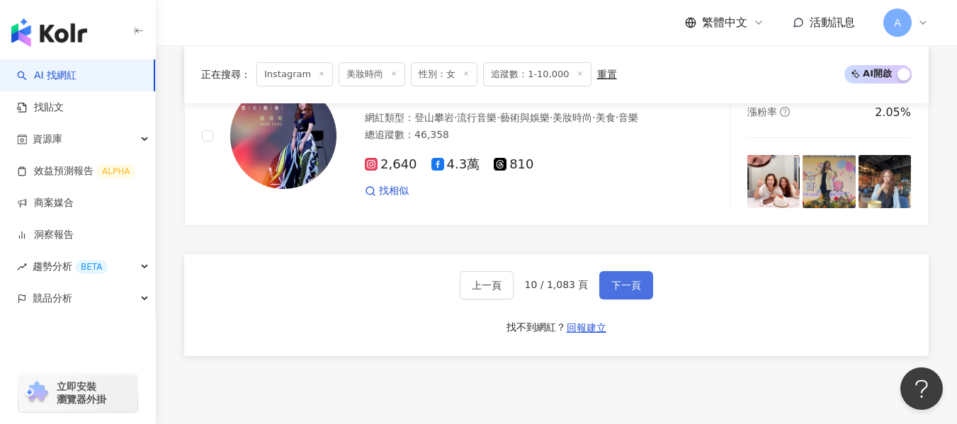
click at [624, 279] on span "下一頁" at bounding box center [626, 284] width 30 height 11
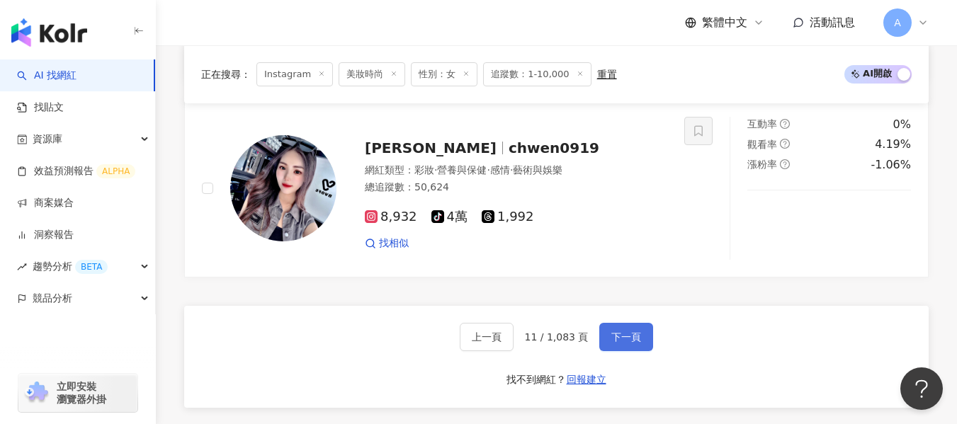
scroll to position [2788, 0]
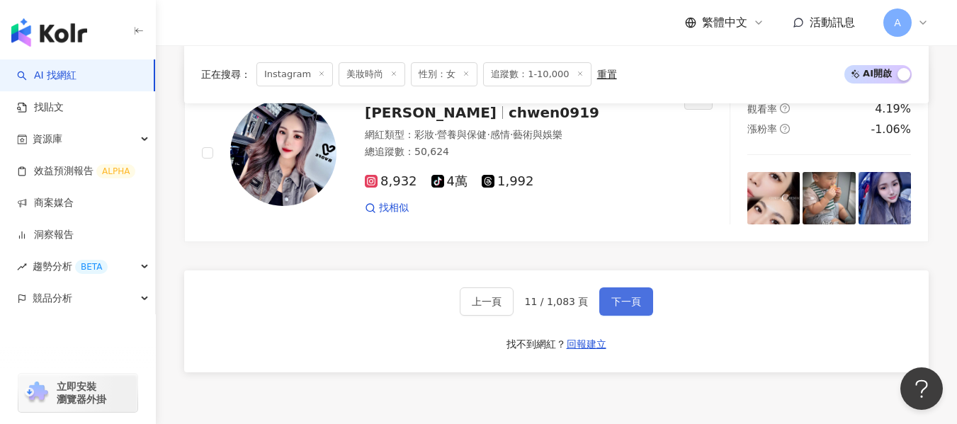
click at [623, 296] on span "下一頁" at bounding box center [626, 301] width 30 height 11
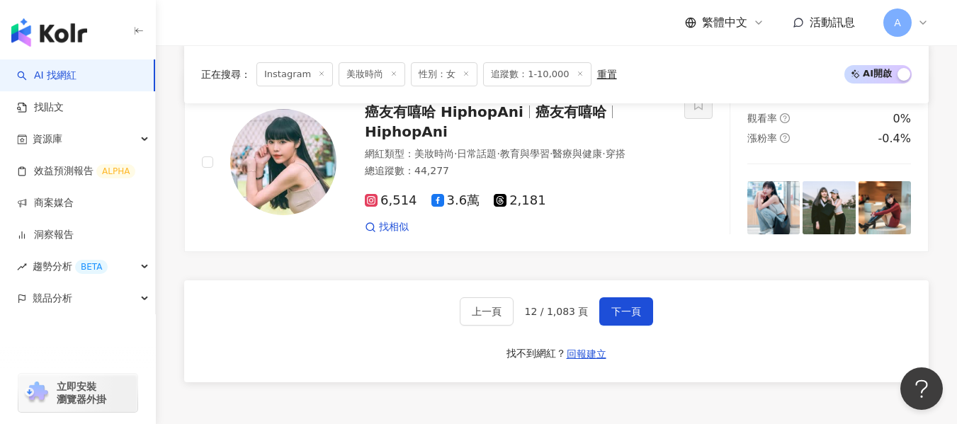
scroll to position [2784, 0]
click at [618, 305] on span "下一頁" at bounding box center [626, 310] width 30 height 11
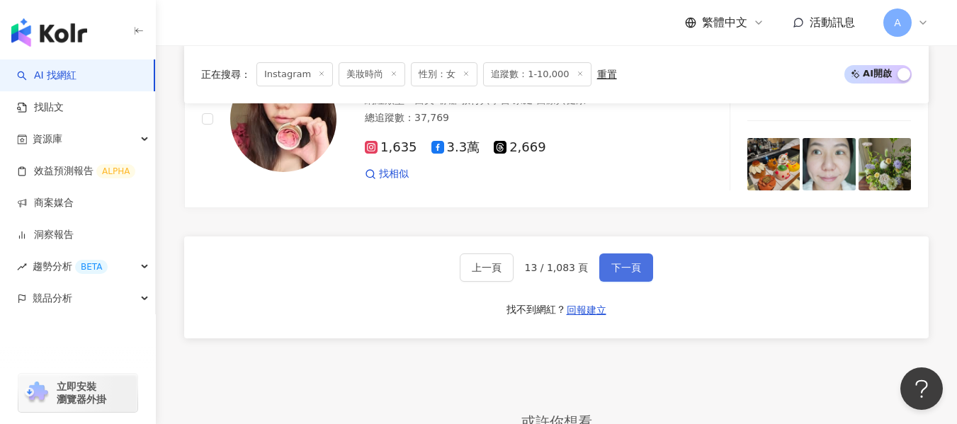
scroll to position [2805, 0]
click at [618, 263] on span "下一頁" at bounding box center [626, 268] width 30 height 11
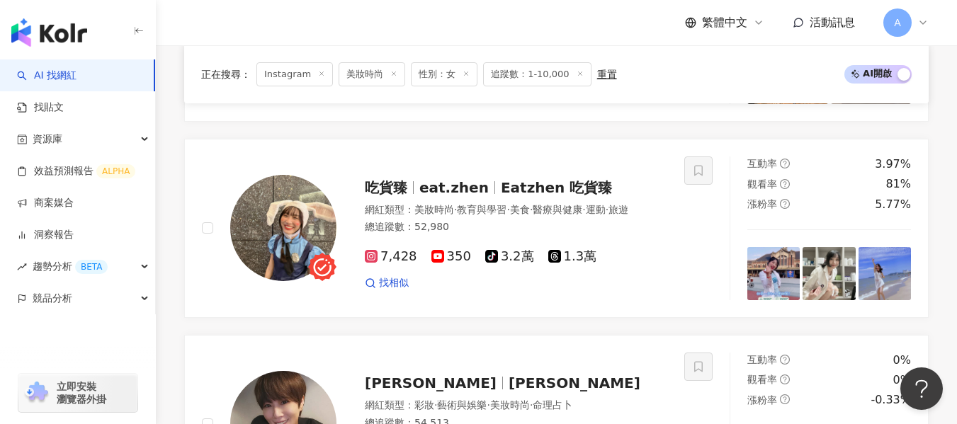
scroll to position [2300, 0]
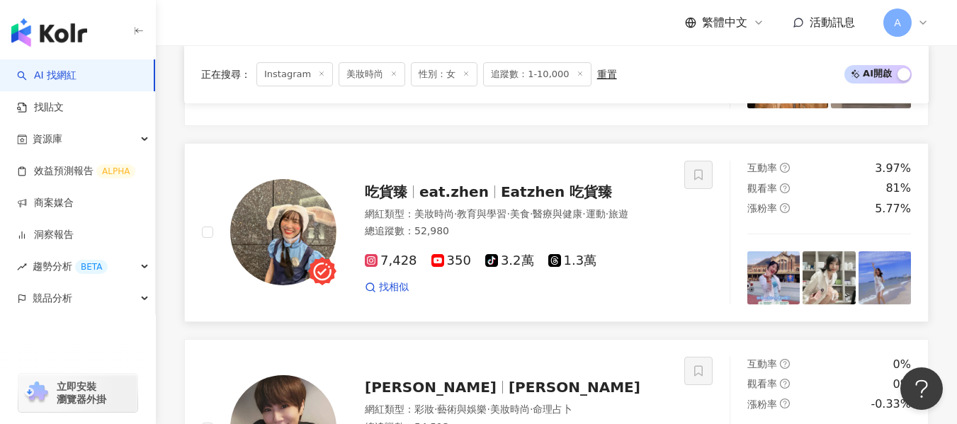
click at [592, 234] on div "總追蹤數 ： 52,980" at bounding box center [516, 231] width 302 height 14
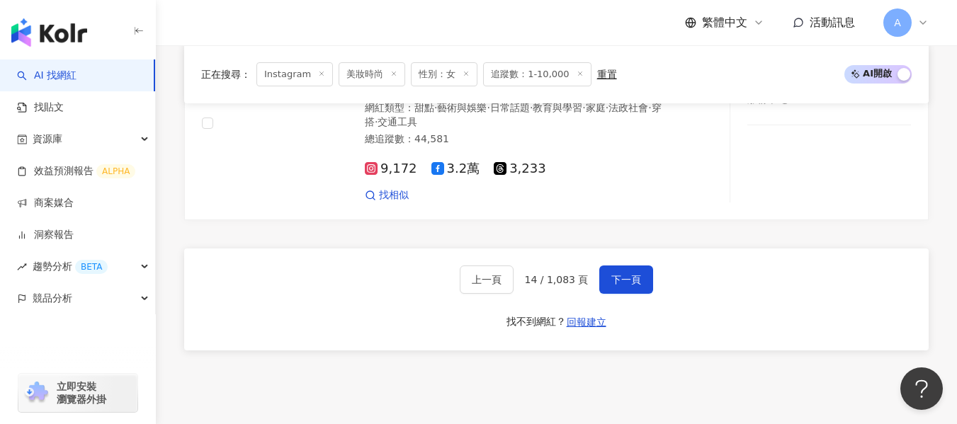
scroll to position [2809, 0]
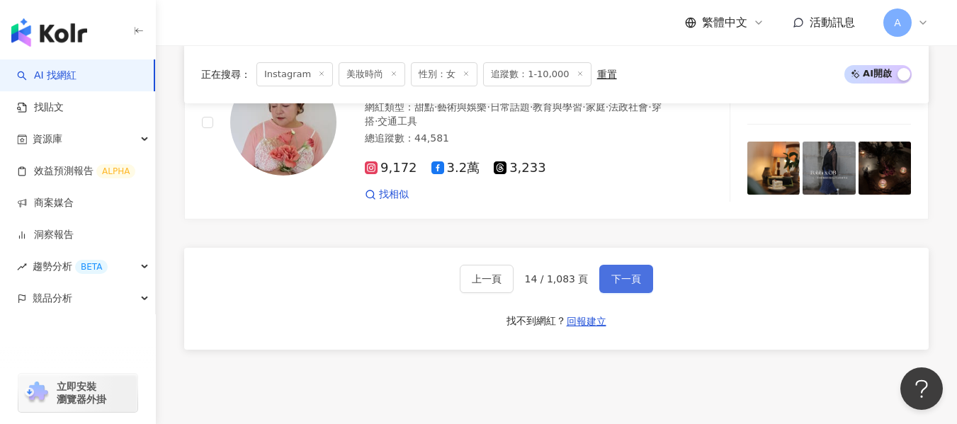
click at [617, 273] on span "下一頁" at bounding box center [626, 278] width 30 height 11
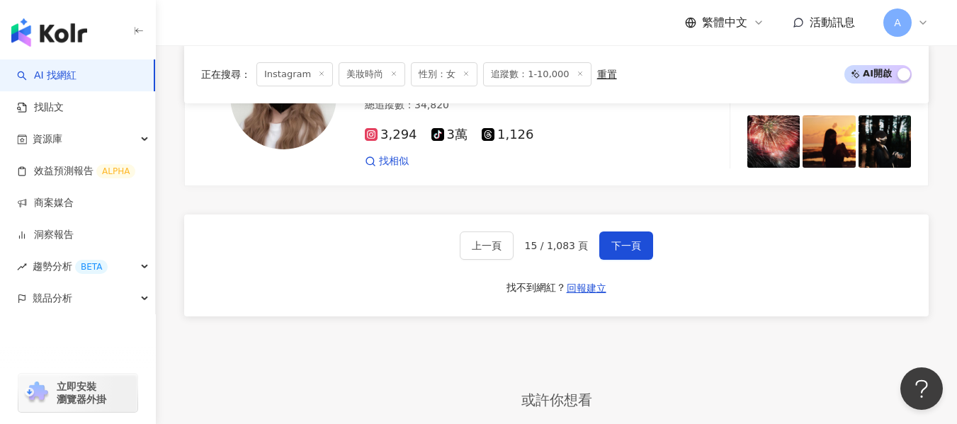
scroll to position [2836, 0]
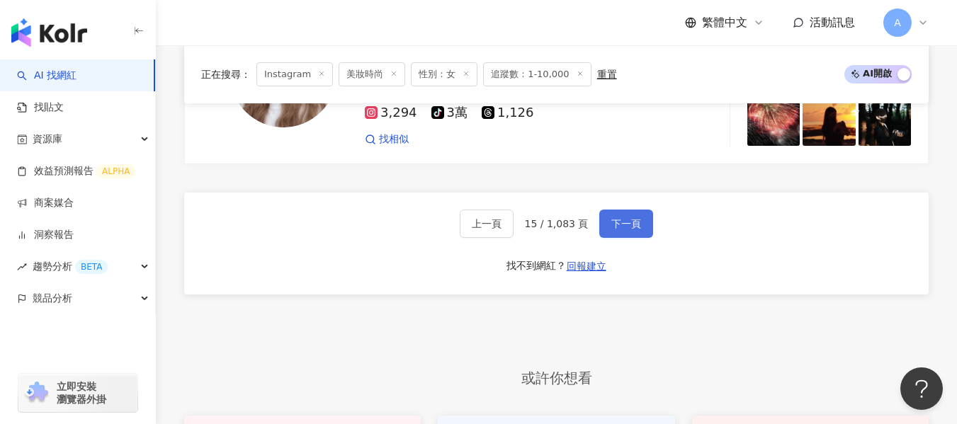
click at [618, 218] on span "下一頁" at bounding box center [626, 223] width 30 height 11
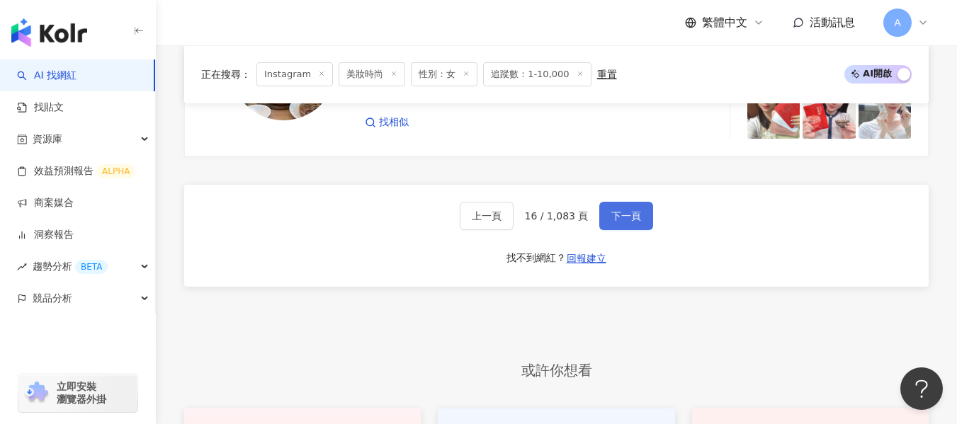
scroll to position [2840, 0]
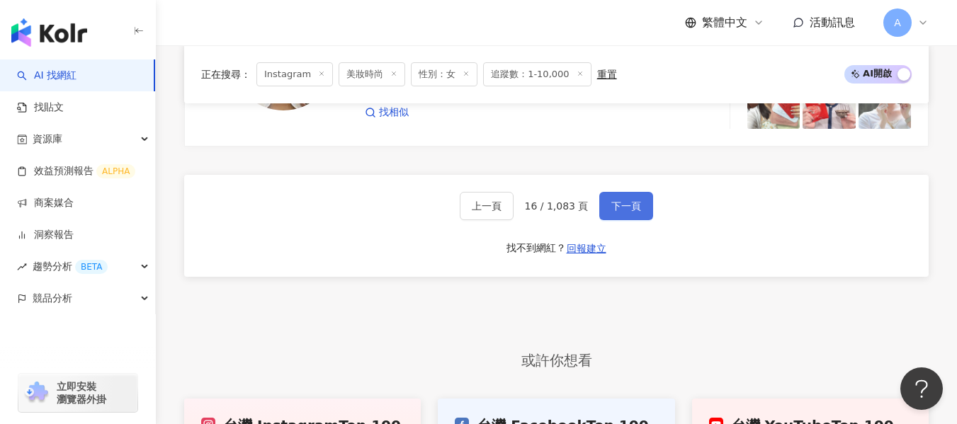
click at [618, 200] on span "下一頁" at bounding box center [626, 205] width 30 height 11
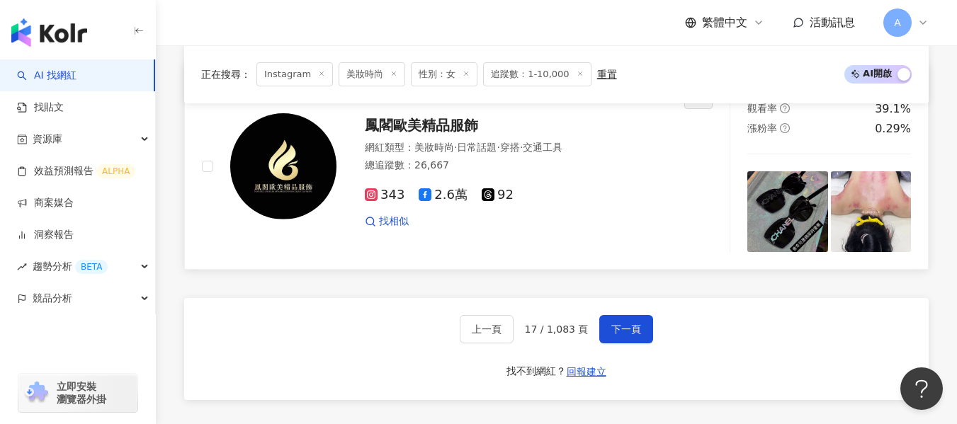
scroll to position [2767, 0]
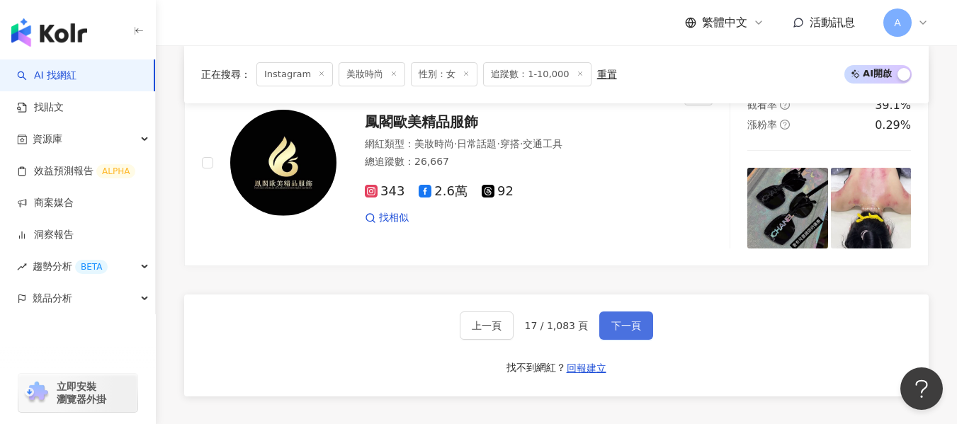
click at [616, 320] on span "下一頁" at bounding box center [626, 325] width 30 height 11
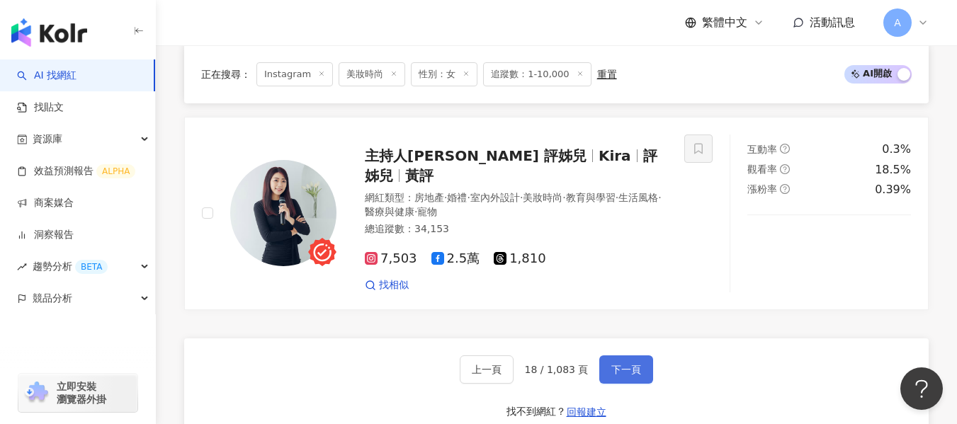
scroll to position [2686, 0]
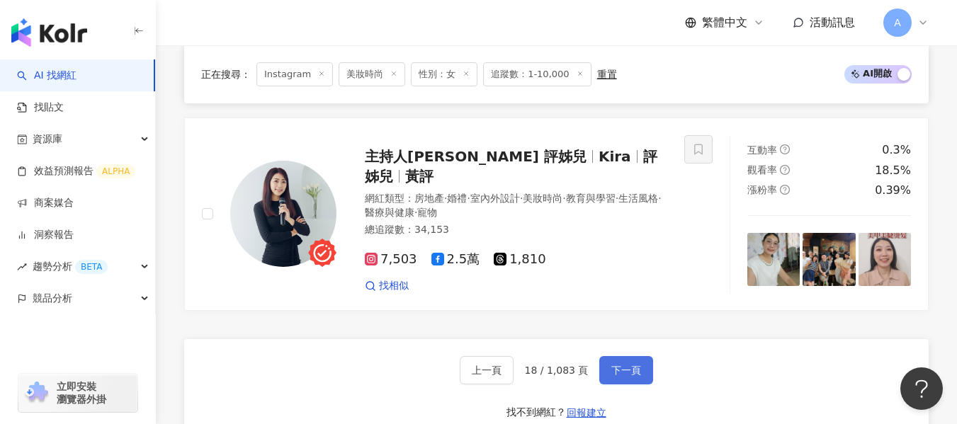
click at [616, 365] on span "下一頁" at bounding box center [626, 370] width 30 height 11
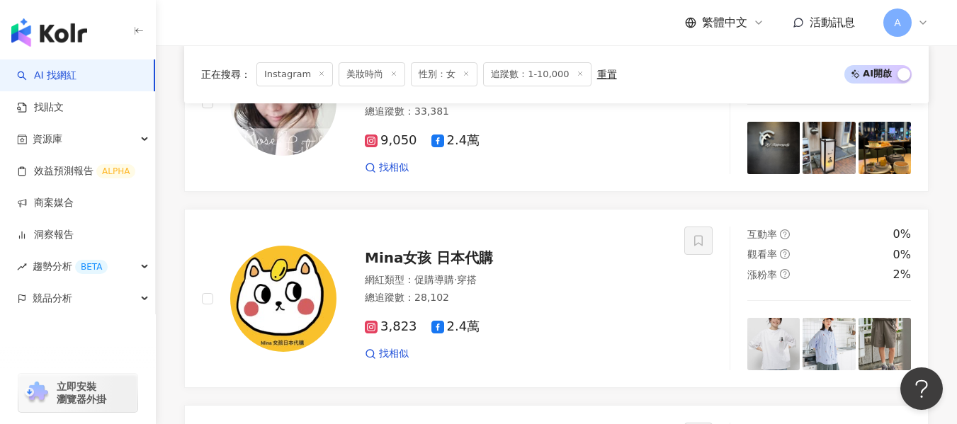
scroll to position [2737, 0]
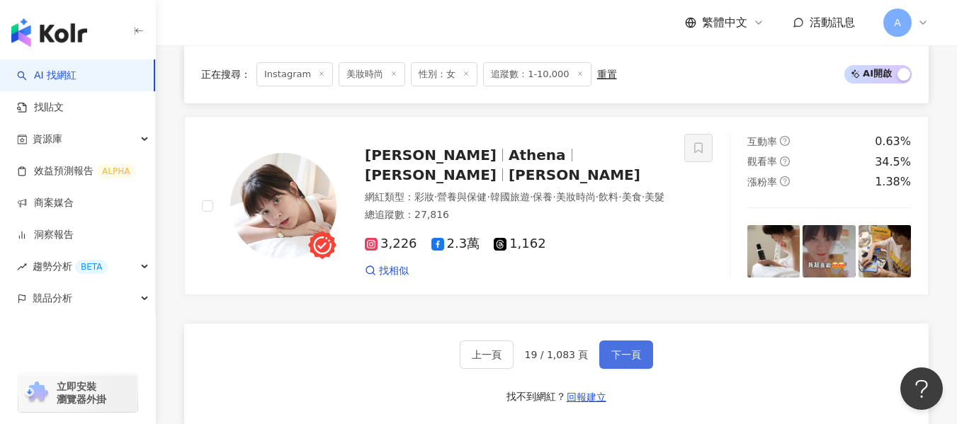
click at [627, 349] on span "下一頁" at bounding box center [626, 354] width 30 height 11
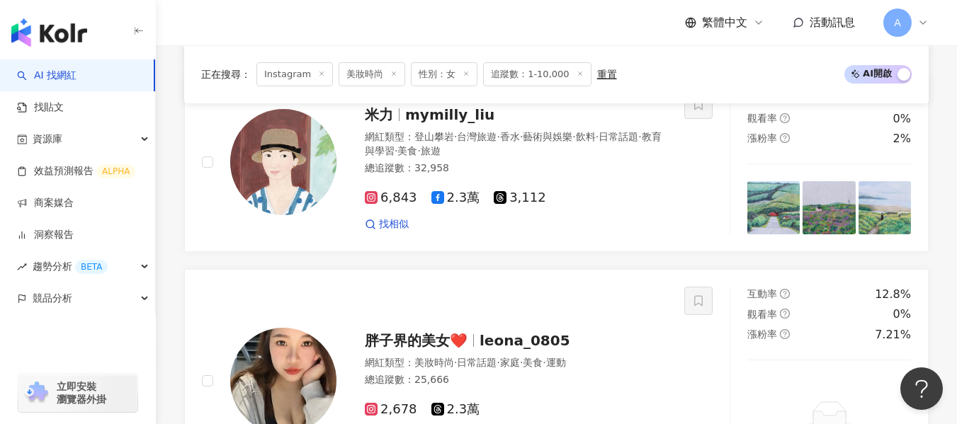
scroll to position [2763, 0]
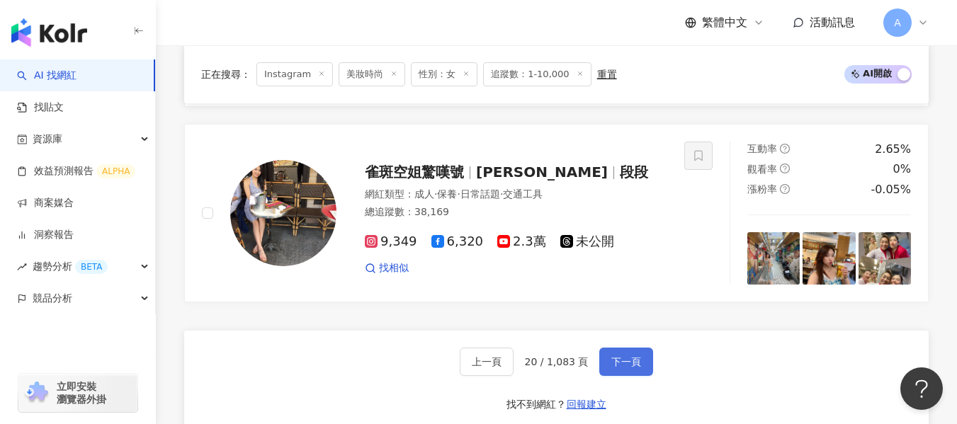
click at [627, 356] on span "下一頁" at bounding box center [626, 361] width 30 height 11
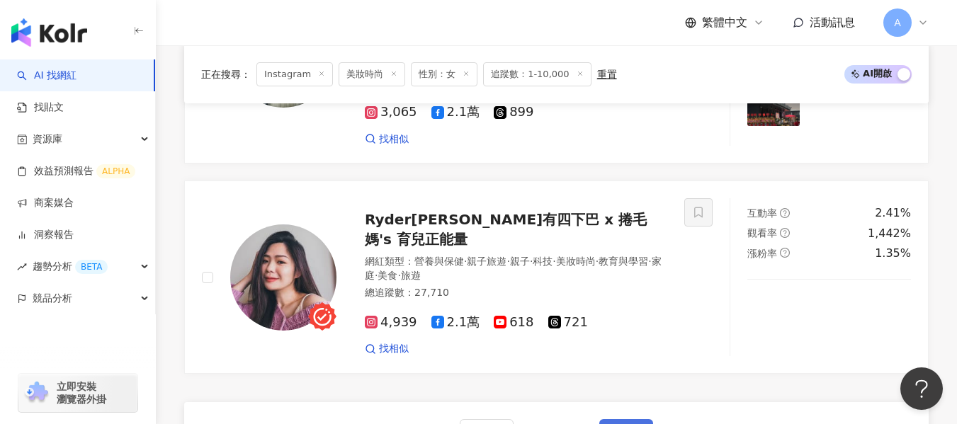
scroll to position [2621, 0]
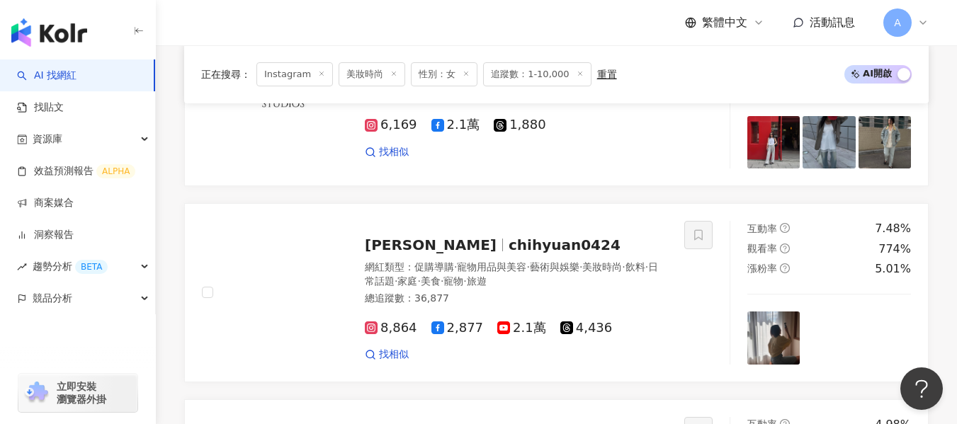
scroll to position [2183, 0]
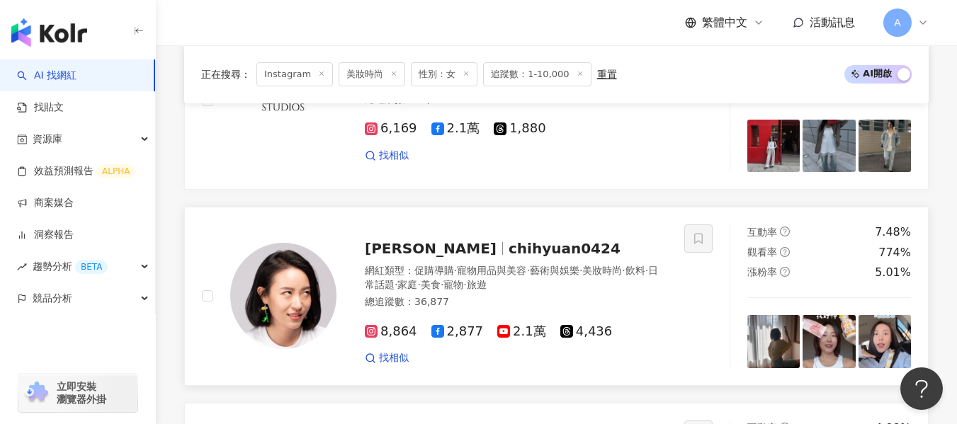
click at [634, 313] on div "8,864 2,877 2.1萬 4,436 找相似" at bounding box center [516, 339] width 302 height 52
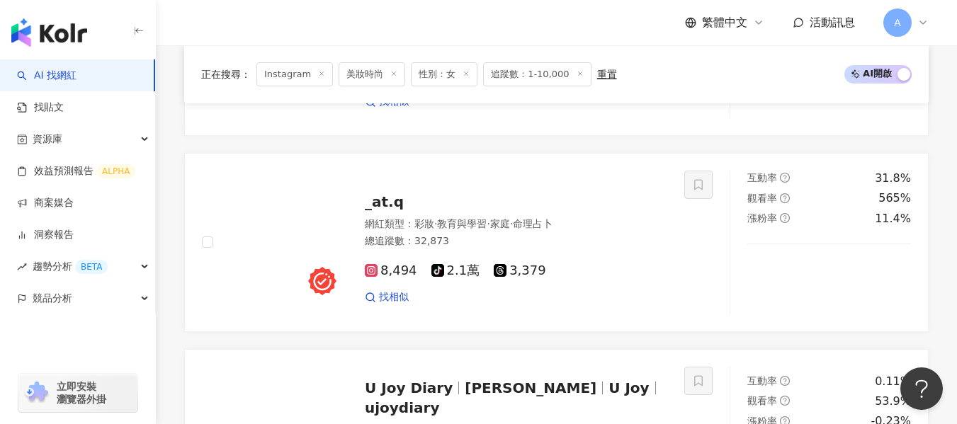
scroll to position [1404, 0]
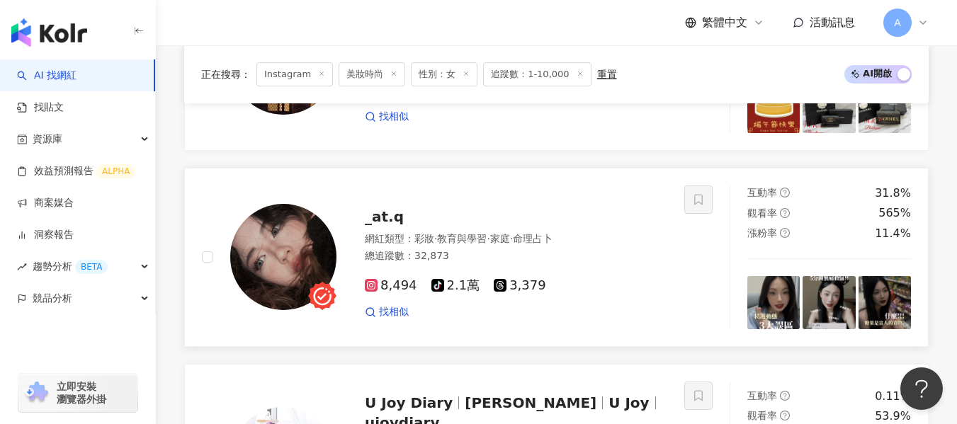
click at [612, 232] on div "網紅類型 ： 彩妝 · 教育與學習 · 家庭 · 命理占卜" at bounding box center [516, 239] width 302 height 14
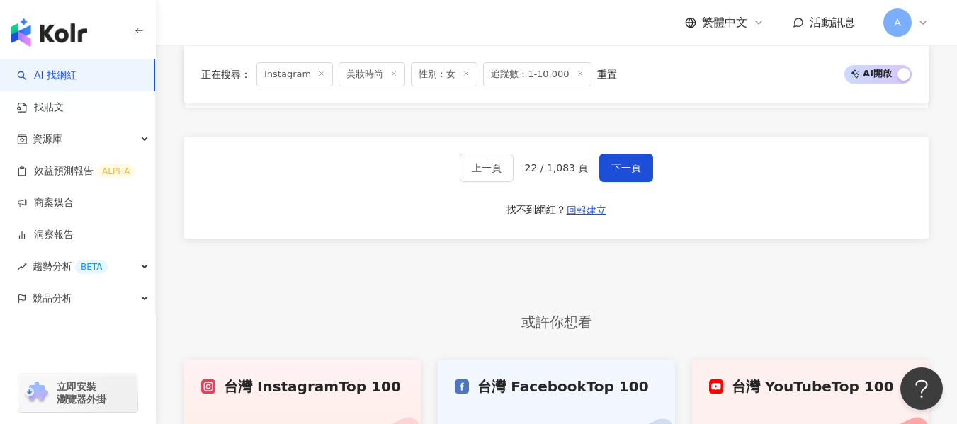
scroll to position [2749, 0]
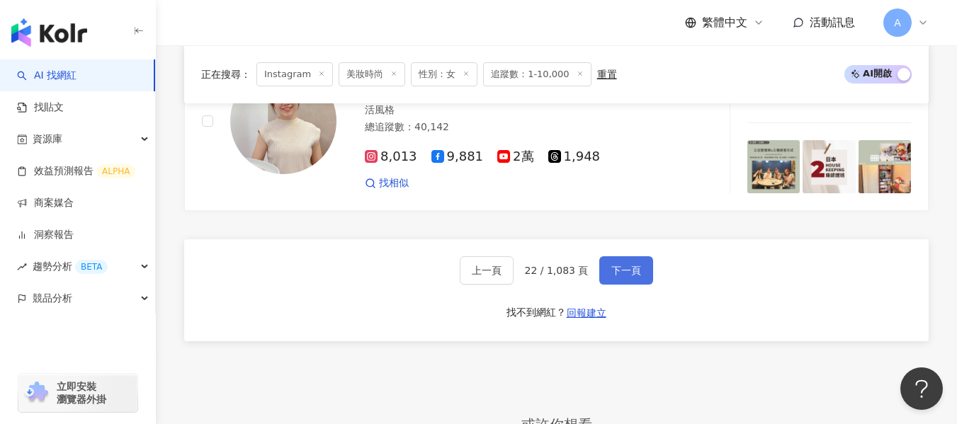
click at [622, 265] on span "下一頁" at bounding box center [626, 270] width 30 height 11
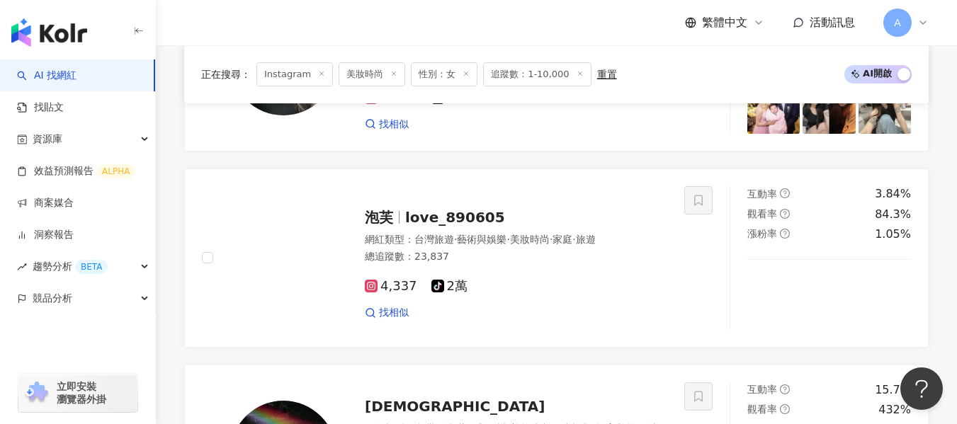
scroll to position [2542, 0]
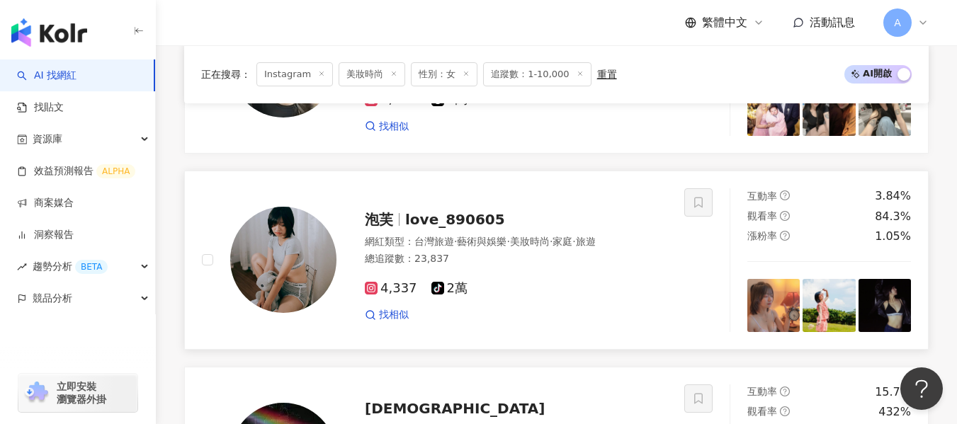
click at [685, 291] on div at bounding box center [698, 260] width 28 height 144
click at [581, 252] on div "總追蹤數 ： 23,837" at bounding box center [516, 259] width 302 height 14
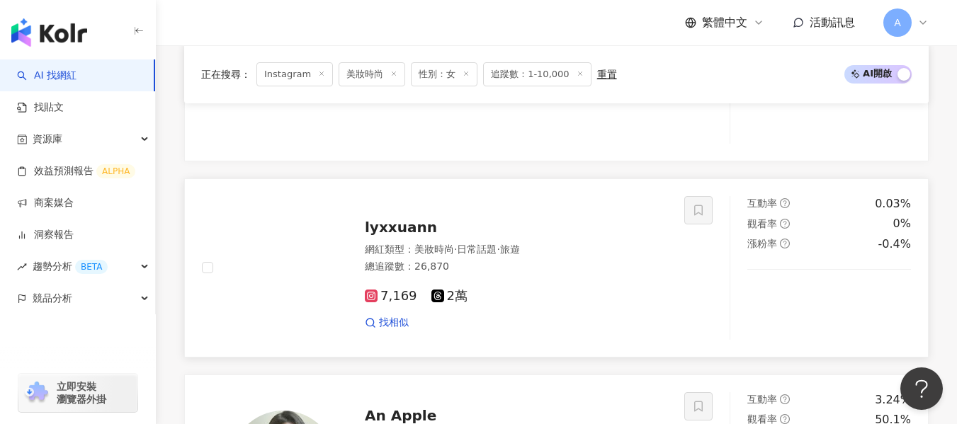
scroll to position [2117, 0]
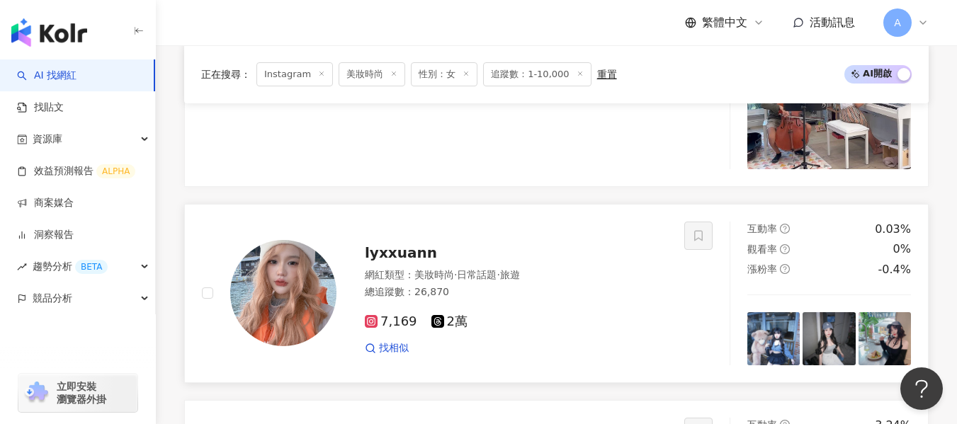
click at [627, 303] on div "7,169 2萬 找相似" at bounding box center [516, 329] width 302 height 52
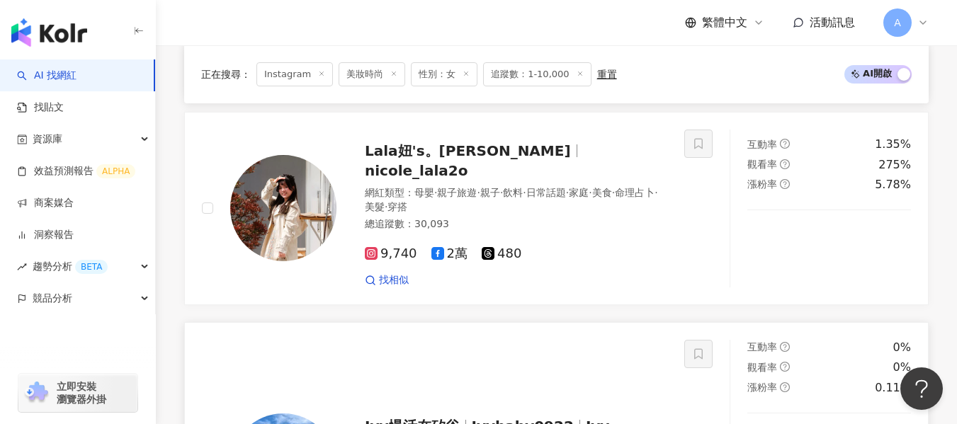
scroll to position [1409, 0]
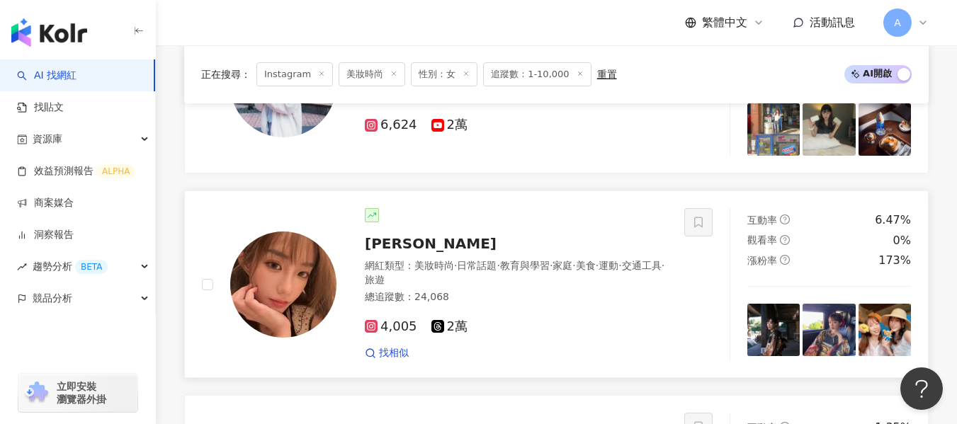
click at [606, 266] on div "網紅類型 ： 美妝時尚 · 日常話題 · 教育與學習 · 家庭 · 美食 · 運動 · 交通工具 · 旅遊" at bounding box center [516, 273] width 302 height 28
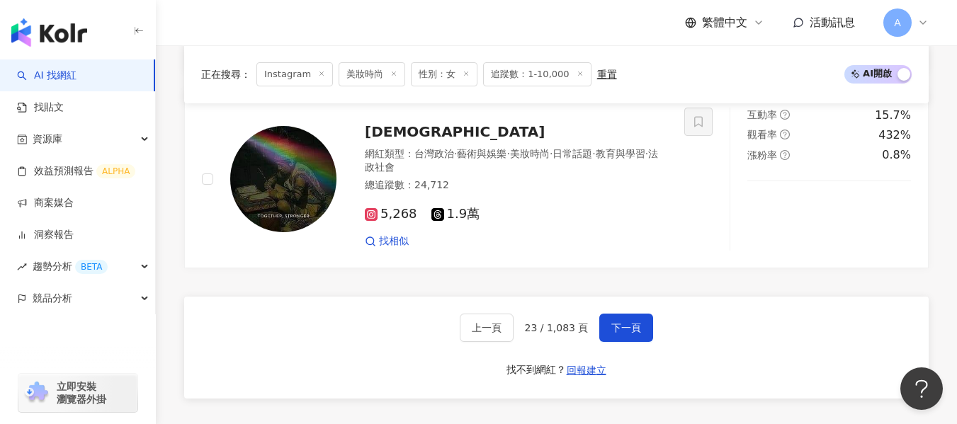
scroll to position [2825, 0]
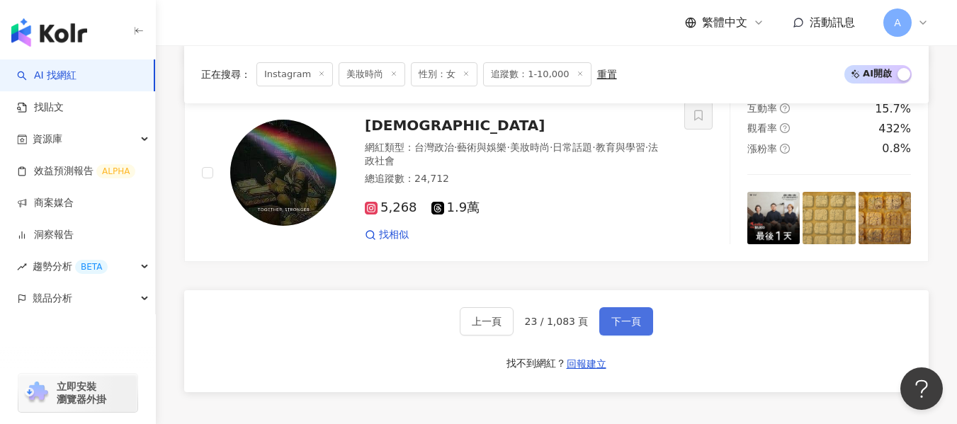
click at [622, 307] on button "下一頁" at bounding box center [626, 321] width 54 height 28
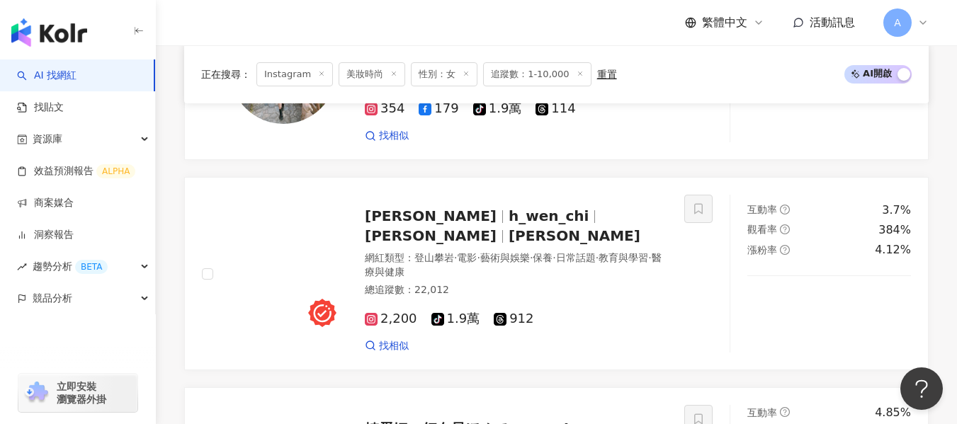
scroll to position [2455, 0]
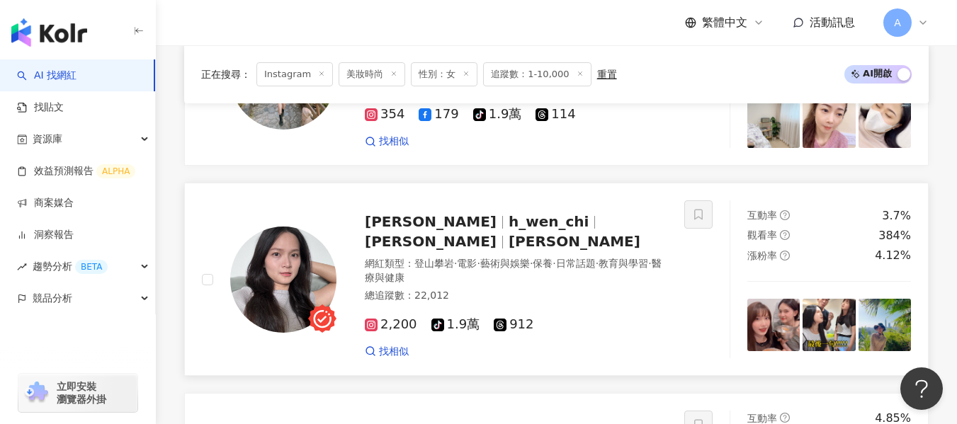
click at [570, 257] on div "網紅類型 ： 登山攀岩 · 電影 · 藝術與娛樂 · 保養 · 日常話題 · 教育與學習 · 醫療與健康" at bounding box center [516, 271] width 302 height 28
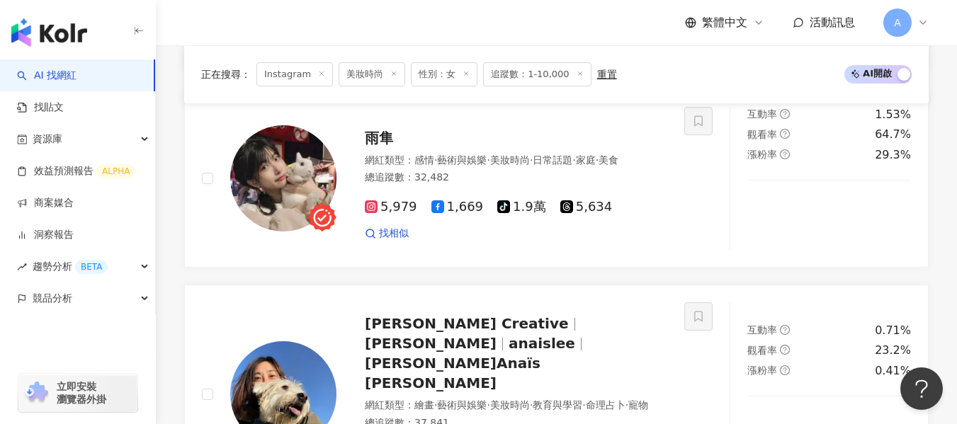
scroll to position [1039, 0]
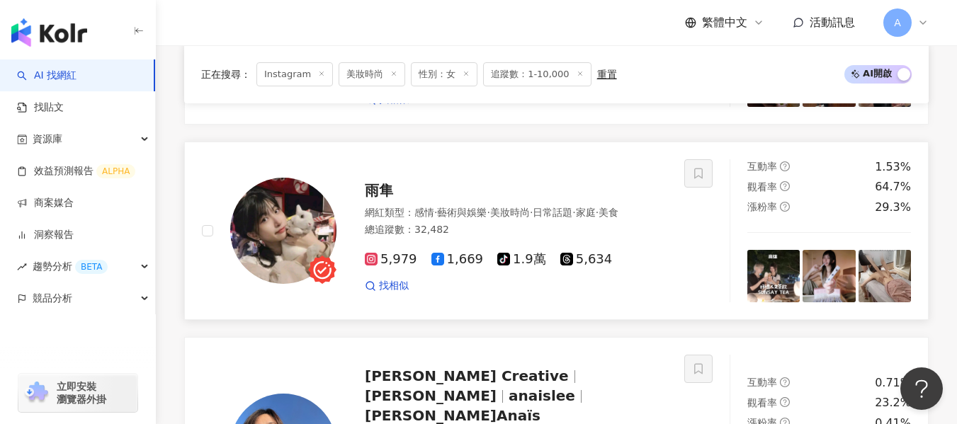
click at [582, 206] on div "網紅類型 ： 感情 · 藝術與娛樂 · 美妝時尚 · 日常話題 · 家庭 · 美食" at bounding box center [516, 213] width 302 height 14
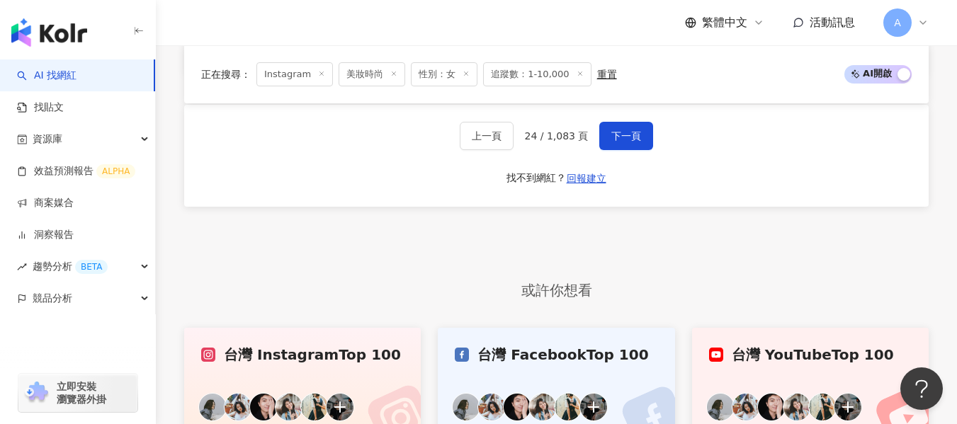
scroll to position [2809, 0]
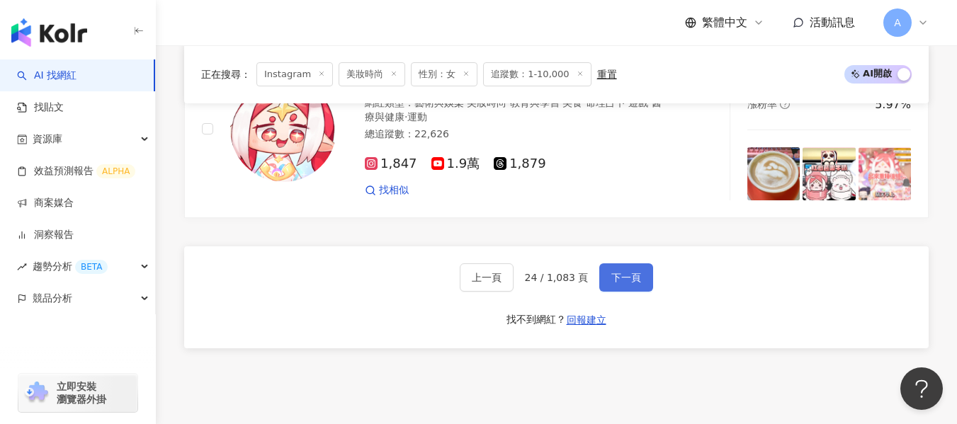
click at [617, 263] on button "下一頁" at bounding box center [626, 277] width 54 height 28
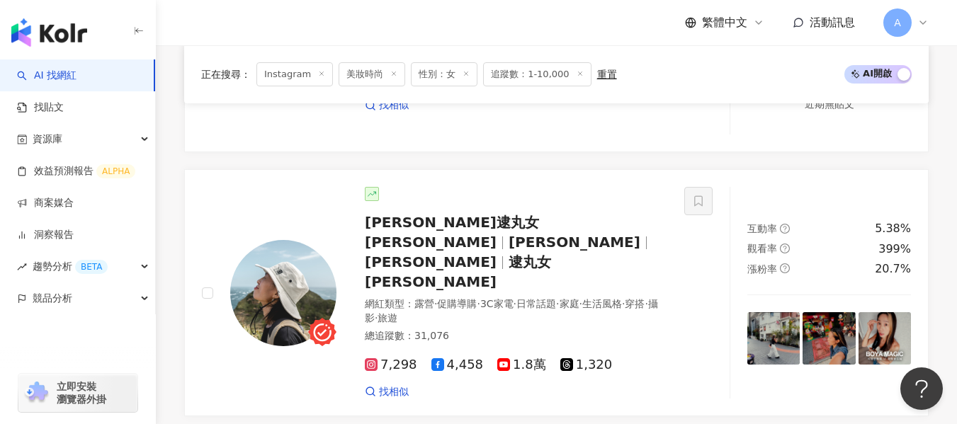
scroll to position [2492, 0]
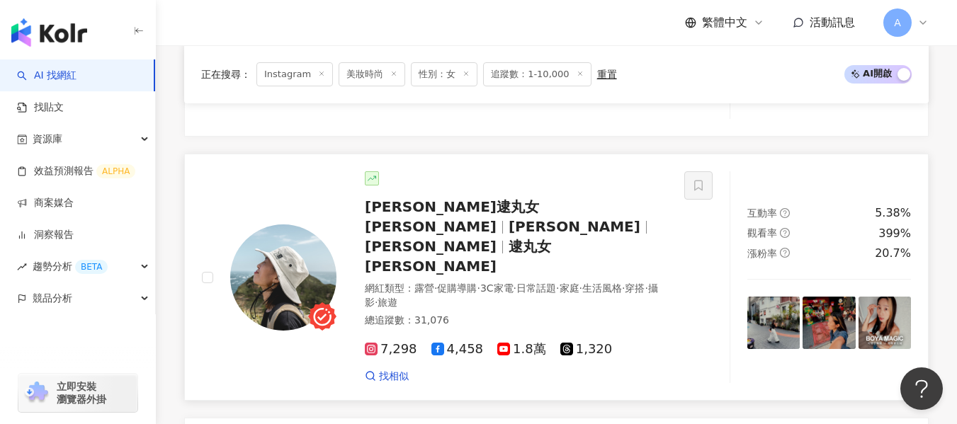
click at [596, 282] on div "網紅類型 ： 露營 · 促購導購 · 3C家電 · 日常話題 · 家庭 · 生活風格 · 穿搭 · 攝影 · 旅遊" at bounding box center [516, 296] width 302 height 28
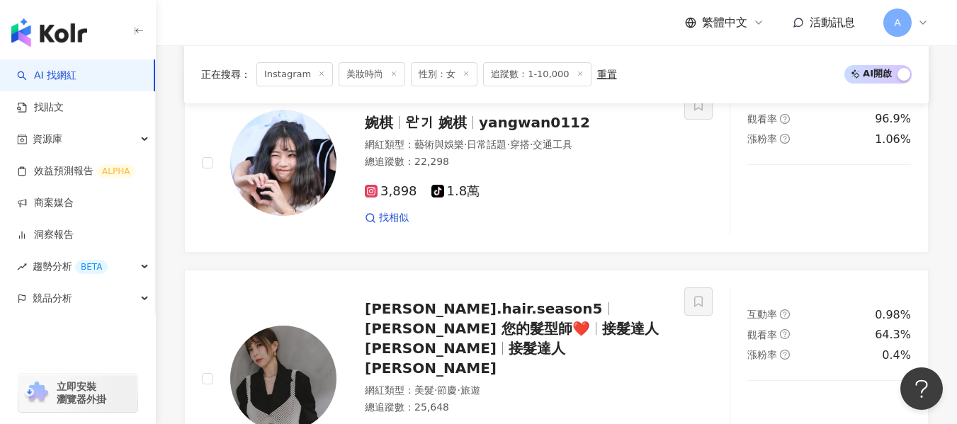
scroll to position [1429, 0]
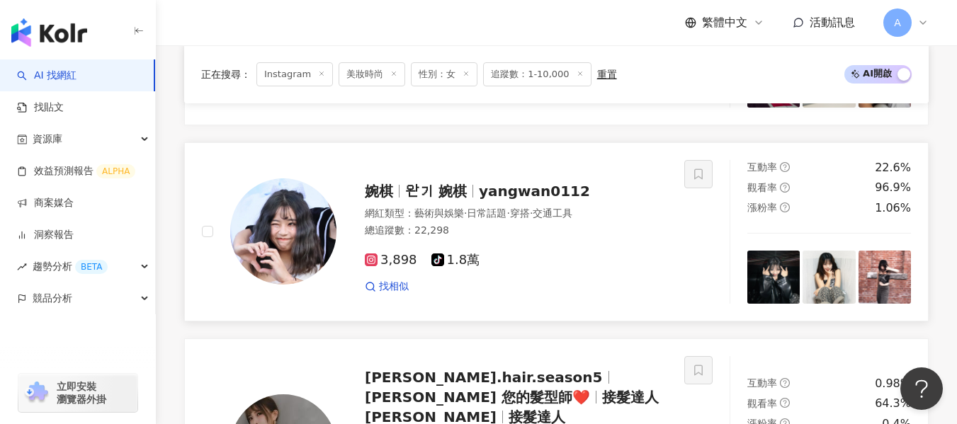
click at [587, 268] on div "3,898 tiktok-icon 1.8萬" at bounding box center [516, 261] width 302 height 16
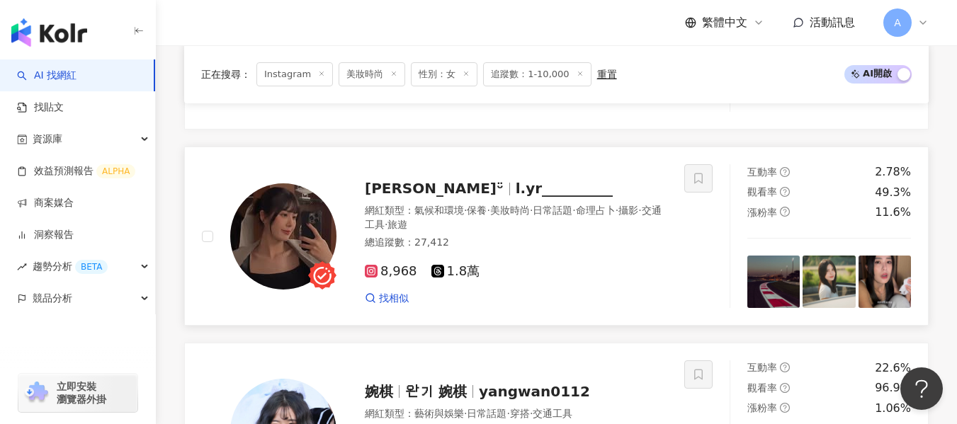
scroll to position [1217, 0]
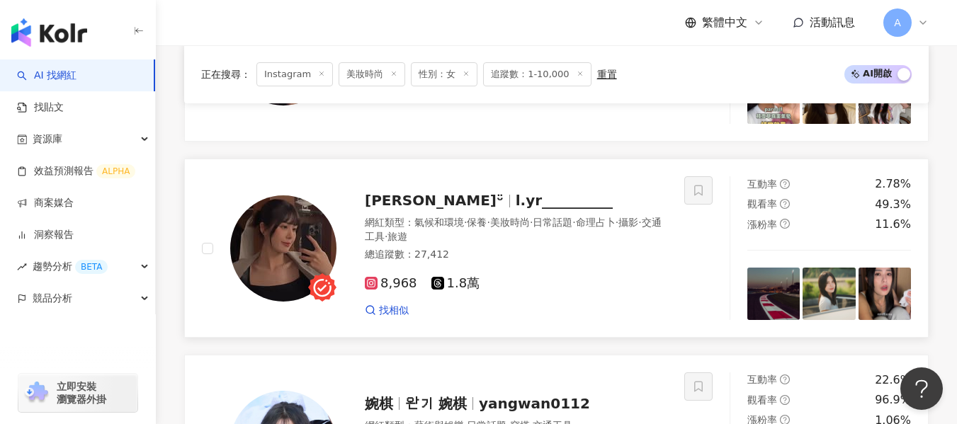
click at [590, 275] on div "8,968 1.8萬 找相似" at bounding box center [516, 291] width 302 height 52
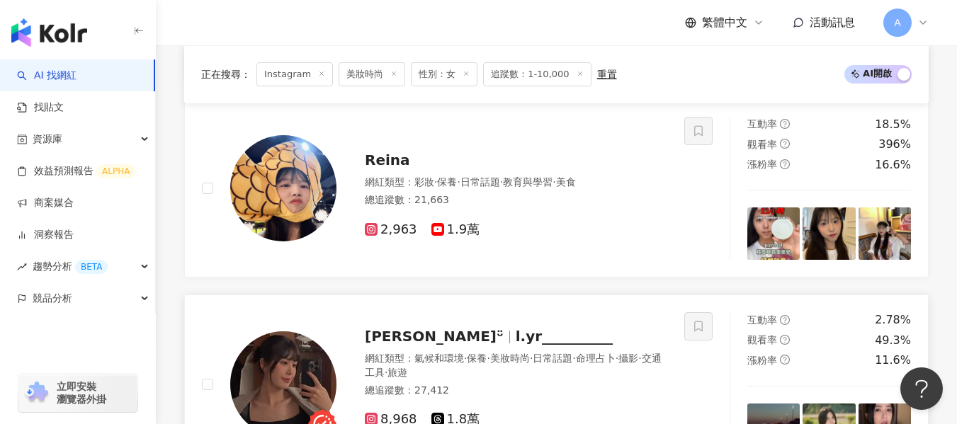
scroll to position [1075, 0]
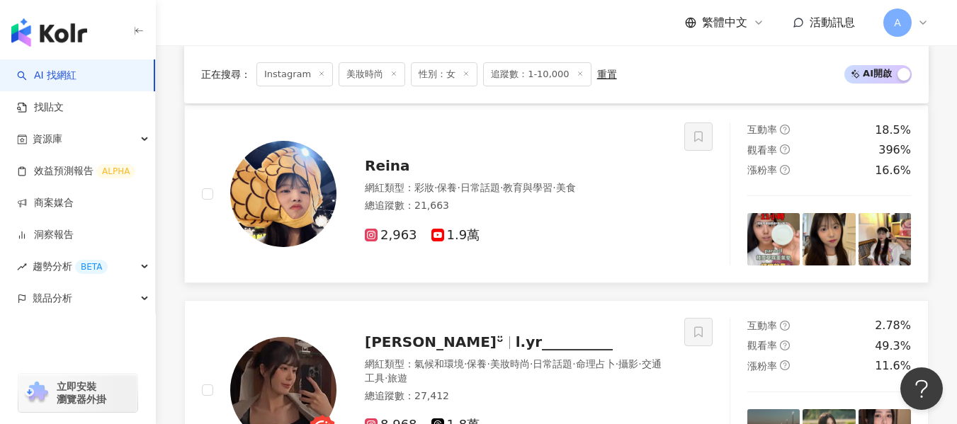
click at [544, 193] on span "教育與學習" at bounding box center [528, 187] width 50 height 11
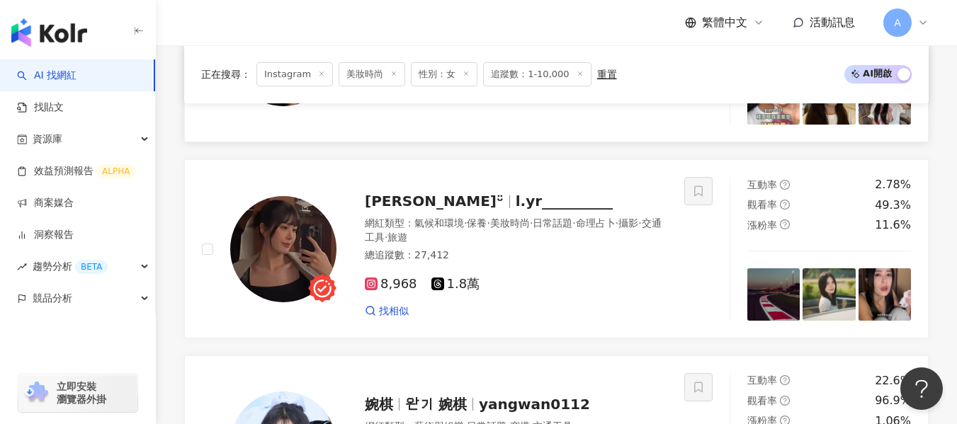
scroll to position [1217, 0]
click at [549, 244] on div "網紅類型 ： 氣候和環境 · 保養 · 美妝時尚 · 日常話題 · 命理占卜 · 攝影 · 交通工具 · 旅遊" at bounding box center [516, 230] width 302 height 28
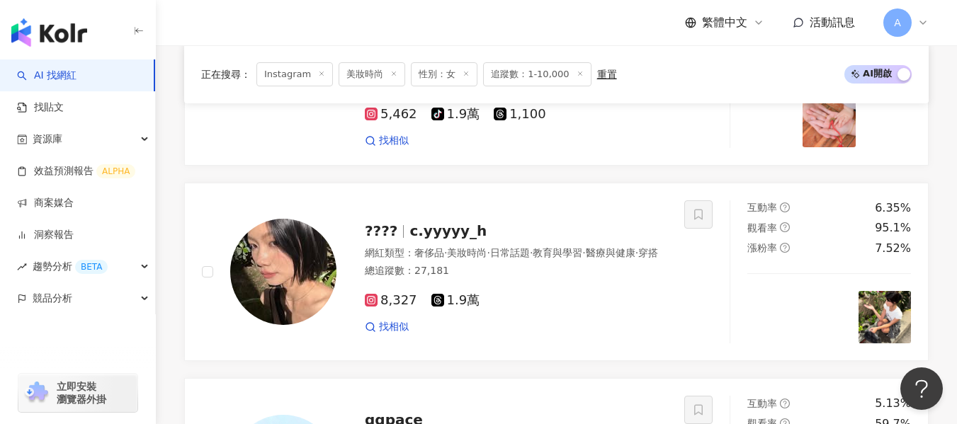
scroll to position [580, 0]
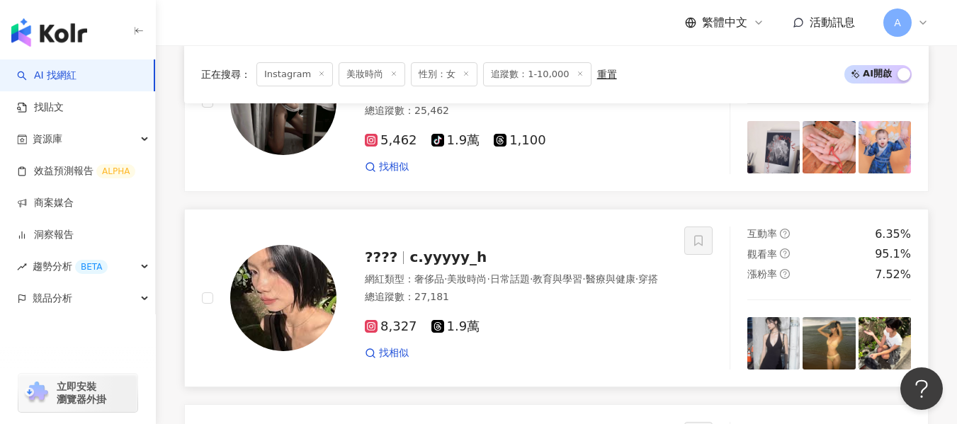
click at [620, 326] on div "8,327 1.9萬 找相似" at bounding box center [516, 334] width 302 height 52
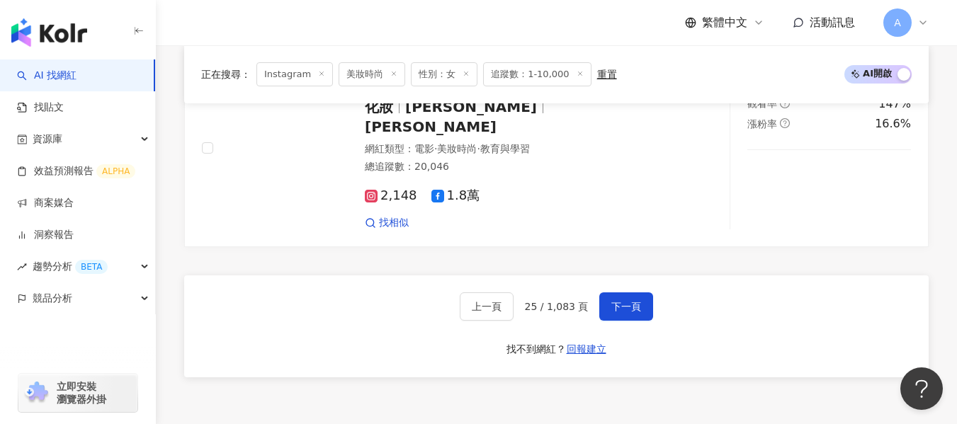
scroll to position [2846, 0]
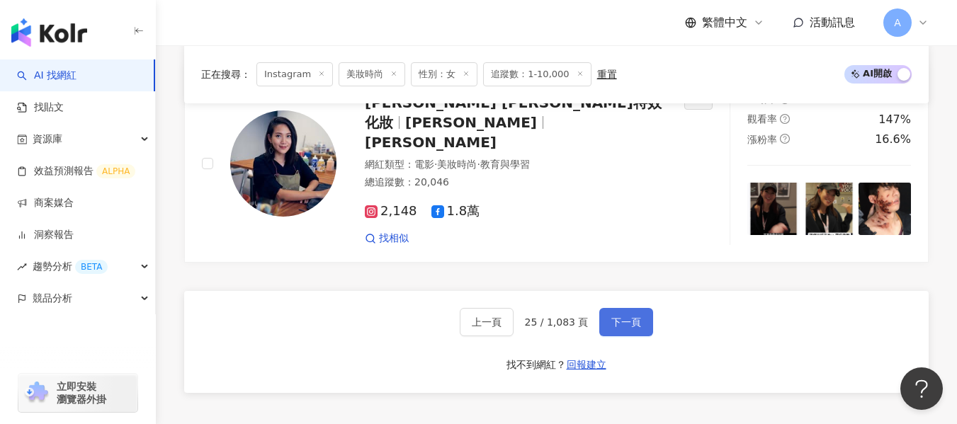
click at [613, 316] on span "下一頁" at bounding box center [626, 321] width 30 height 11
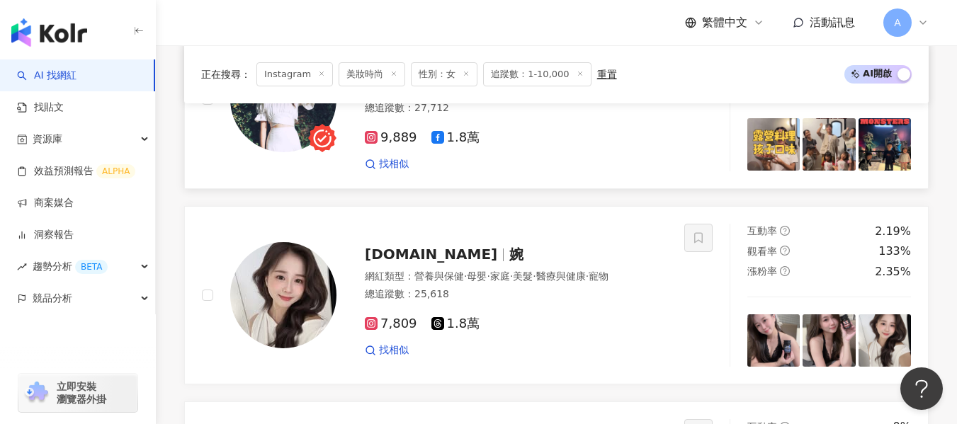
scroll to position [653, 0]
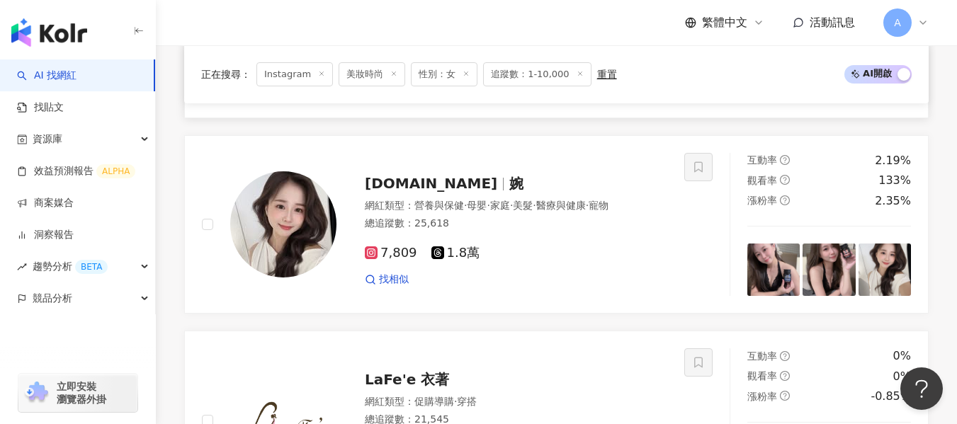
click at [557, 251] on div "7,809 1.8萬" at bounding box center [516, 253] width 302 height 16
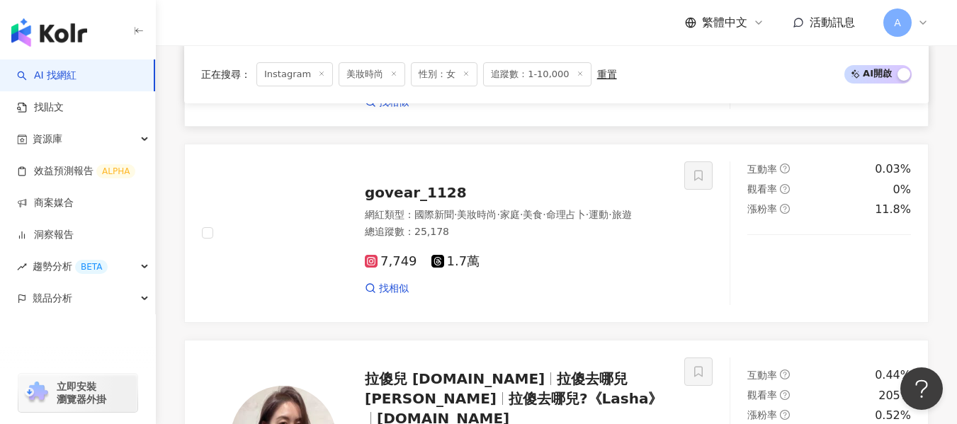
scroll to position [1645, 0]
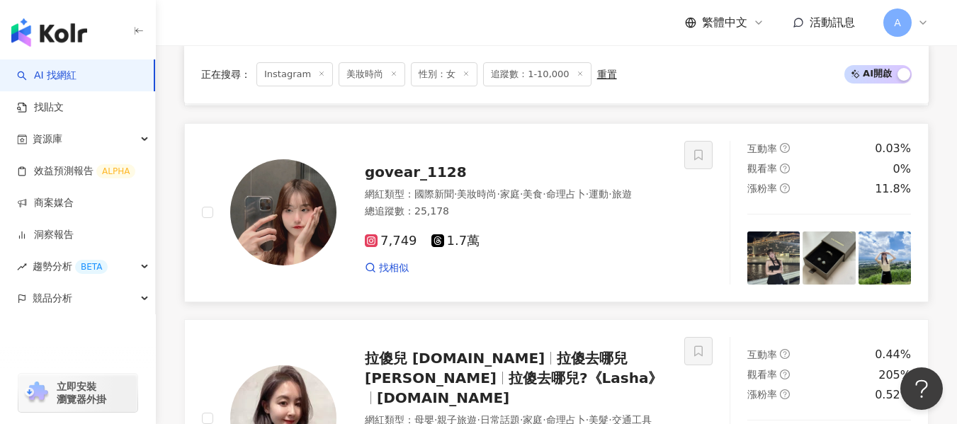
click at [620, 233] on div "7,749 1.7萬" at bounding box center [516, 241] width 302 height 16
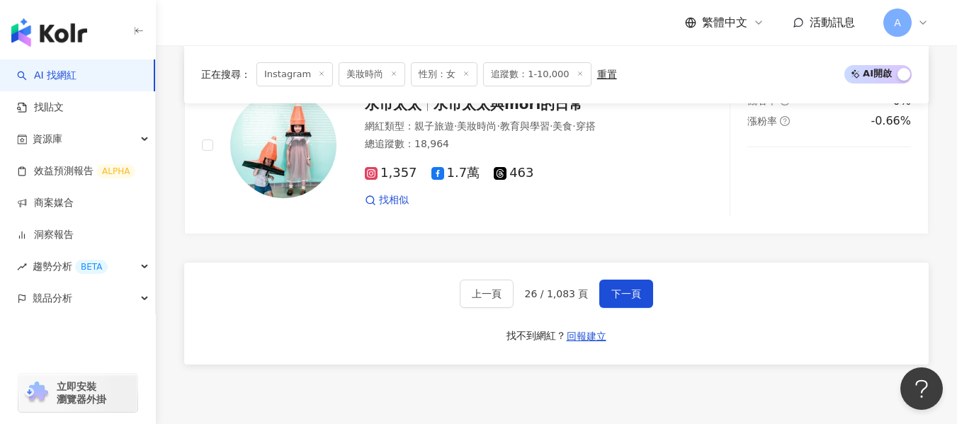
scroll to position [2778, 0]
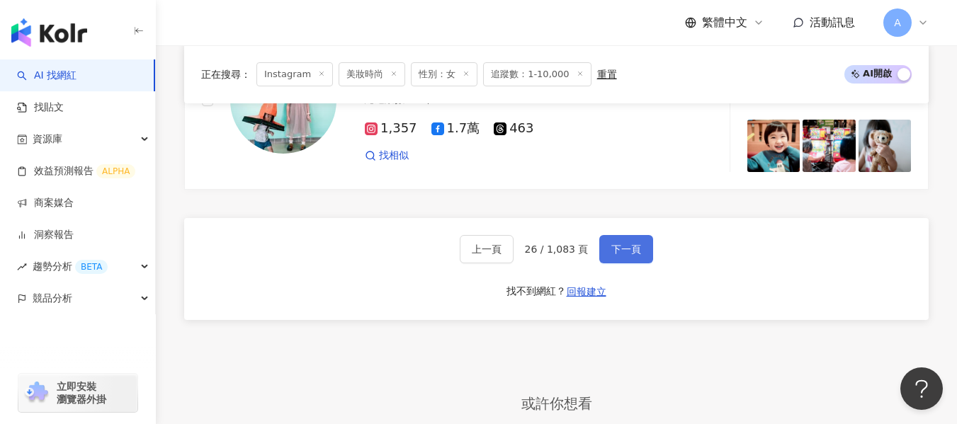
click at [611, 235] on button "下一頁" at bounding box center [626, 249] width 54 height 28
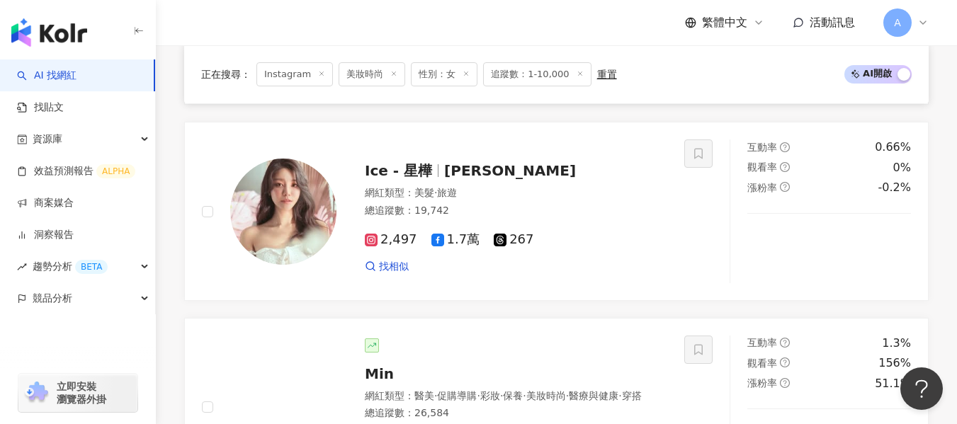
scroll to position [991, 0]
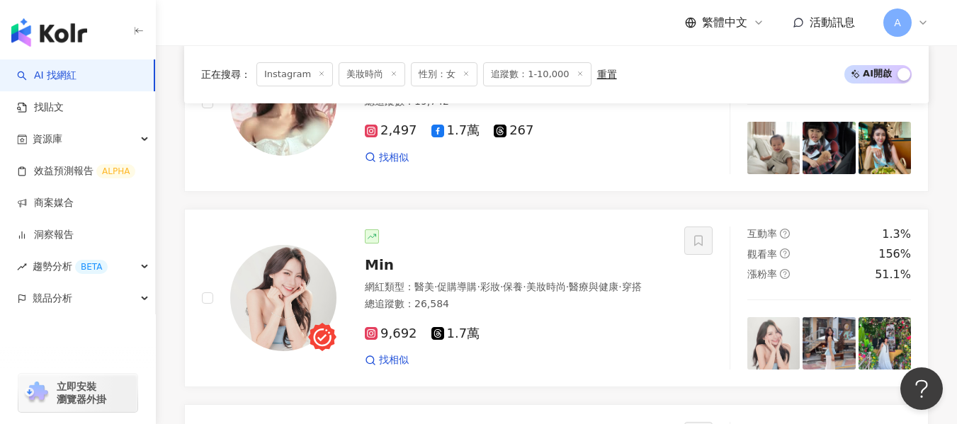
click at [581, 315] on div "9,692 1.7萬 找相似" at bounding box center [516, 341] width 302 height 52
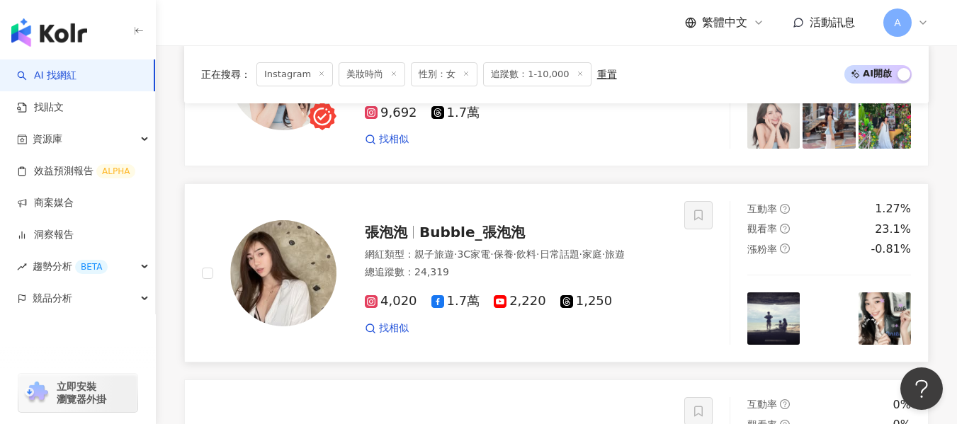
scroll to position [1274, 0]
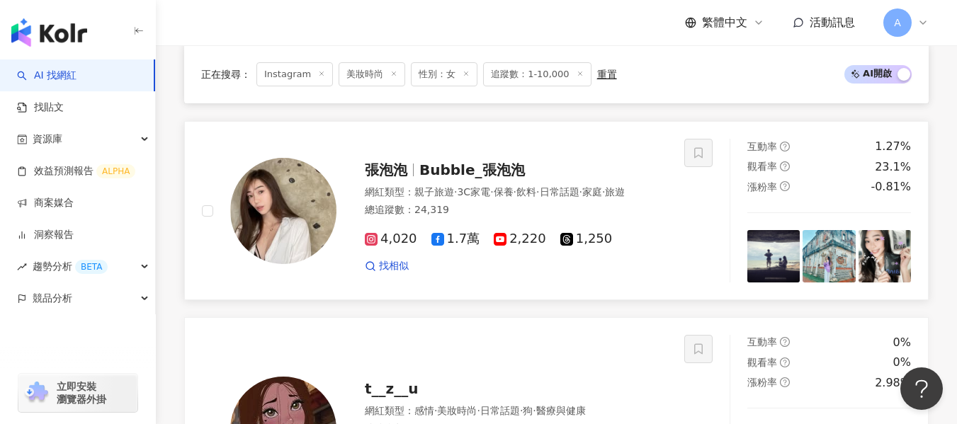
click at [603, 221] on div "網紅類型 ： 親子旅遊 · 3C家電 · 保養 · 飲料 · 日常話題 · 家庭 · 旅遊 總追蹤數 ： 24,319" at bounding box center [516, 203] width 302 height 35
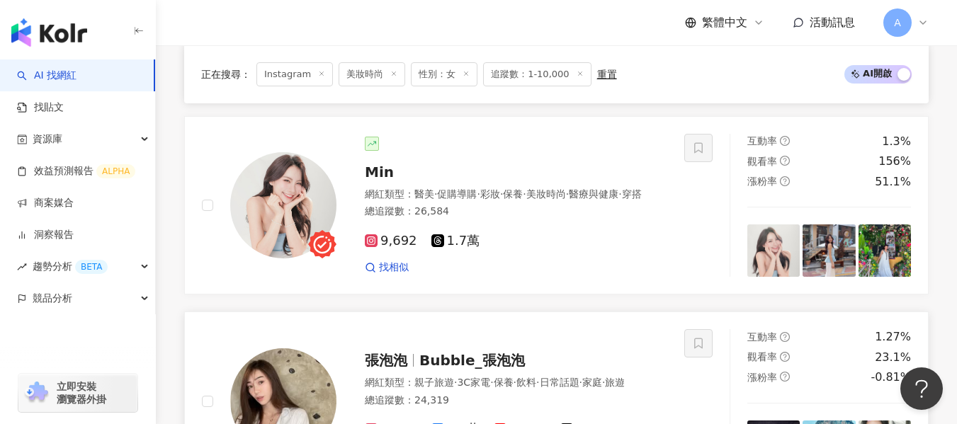
scroll to position [1062, 0]
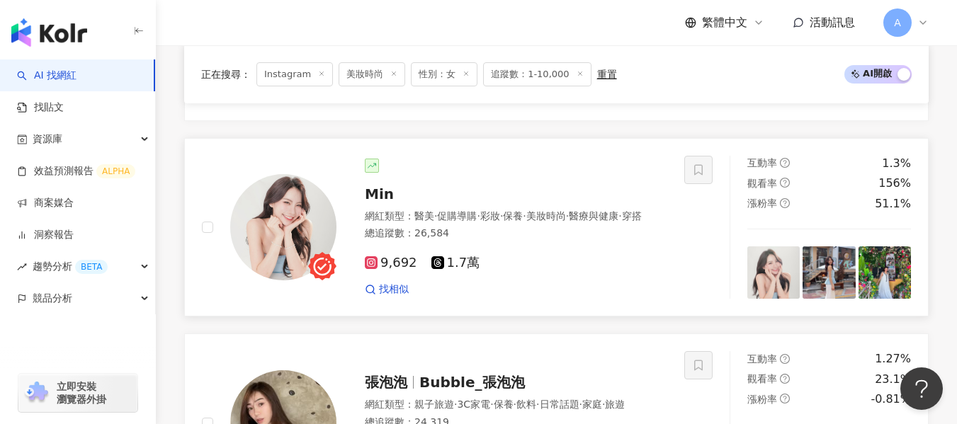
click at [531, 210] on div "網紅類型 ： 醫美 · 促購導購 · 彩妝 · 保養 · 美妝時尚 · 醫療與健康 · 穿搭" at bounding box center [516, 217] width 302 height 14
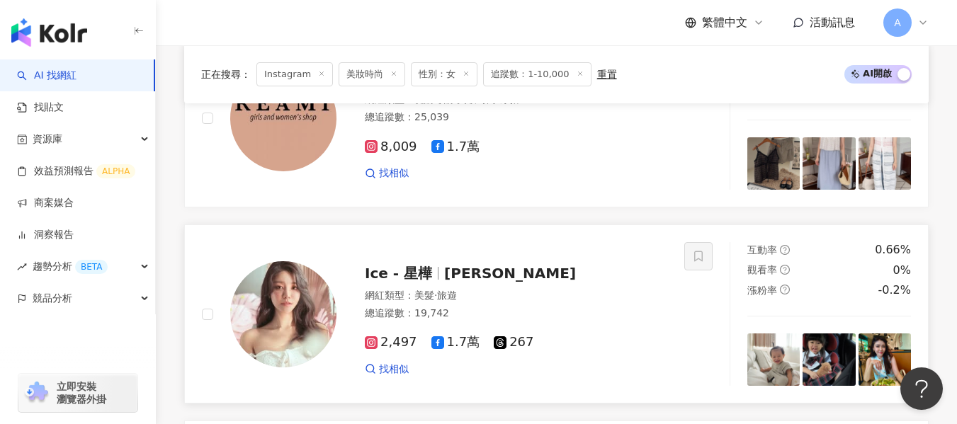
scroll to position [779, 0]
click at [602, 290] on div "網紅類型 ： 美髮 · 旅遊" at bounding box center [516, 297] width 302 height 14
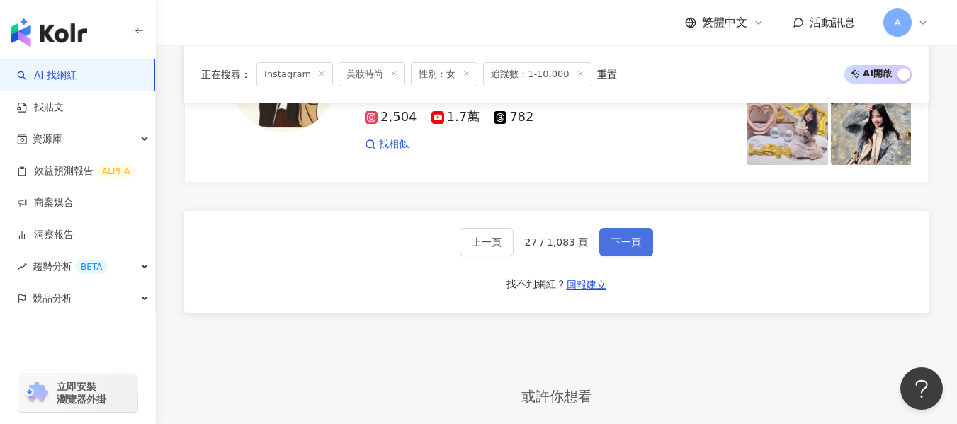
click at [619, 236] on span "下一頁" at bounding box center [626, 241] width 30 height 11
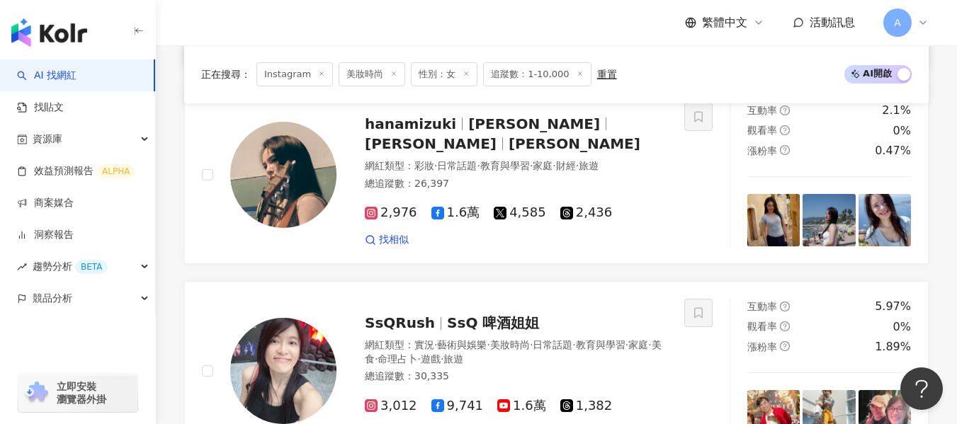
scroll to position [704, 0]
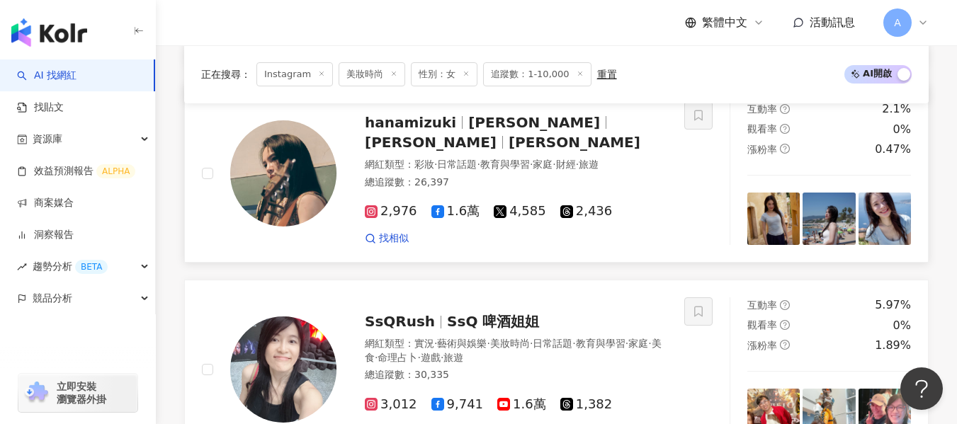
click at [651, 195] on div "2,976 1.6萬 4,585 2,436 找相似" at bounding box center [516, 219] width 302 height 52
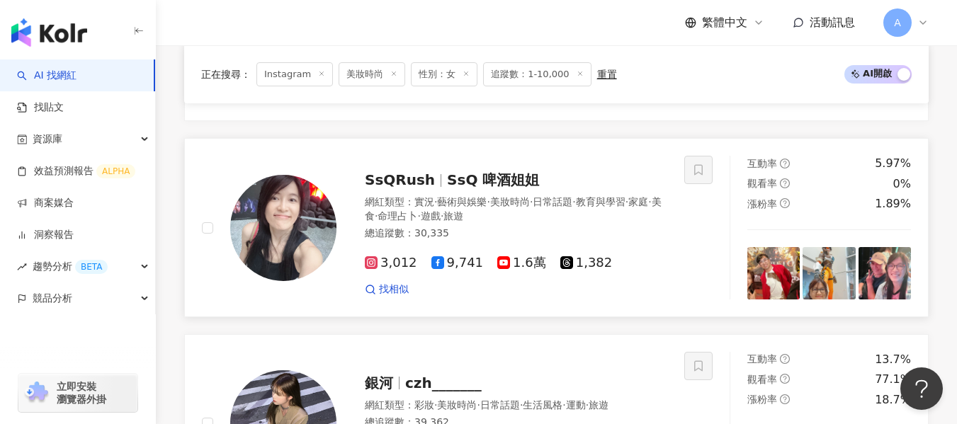
scroll to position [988, 0]
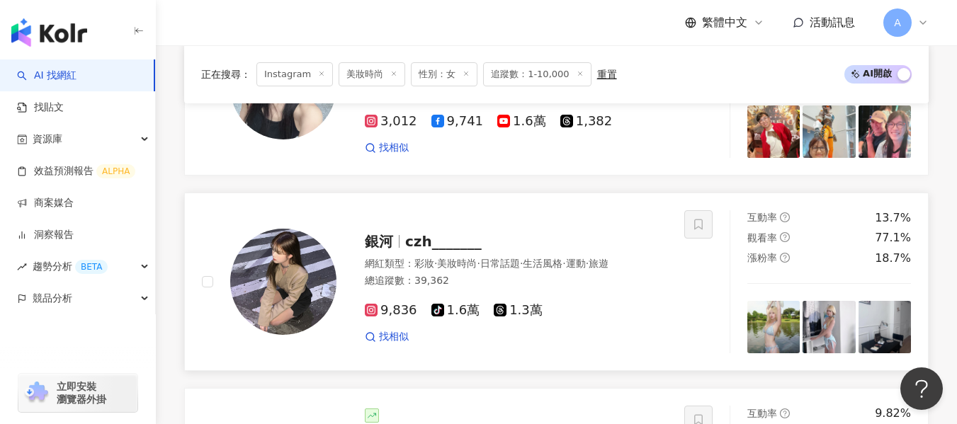
click at [629, 263] on div "網紅類型 ： 彩妝 · 美妝時尚 · 日常話題 · 生活風格 · 運動 · 旅遊 總追蹤數 ： 39,362" at bounding box center [516, 274] width 302 height 35
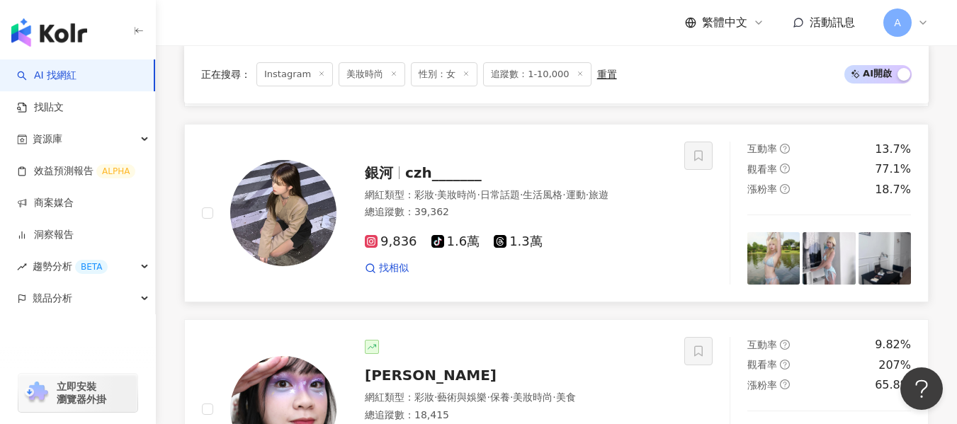
scroll to position [1129, 0]
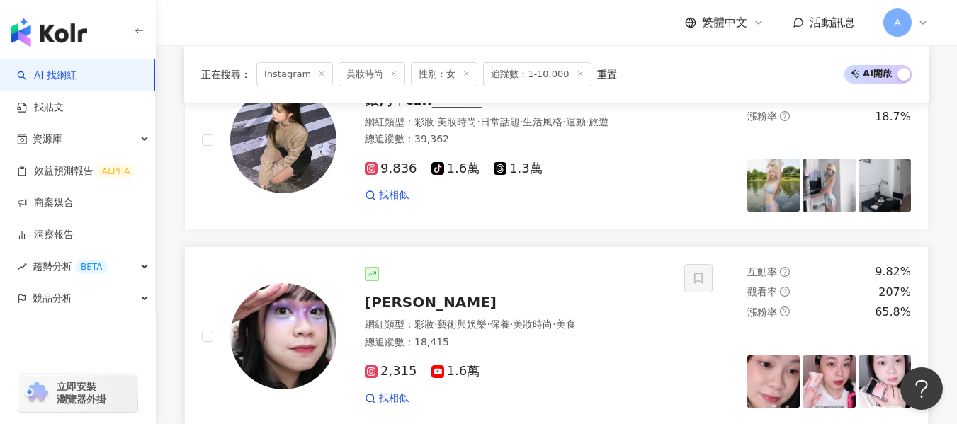
click at [616, 364] on div "2,315 1.6萬" at bounding box center [516, 372] width 302 height 16
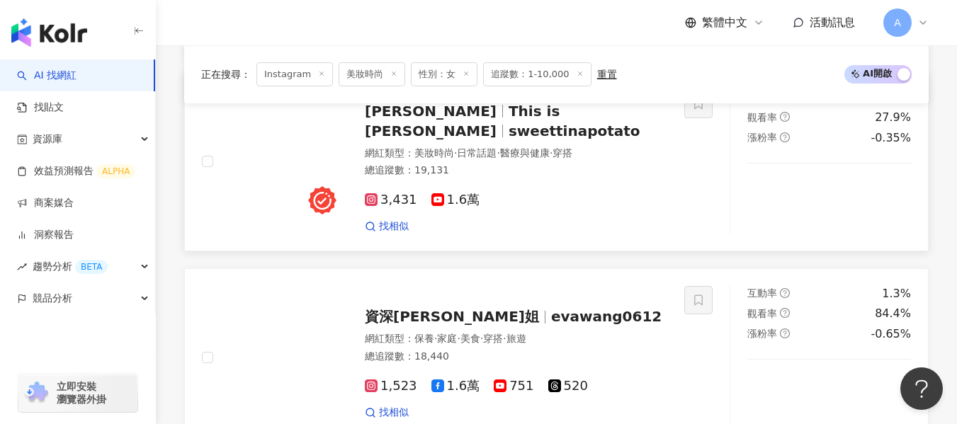
scroll to position [1625, 0]
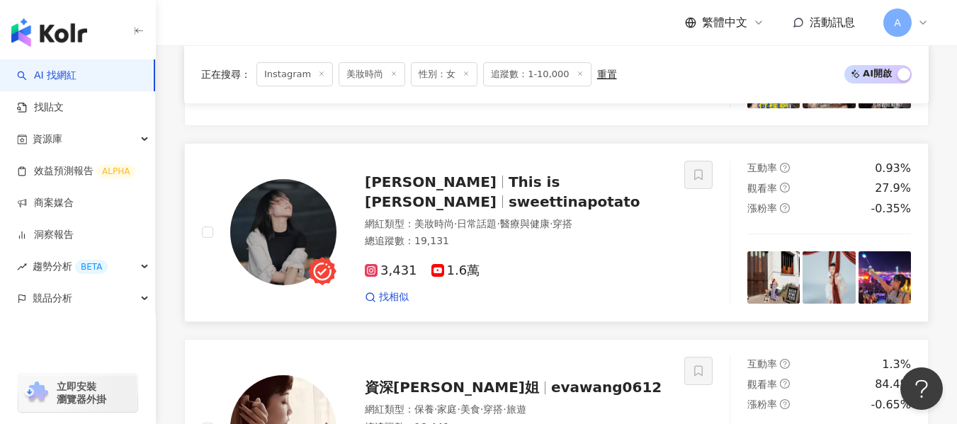
click at [636, 252] on div "3,431 1.6萬 找相似" at bounding box center [516, 278] width 302 height 52
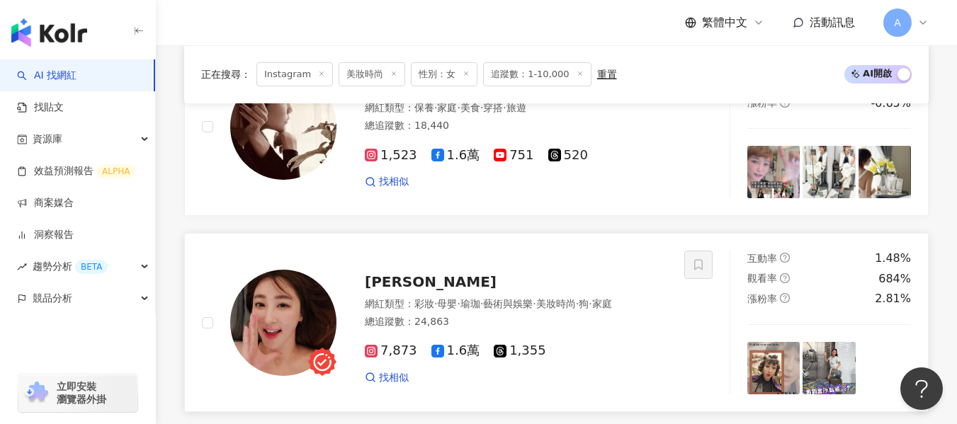
scroll to position [2050, 0]
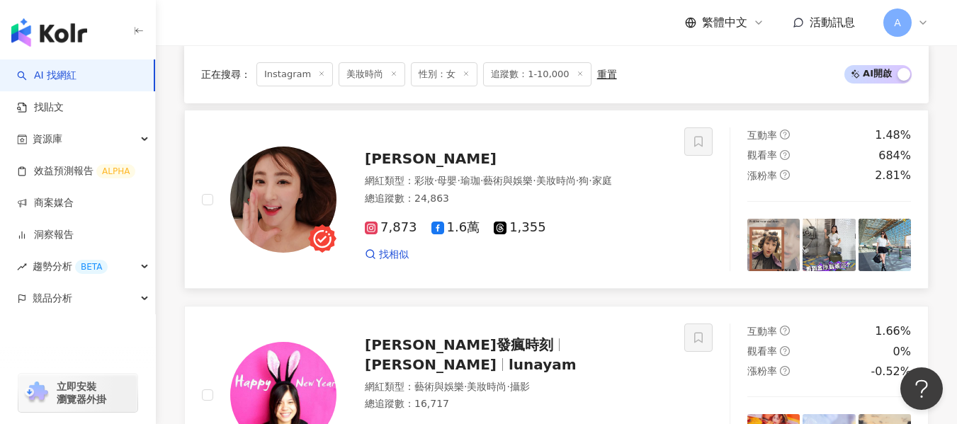
click at [631, 218] on div "7,873 1.6萬 1,355 找相似" at bounding box center [516, 235] width 302 height 52
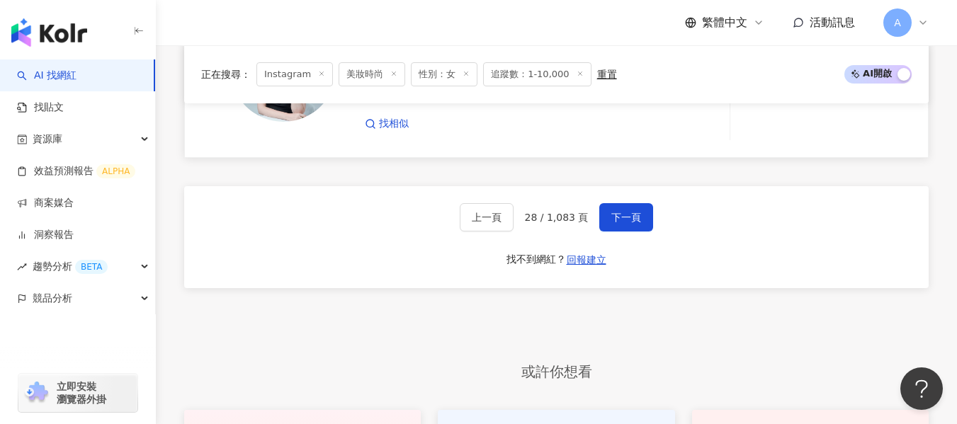
scroll to position [2730, 0]
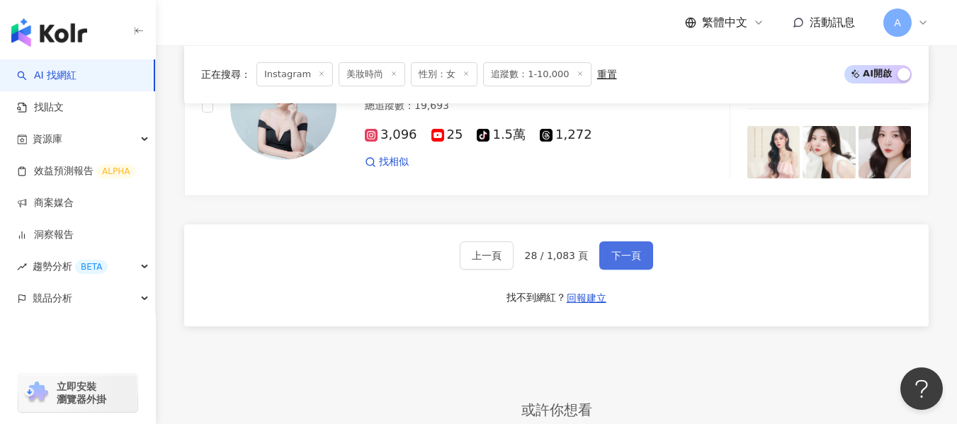
click at [634, 250] on span "下一頁" at bounding box center [626, 255] width 30 height 11
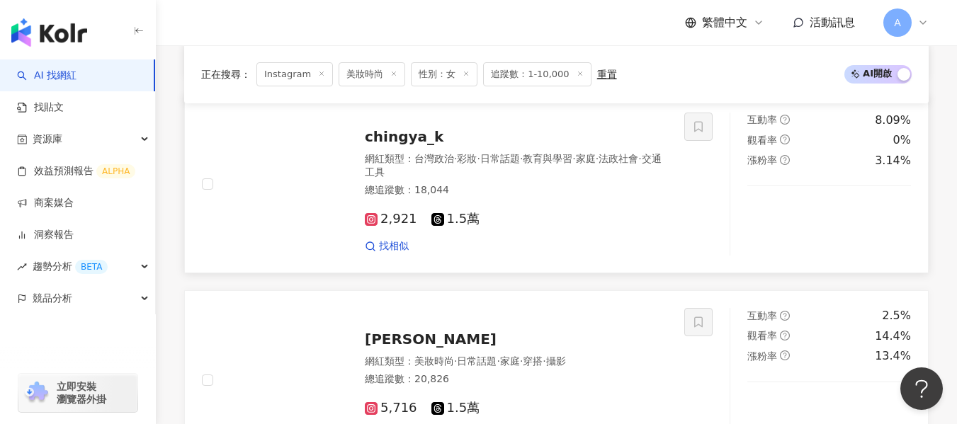
scroll to position [691, 0]
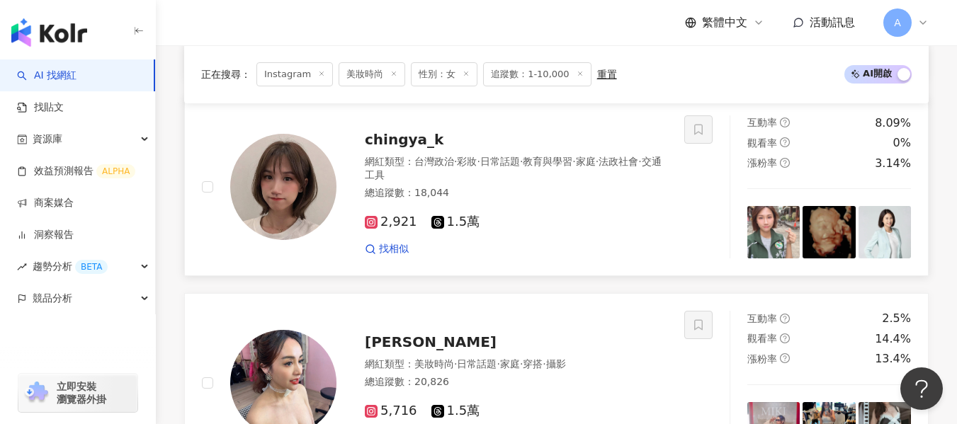
click at [504, 221] on div "2,921 1.5萬" at bounding box center [516, 223] width 302 height 16
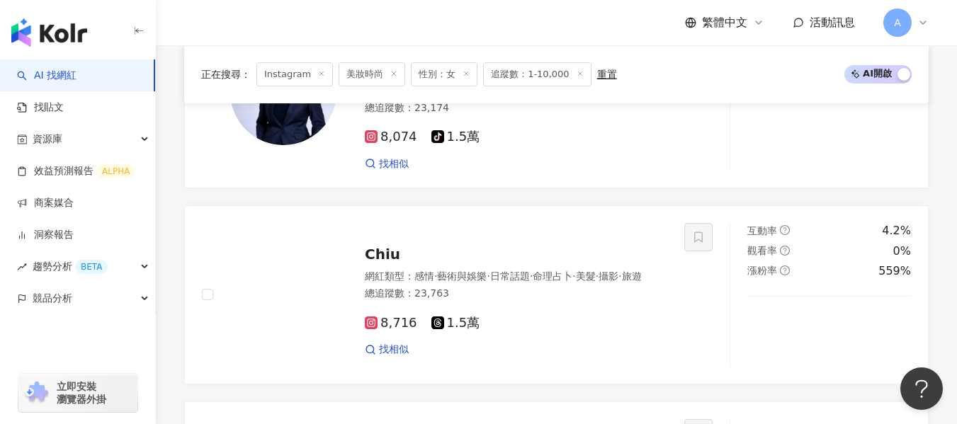
scroll to position [1187, 0]
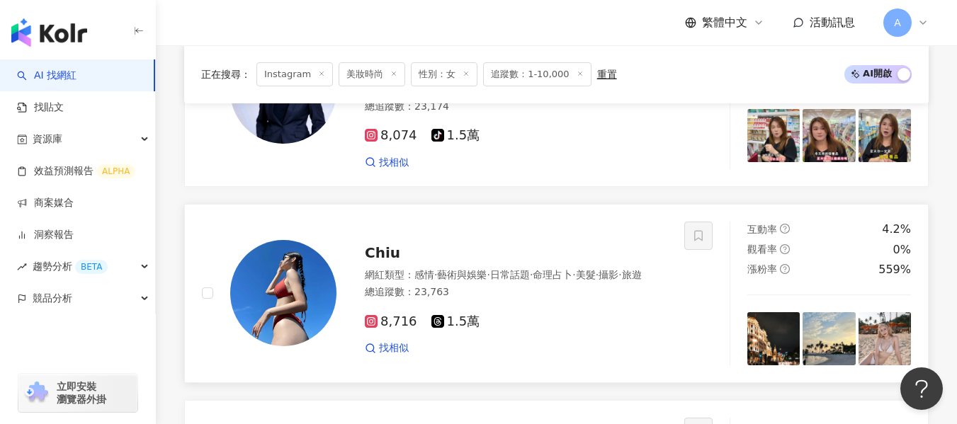
click at [575, 269] on span "·" at bounding box center [573, 274] width 3 height 11
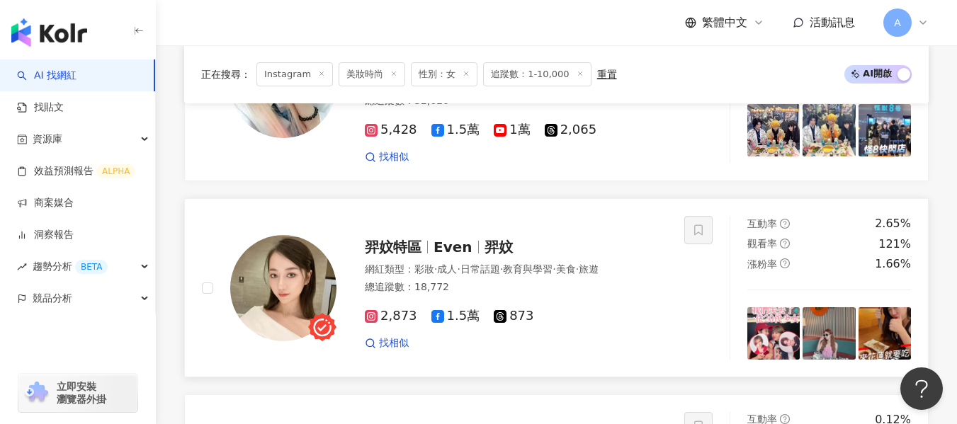
scroll to position [1611, 0]
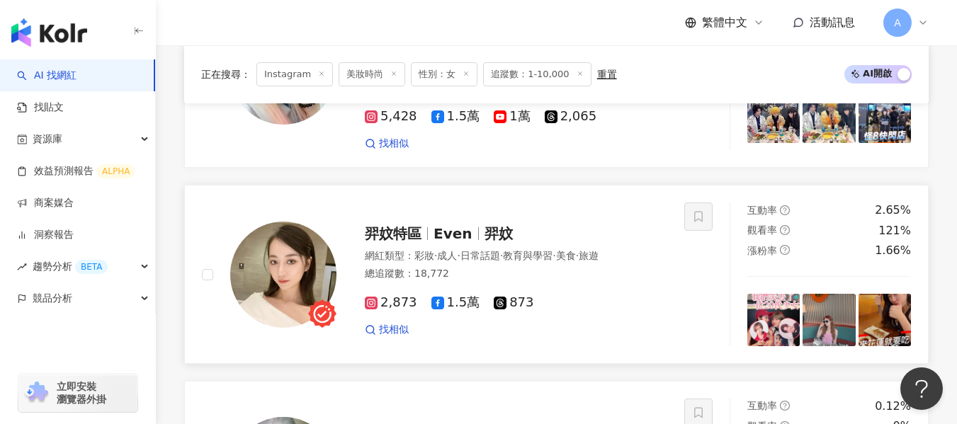
click at [554, 258] on div "網紅類型 ： 彩妝 · 成人 · 日常話題 · 教育與學習 · 美食 · 旅遊 總追蹤數 ： 18,772" at bounding box center [516, 266] width 302 height 35
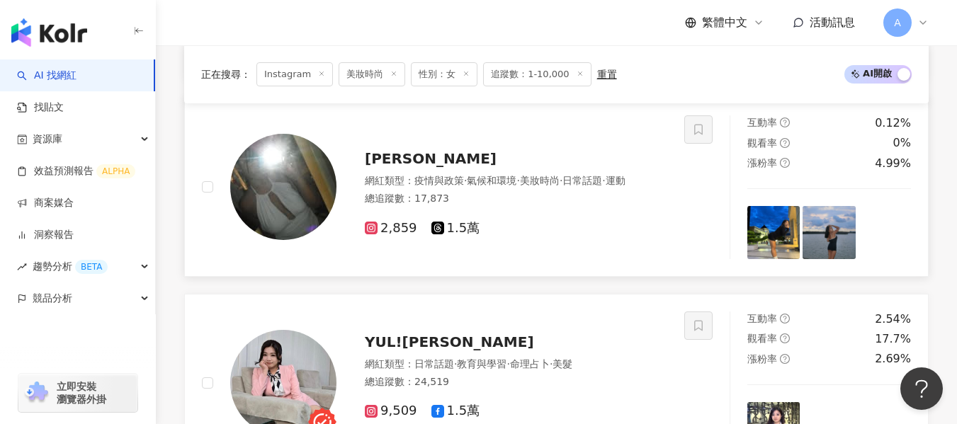
scroll to position [1824, 0]
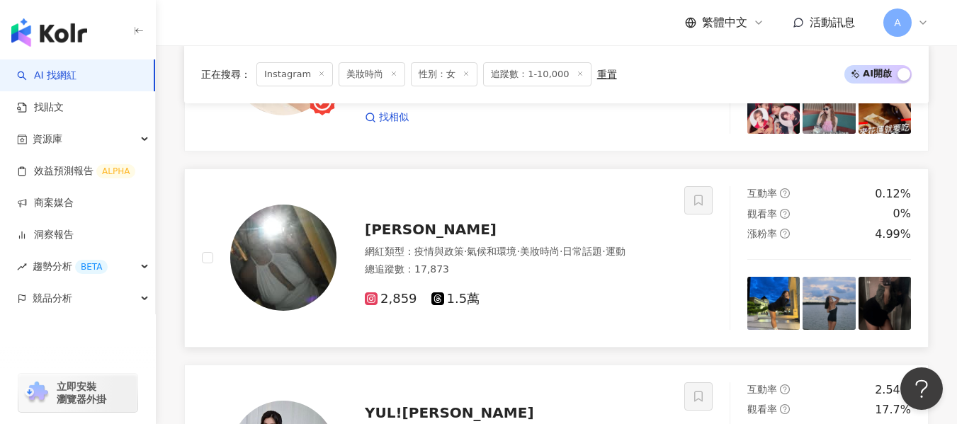
click at [600, 263] on div "總追蹤數 ： 17,873" at bounding box center [516, 270] width 302 height 14
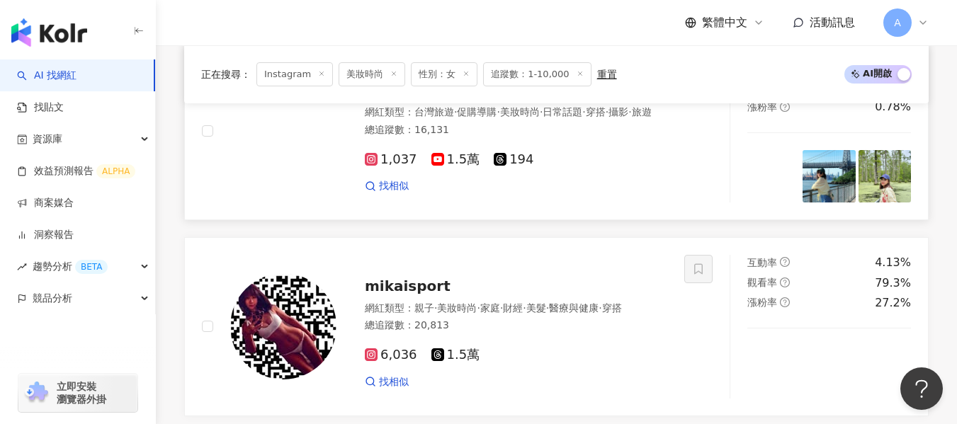
scroll to position [2673, 0]
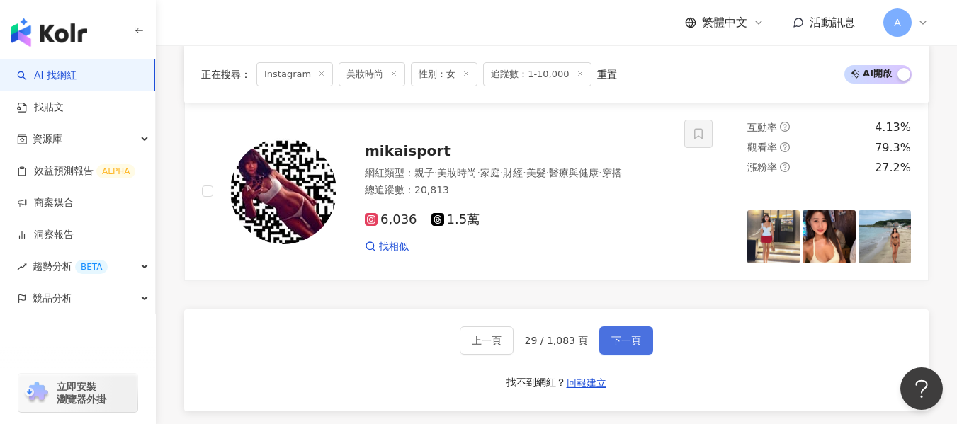
click at [629, 335] on span "下一頁" at bounding box center [626, 340] width 30 height 11
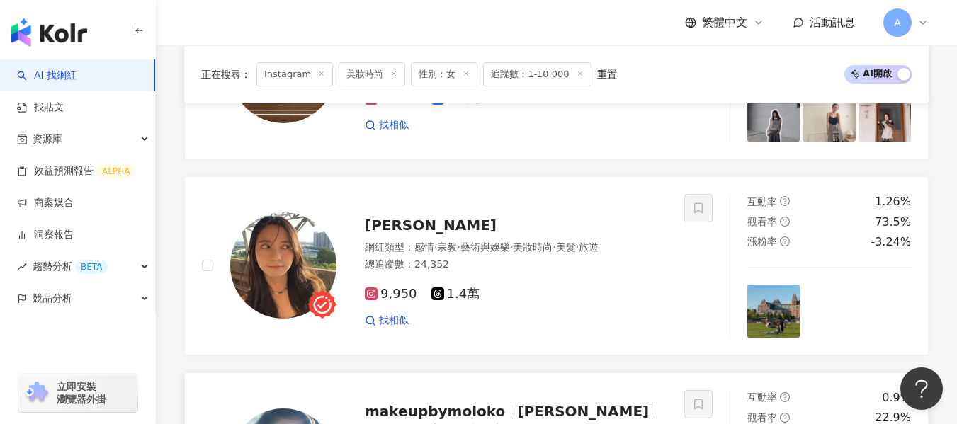
scroll to position [2177, 0]
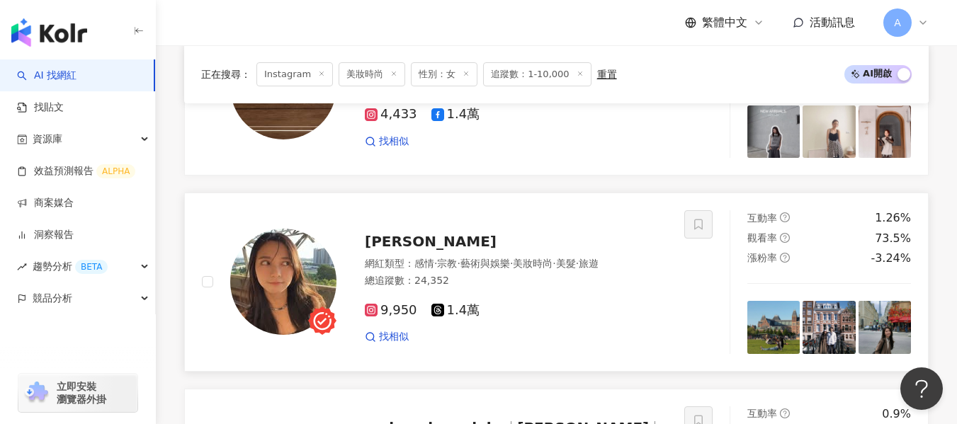
click at [572, 274] on div "總追蹤數 ： 24,352" at bounding box center [516, 281] width 302 height 14
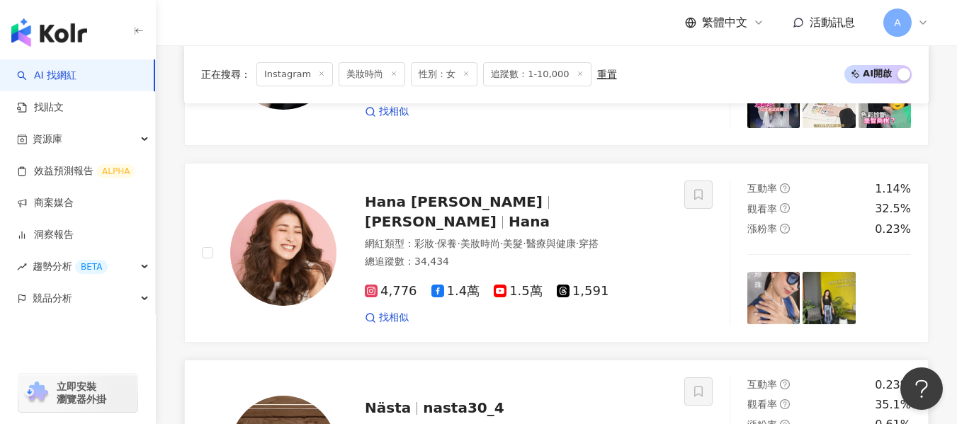
scroll to position [1823, 0]
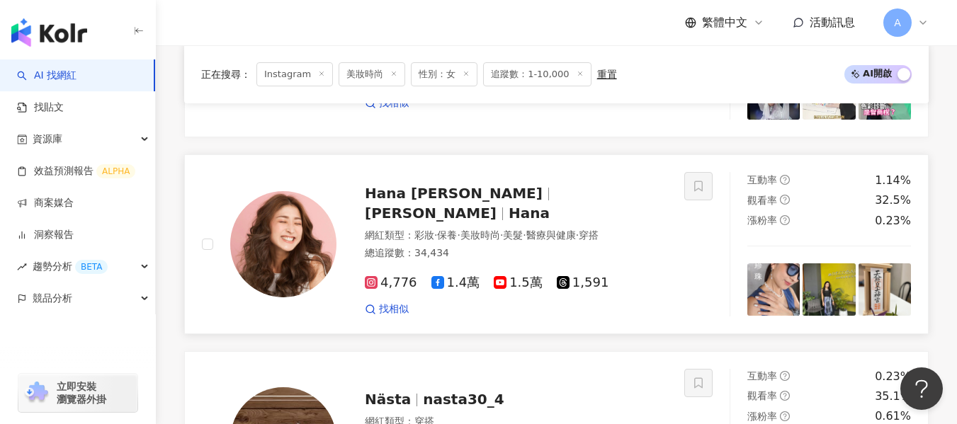
click at [576, 229] on span "醫療與健康" at bounding box center [551, 234] width 50 height 11
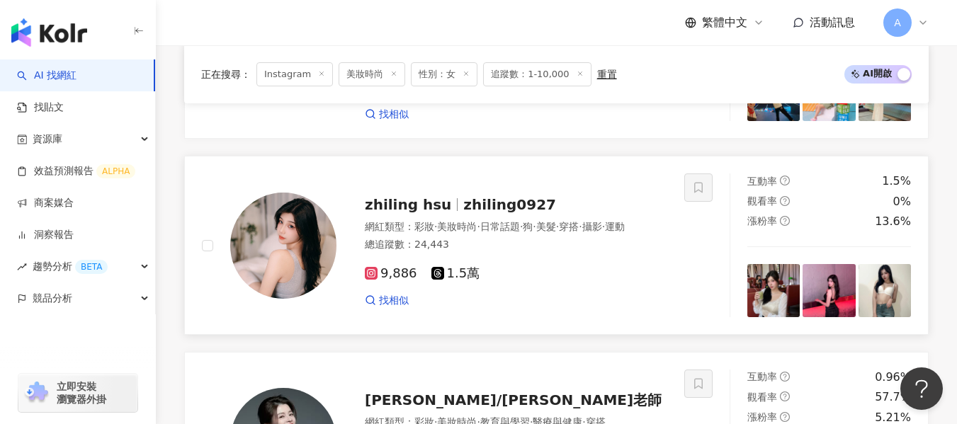
scroll to position [1398, 0]
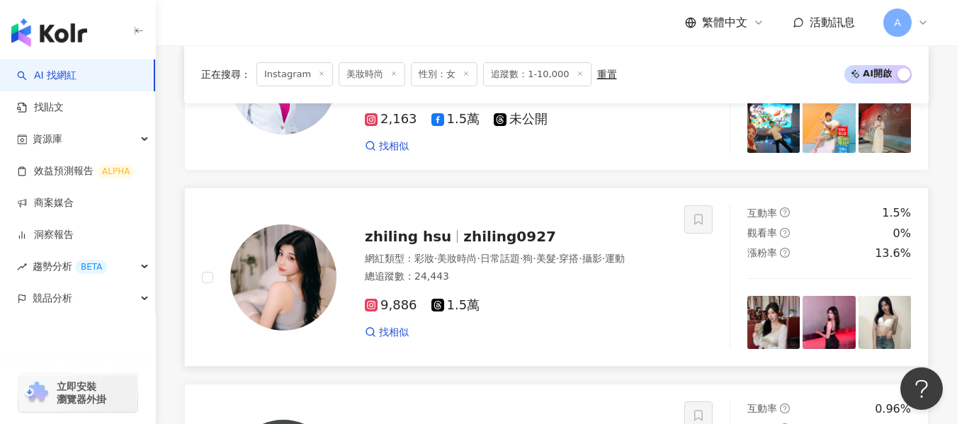
click at [546, 253] on div "網紅類型 ： 彩妝 · 美妝時尚 · 日常話題 · 狗 · 美髮 · 穿搭 · 攝影 · 運動" at bounding box center [516, 259] width 302 height 14
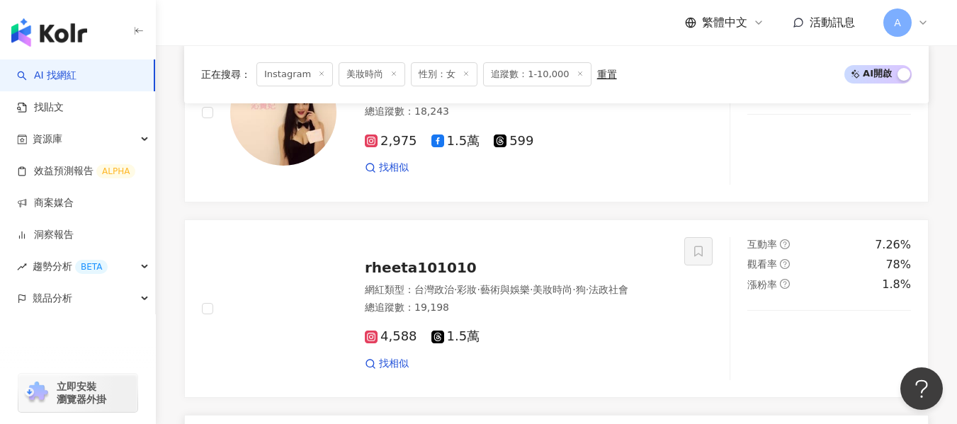
scroll to position [974, 0]
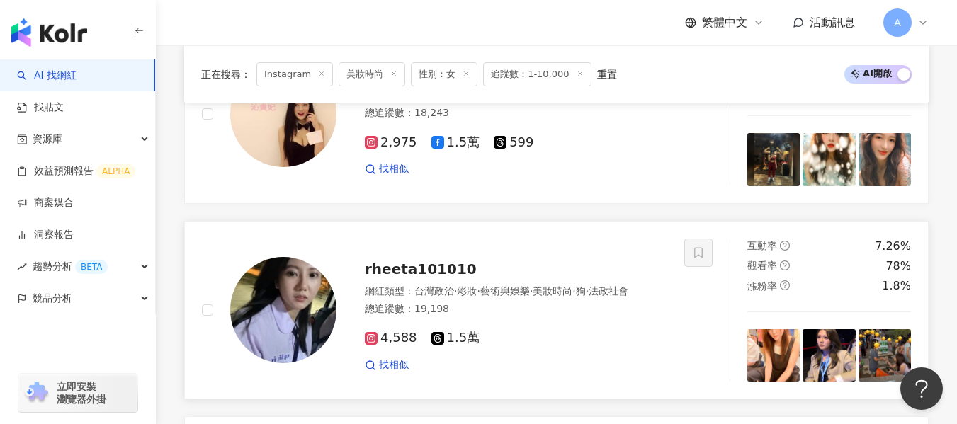
drag, startPoint x: 559, startPoint y: 307, endPoint x: 557, endPoint y: 297, distance: 10.3
click at [559, 307] on div "總追蹤數 ： 19,198" at bounding box center [516, 309] width 302 height 14
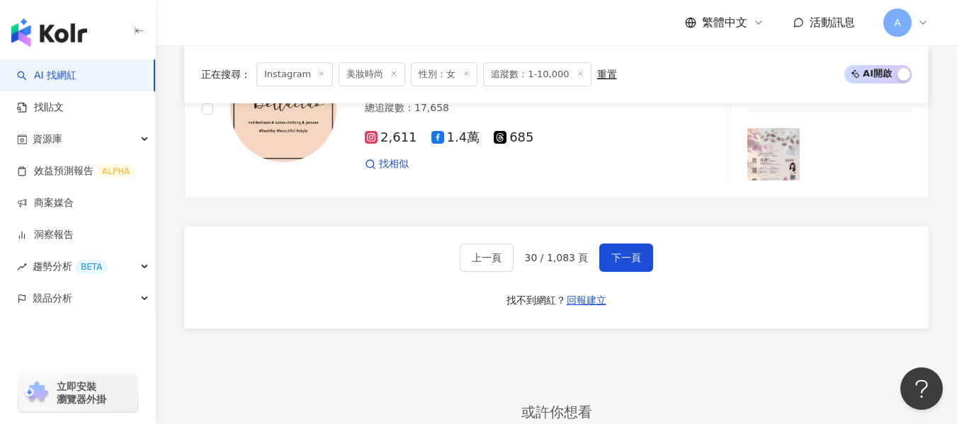
scroll to position [2744, 0]
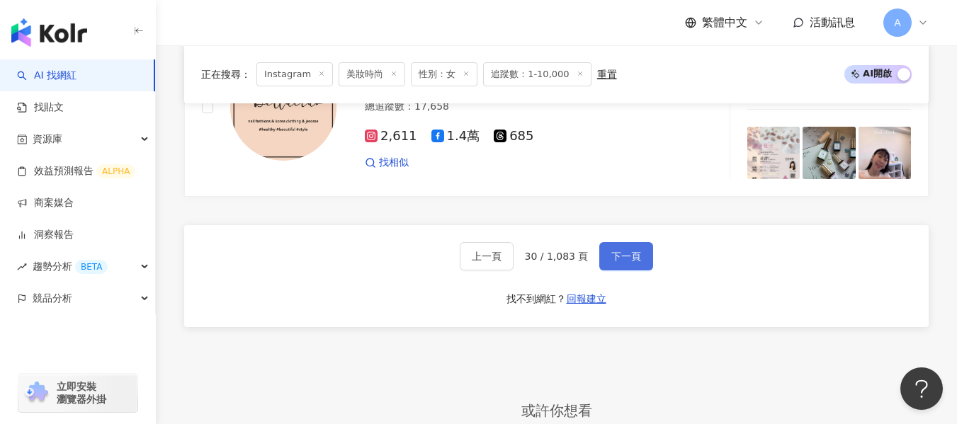
click at [640, 245] on button "下一頁" at bounding box center [626, 256] width 54 height 28
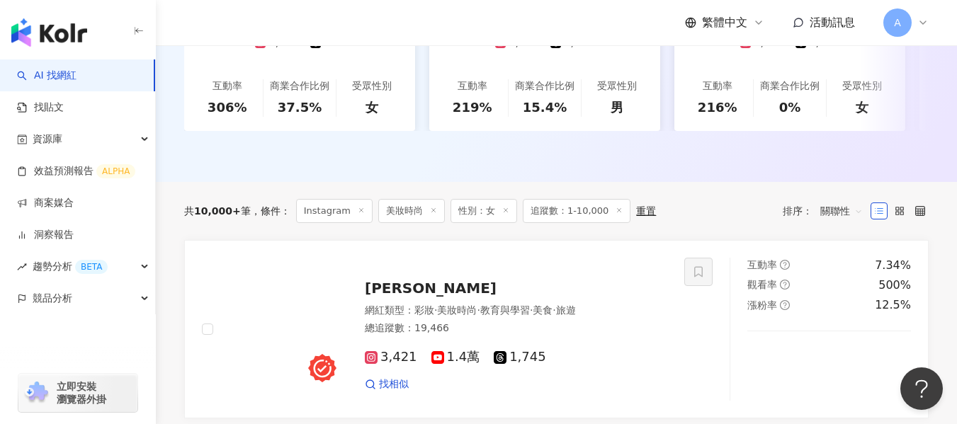
scroll to position [352, 0]
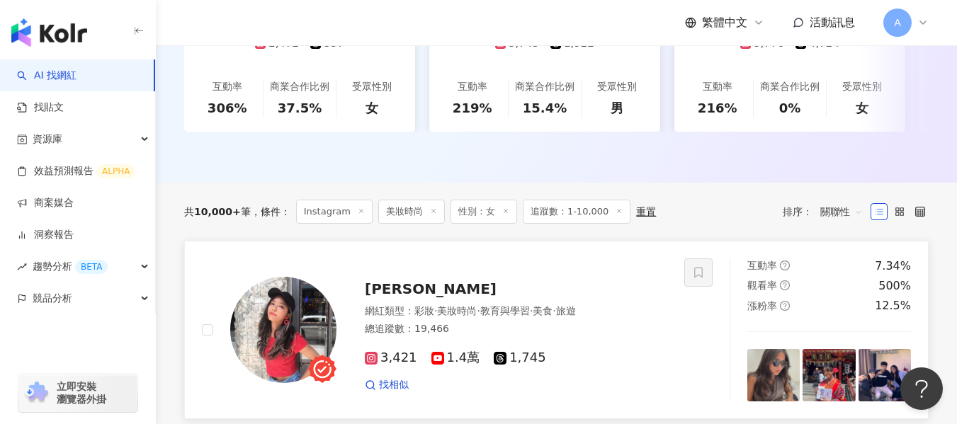
click at [651, 322] on div "總追蹤數 ： 19,466" at bounding box center [516, 329] width 302 height 14
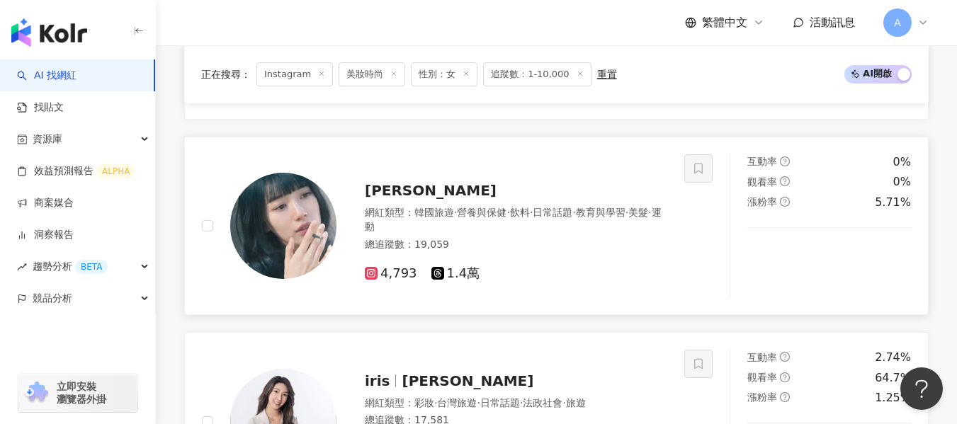
scroll to position [989, 0]
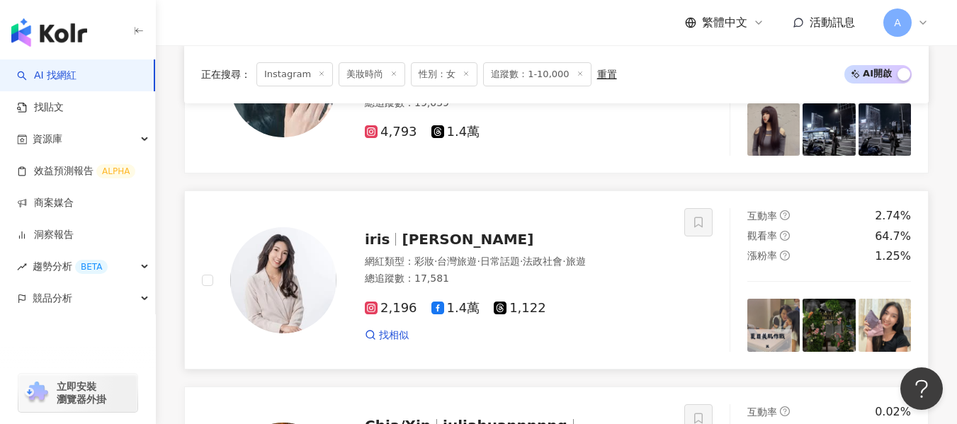
click at [586, 257] on span "旅遊" at bounding box center [576, 261] width 20 height 11
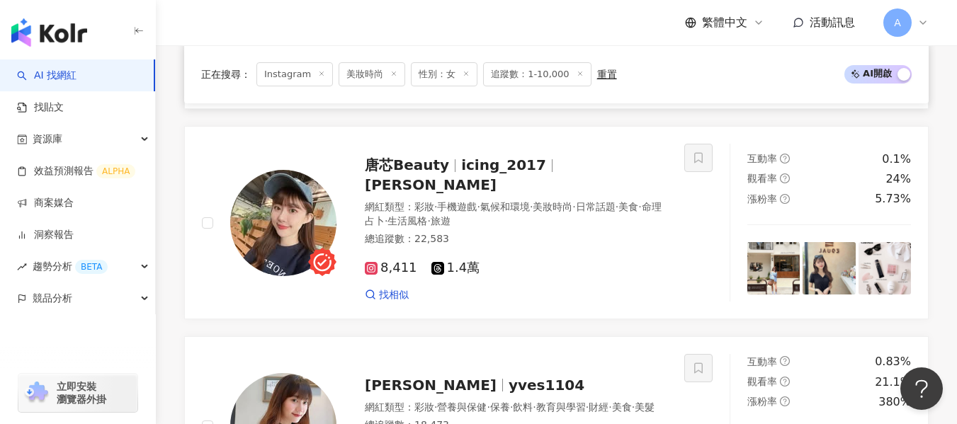
scroll to position [1839, 0]
click at [591, 232] on div "總追蹤數 ： 22,583" at bounding box center [516, 239] width 302 height 14
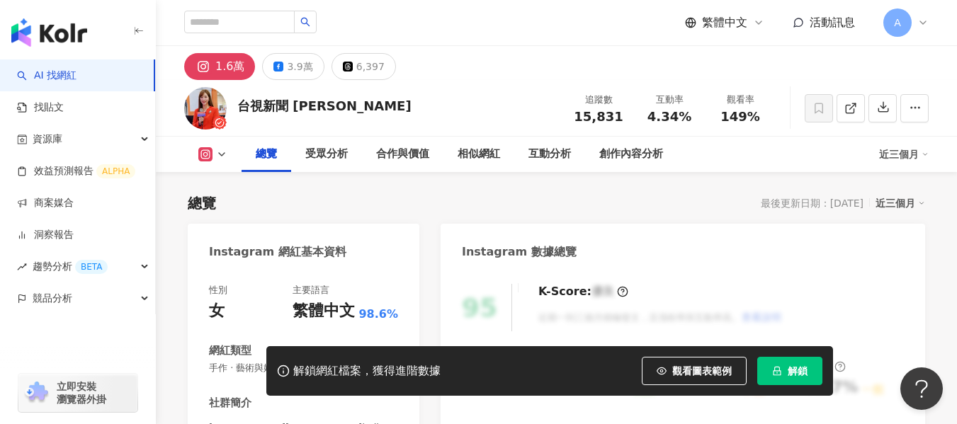
scroll to position [354, 0]
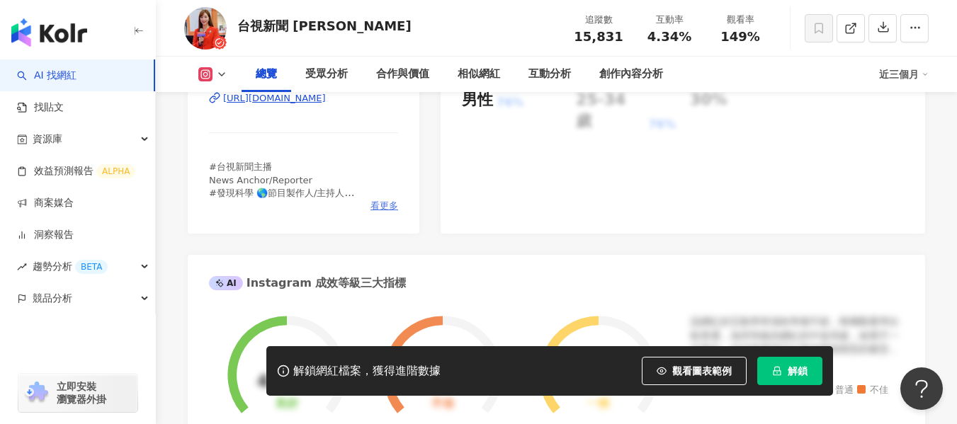
click at [374, 212] on span "看更多" at bounding box center [384, 206] width 28 height 13
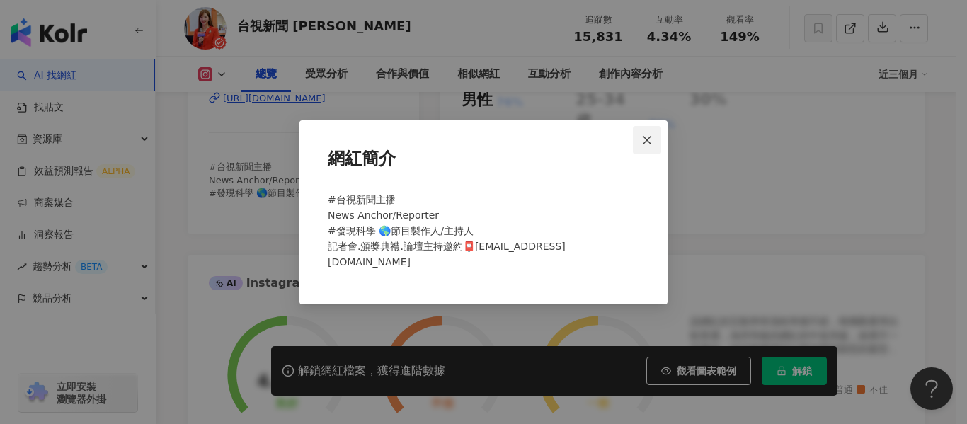
click at [649, 145] on icon "close" at bounding box center [646, 140] width 11 height 11
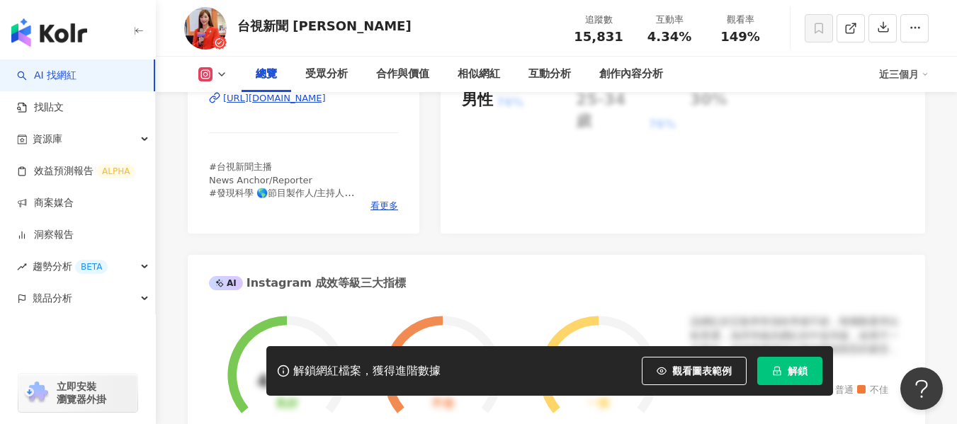
click at [326, 105] on div "https://www.instagram.com/ulla426/" at bounding box center [274, 98] width 103 height 13
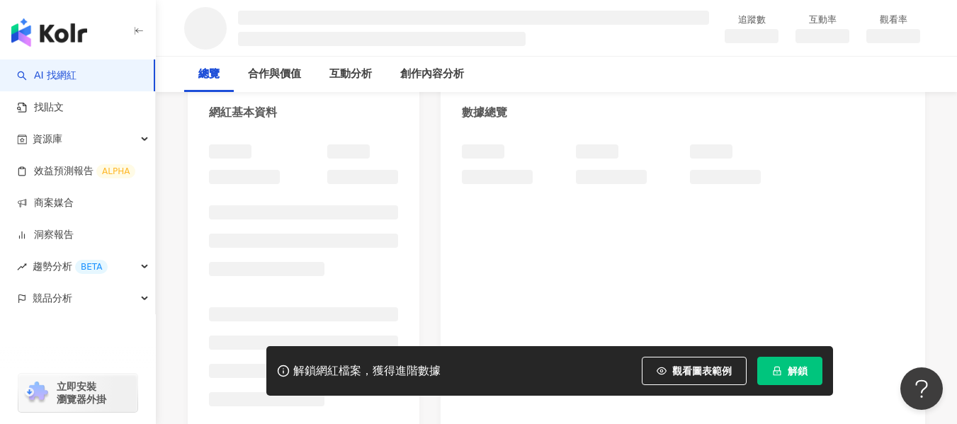
scroll to position [142, 0]
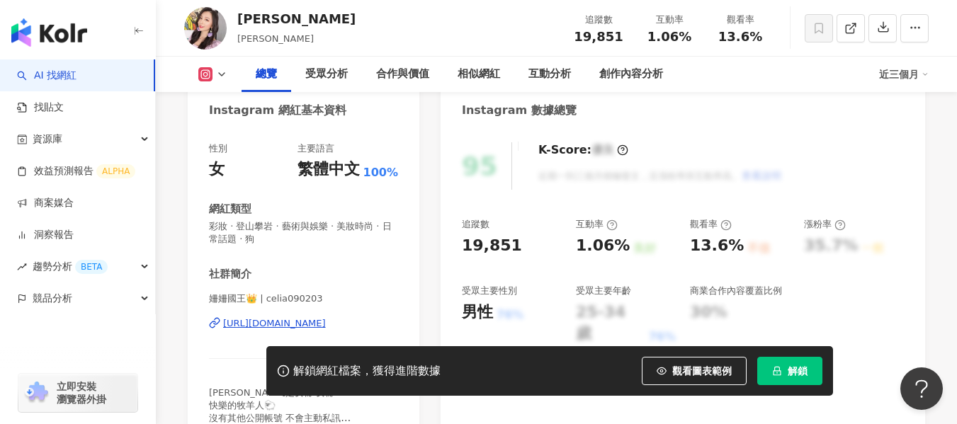
scroll to position [283, 0]
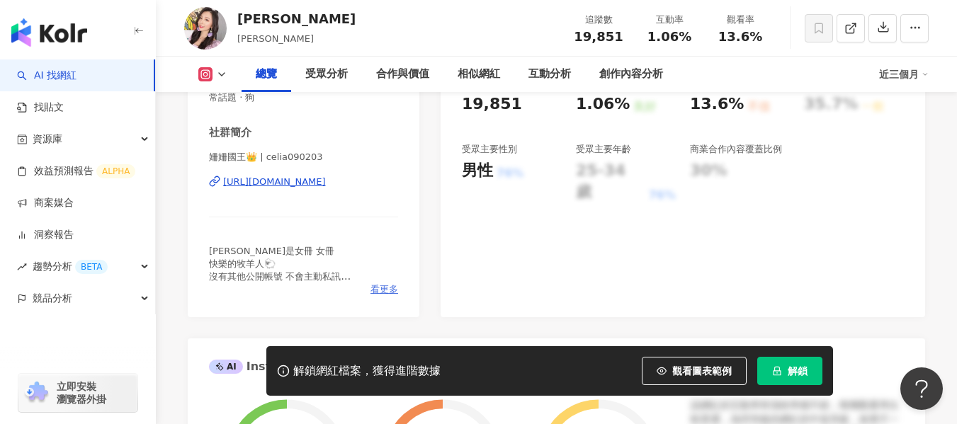
click at [382, 286] on span "看更多" at bounding box center [384, 289] width 28 height 13
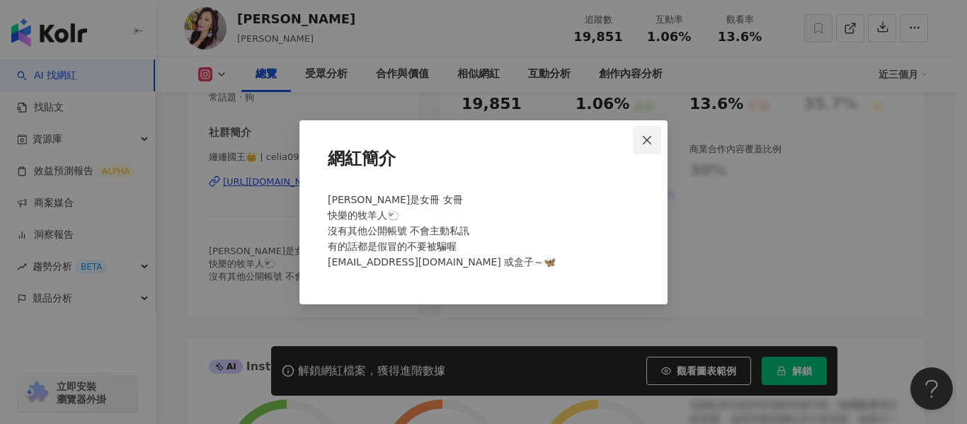
click at [651, 145] on icon "close" at bounding box center [646, 140] width 11 height 11
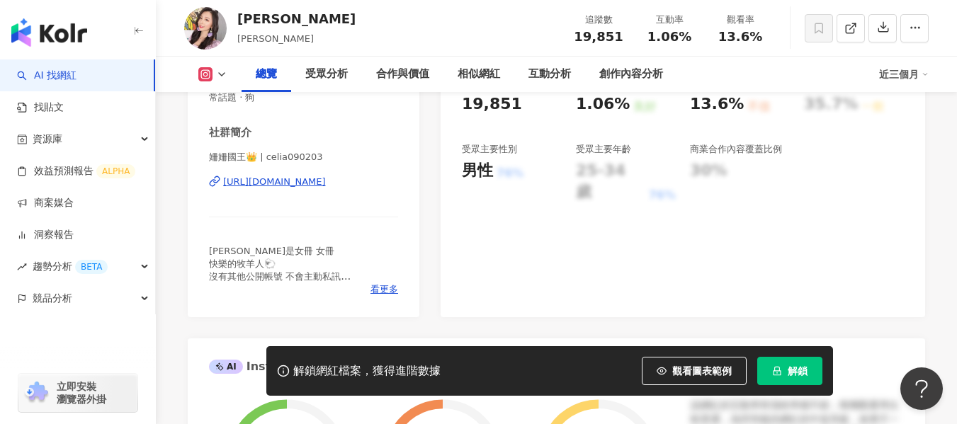
click at [248, 178] on div "https://www.instagram.com/celia090203/" at bounding box center [274, 182] width 103 height 13
drag, startPoint x: 643, startPoint y: 38, endPoint x: 687, endPoint y: 42, distance: 44.0
click at [687, 42] on div "互動率 1.06%" at bounding box center [669, 28] width 71 height 30
copy span "1.06%"
drag, startPoint x: 718, startPoint y: 36, endPoint x: 753, endPoint y: 38, distance: 35.4
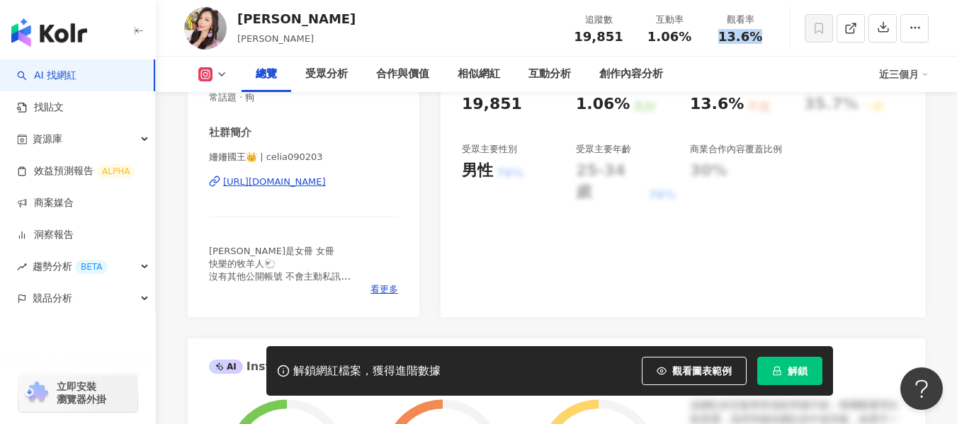
click at [753, 38] on div "13.6%" at bounding box center [740, 37] width 54 height 14
copy span "13.6%"
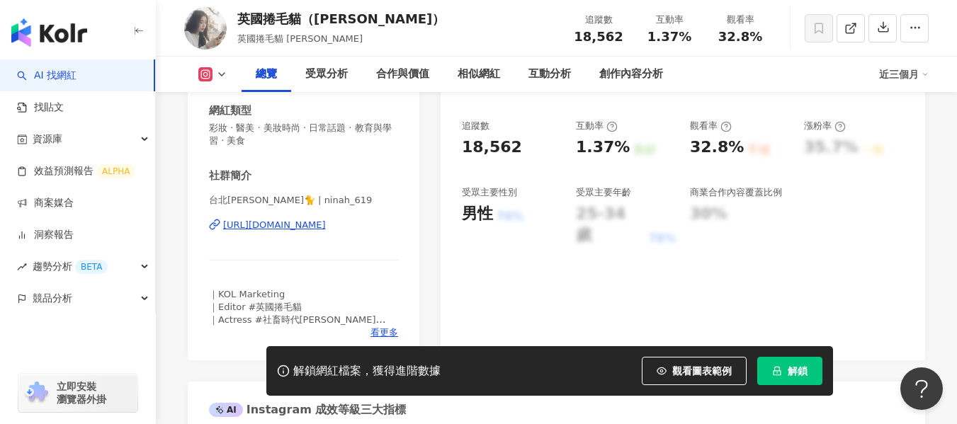
scroll to position [283, 0]
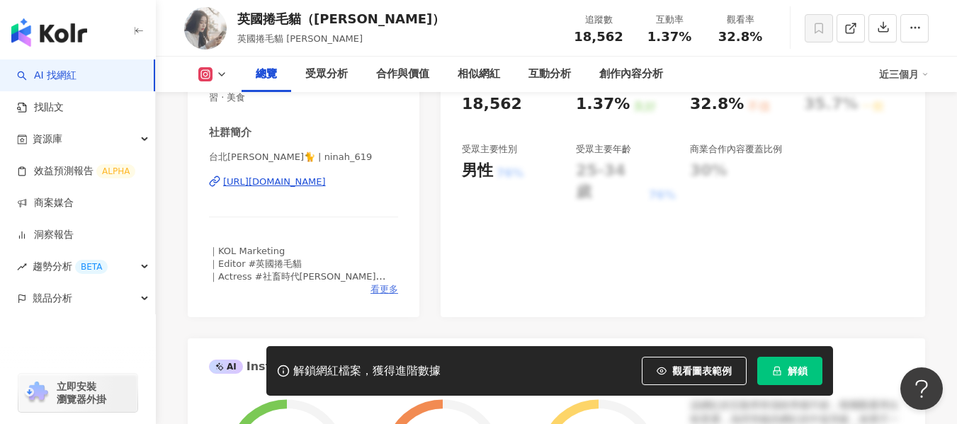
click at [379, 288] on span "看更多" at bounding box center [384, 289] width 28 height 13
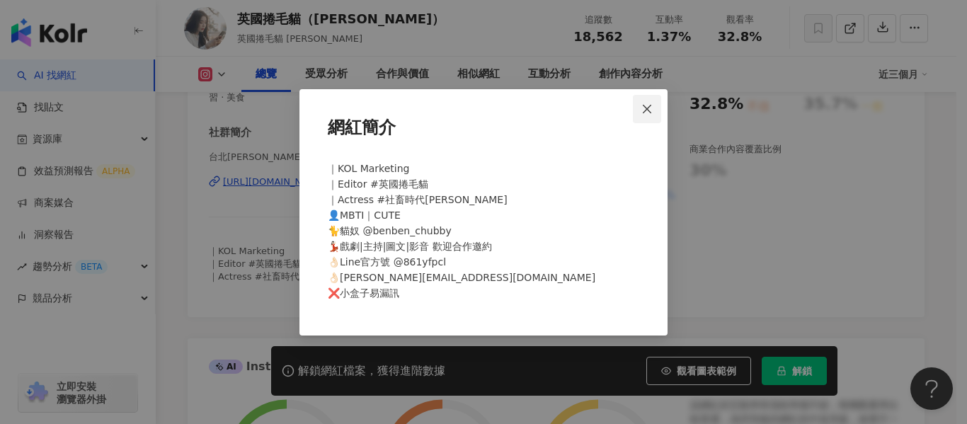
click at [647, 107] on icon "close" at bounding box center [646, 108] width 11 height 11
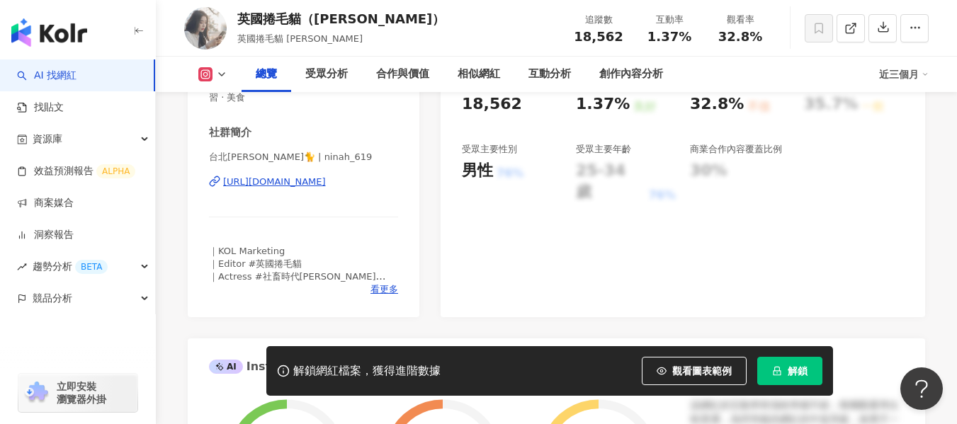
click at [279, 178] on div "https://www.instagram.com/ninah_619/" at bounding box center [274, 182] width 103 height 13
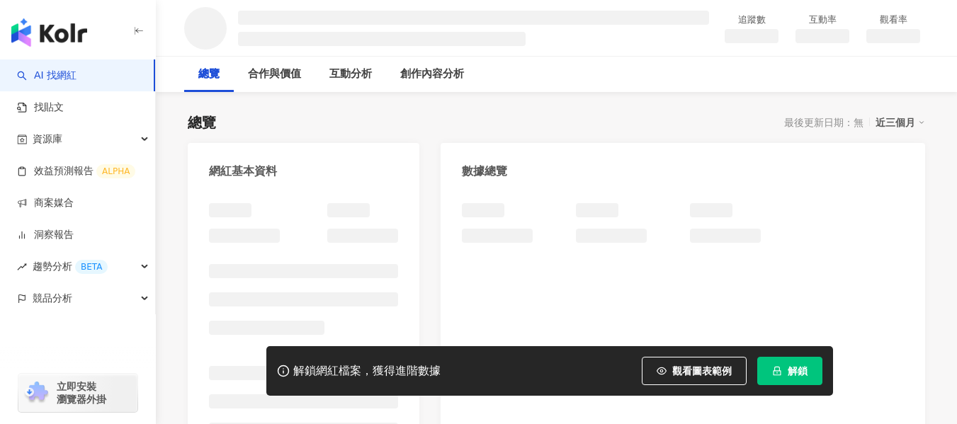
scroll to position [142, 0]
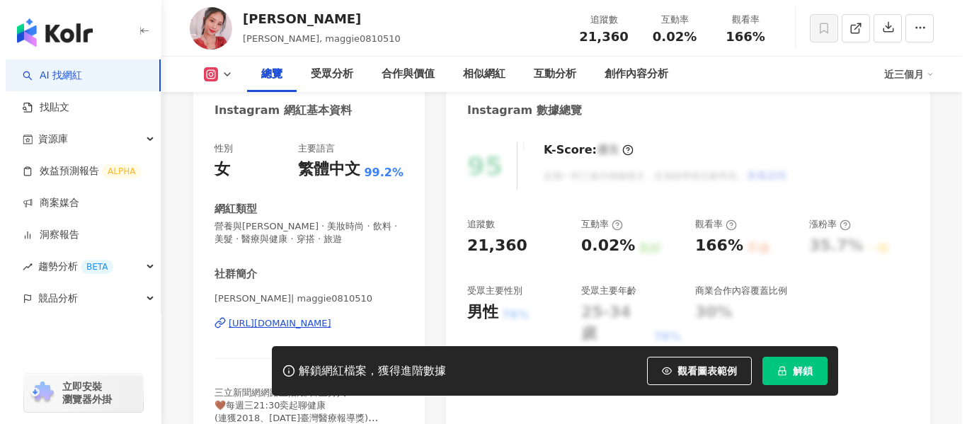
scroll to position [354, 0]
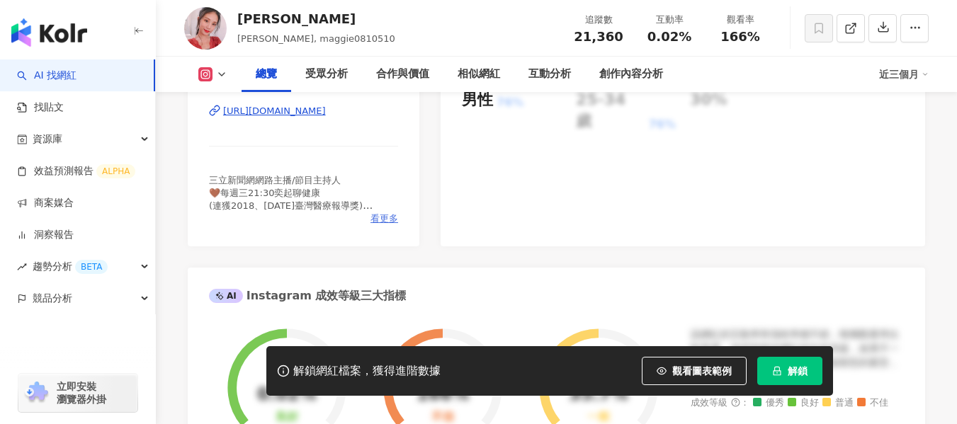
click at [382, 217] on span "看更多" at bounding box center [384, 218] width 28 height 13
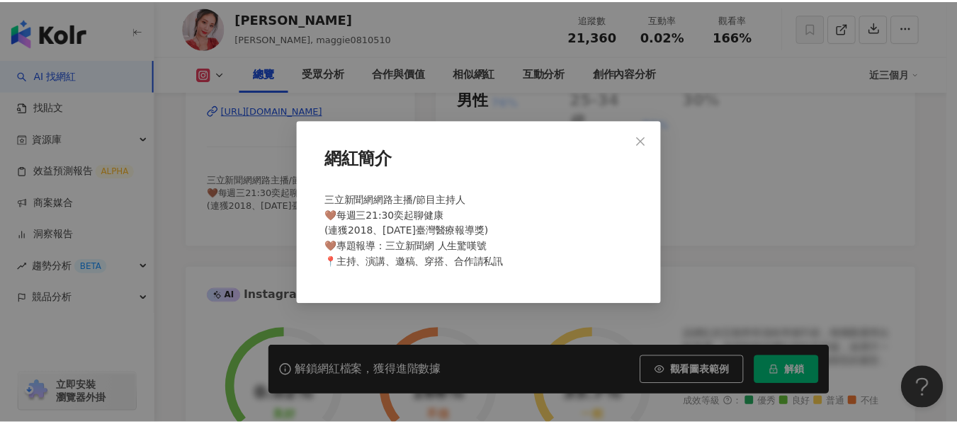
scroll to position [0, 0]
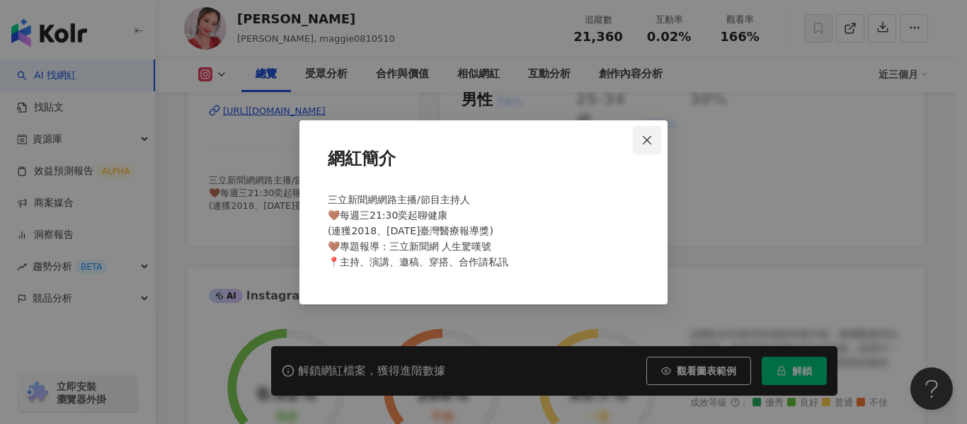
click at [648, 135] on icon "close" at bounding box center [646, 140] width 11 height 11
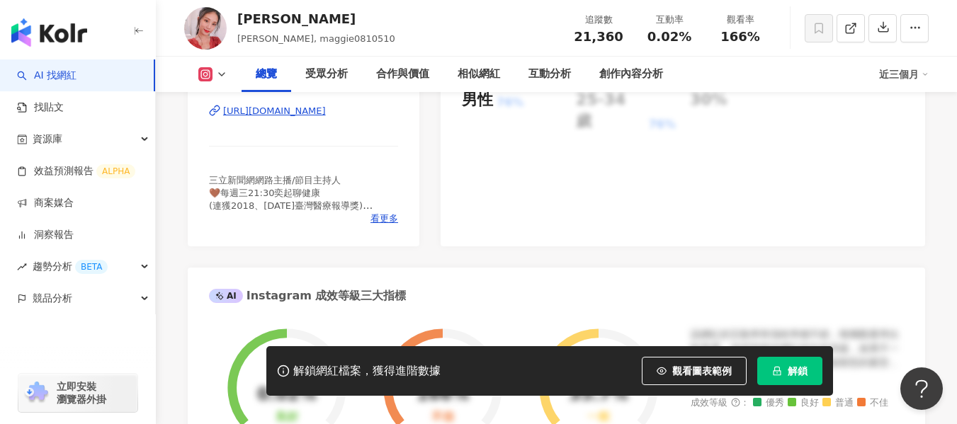
click at [309, 116] on div "[URL][DOMAIN_NAME]" at bounding box center [274, 111] width 103 height 13
drag, startPoint x: 649, startPoint y: 37, endPoint x: 700, endPoint y: 41, distance: 51.2
click at [700, 41] on div "互動率 0.02%" at bounding box center [669, 28] width 71 height 30
copy span "0.02%"
drag, startPoint x: 721, startPoint y: 41, endPoint x: 756, endPoint y: 33, distance: 35.6
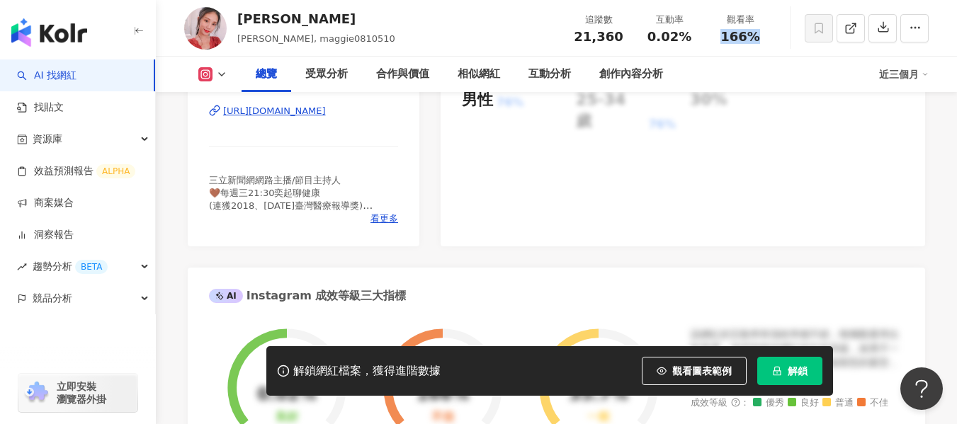
click at [756, 33] on div "166%" at bounding box center [740, 37] width 54 height 14
copy span "166%"
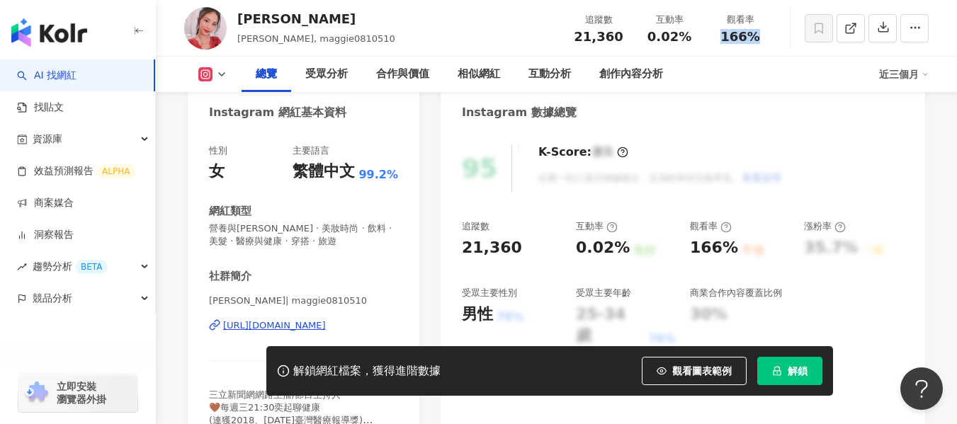
scroll to position [71, 0]
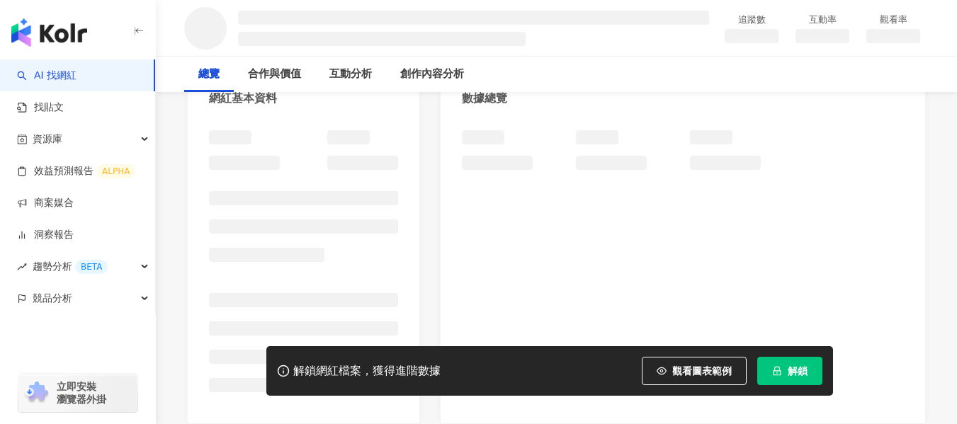
scroll to position [212, 0]
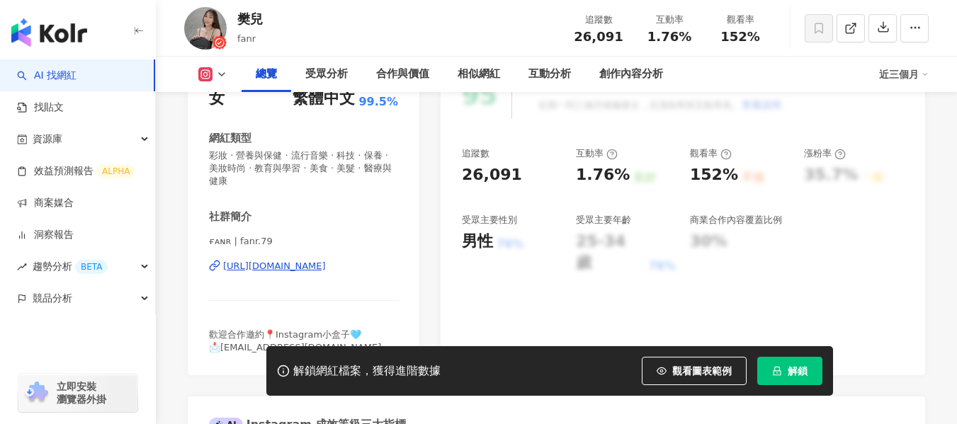
click at [348, 199] on div "性別 女 主要語言 繁體中文 99.5% 網紅類型 彩妝 · 營養與保健 · 流行音樂 · 科技 · 保養 · 美妝時尚 · 教育與學習 · 美食 · 美髮 …" at bounding box center [303, 213] width 189 height 282
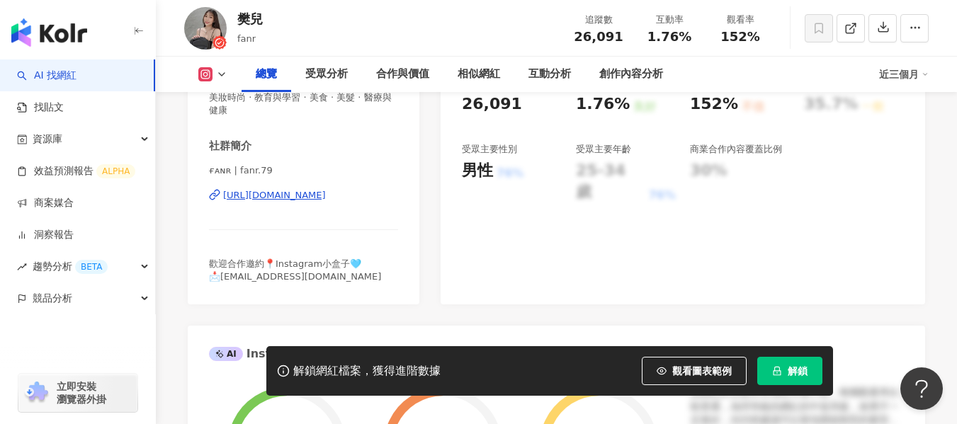
click at [326, 199] on div "https://www.instagram.com/fanr.79/" at bounding box center [274, 195] width 103 height 13
click at [291, 193] on div "https://www.instagram.com/fanr.79/" at bounding box center [274, 195] width 103 height 13
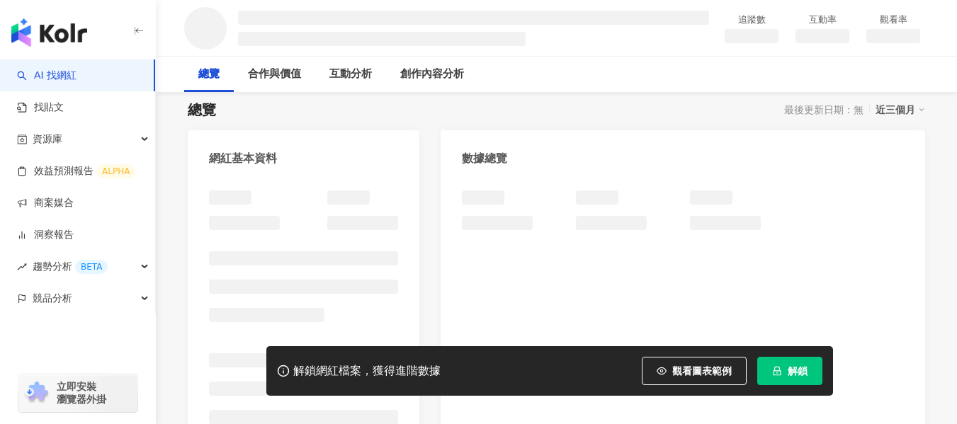
scroll to position [141, 0]
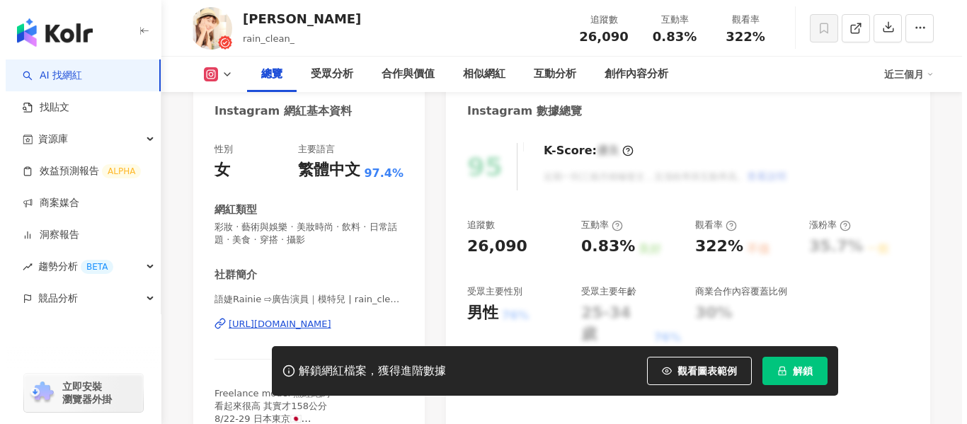
scroll to position [283, 0]
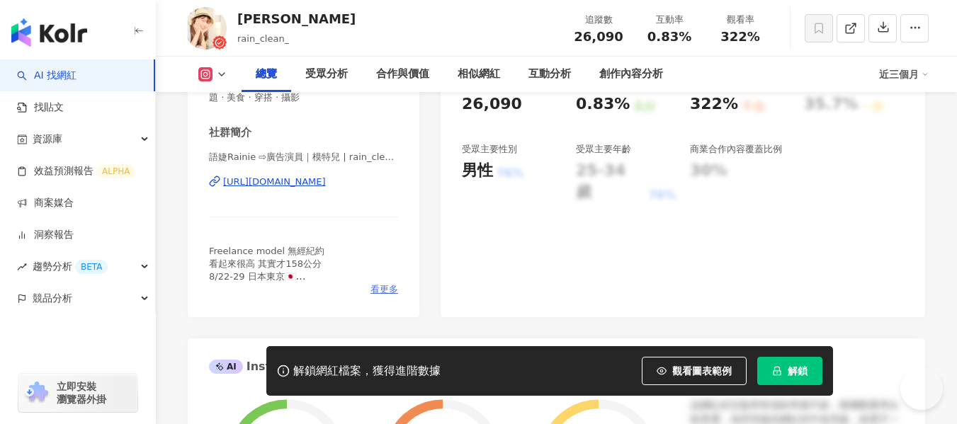
click at [377, 292] on span "看更多" at bounding box center [384, 289] width 28 height 13
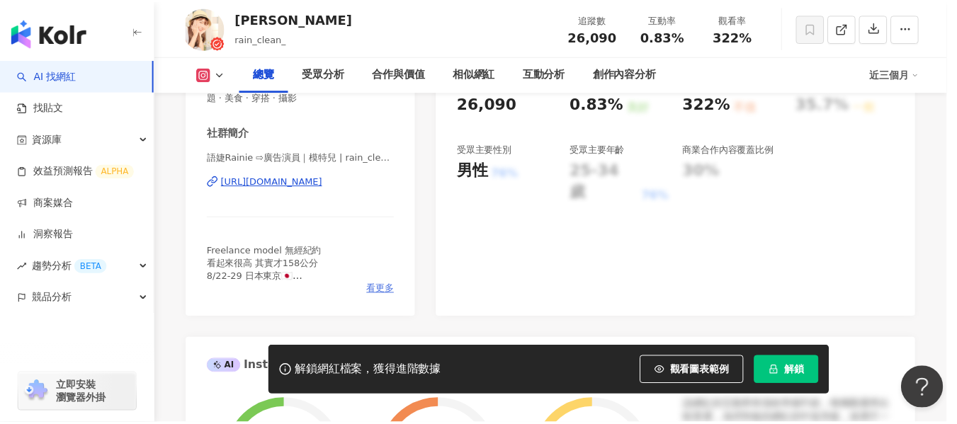
scroll to position [0, 0]
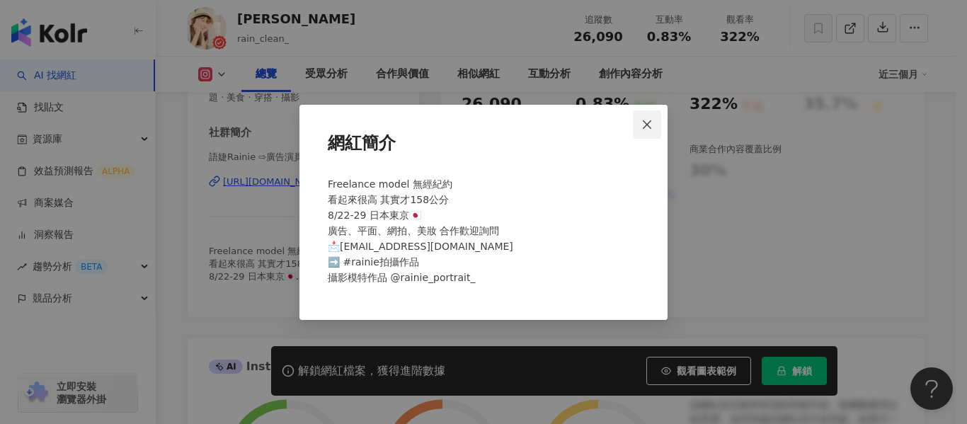
click at [641, 112] on button "Close" at bounding box center [647, 124] width 28 height 28
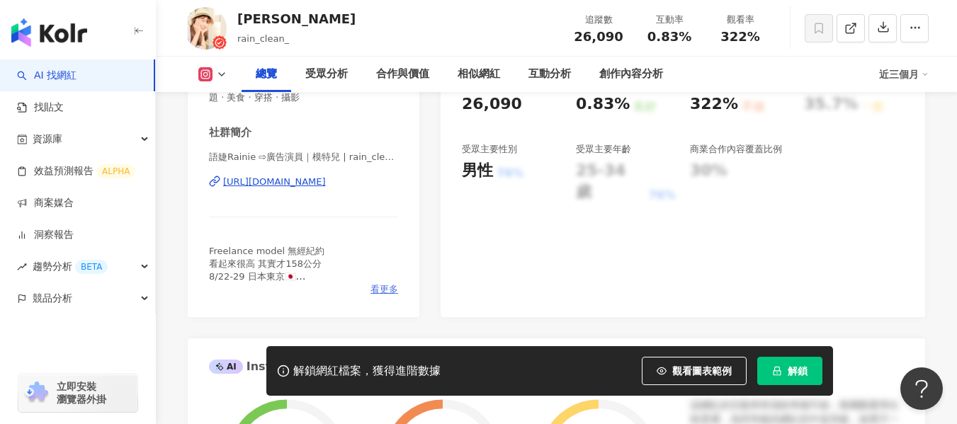
click at [380, 287] on span "看更多" at bounding box center [384, 289] width 28 height 13
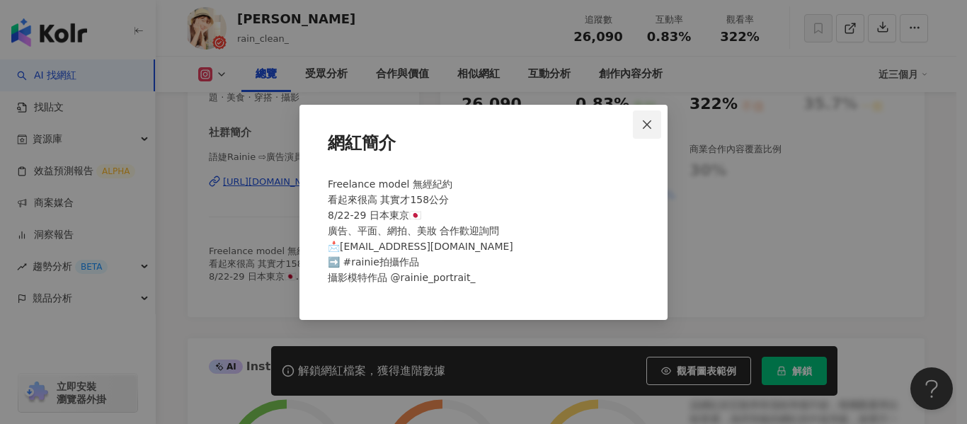
click at [640, 127] on span "Close" at bounding box center [647, 124] width 28 height 11
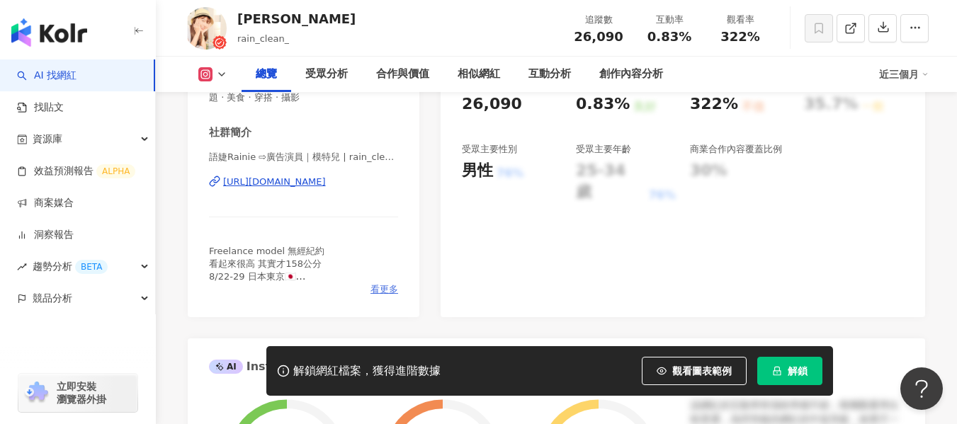
click at [389, 290] on span "看更多" at bounding box center [384, 289] width 28 height 13
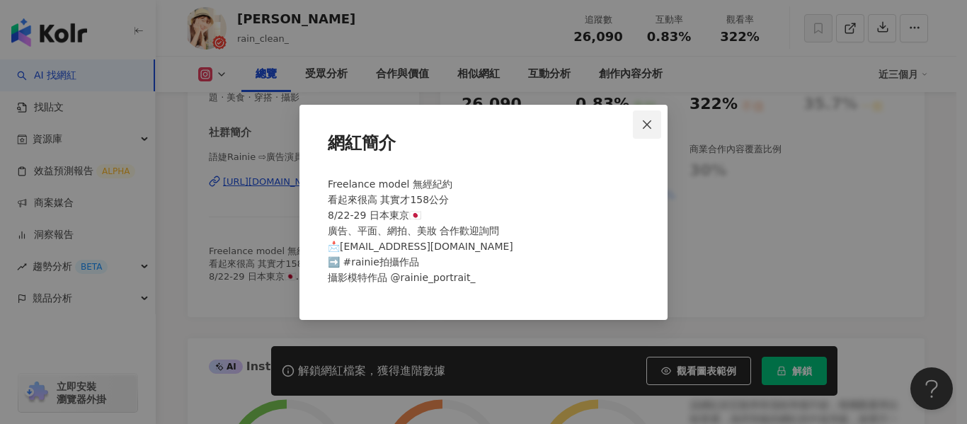
click at [645, 126] on icon "close" at bounding box center [646, 124] width 11 height 11
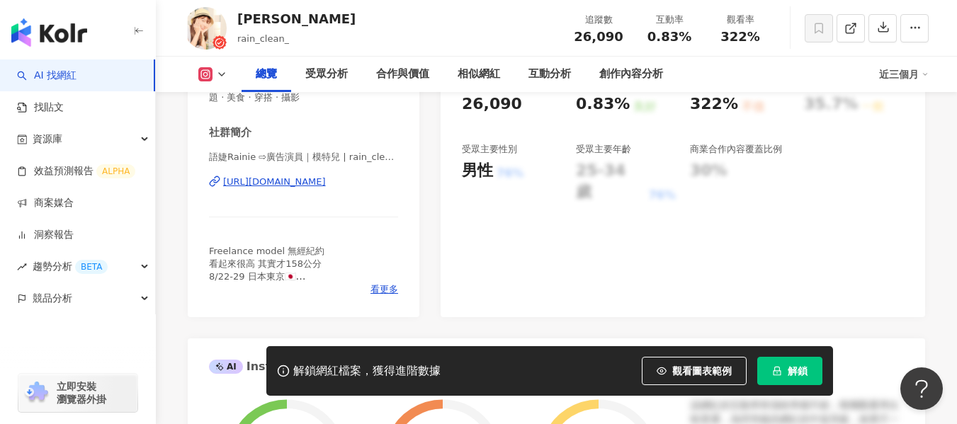
click at [305, 181] on div "[URL][DOMAIN_NAME]" at bounding box center [274, 182] width 103 height 13
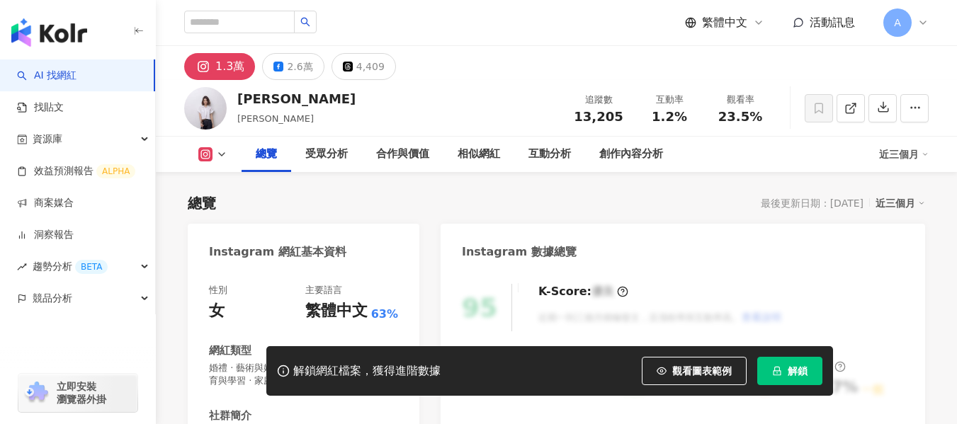
scroll to position [283, 0]
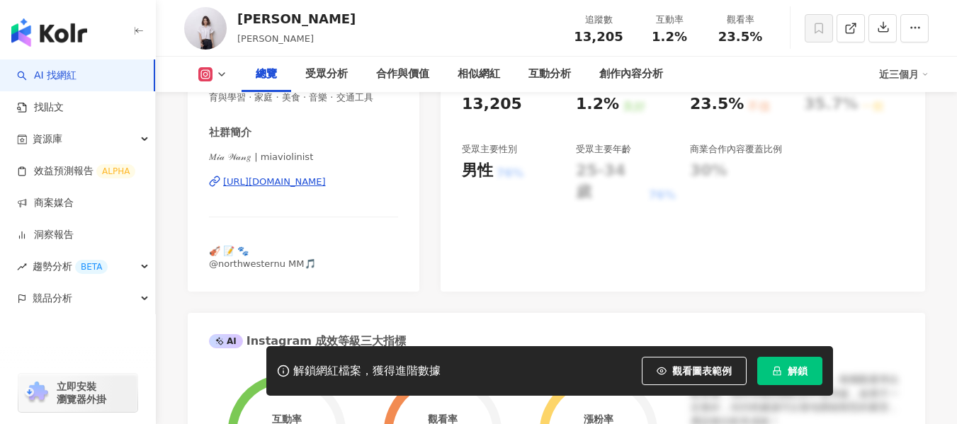
click at [340, 202] on div "𝑀𝒾𝒶 𝒲𝒶𝓃𝑔 | miaviolinist [URL][DOMAIN_NAME]" at bounding box center [303, 192] width 189 height 83
click at [326, 188] on div "[URL][DOMAIN_NAME]" at bounding box center [274, 182] width 103 height 13
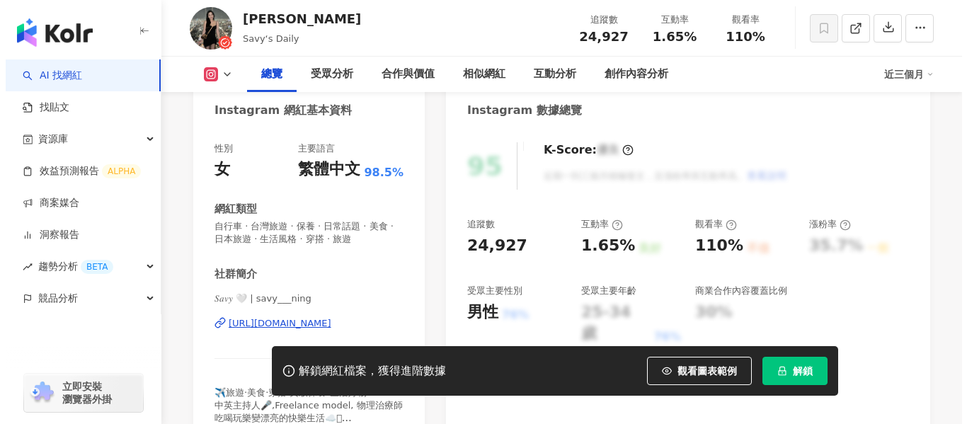
scroll to position [283, 0]
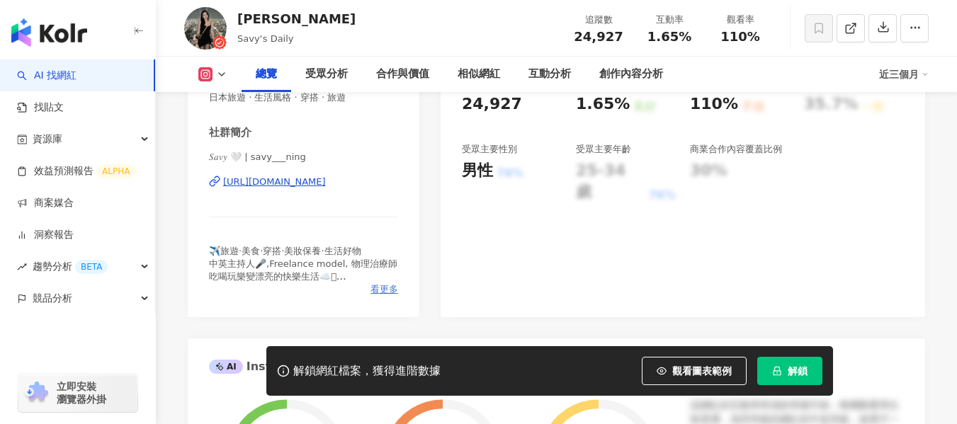
click at [382, 293] on span "看更多" at bounding box center [384, 289] width 28 height 13
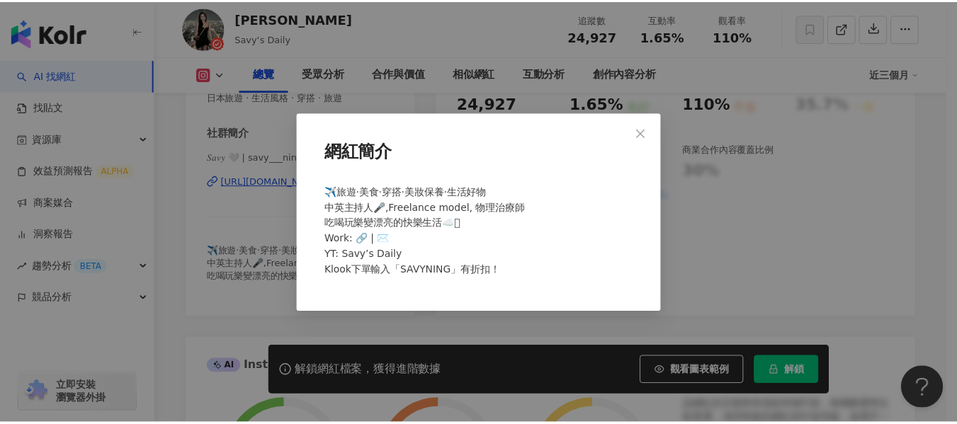
scroll to position [0, 0]
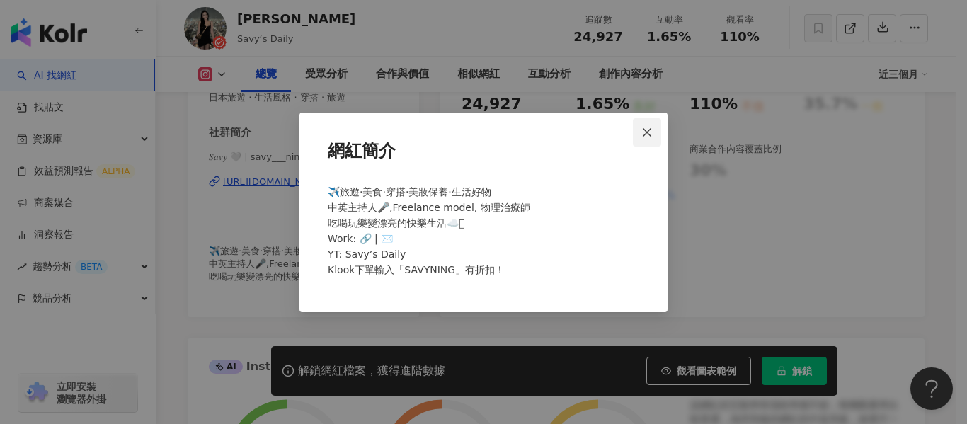
click at [656, 129] on span "Close" at bounding box center [647, 132] width 28 height 11
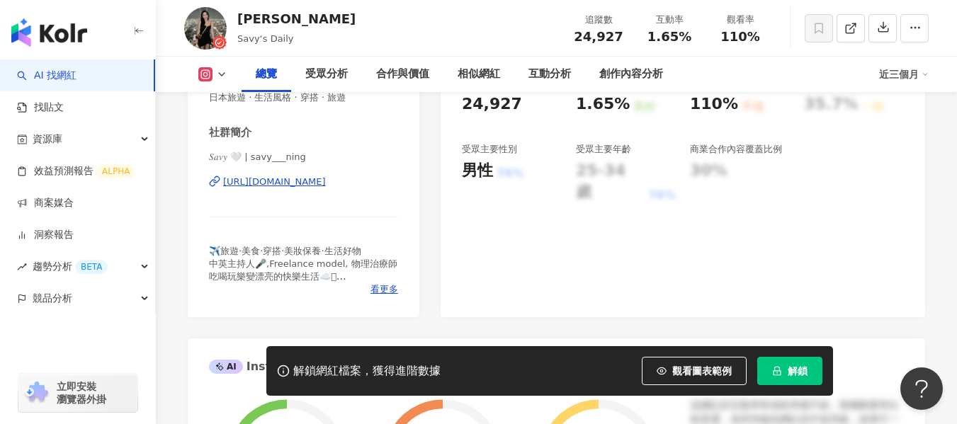
click at [272, 185] on div "[URL][DOMAIN_NAME]" at bounding box center [274, 182] width 103 height 13
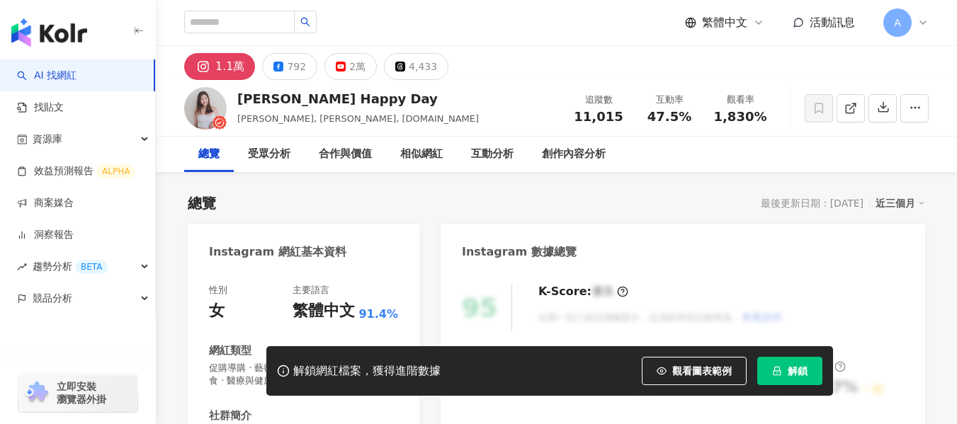
scroll to position [212, 0]
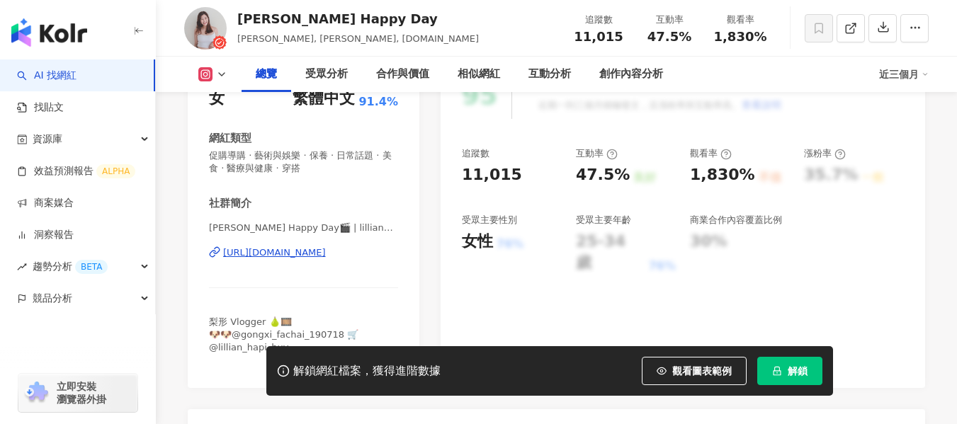
click at [384, 354] on span "看更多" at bounding box center [384, 360] width 28 height 13
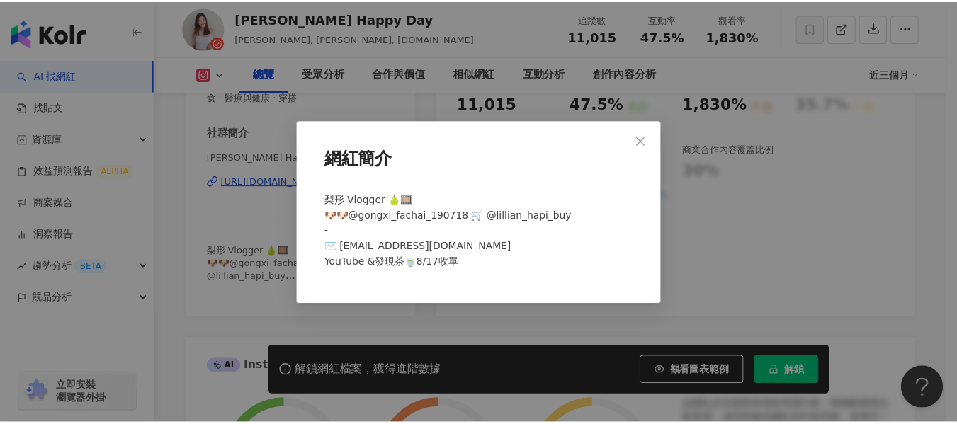
scroll to position [0, 0]
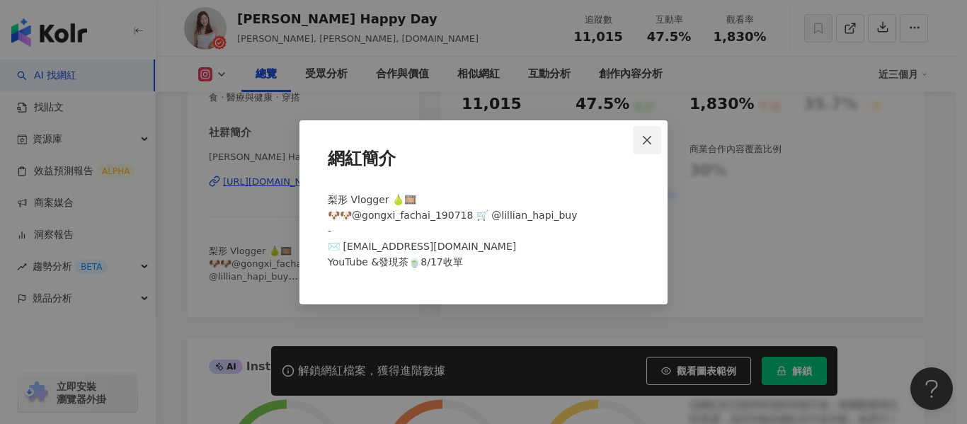
click at [652, 139] on icon "close" at bounding box center [646, 140] width 11 height 11
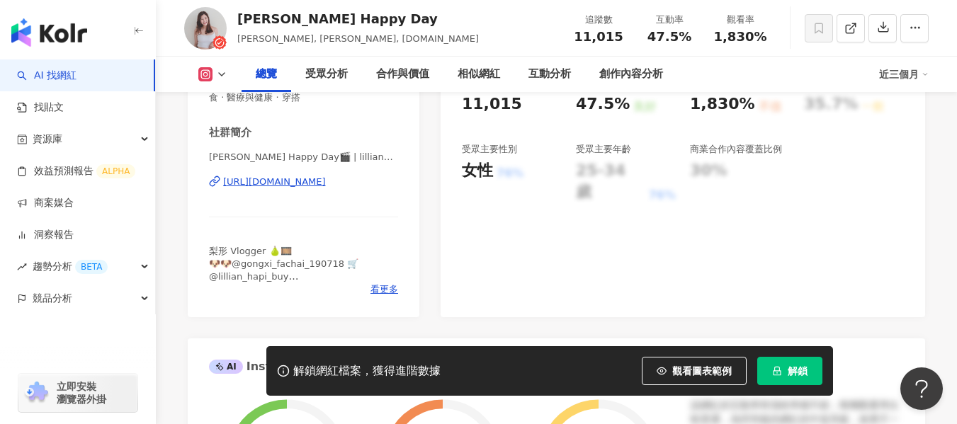
click at [326, 183] on div "[URL][DOMAIN_NAME]" at bounding box center [274, 182] width 103 height 13
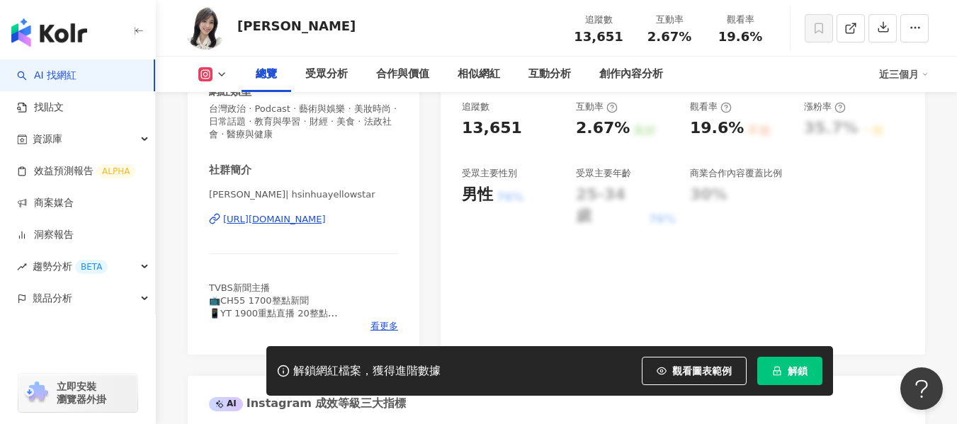
scroll to position [283, 0]
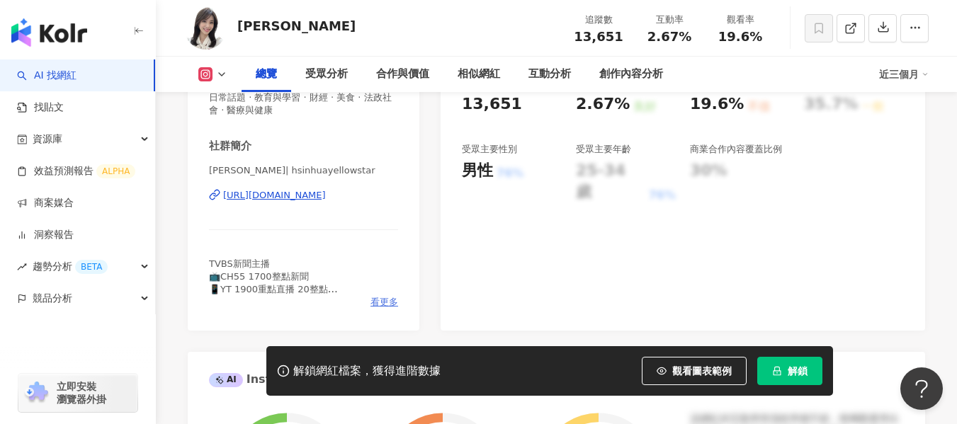
click at [384, 300] on span "看更多" at bounding box center [384, 302] width 28 height 13
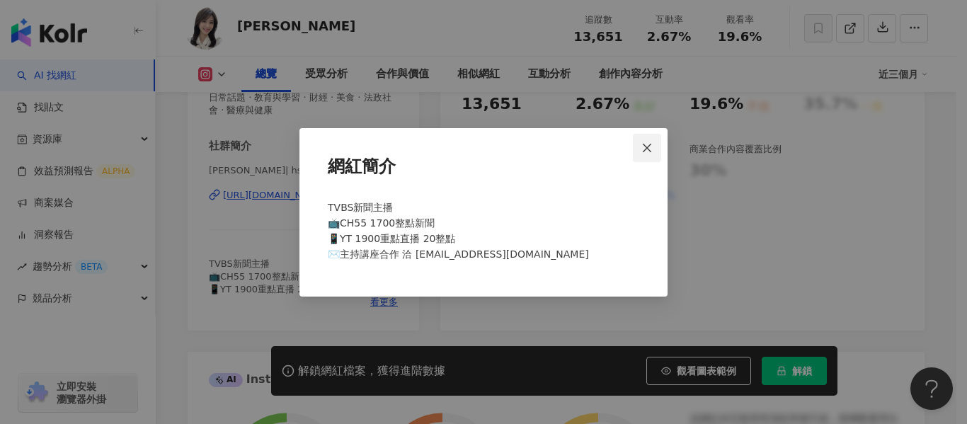
click at [639, 152] on span "Close" at bounding box center [647, 147] width 28 height 11
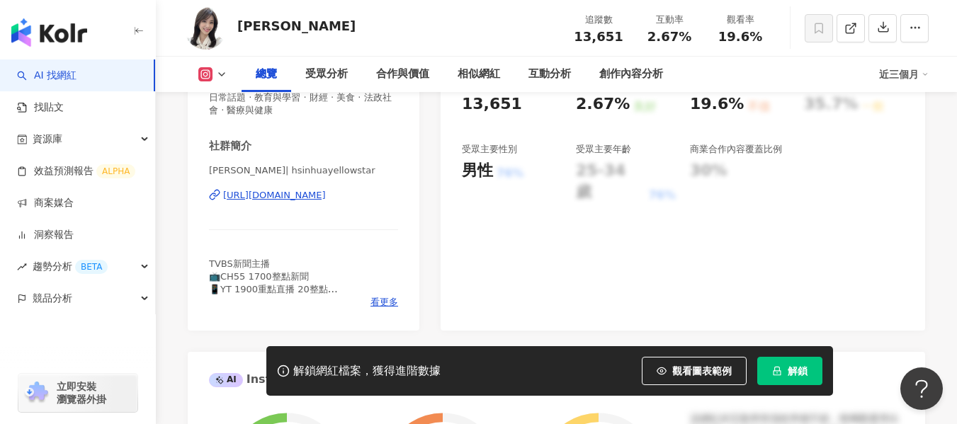
click at [281, 195] on div "https://www.instagram.com/hsinhuayellowstar/" at bounding box center [274, 195] width 103 height 13
drag, startPoint x: 646, startPoint y: 37, endPoint x: 687, endPoint y: 37, distance: 41.8
click at [687, 37] on div "2.67%" at bounding box center [669, 37] width 54 height 14
copy span "2.67%"
drag, startPoint x: 716, startPoint y: 37, endPoint x: 757, endPoint y: 37, distance: 41.1
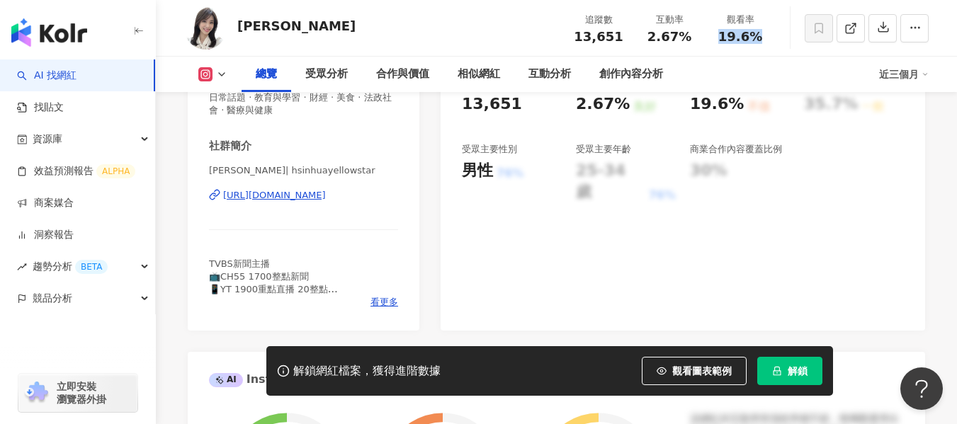
click at [757, 37] on div "19.6%" at bounding box center [740, 37] width 54 height 14
copy span "19.6%"
drag, startPoint x: 643, startPoint y: 39, endPoint x: 686, endPoint y: 41, distance: 43.2
click at [686, 41] on div "2.67%" at bounding box center [669, 37] width 54 height 14
copy span "2.67%"
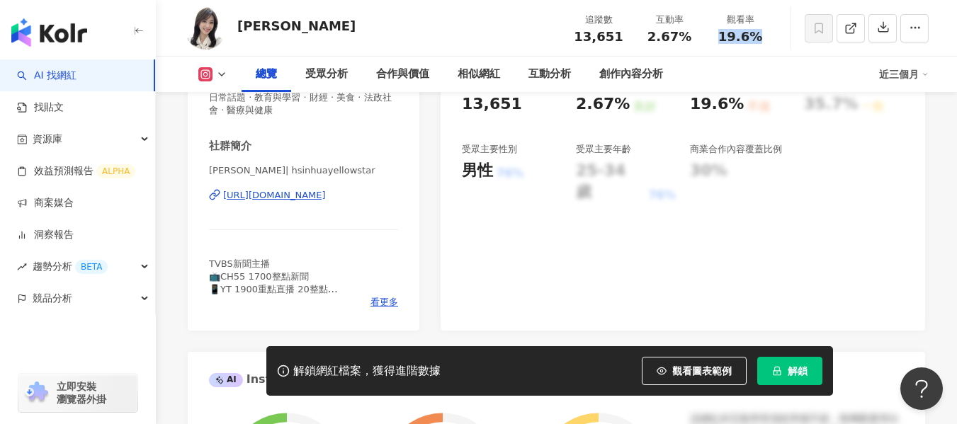
drag, startPoint x: 718, startPoint y: 37, endPoint x: 779, endPoint y: 45, distance: 61.5
click at [779, 45] on div "黃星樺 追蹤數 13,651 互動率 2.67% 觀看率 19.6%" at bounding box center [556, 28] width 801 height 56
copy span "19.6%"
drag, startPoint x: 644, startPoint y: 35, endPoint x: 687, endPoint y: 38, distance: 43.2
click at [687, 38] on div "2.67%" at bounding box center [669, 37] width 54 height 14
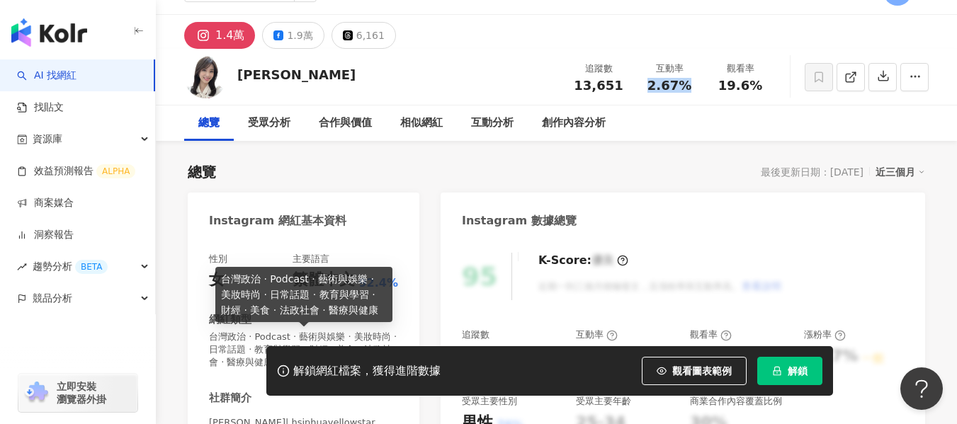
scroll to position [0, 0]
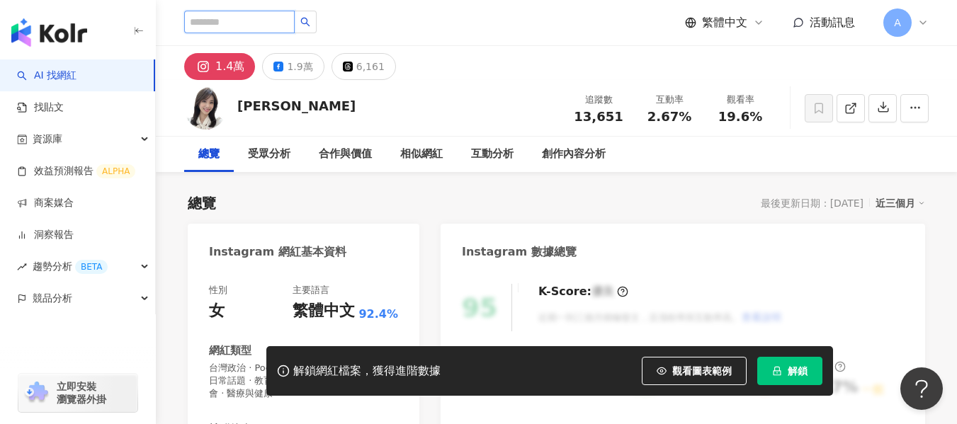
click at [241, 13] on input "search" at bounding box center [239, 22] width 110 height 23
paste input "**********"
type input "**********"
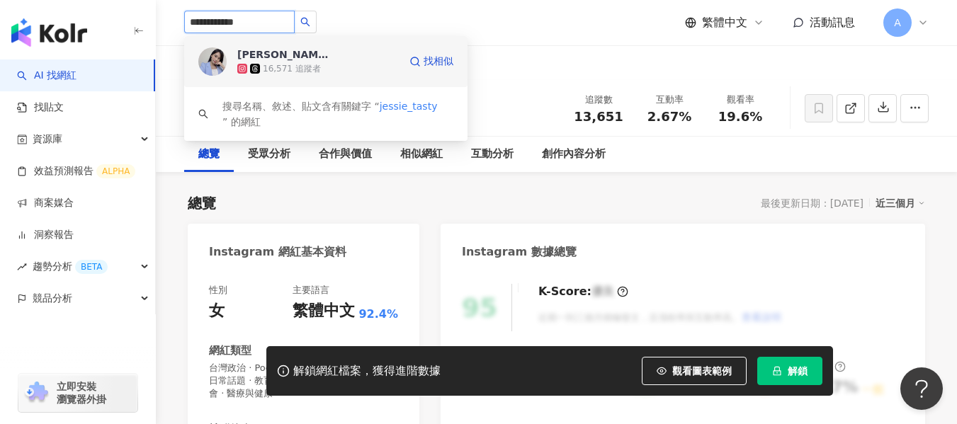
click at [331, 63] on div "16,571 追蹤者" at bounding box center [317, 69] width 161 height 14
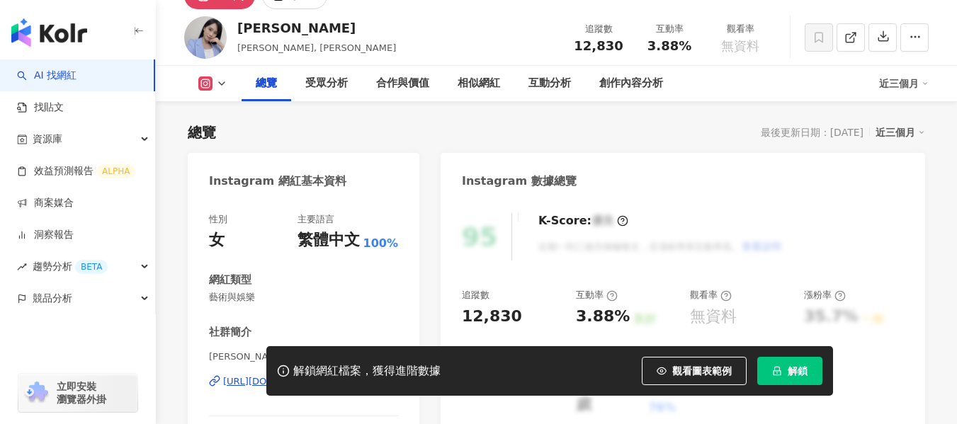
scroll to position [283, 0]
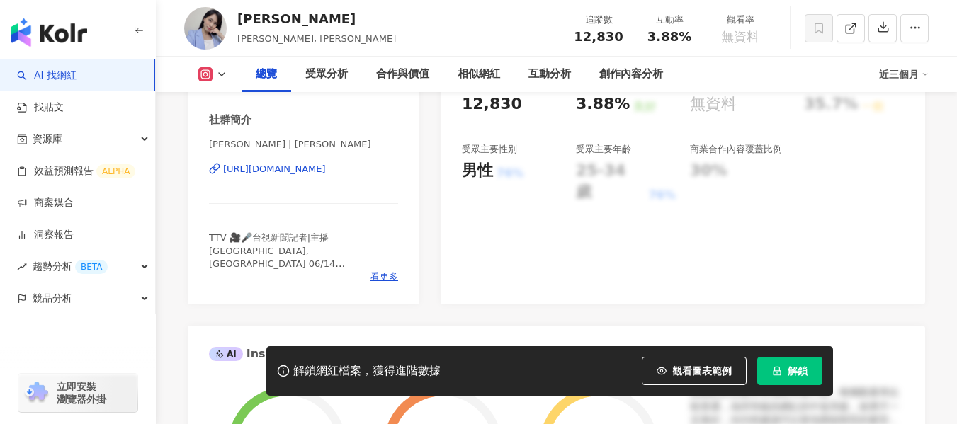
drag, startPoint x: 648, startPoint y: 47, endPoint x: 641, endPoint y: 47, distance: 7.1
click at [638, 43] on div "互動率 3.88%" at bounding box center [669, 28] width 71 height 30
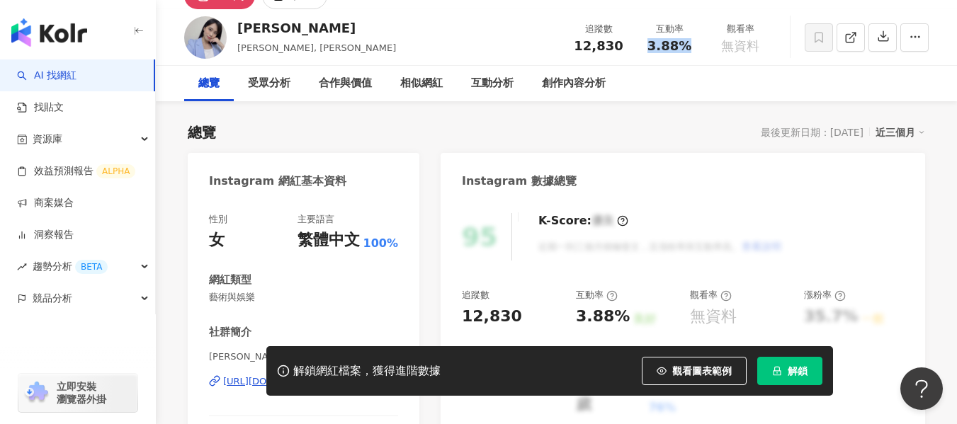
scroll to position [0, 0]
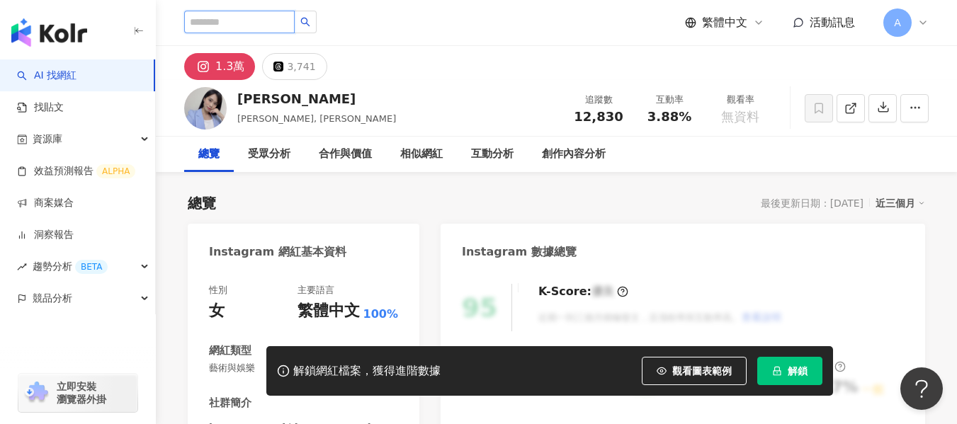
click at [270, 25] on input "search" at bounding box center [239, 22] width 110 height 23
paste input "**********"
type input "**********"
click at [316, 28] on button "button" at bounding box center [305, 22] width 23 height 23
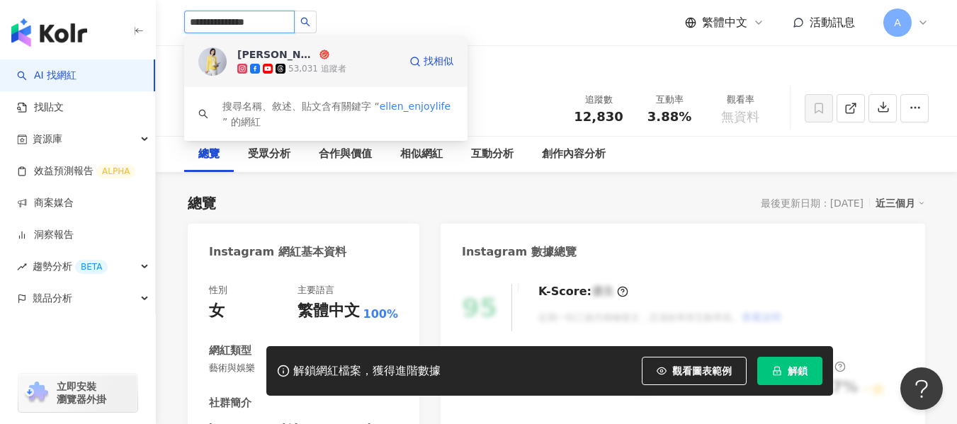
click at [270, 69] on rect at bounding box center [267, 69] width 8 height 6
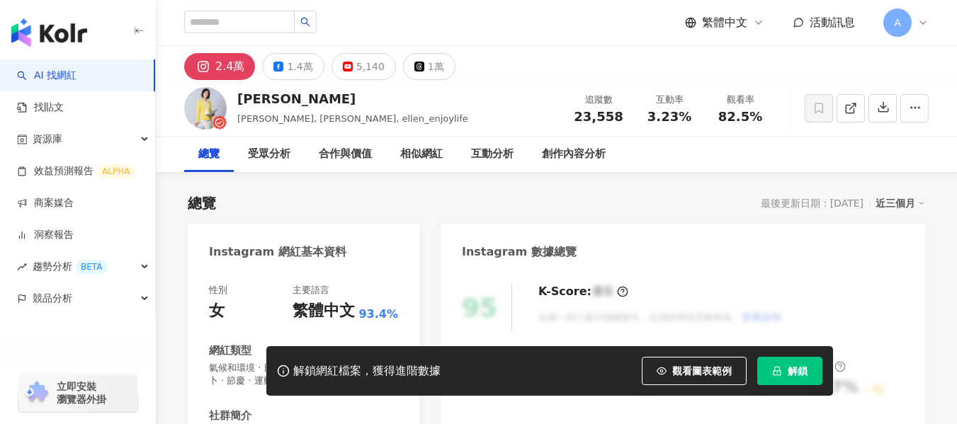
drag, startPoint x: 642, startPoint y: 119, endPoint x: 692, endPoint y: 119, distance: 49.6
click at [641, 119] on div "互動率 3.23%" at bounding box center [669, 108] width 71 height 30
drag, startPoint x: 759, startPoint y: 120, endPoint x: 709, endPoint y: 120, distance: 49.6
click at [709, 120] on div "觀看率 82.5%" at bounding box center [739, 108] width 71 height 30
copy span "82.5%"
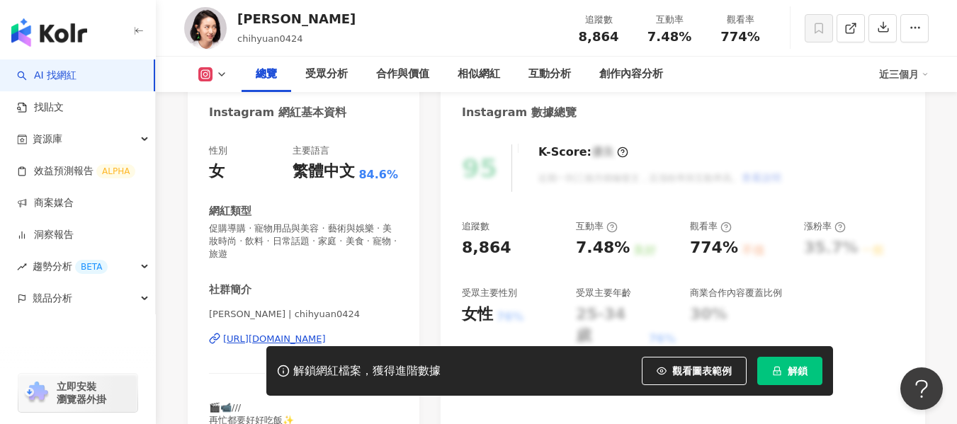
scroll to position [142, 0]
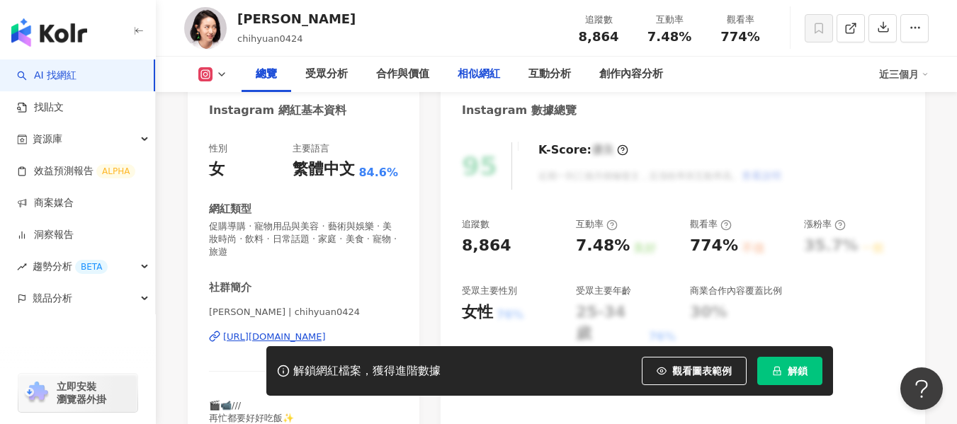
click at [461, 62] on div "相似網紅" at bounding box center [478, 74] width 71 height 35
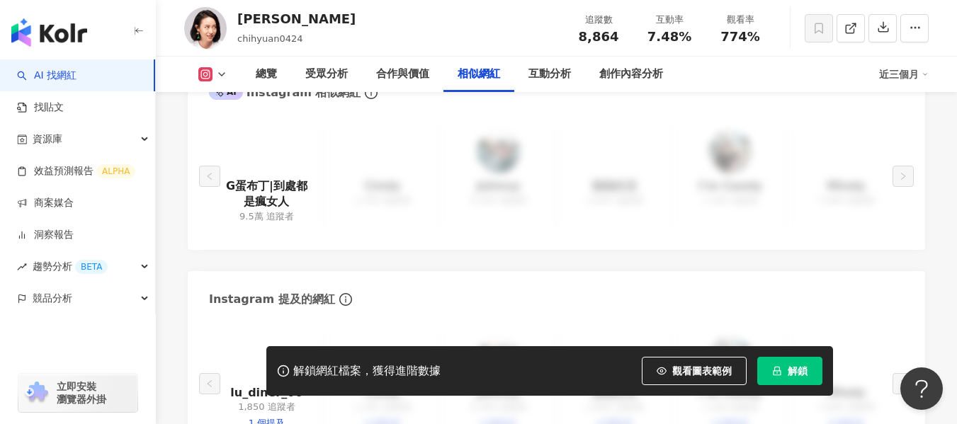
scroll to position [2405, 0]
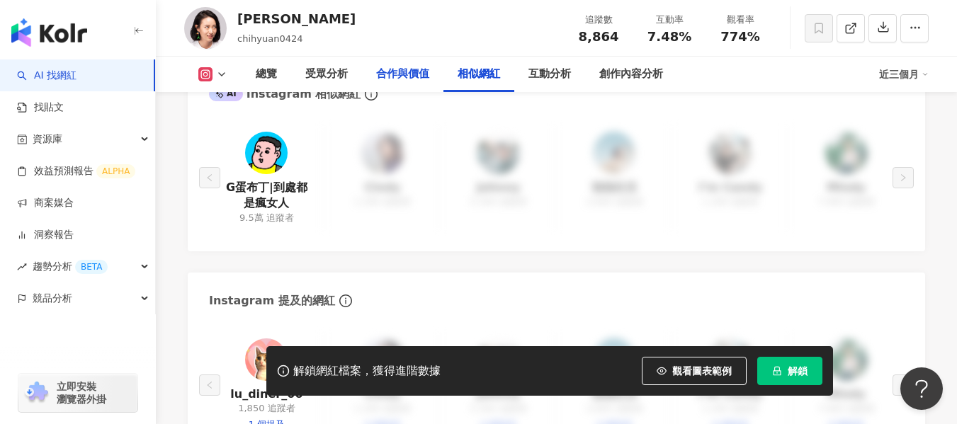
click at [393, 67] on div "合作與價值" at bounding box center [402, 74] width 53 height 17
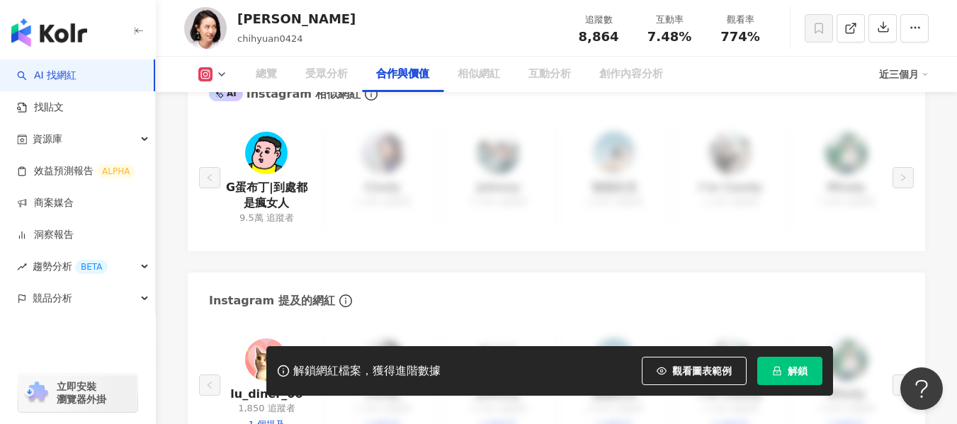
scroll to position [1932, 0]
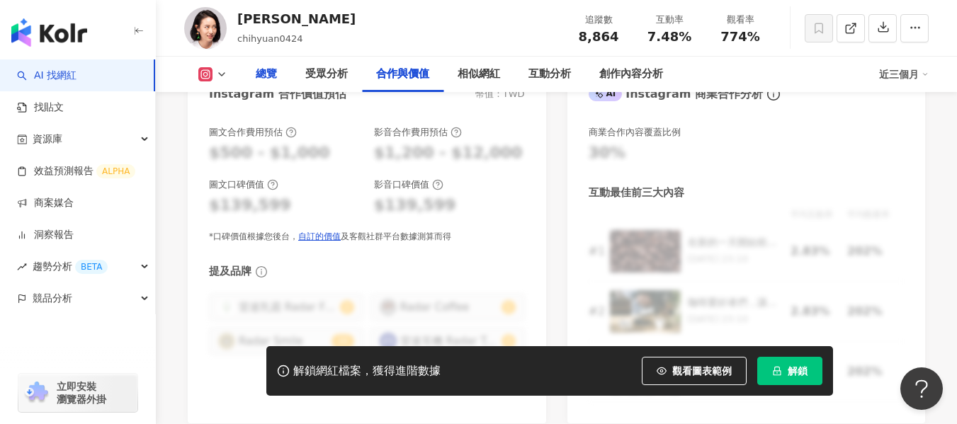
click at [285, 68] on div "總覽" at bounding box center [266, 74] width 50 height 35
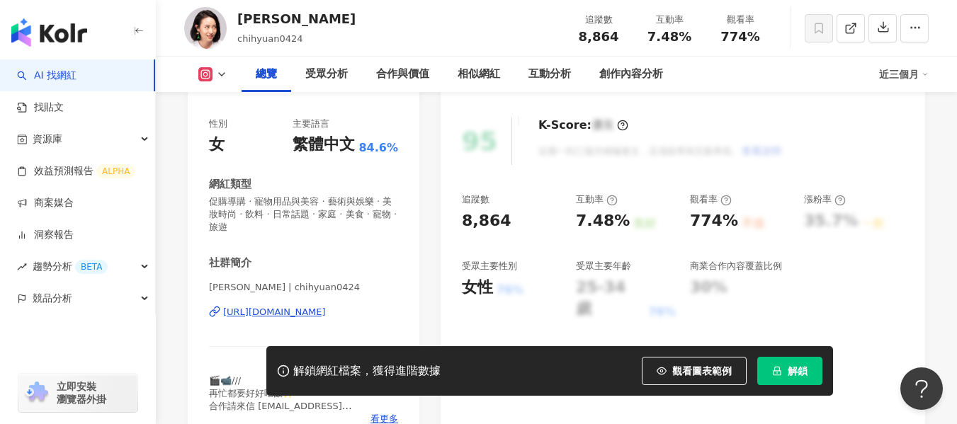
scroll to position [229, 0]
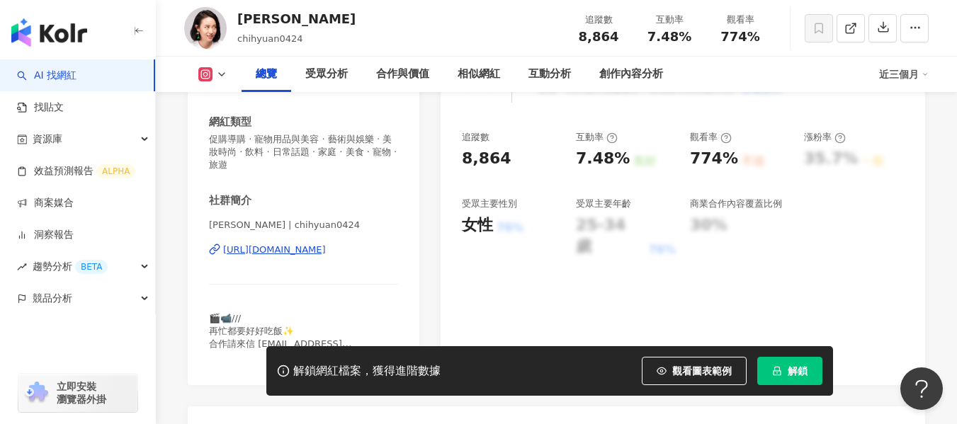
click at [312, 246] on div "https://www.instagram.com/chihyuan0424/" at bounding box center [274, 250] width 103 height 13
drag, startPoint x: 647, startPoint y: 38, endPoint x: 697, endPoint y: 47, distance: 51.0
click at [697, 47] on div "追蹤數 8,864 互動率 7.48% 觀看率 774%" at bounding box center [669, 28] width 212 height 42
copy span "7.48%"
drag, startPoint x: 718, startPoint y: 32, endPoint x: 755, endPoint y: 38, distance: 38.1
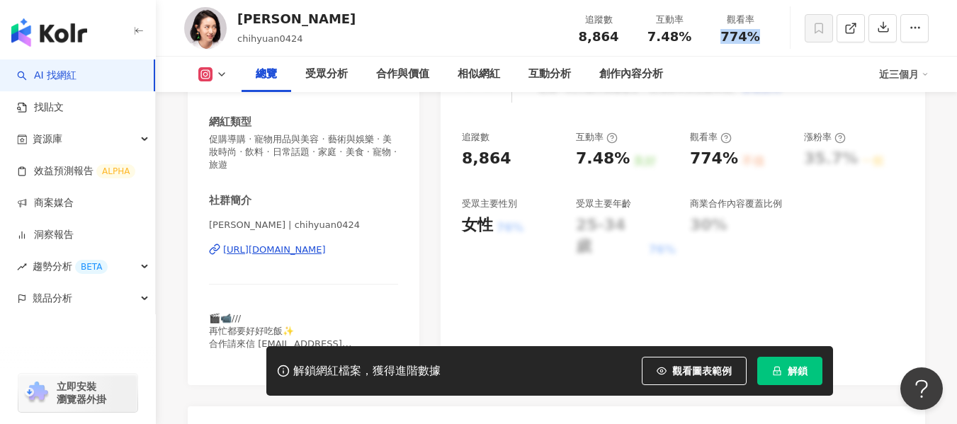
click at [755, 38] on div "774%" at bounding box center [740, 37] width 54 height 14
copy span "774%"
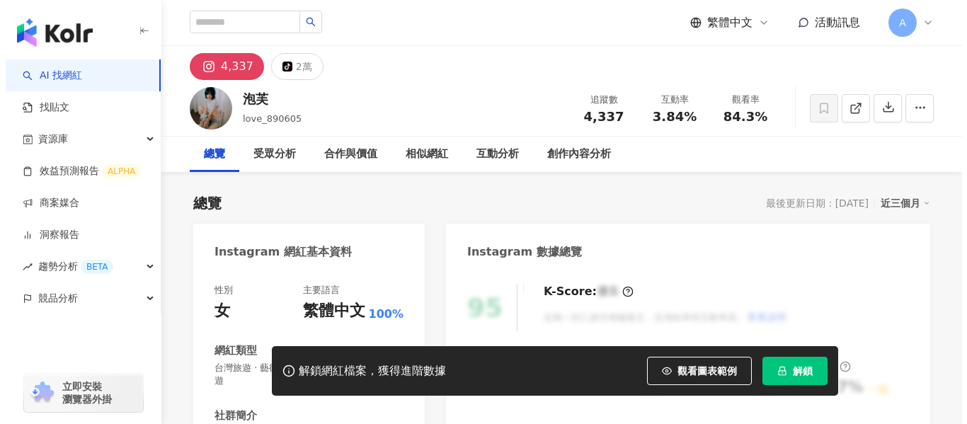
scroll to position [283, 0]
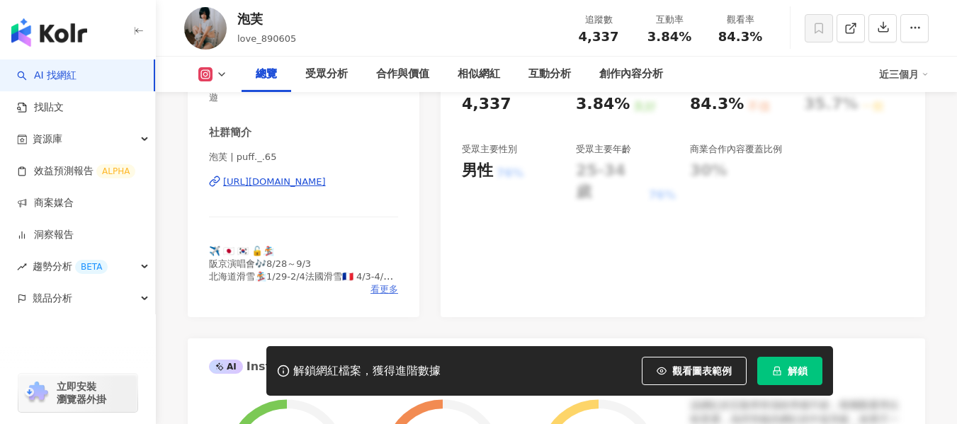
click at [391, 287] on span "看更多" at bounding box center [384, 289] width 28 height 13
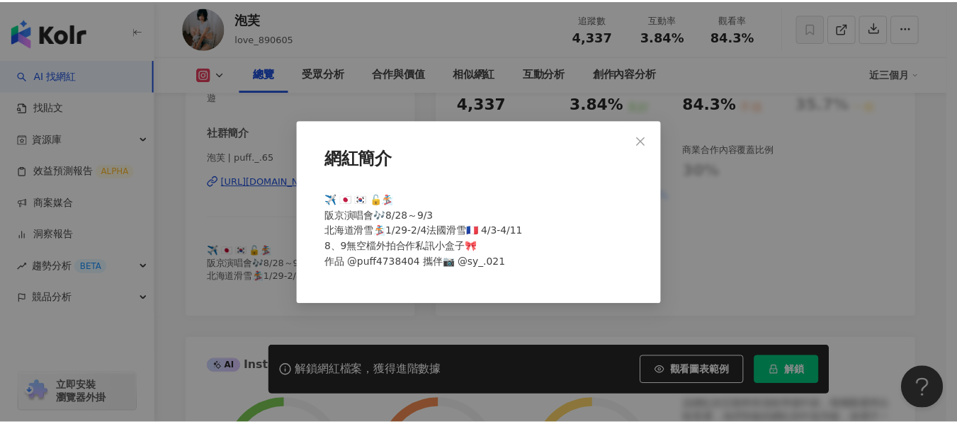
scroll to position [0, 0]
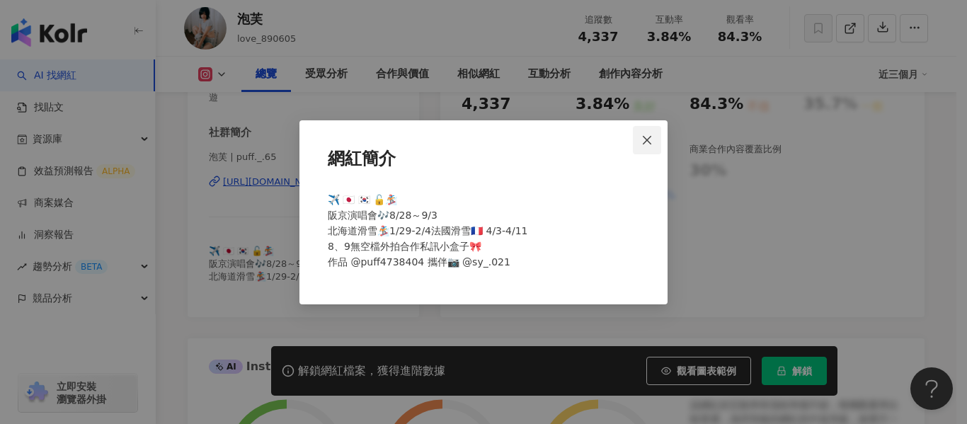
click at [643, 141] on icon "close" at bounding box center [646, 140] width 11 height 11
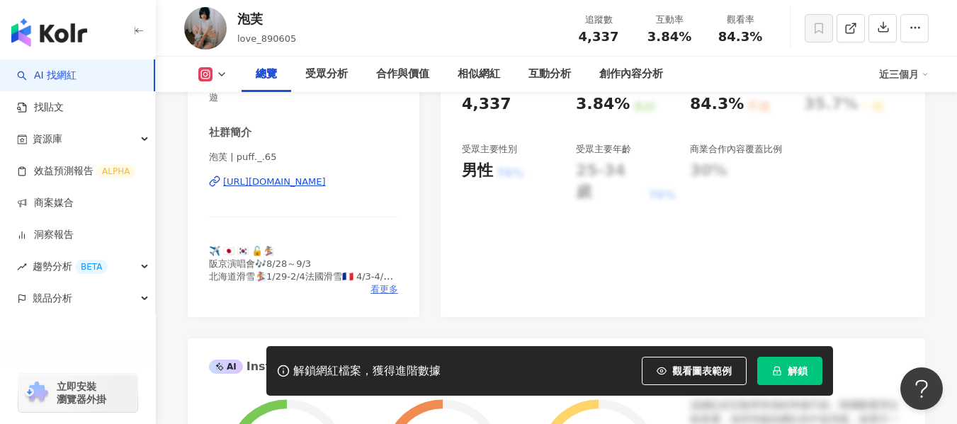
click at [382, 287] on span "看更多" at bounding box center [384, 289] width 28 height 13
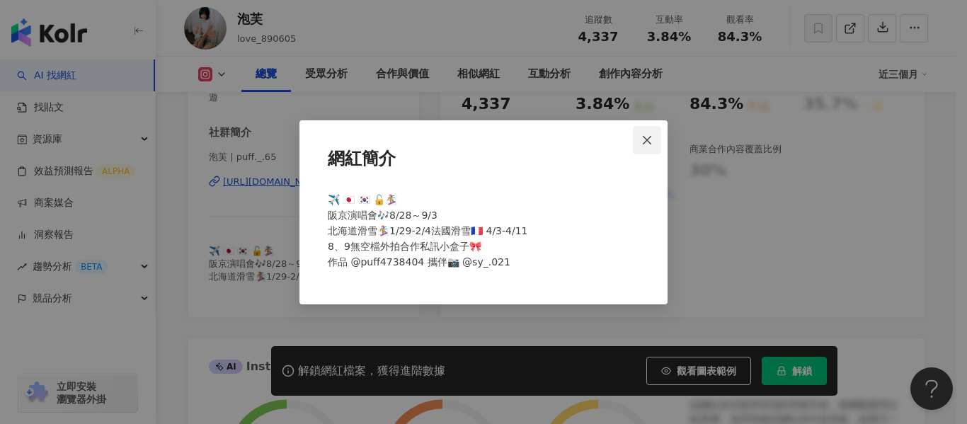
click at [654, 135] on span "Close" at bounding box center [647, 140] width 28 height 11
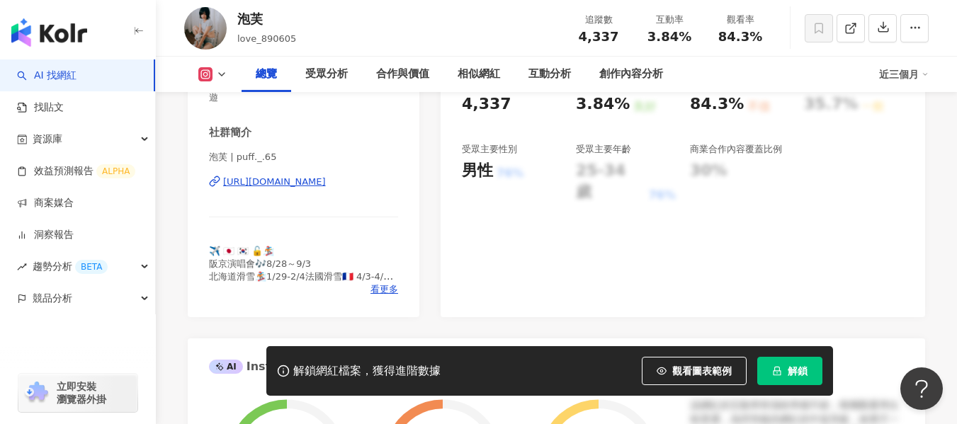
click at [302, 184] on div "[URL][DOMAIN_NAME]" at bounding box center [274, 182] width 103 height 13
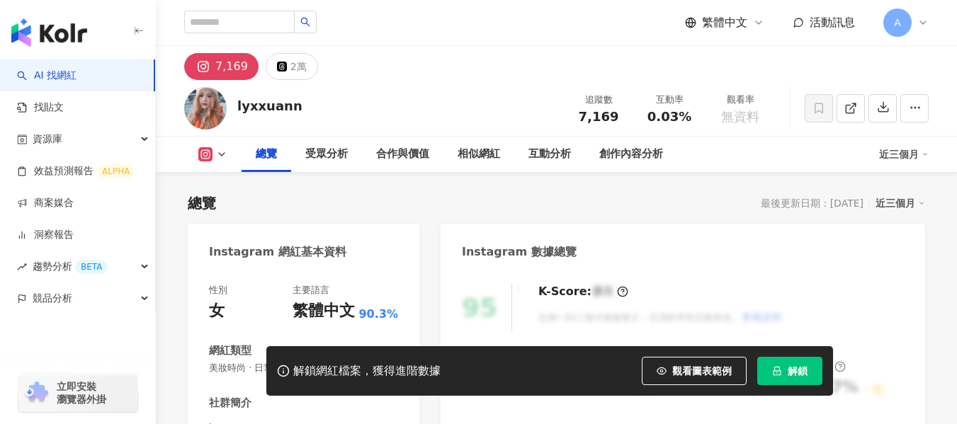
scroll to position [212, 0]
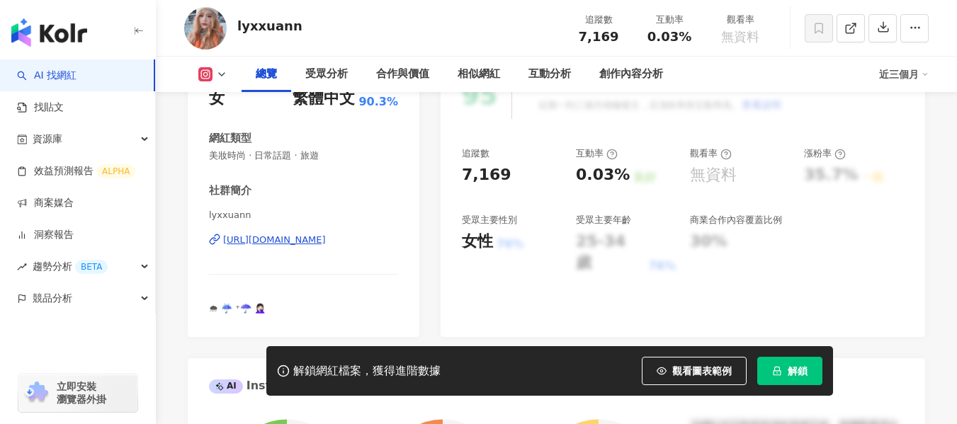
click at [326, 243] on div "https://www.instagram.com/lyxxuann/" at bounding box center [274, 240] width 103 height 13
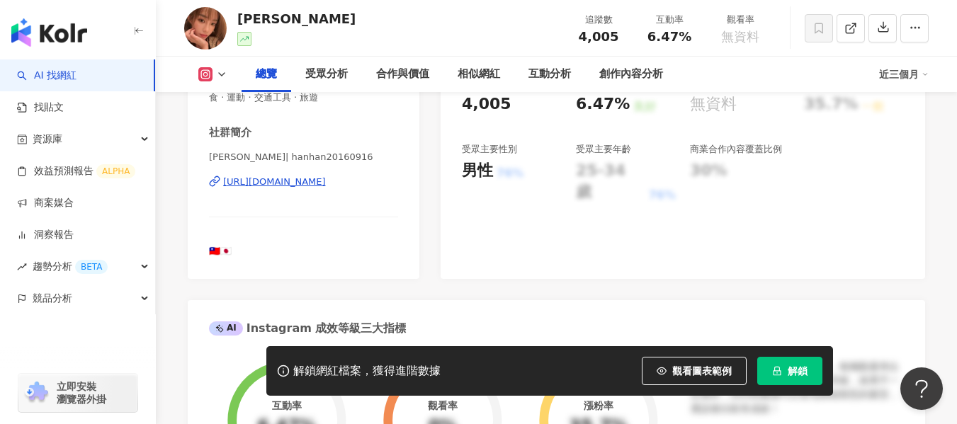
click at [326, 183] on div "[URL][DOMAIN_NAME]" at bounding box center [274, 182] width 103 height 13
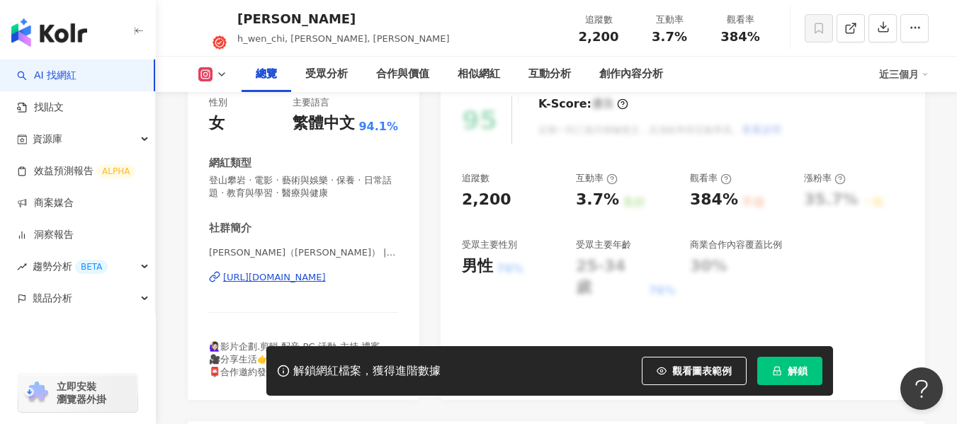
scroll to position [283, 0]
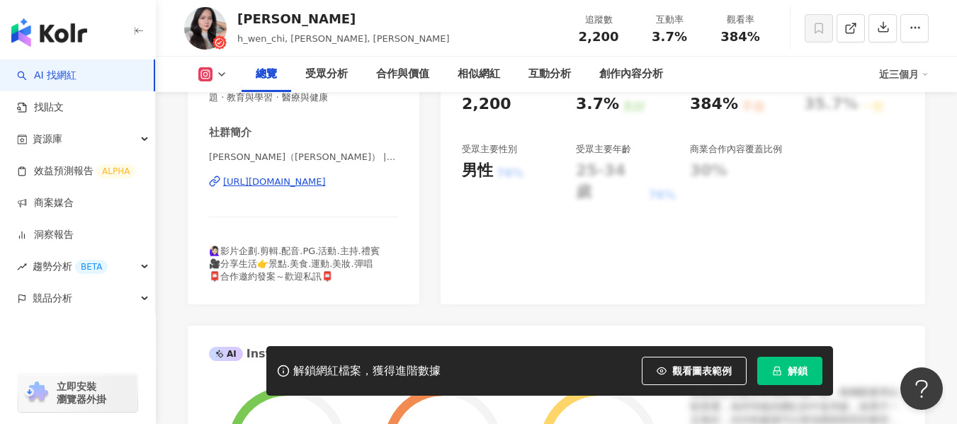
click at [307, 183] on div "[URL][DOMAIN_NAME]" at bounding box center [274, 182] width 103 height 13
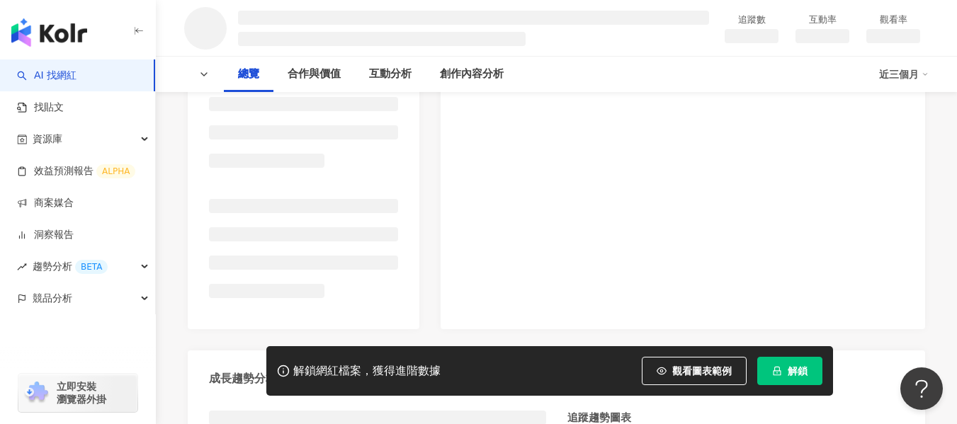
scroll to position [283, 0]
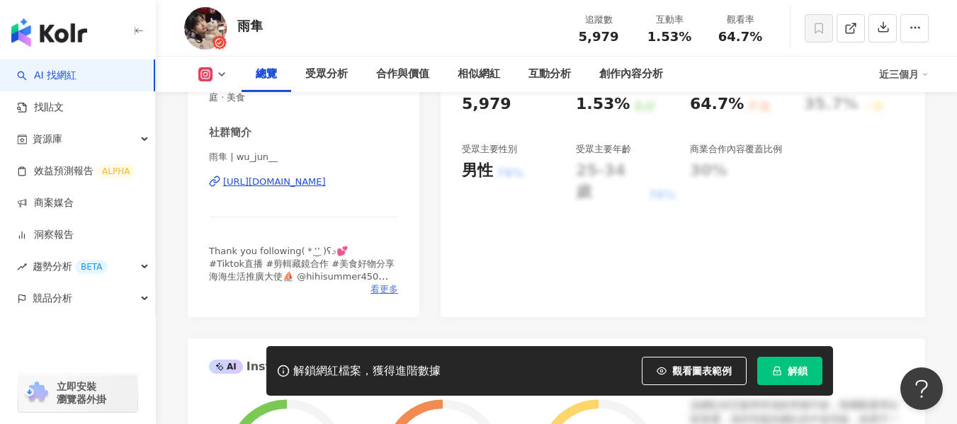
click at [379, 292] on span "看更多" at bounding box center [384, 289] width 28 height 13
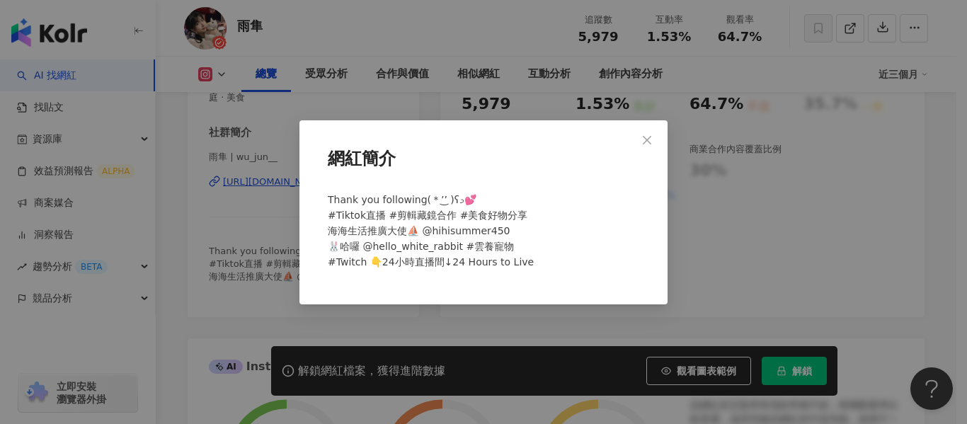
click at [662, 137] on div "網紅簡介 Thank you following(＊’͜’ )ʕ𐭩💕 #Tiktok直播 #剪輯藏鏡合作 #美食好物分享 海海生活推廣大使⛵ @hihisum…" at bounding box center [483, 212] width 368 height 184
click at [651, 142] on icon "close" at bounding box center [646, 140] width 11 height 11
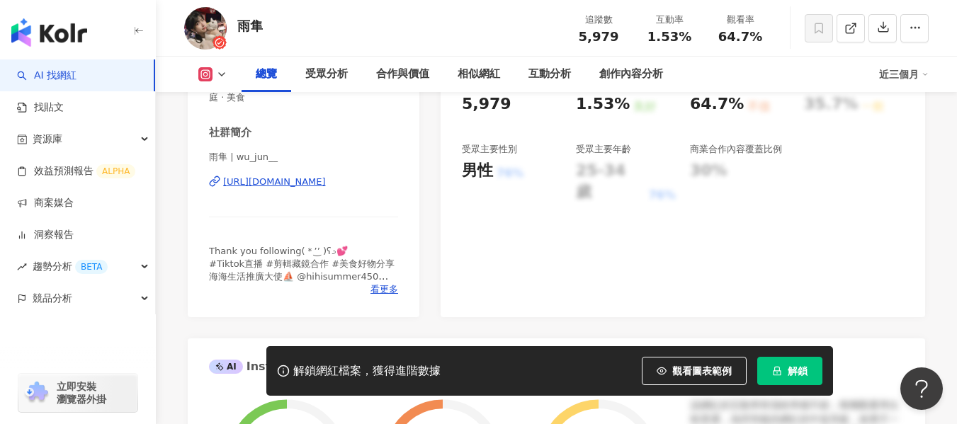
click at [281, 186] on div "https://www.instagram.com/wu_jun__/" at bounding box center [274, 182] width 103 height 13
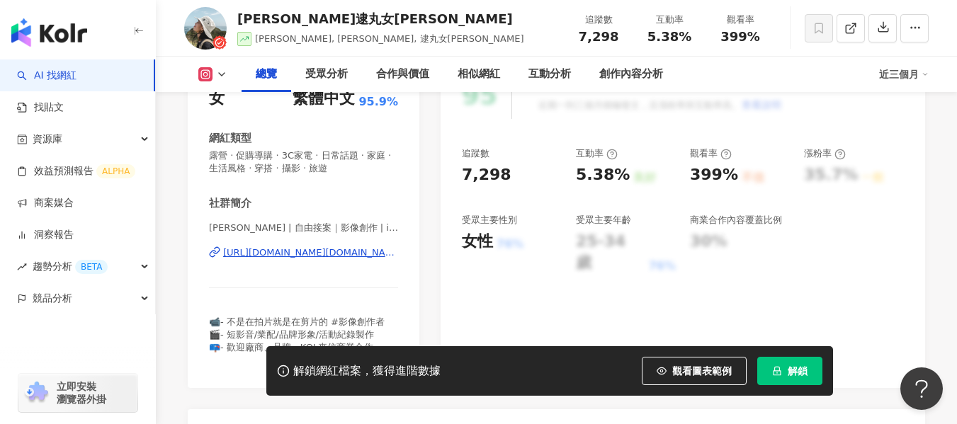
scroll to position [283, 0]
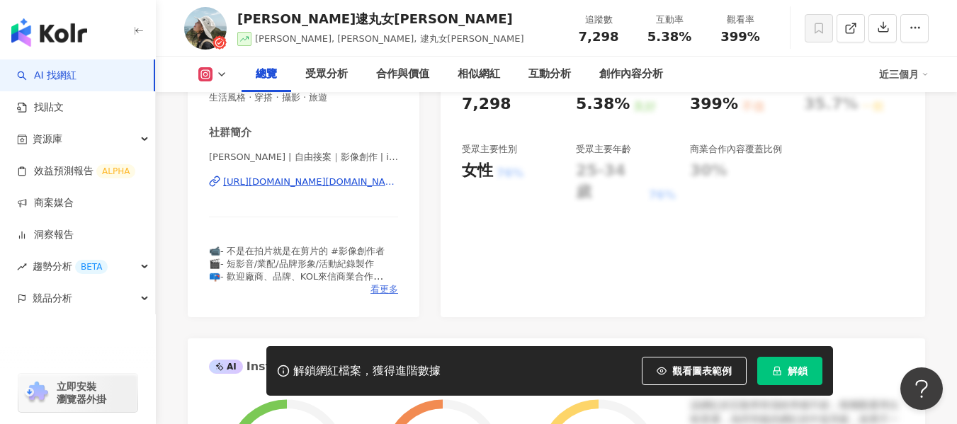
click at [378, 284] on span "看更多" at bounding box center [384, 289] width 28 height 13
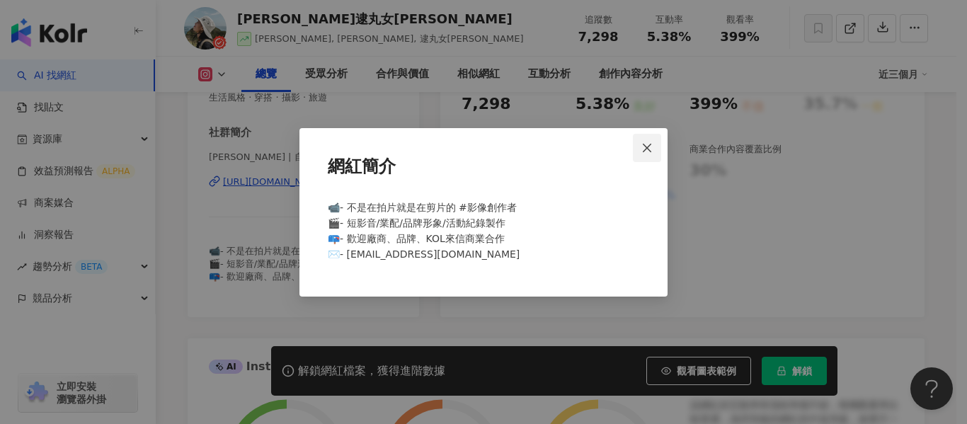
click at [652, 161] on button "Close" at bounding box center [647, 148] width 28 height 28
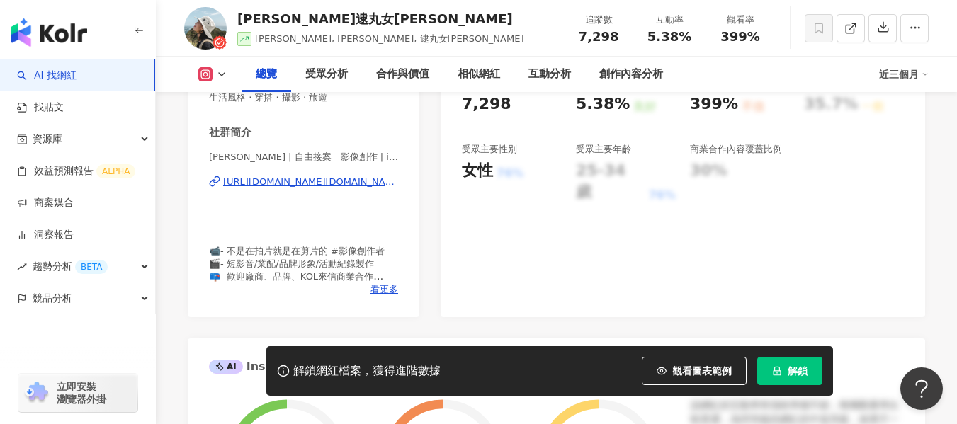
click at [297, 181] on div "https://www.instagram.com/itsmichelle.mov/" at bounding box center [310, 182] width 175 height 13
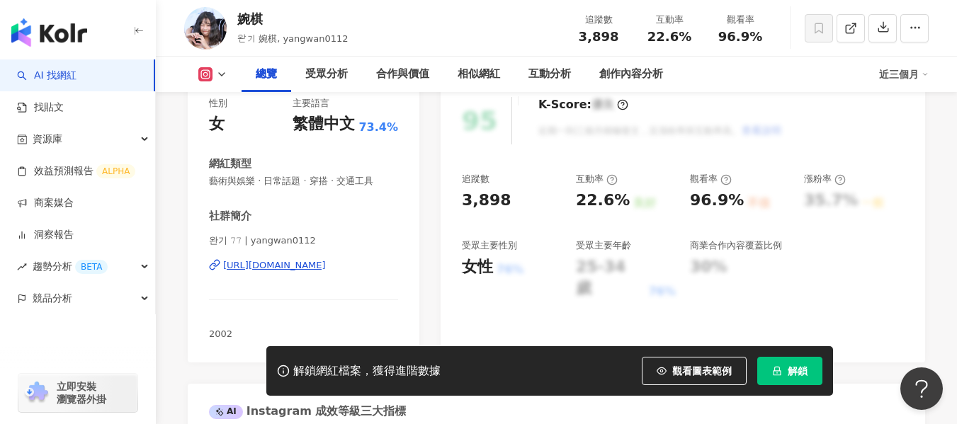
scroll to position [212, 0]
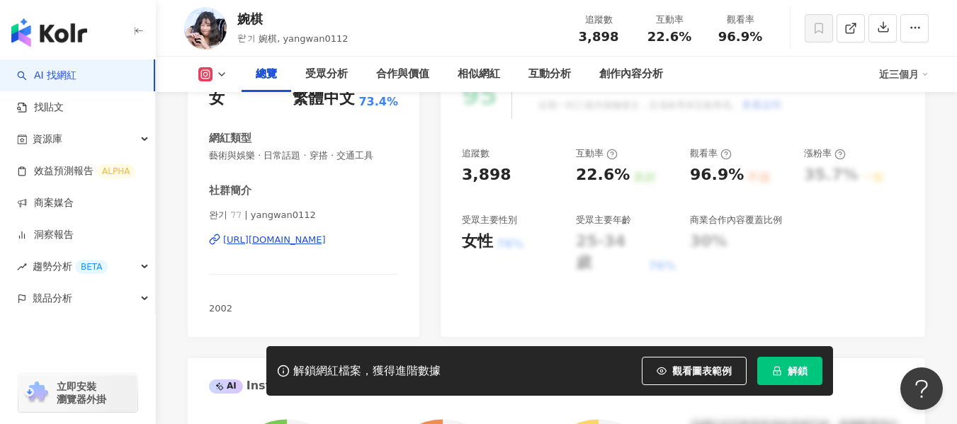
click at [322, 242] on div "[URL][DOMAIN_NAME]" at bounding box center [274, 240] width 103 height 13
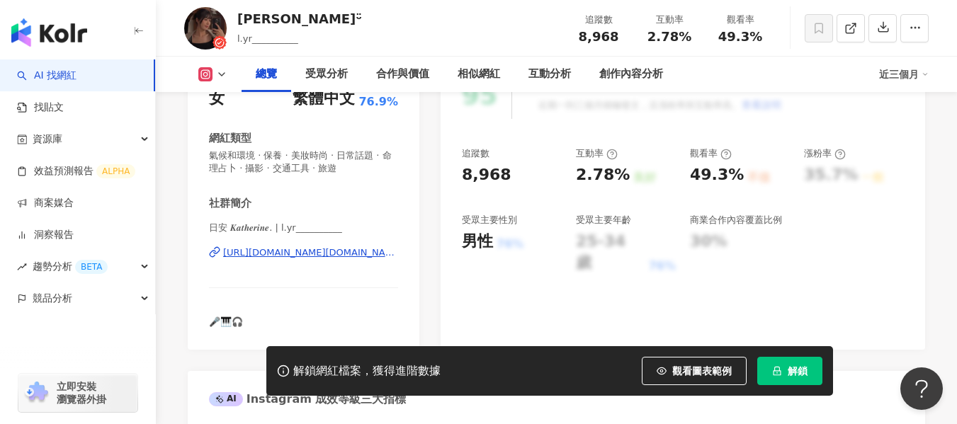
click at [363, 253] on div "https://www.instagram.com/l.yr__________/" at bounding box center [310, 252] width 175 height 13
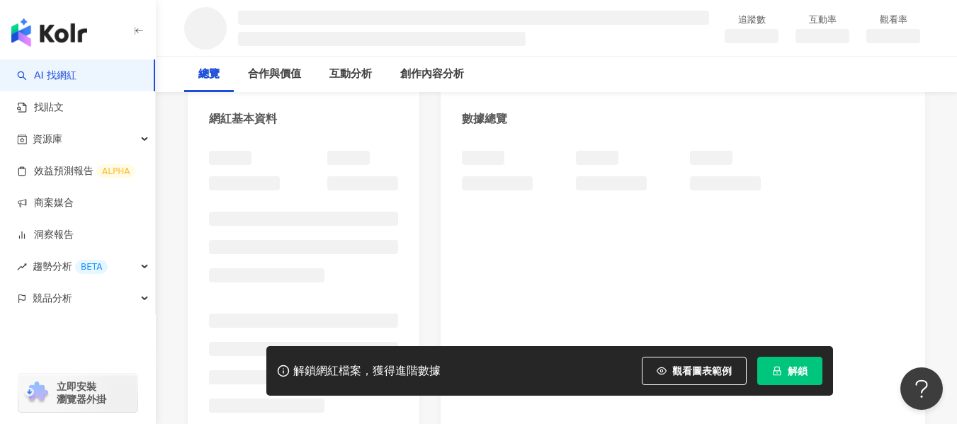
scroll to position [142, 0]
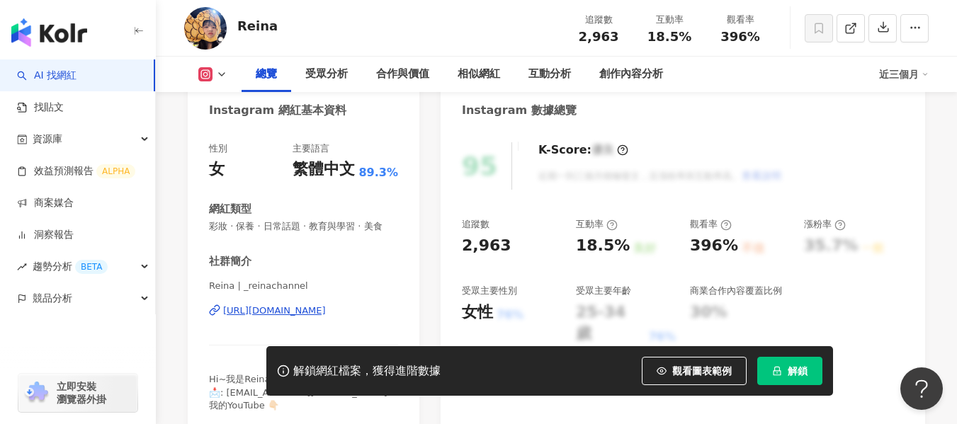
scroll to position [283, 0]
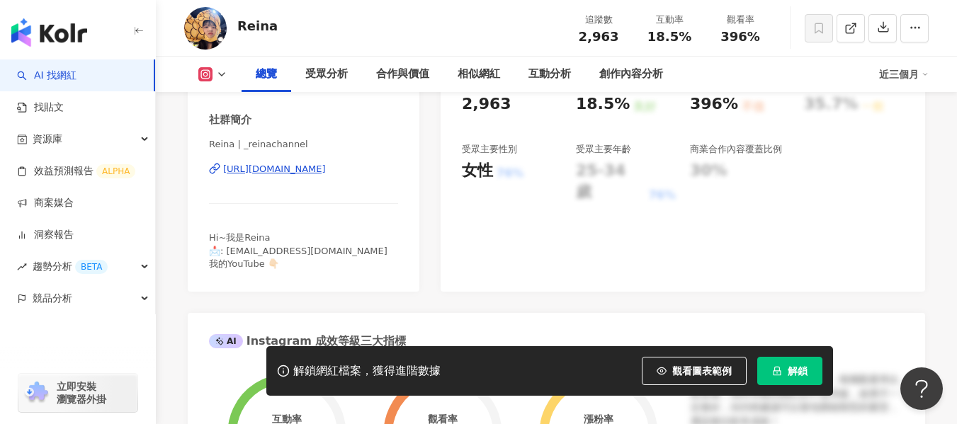
click at [290, 176] on div "[URL][DOMAIN_NAME]" at bounding box center [274, 169] width 103 height 13
click at [689, 38] on div "18.5%" at bounding box center [669, 37] width 54 height 14
drag, startPoint x: 721, startPoint y: 39, endPoint x: 782, endPoint y: 38, distance: 60.2
click at [782, 38] on div "Reina 追蹤數 2,963 互動率 18.5% 觀看率 396%" at bounding box center [556, 28] width 801 height 56
copy span "396%"
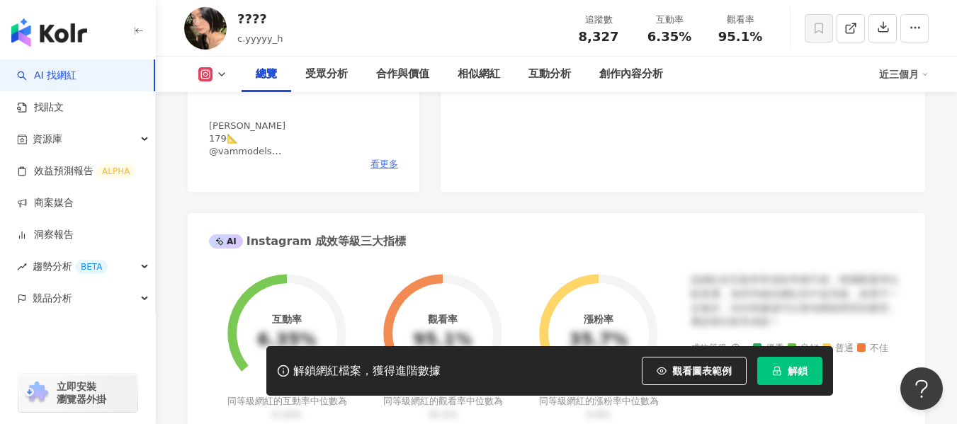
scroll to position [354, 0]
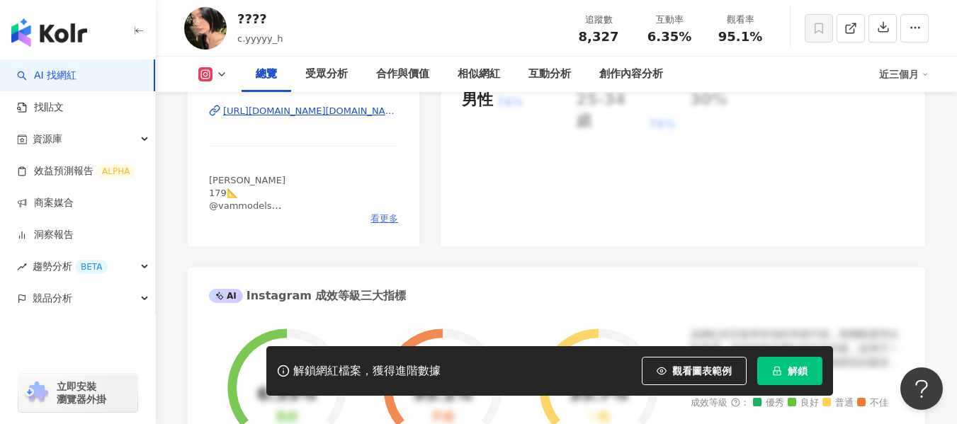
click at [391, 218] on span "看更多" at bounding box center [384, 218] width 28 height 13
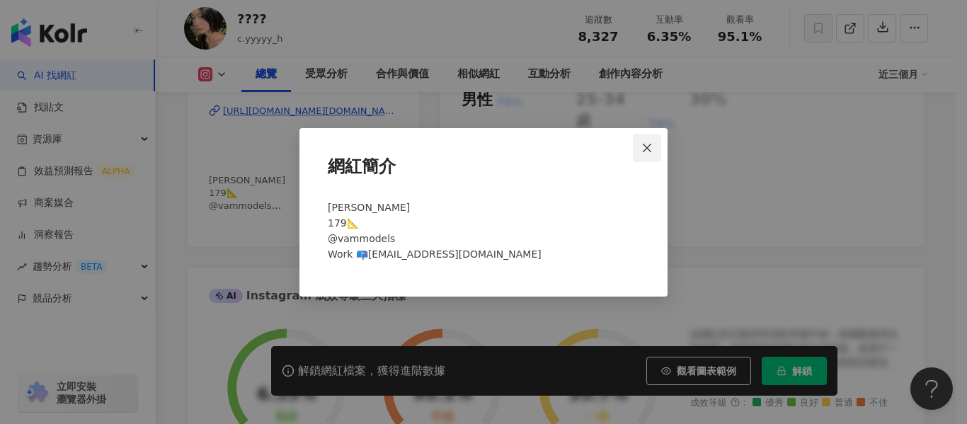
click at [650, 147] on icon "close" at bounding box center [646, 147] width 11 height 11
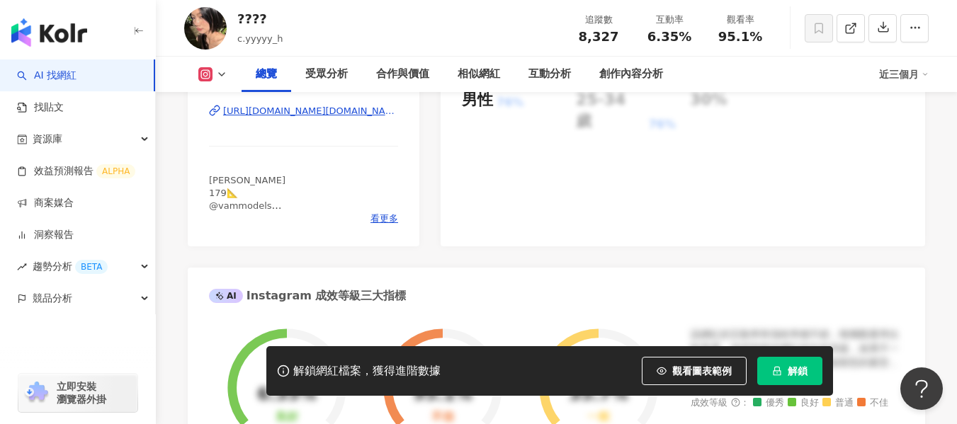
click at [290, 114] on div "https://www.instagram.com/c.yyyyy_h/" at bounding box center [310, 111] width 175 height 13
click at [376, 216] on span "看更多" at bounding box center [384, 218] width 28 height 13
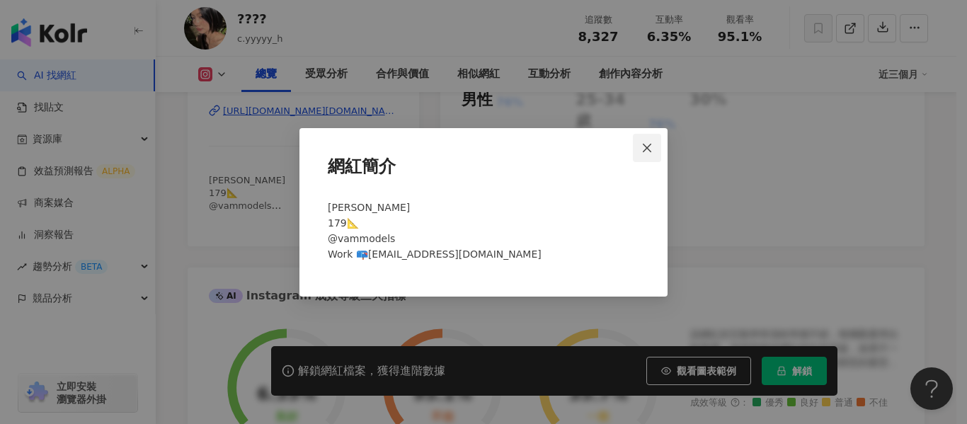
click at [648, 157] on button "Close" at bounding box center [647, 148] width 28 height 28
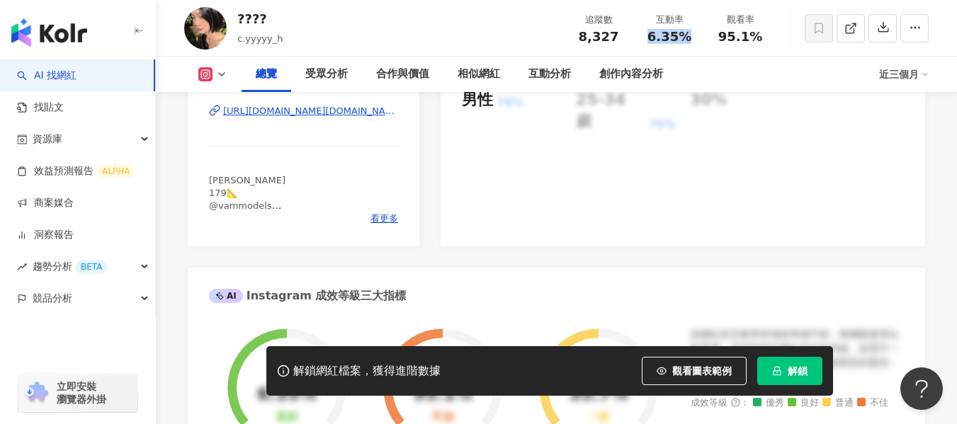
drag, startPoint x: 671, startPoint y: 42, endPoint x: 690, endPoint y: 42, distance: 18.4
click at [690, 42] on div "6.35%" at bounding box center [669, 37] width 54 height 14
copy span "6.35%"
drag, startPoint x: 746, startPoint y: 43, endPoint x: 721, endPoint y: 43, distance: 25.5
click at [721, 43] on div "95.1%" at bounding box center [740, 37] width 54 height 14
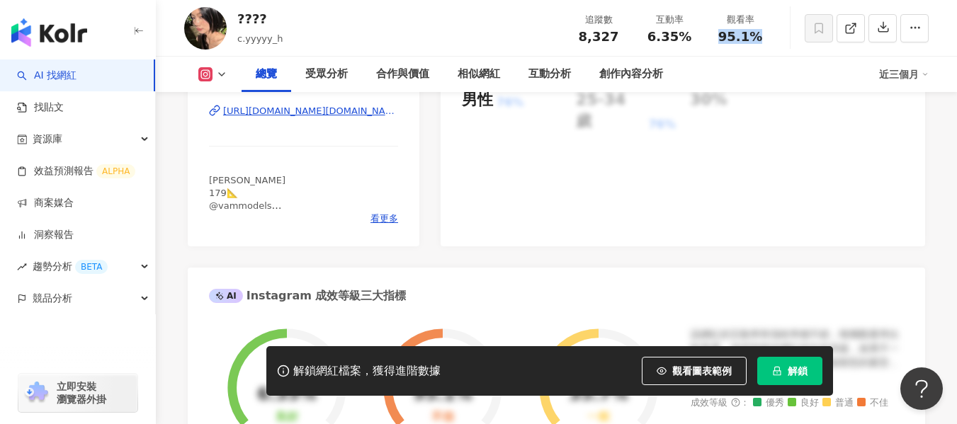
copy span "95.1%"
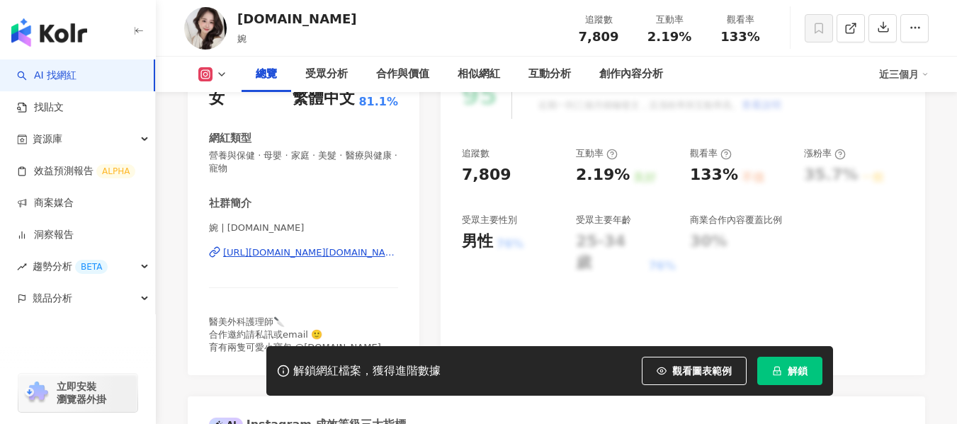
scroll to position [283, 0]
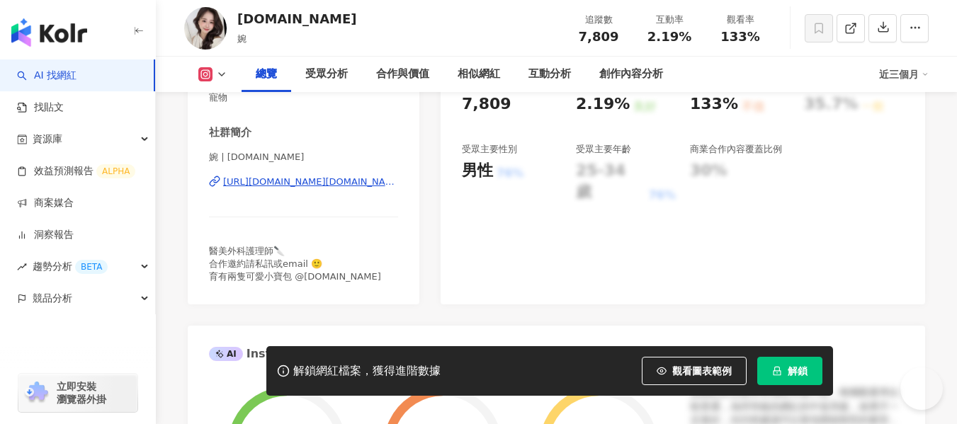
click at [350, 185] on div "[URL][DOMAIN_NAME][DOMAIN_NAME]" at bounding box center [310, 182] width 175 height 13
drag, startPoint x: 643, startPoint y: 40, endPoint x: 699, endPoint y: 44, distance: 56.0
click at [699, 44] on div "追蹤數 7,809 互動率 2.19% 觀看率 133%" at bounding box center [669, 28] width 212 height 42
copy span "2.19%"
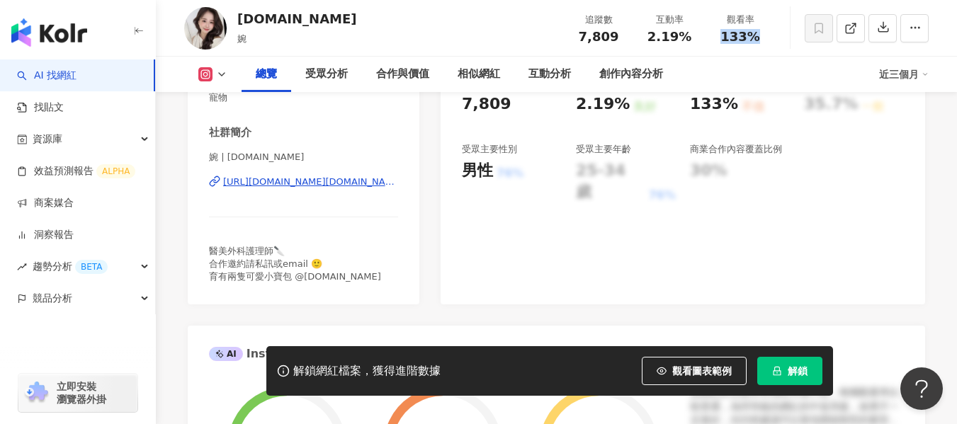
drag, startPoint x: 750, startPoint y: 40, endPoint x: 725, endPoint y: 39, distance: 24.8
click at [725, 39] on div "133%" at bounding box center [740, 37] width 54 height 14
copy span "133%"
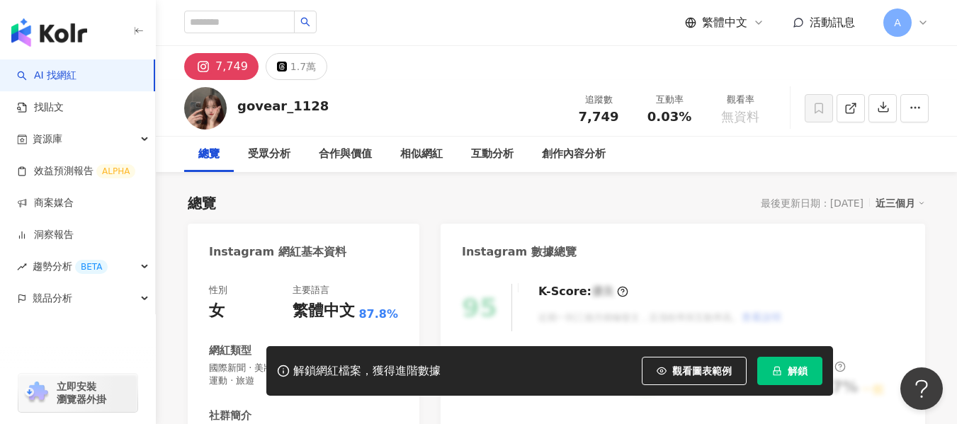
scroll to position [283, 0]
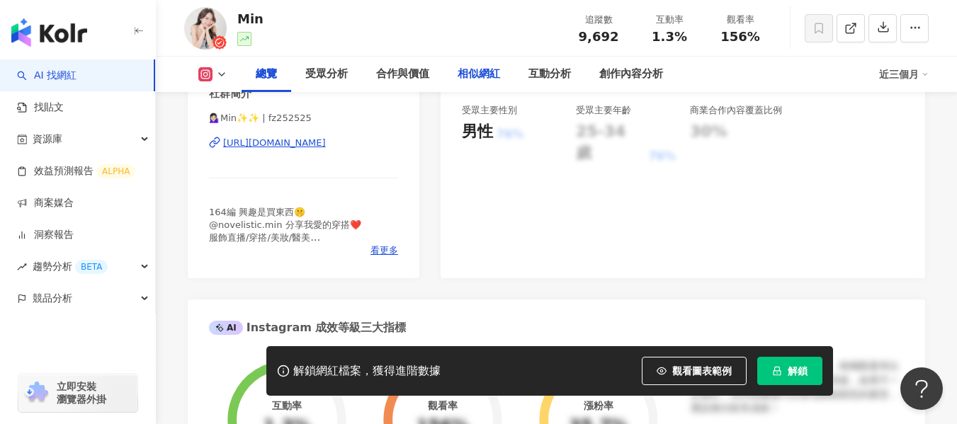
scroll to position [354, 0]
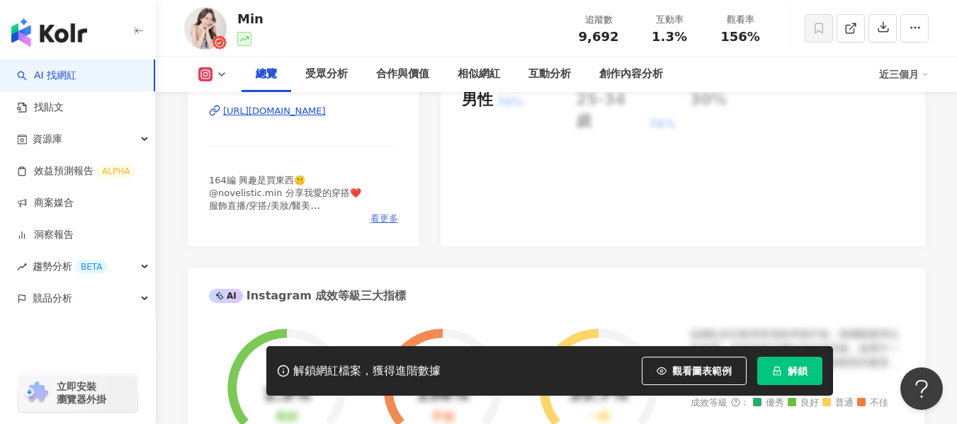
click at [397, 222] on span "看更多" at bounding box center [384, 218] width 28 height 13
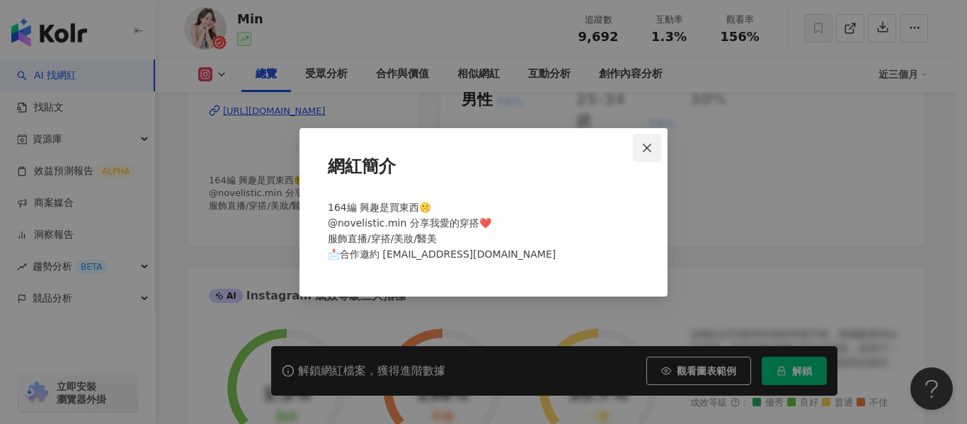
click at [659, 156] on button "Close" at bounding box center [647, 148] width 28 height 28
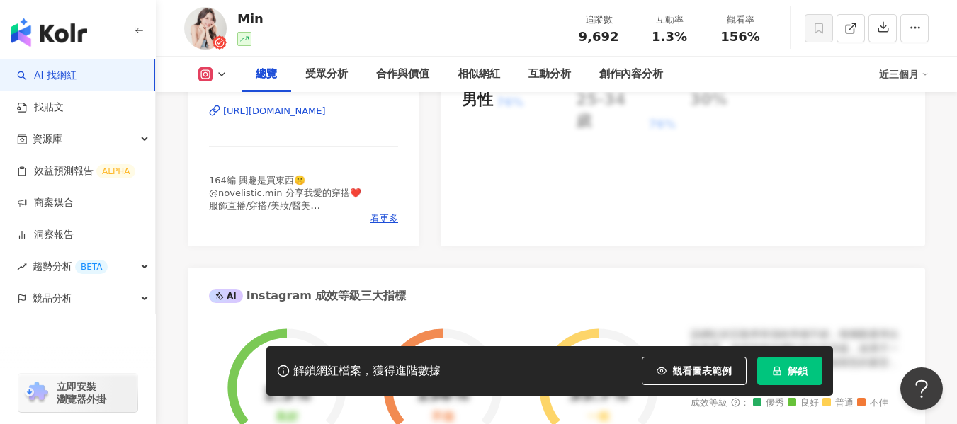
click at [326, 116] on div "[URL][DOMAIN_NAME]" at bounding box center [274, 111] width 103 height 13
drag, startPoint x: 651, startPoint y: 38, endPoint x: 681, endPoint y: 38, distance: 30.5
click at [681, 38] on div "1.3%" at bounding box center [669, 37] width 54 height 14
copy span "1.3%"
drag, startPoint x: 721, startPoint y: 35, endPoint x: 755, endPoint y: 43, distance: 34.9
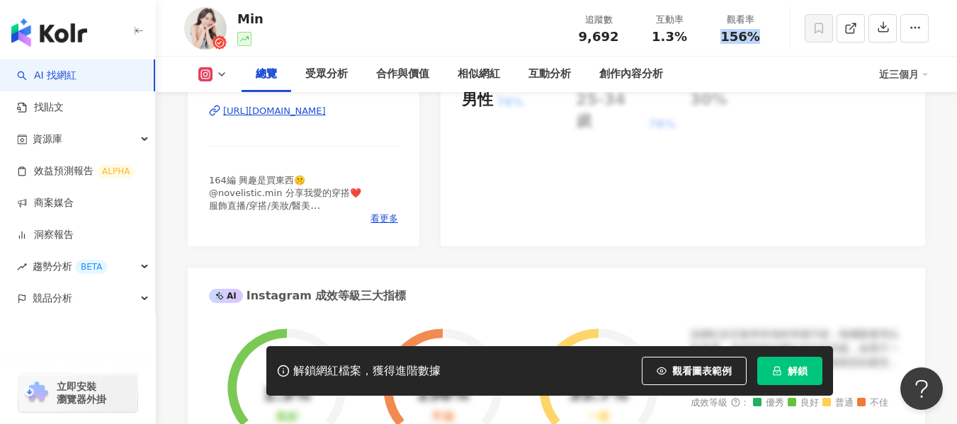
click at [755, 43] on div "156%" at bounding box center [740, 37] width 54 height 14
copy span "156%"
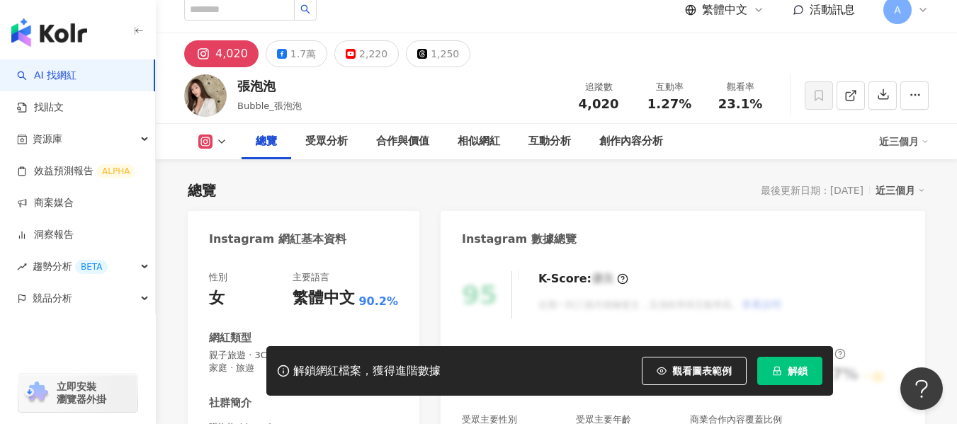
scroll to position [283, 0]
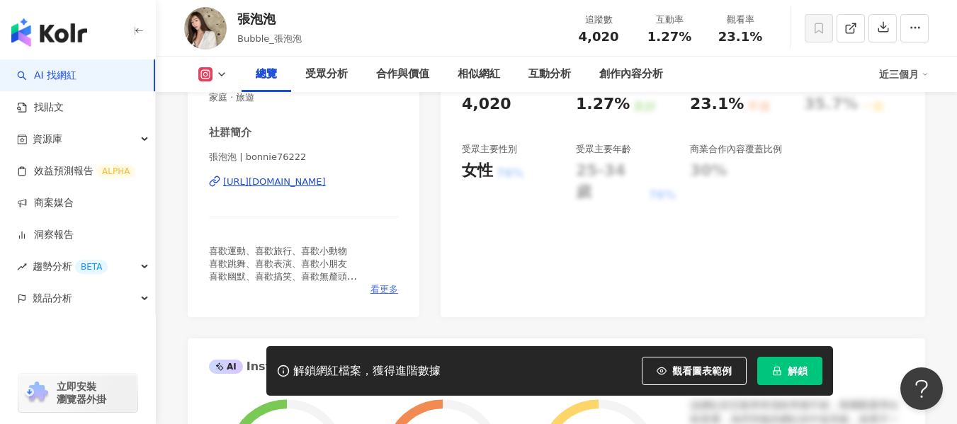
click at [382, 285] on span "看更多" at bounding box center [384, 289] width 28 height 13
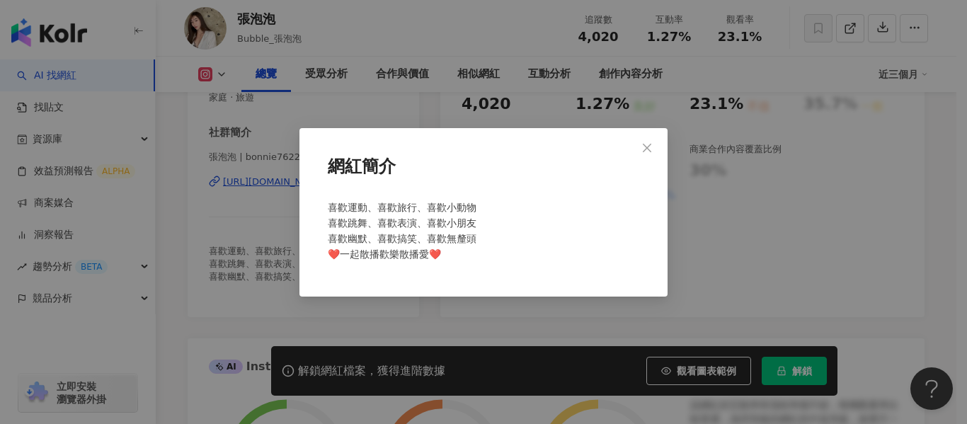
click at [651, 148] on icon "close" at bounding box center [646, 147] width 11 height 11
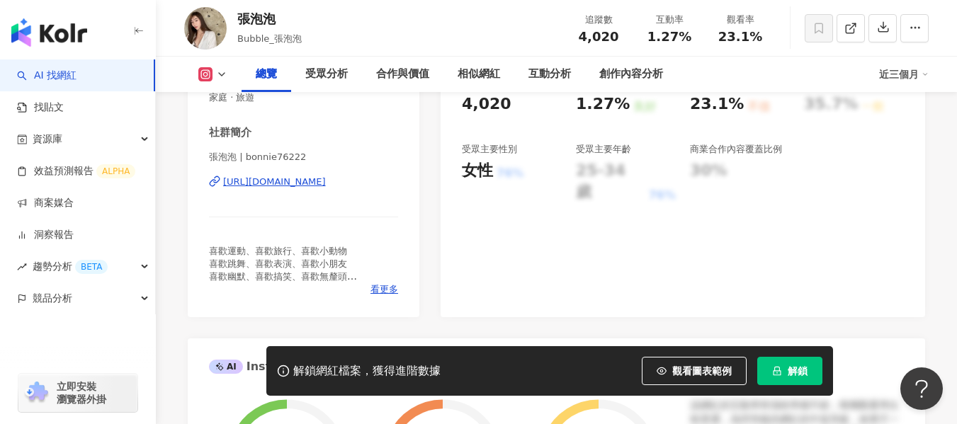
click at [296, 184] on div "https://www.instagram.com/bonnie76222/" at bounding box center [274, 182] width 103 height 13
drag, startPoint x: 687, startPoint y: 35, endPoint x: 647, endPoint y: 39, distance: 40.6
click at [647, 39] on div "1.27%" at bounding box center [669, 37] width 54 height 14
copy span "1.27%"
drag, startPoint x: 756, startPoint y: 39, endPoint x: 720, endPoint y: 40, distance: 36.1
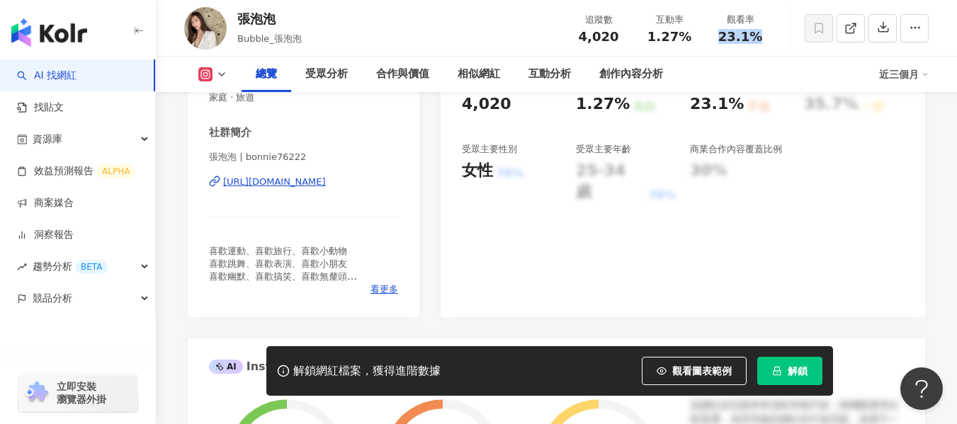
click at [720, 40] on span "23.1%" at bounding box center [740, 37] width 44 height 14
copy span "23.1%"
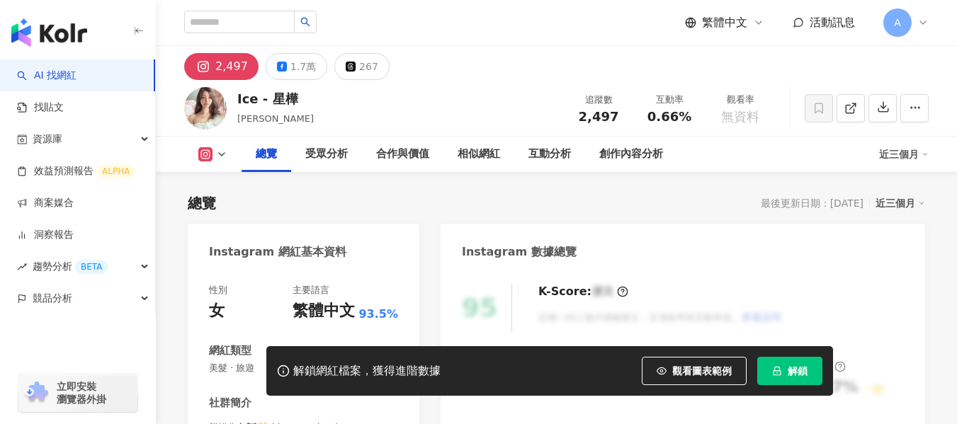
scroll to position [212, 0]
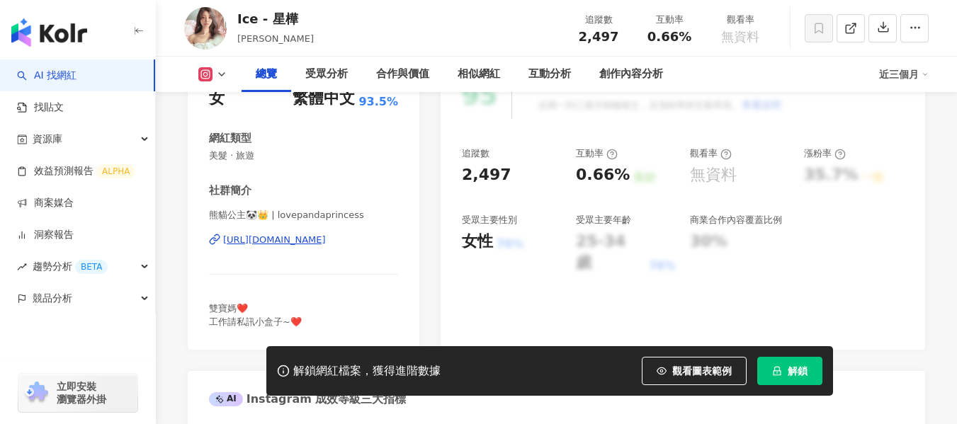
click at [326, 236] on div "https://www.instagram.com/lovepandaprincess/" at bounding box center [274, 240] width 103 height 13
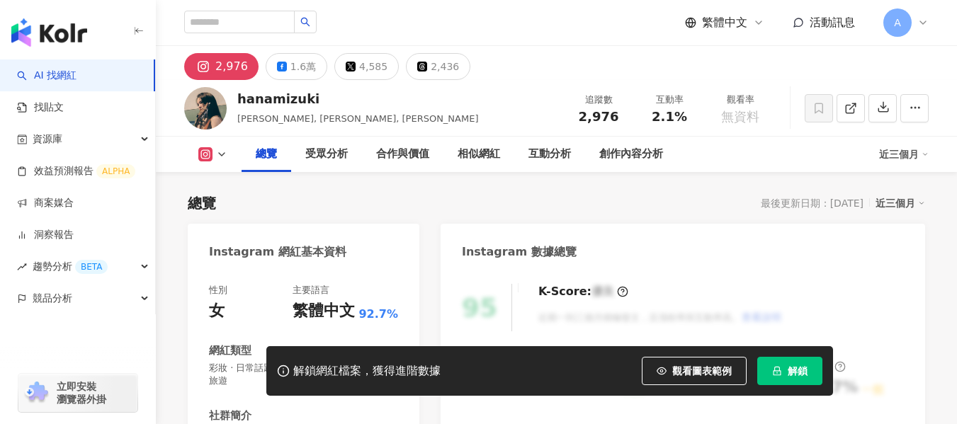
scroll to position [283, 0]
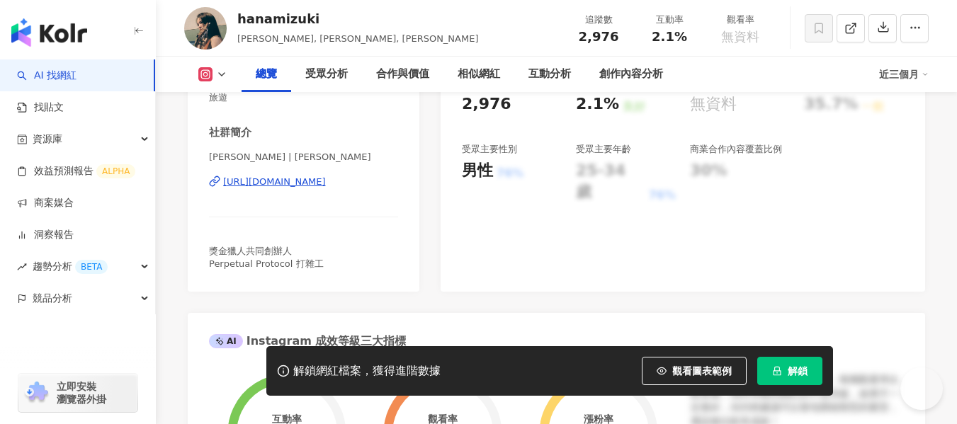
click at [317, 183] on div "[URL][DOMAIN_NAME]" at bounding box center [274, 182] width 103 height 13
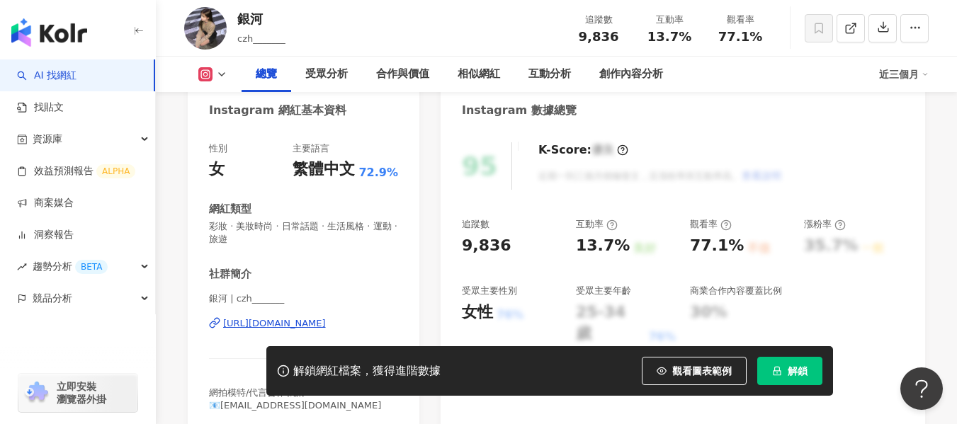
scroll to position [212, 0]
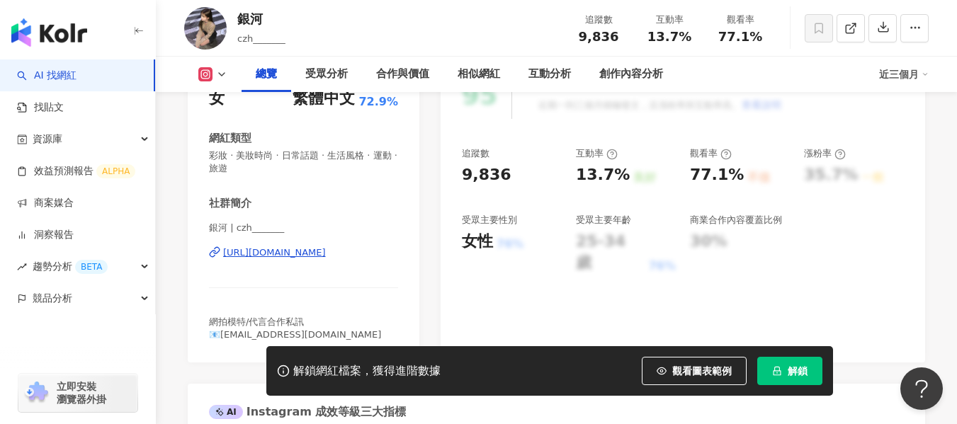
click at [302, 255] on div "https://www.instagram.com/czh_______/" at bounding box center [274, 252] width 103 height 13
drag, startPoint x: 687, startPoint y: 37, endPoint x: 649, endPoint y: 38, distance: 37.6
click at [649, 38] on span "13.7%" at bounding box center [669, 37] width 44 height 14
copy span "13.7%"
drag, startPoint x: 763, startPoint y: 38, endPoint x: 714, endPoint y: 42, distance: 49.7
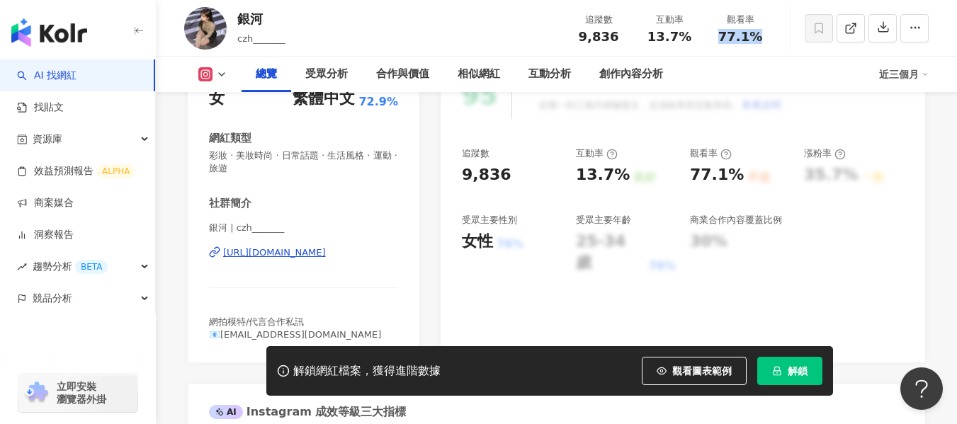
click at [714, 42] on div "77.1%" at bounding box center [740, 37] width 54 height 14
copy span "77.1%"
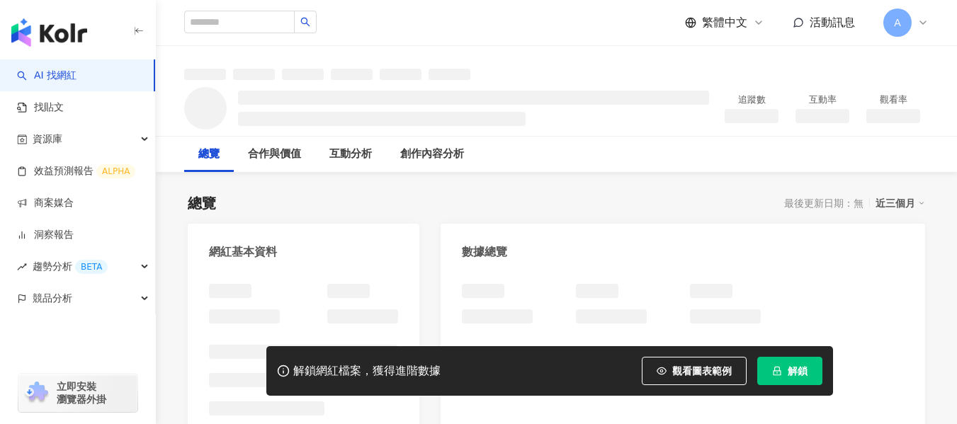
scroll to position [36, 0]
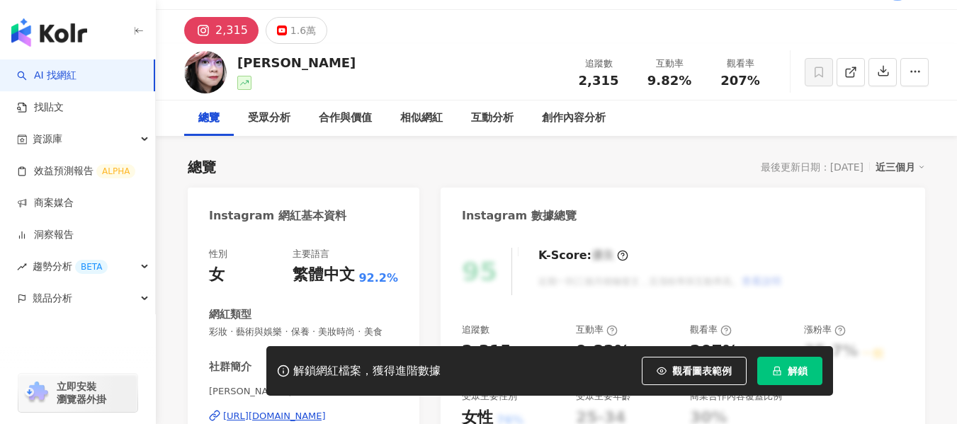
click at [326, 410] on div "[URL][DOMAIN_NAME]" at bounding box center [274, 416] width 103 height 13
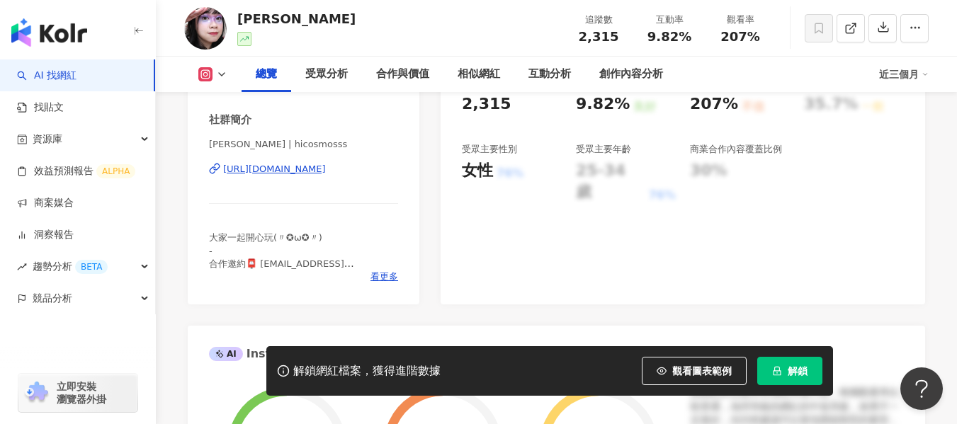
scroll to position [0, 0]
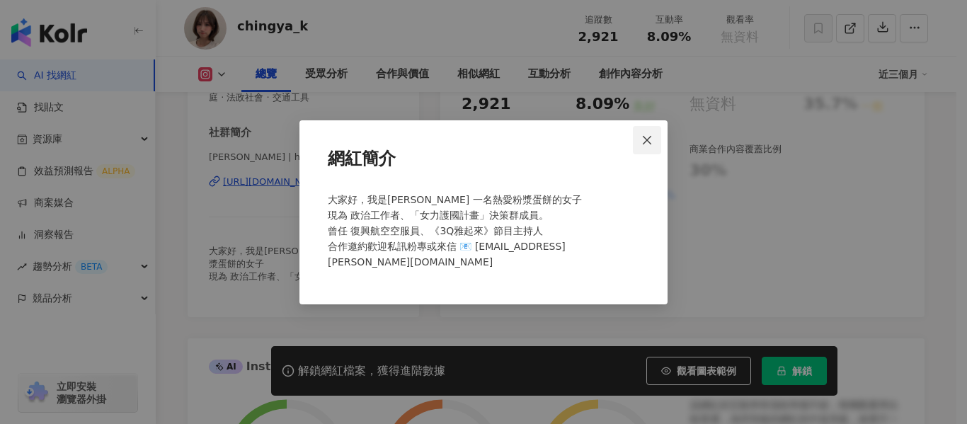
click at [654, 146] on span "Close" at bounding box center [647, 140] width 28 height 11
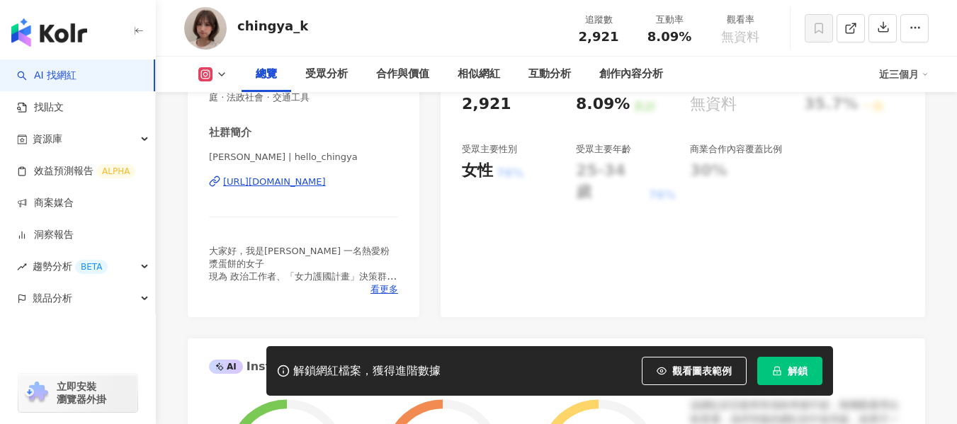
click at [383, 297] on div "性別 女 主要語言 繁體中文 90% 網紅類型 台灣政治 · 彩妝 · 日常話題 · 教育與學習 · 家庭 · 法政社會 · 交通工具 社群簡介 [PERSO…" at bounding box center [304, 152] width 232 height 331
click at [385, 291] on span "看更多" at bounding box center [384, 289] width 28 height 13
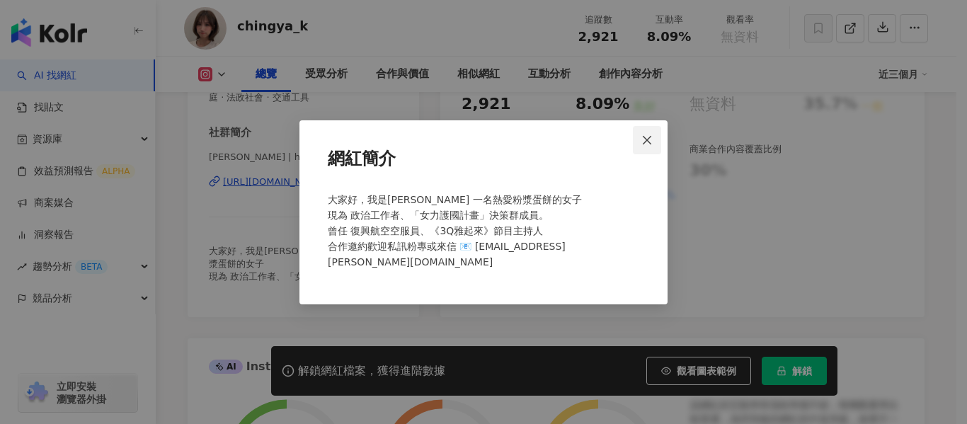
click at [639, 146] on span "Close" at bounding box center [647, 140] width 28 height 11
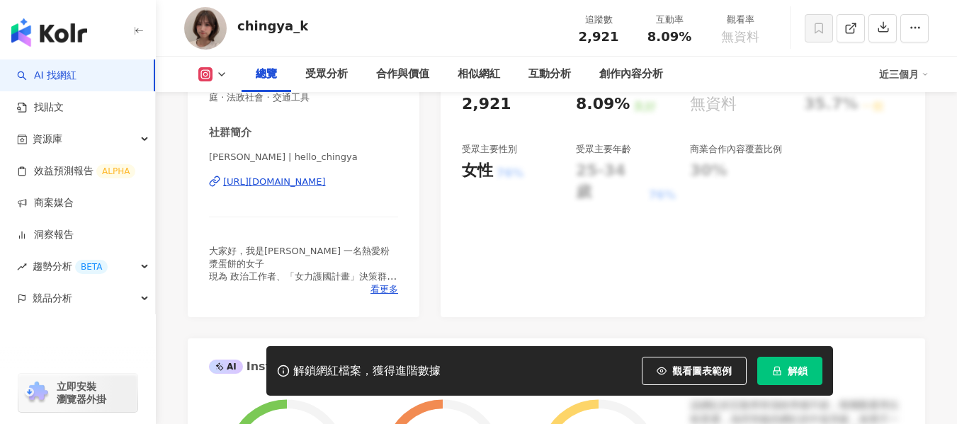
click at [326, 183] on div "[URL][DOMAIN_NAME]" at bounding box center [274, 182] width 103 height 13
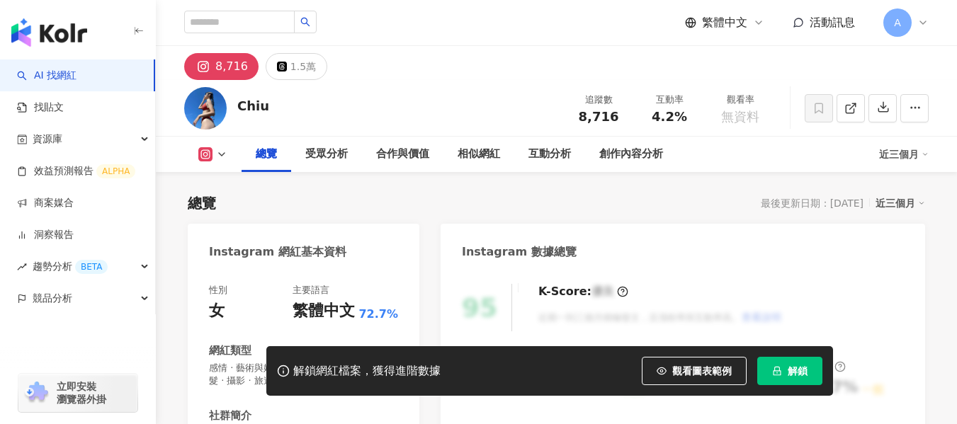
scroll to position [283, 0]
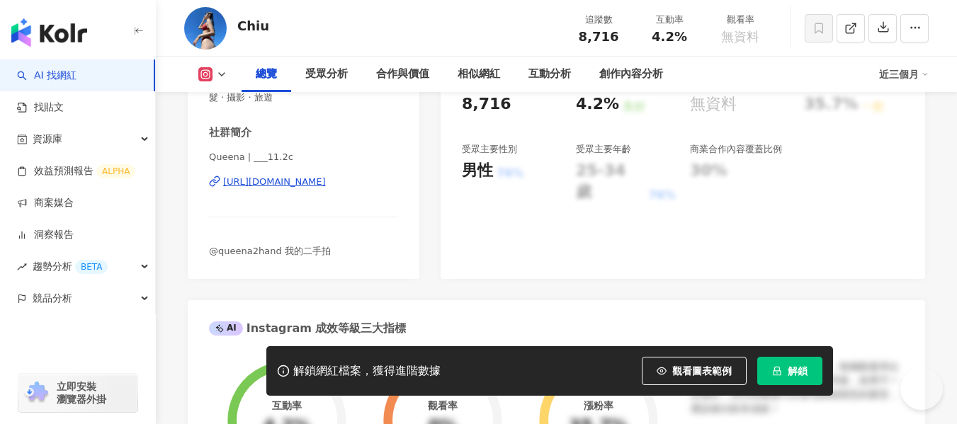
click at [287, 185] on div "https://www.instagram.com/___11.2c/" at bounding box center [274, 182] width 103 height 13
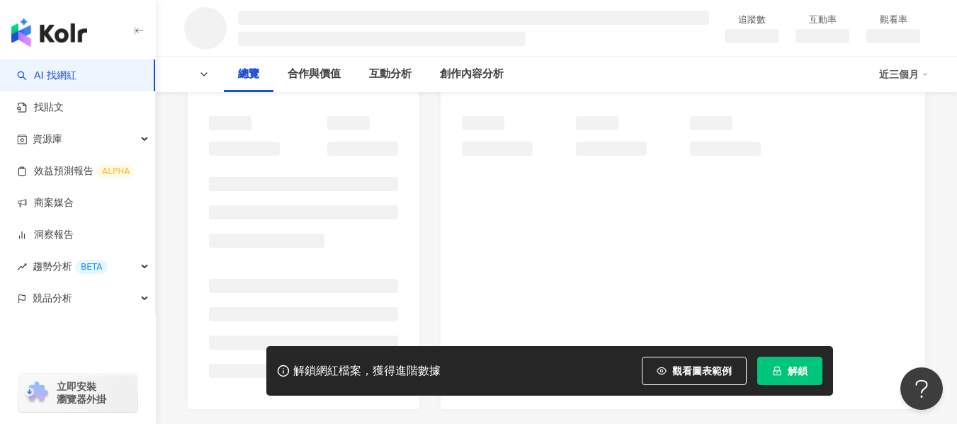
scroll to position [212, 0]
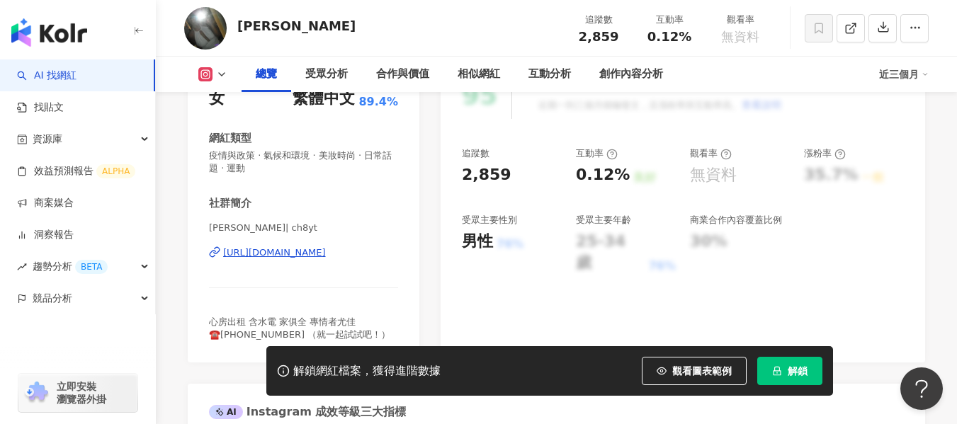
scroll to position [71, 0]
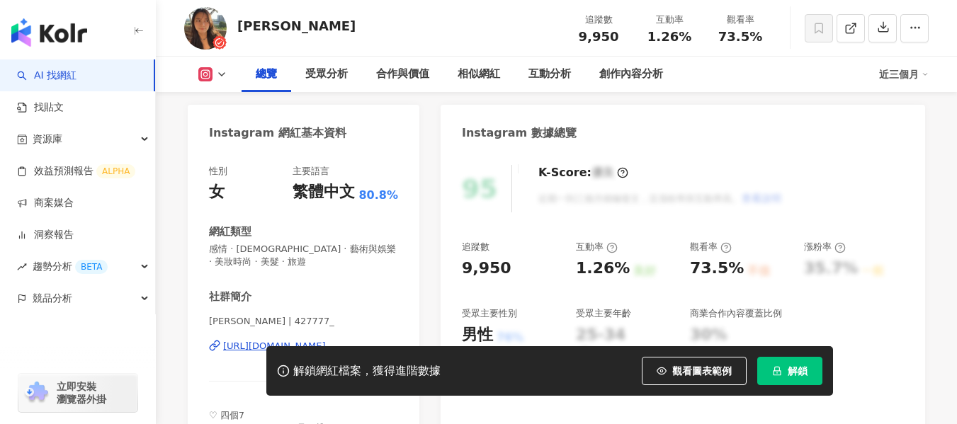
scroll to position [71, 0]
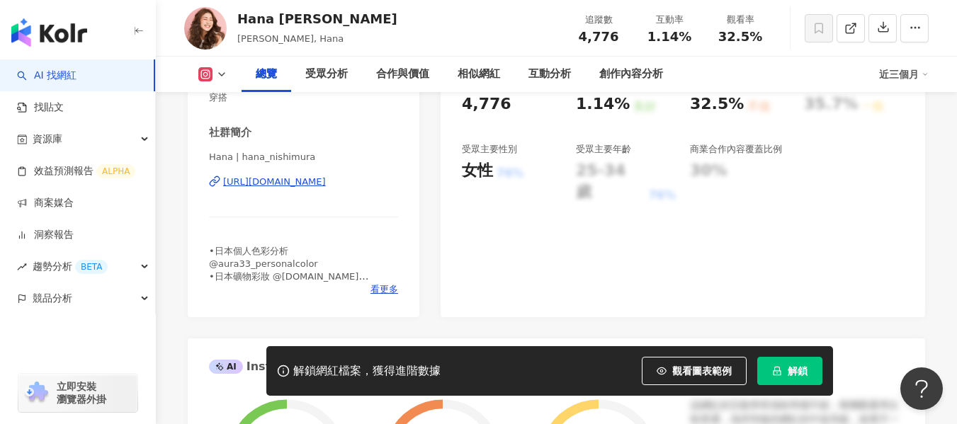
click at [326, 183] on div "https://www.instagram.com/hana_nishimura/" at bounding box center [274, 182] width 103 height 13
drag, startPoint x: 647, startPoint y: 40, endPoint x: 692, endPoint y: 42, distance: 45.4
click at [692, 42] on div "1.14%" at bounding box center [669, 37] width 54 height 14
copy span "1.14%"
drag, startPoint x: 715, startPoint y: 40, endPoint x: 762, endPoint y: 40, distance: 46.7
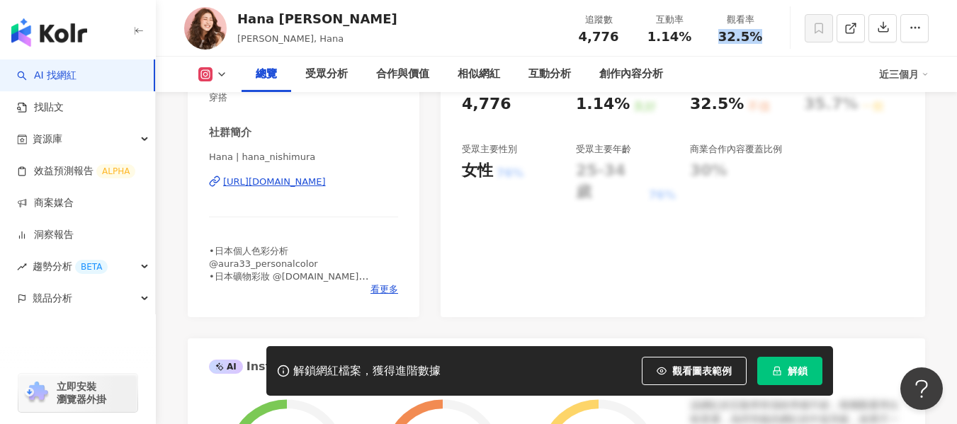
click at [762, 40] on div "32.5%" at bounding box center [740, 37] width 54 height 14
copy span "32.5%"
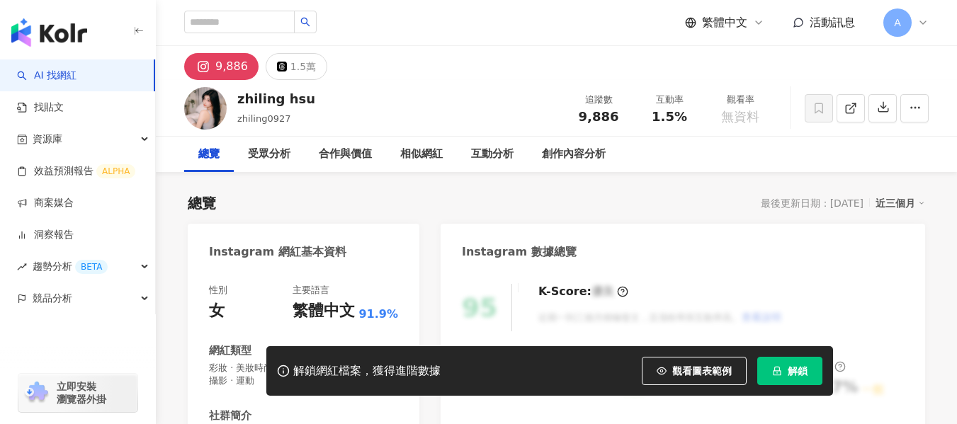
scroll to position [212, 0]
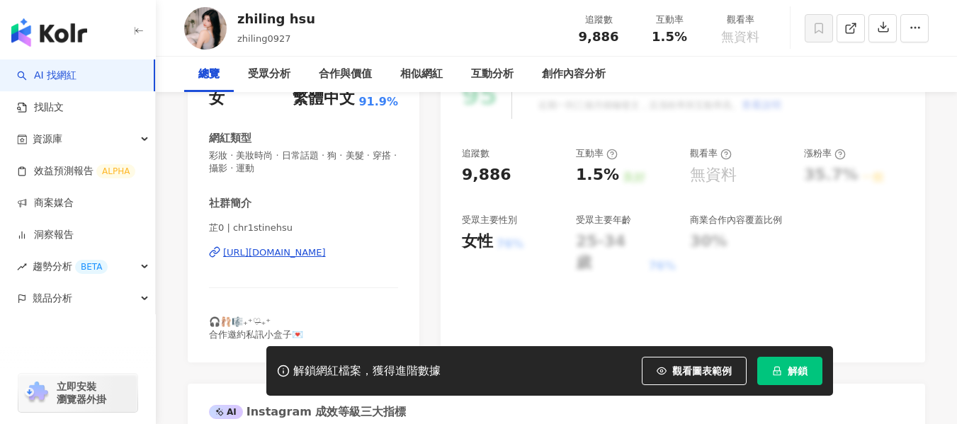
click at [314, 246] on div "https://www.instagram.com/chr1stinehsu/" at bounding box center [274, 252] width 103 height 13
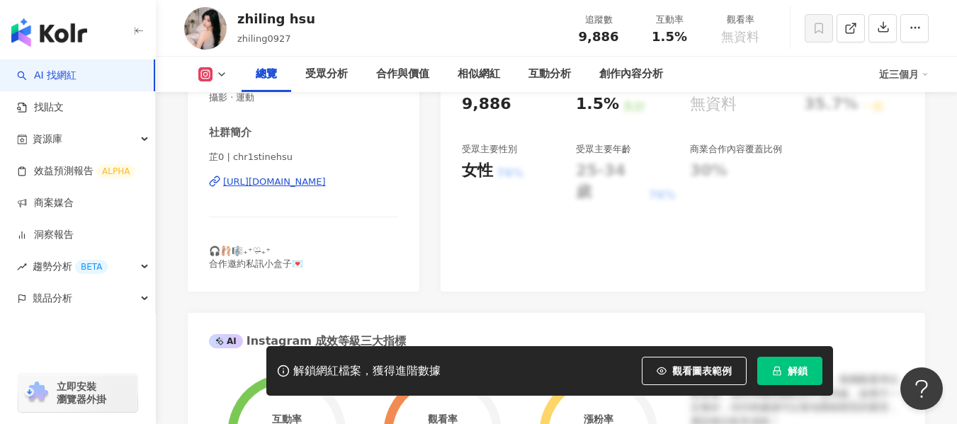
scroll to position [0, 0]
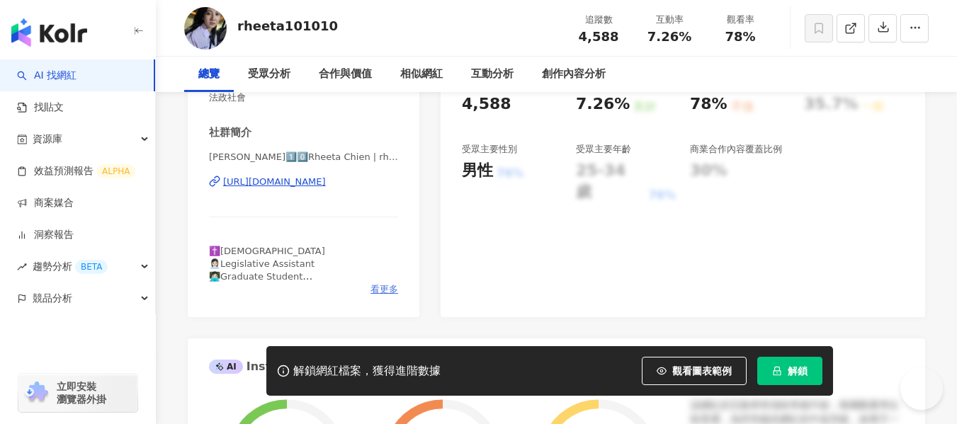
click at [381, 290] on span "看更多" at bounding box center [384, 289] width 28 height 13
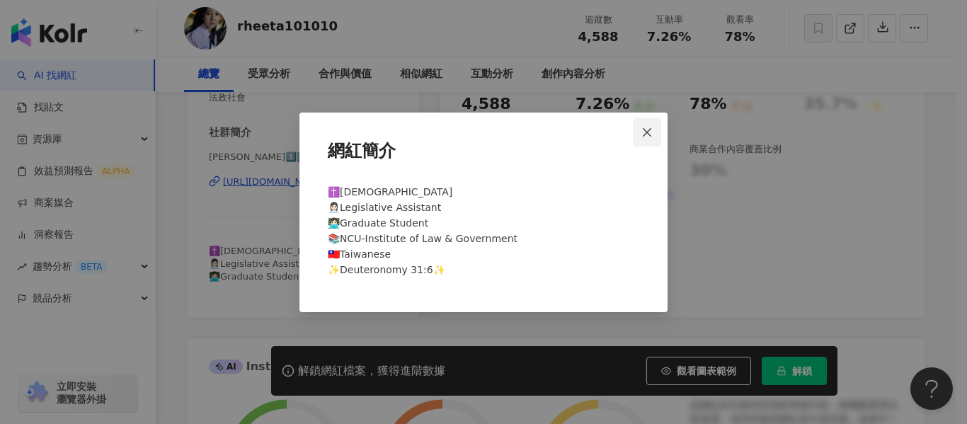
click at [646, 132] on icon "close" at bounding box center [647, 132] width 8 height 8
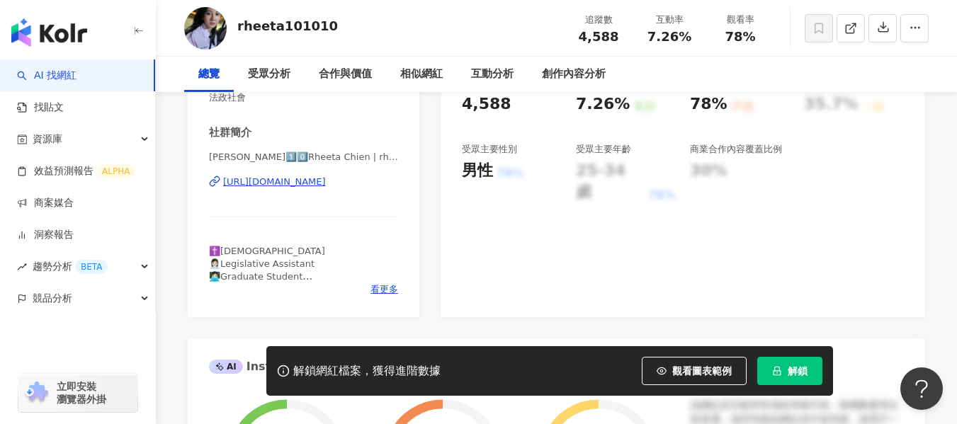
click at [287, 177] on div "https://www.instagram.com/rheeta101010/" at bounding box center [274, 182] width 103 height 13
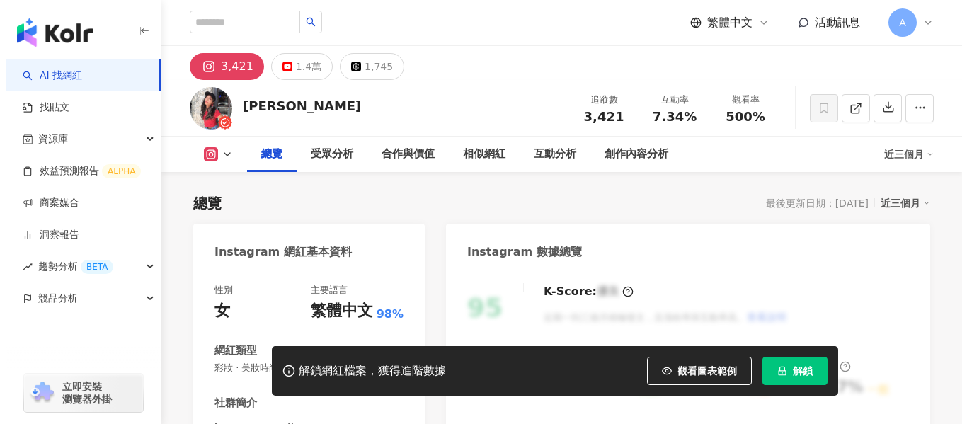
scroll to position [283, 0]
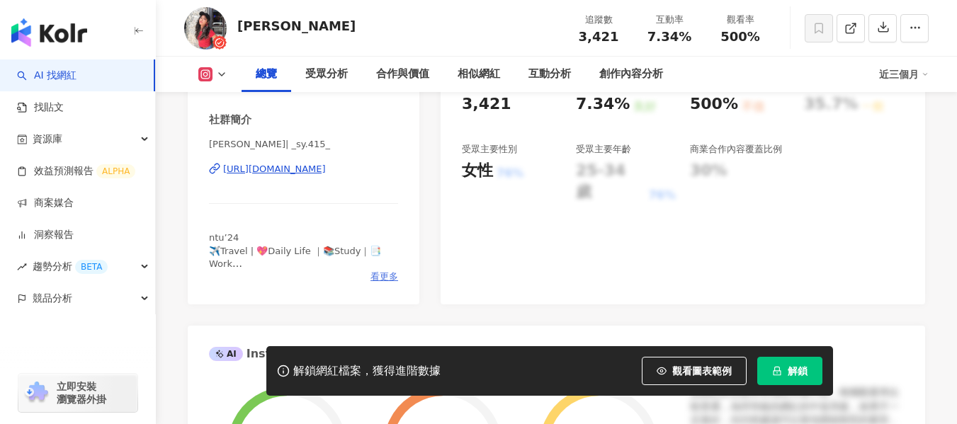
click at [381, 283] on span "看更多" at bounding box center [384, 276] width 28 height 13
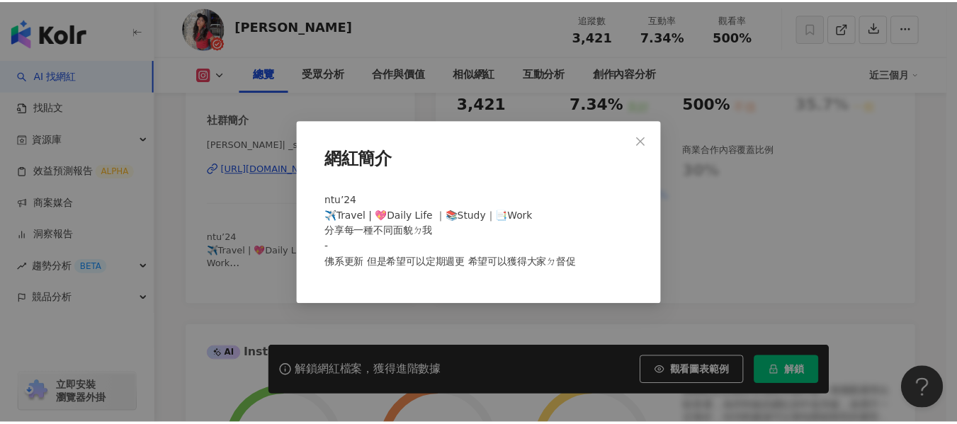
scroll to position [0, 0]
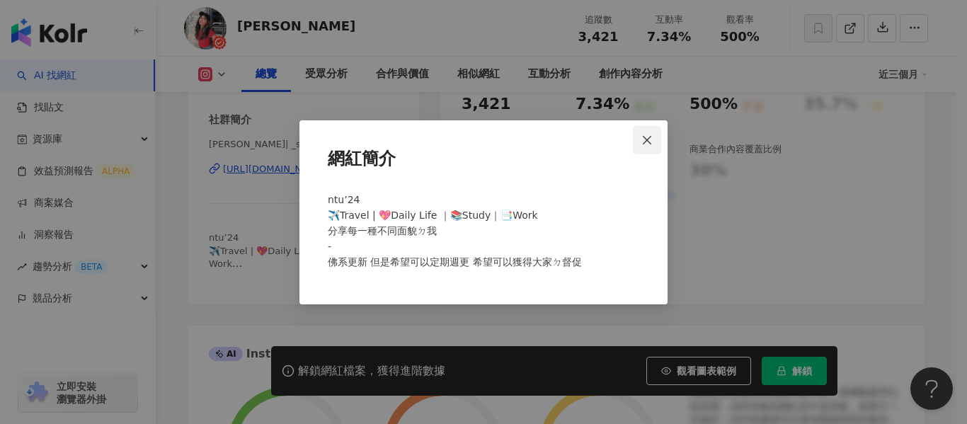
click at [653, 130] on button "Close" at bounding box center [647, 140] width 28 height 28
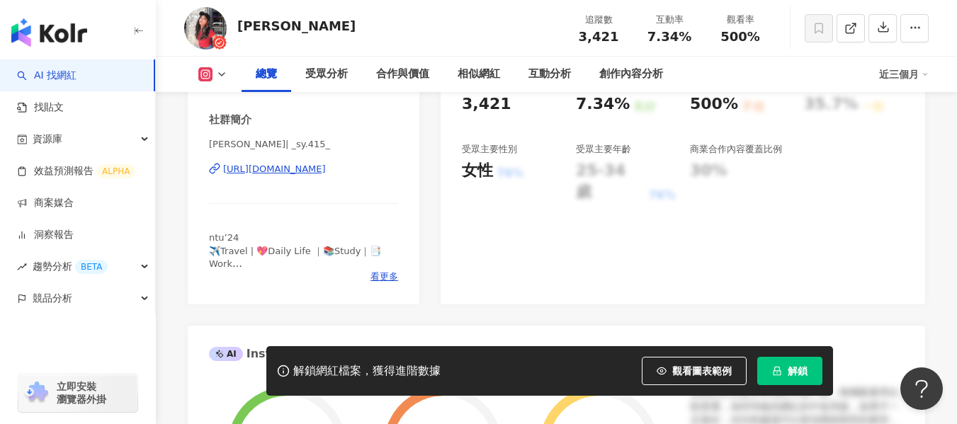
click at [307, 176] on div "https://www.instagram.com/_sy.415_/" at bounding box center [274, 169] width 103 height 13
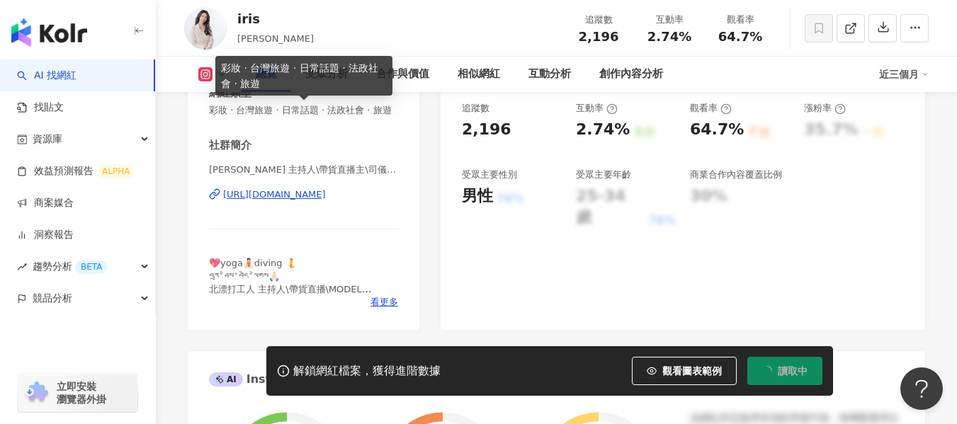
scroll to position [283, 0]
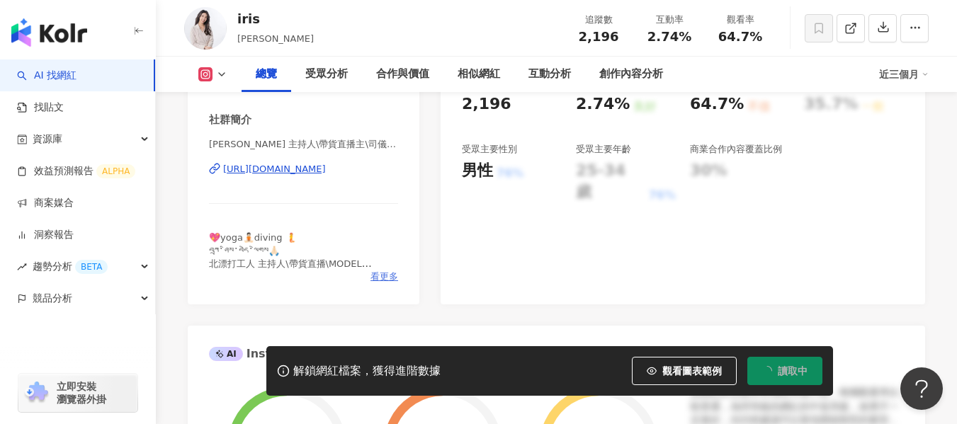
click at [382, 283] on span "看更多" at bounding box center [384, 276] width 28 height 13
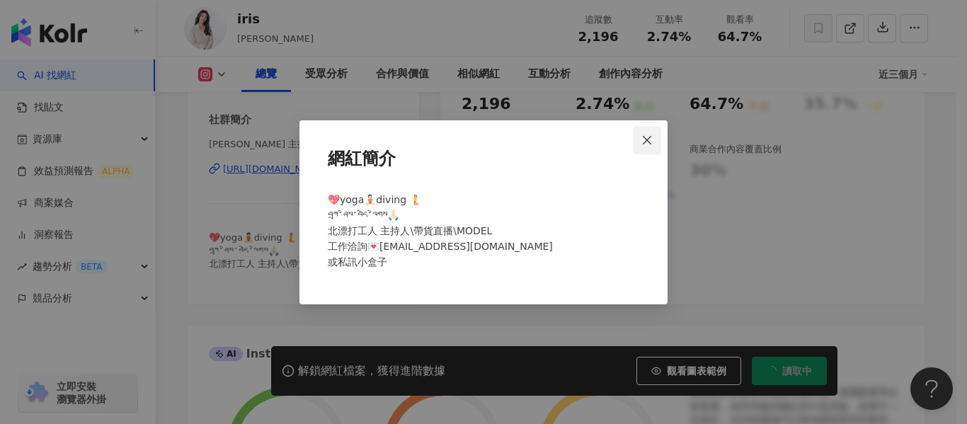
click at [650, 150] on button "Close" at bounding box center [647, 140] width 28 height 28
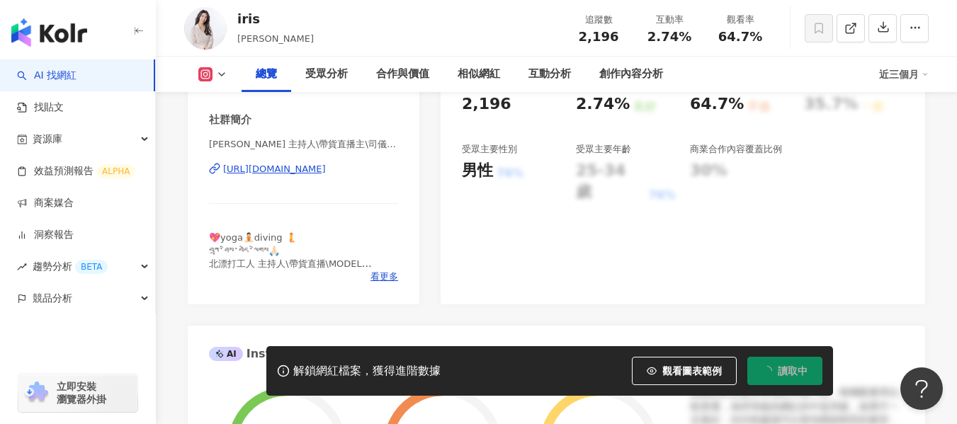
click at [326, 176] on div "https://www.instagram.com/iamiris_yu/" at bounding box center [274, 169] width 103 height 13
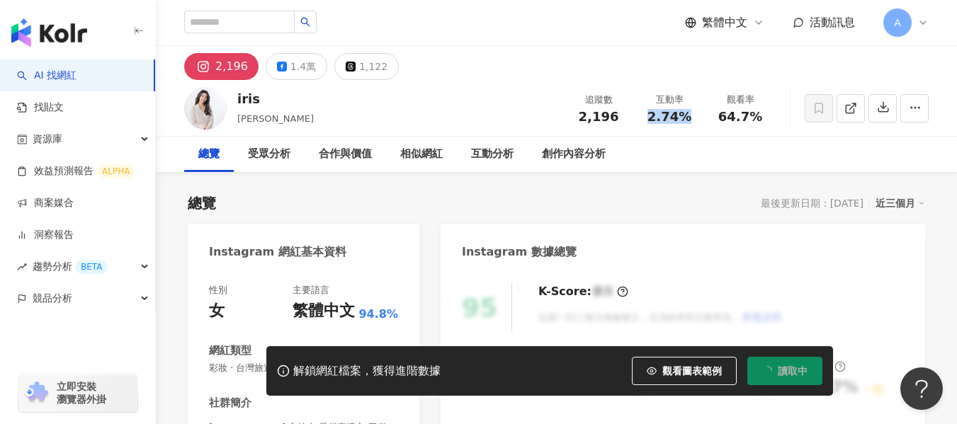
drag, startPoint x: 672, startPoint y: 120, endPoint x: 685, endPoint y: 120, distance: 13.5
click at [685, 120] on span "2.74%" at bounding box center [669, 117] width 44 height 14
copy span "2.74%"
drag, startPoint x: 715, startPoint y: 120, endPoint x: 759, endPoint y: 124, distance: 44.0
click at [759, 124] on div "64.7%" at bounding box center [740, 117] width 54 height 14
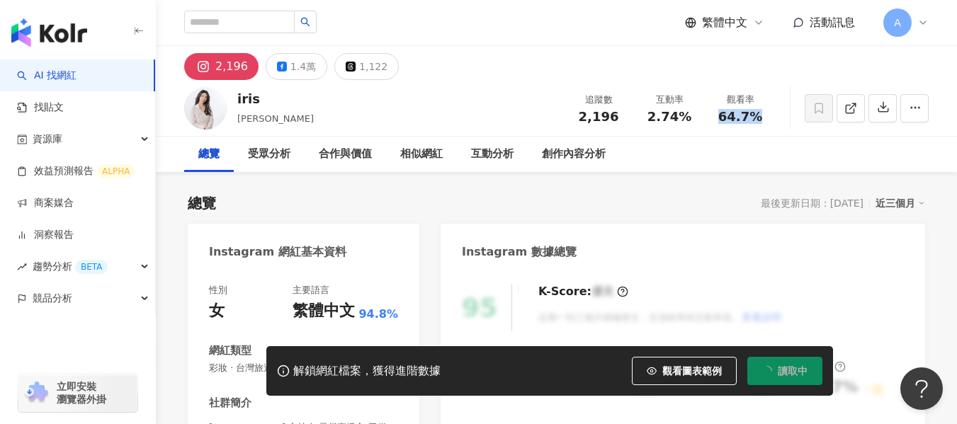
copy span "64.7%"
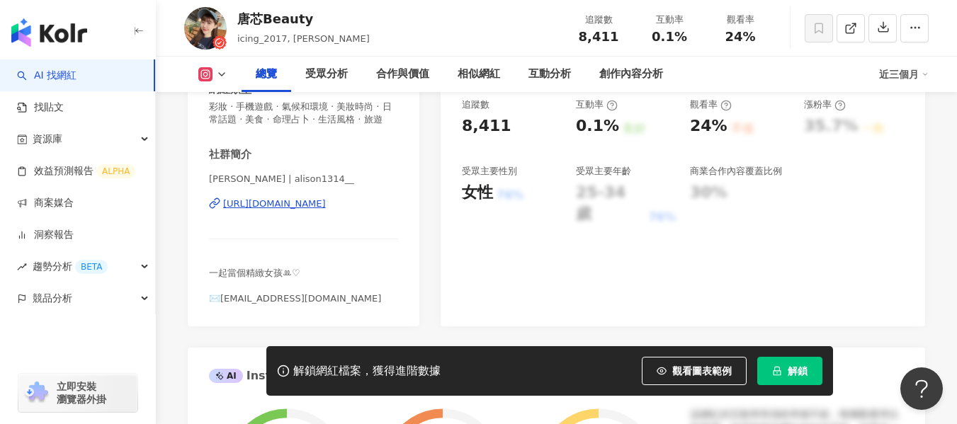
scroll to position [283, 0]
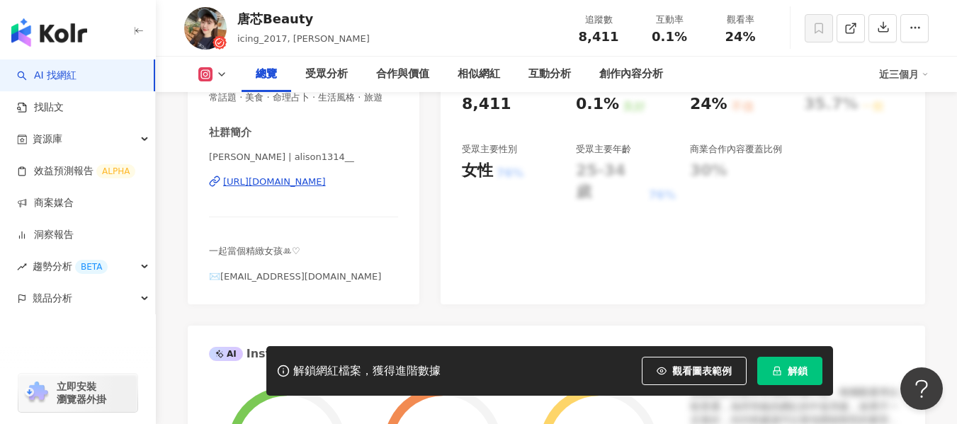
click at [326, 188] on div "https://www.instagram.com/alison1314__/" at bounding box center [274, 182] width 103 height 13
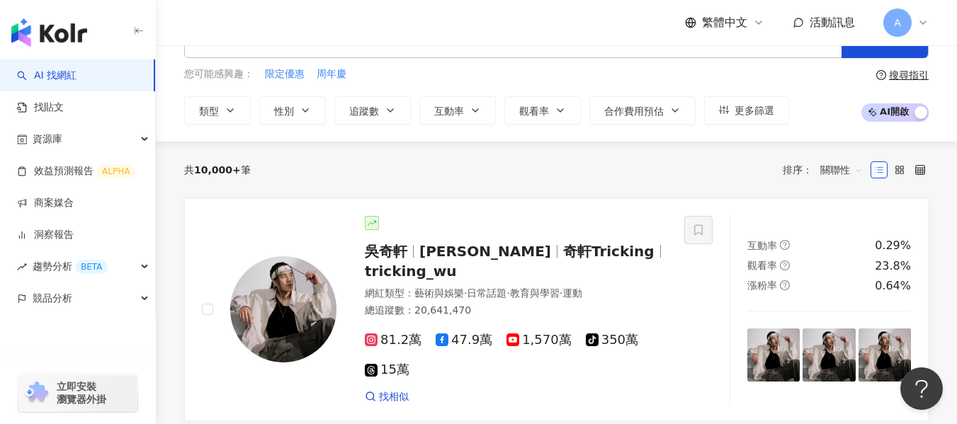
scroll to position [71, 0]
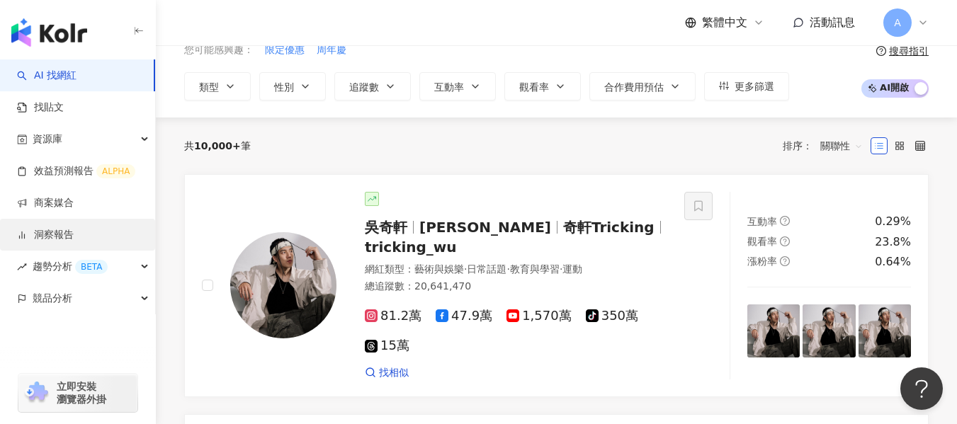
click at [74, 242] on link "洞察報告" at bounding box center [45, 235] width 57 height 14
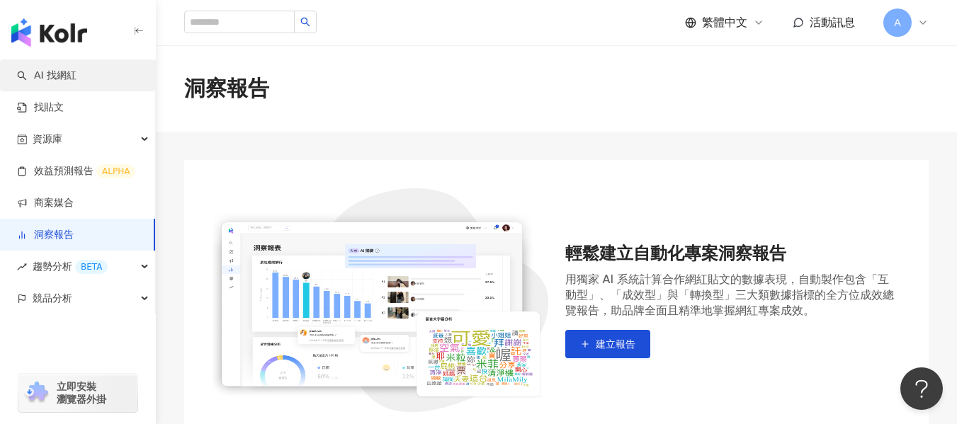
click at [60, 83] on link "AI 找網紅" at bounding box center [46, 76] width 59 height 14
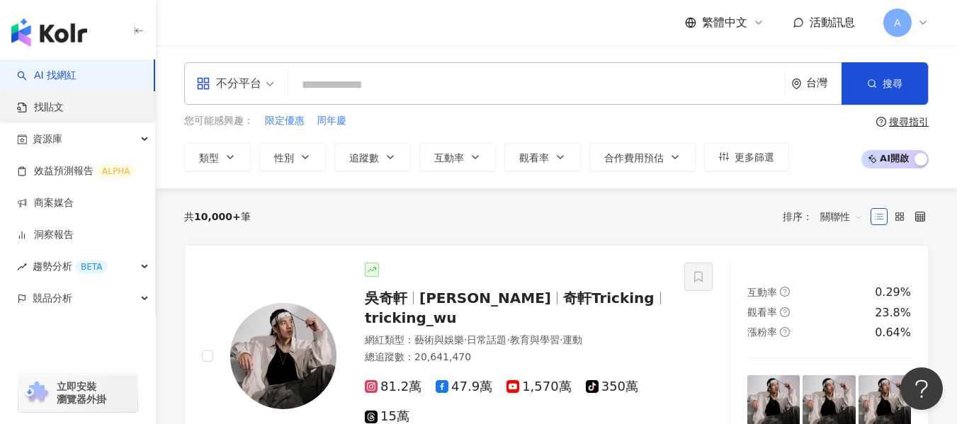
click at [64, 111] on link "找貼文" at bounding box center [40, 108] width 47 height 14
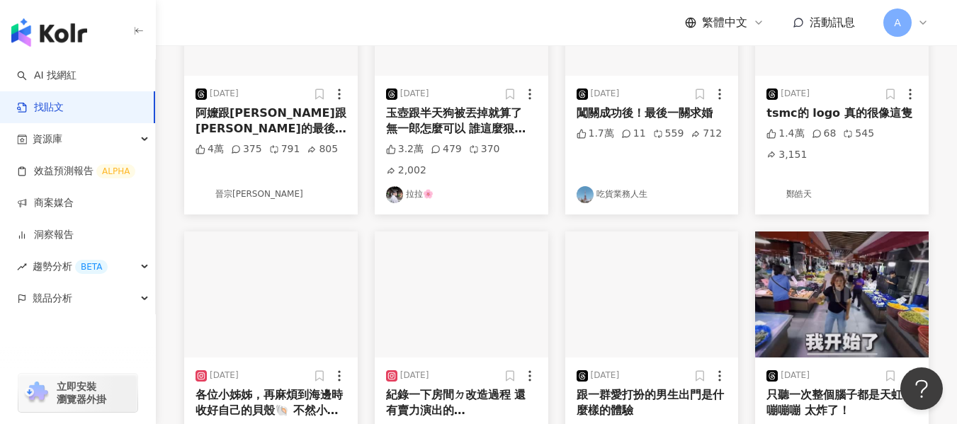
scroll to position [566, 0]
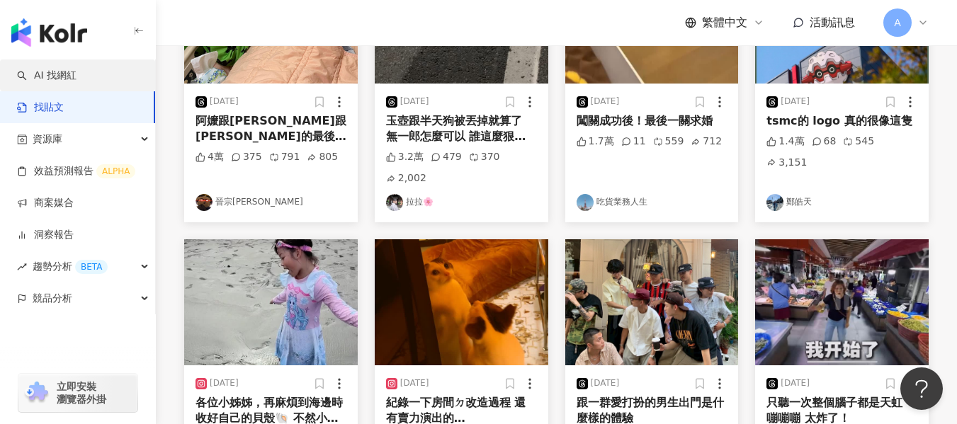
click at [76, 83] on link "AI 找網紅" at bounding box center [46, 76] width 59 height 14
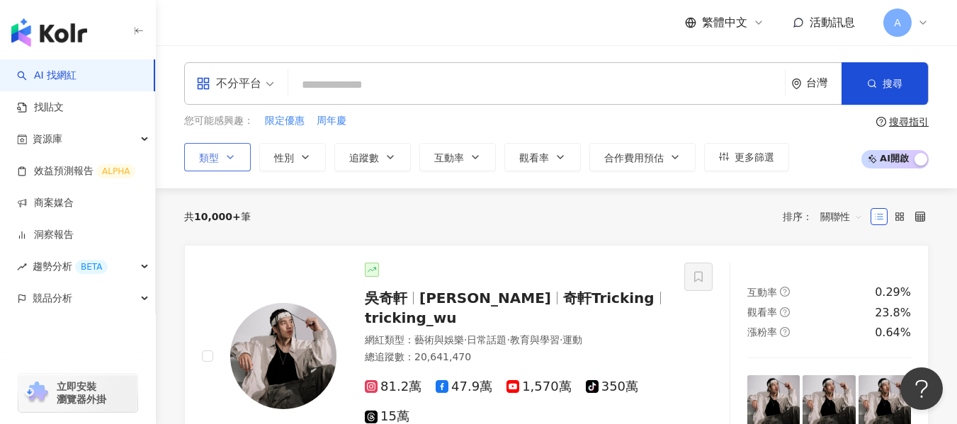
click at [215, 163] on span "類型" at bounding box center [209, 157] width 20 height 11
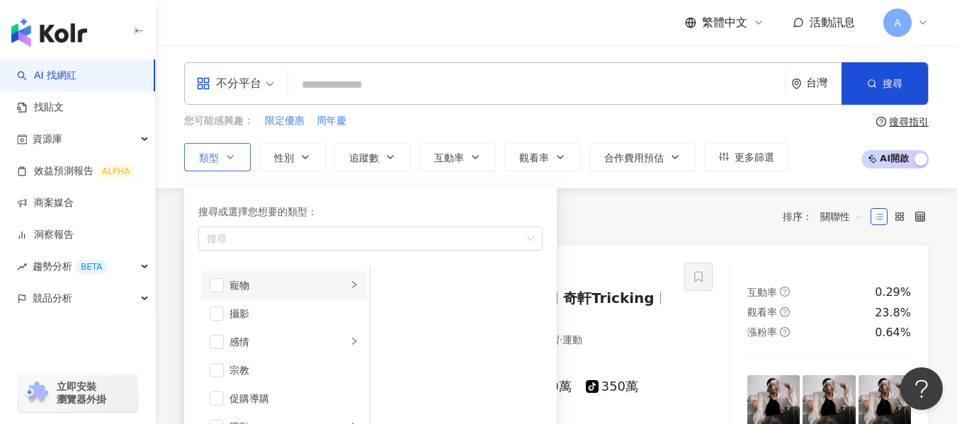
scroll to position [425, 0]
click at [223, 339] on span "button" at bounding box center [217, 340] width 14 height 14
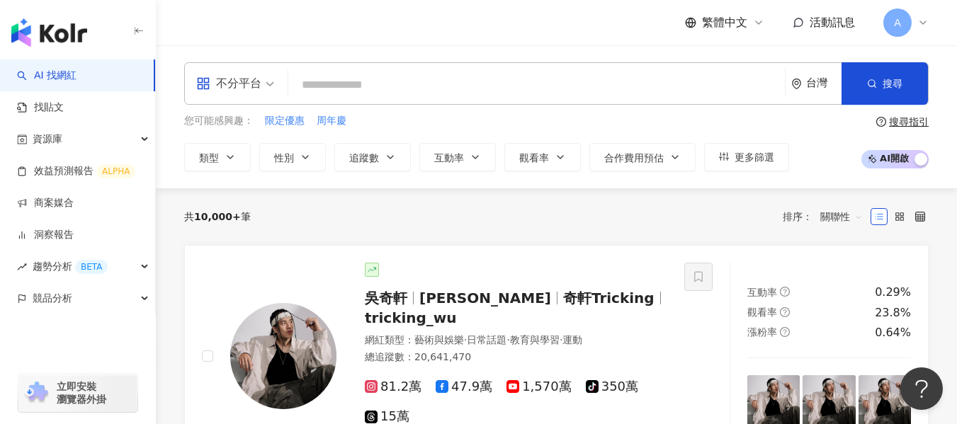
click at [596, 213] on div "共 10,000+ 筆 排序： 關聯性" at bounding box center [556, 216] width 744 height 23
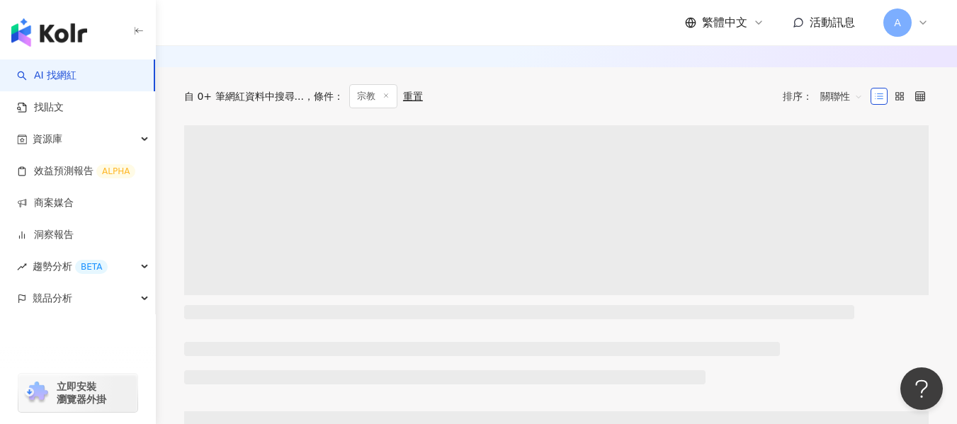
scroll to position [212, 0]
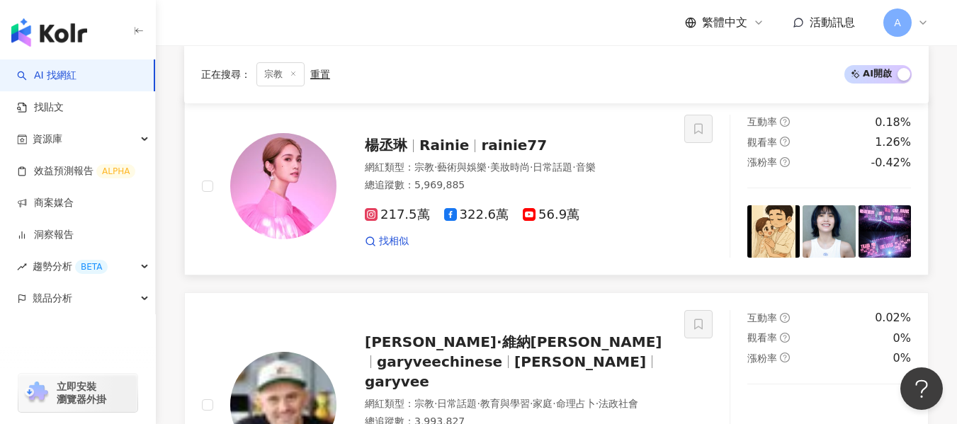
click at [520, 183] on div "總追蹤數 ： 5,969,885" at bounding box center [516, 185] width 302 height 14
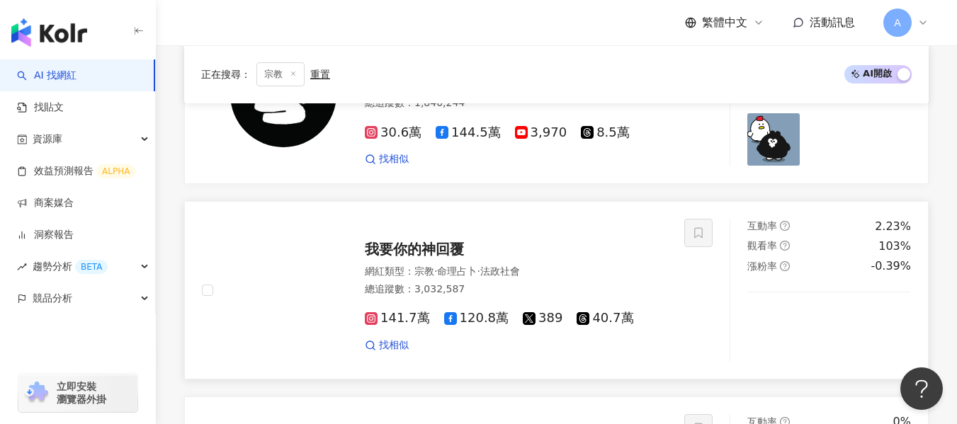
scroll to position [1133, 0]
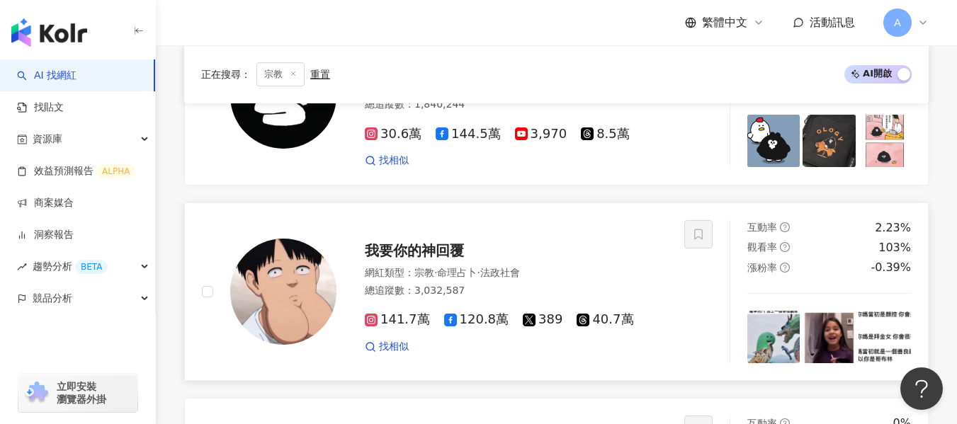
click at [567, 242] on div "我要你的神回覆" at bounding box center [516, 251] width 302 height 20
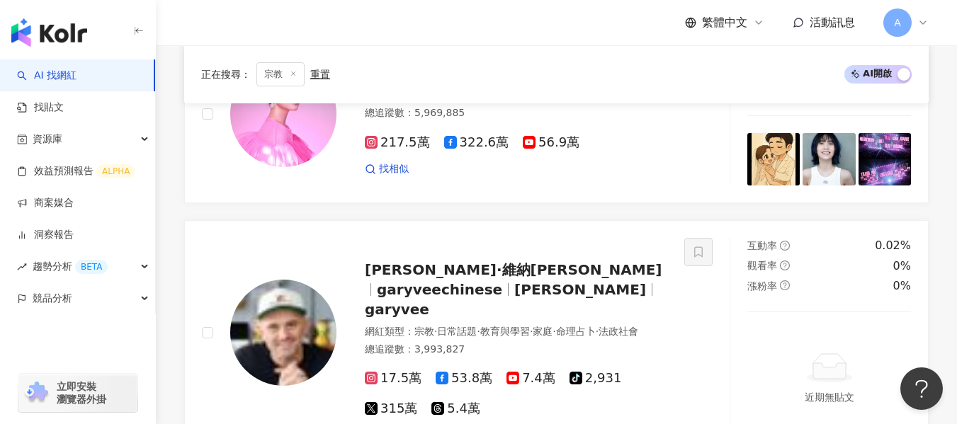
scroll to position [283, 0]
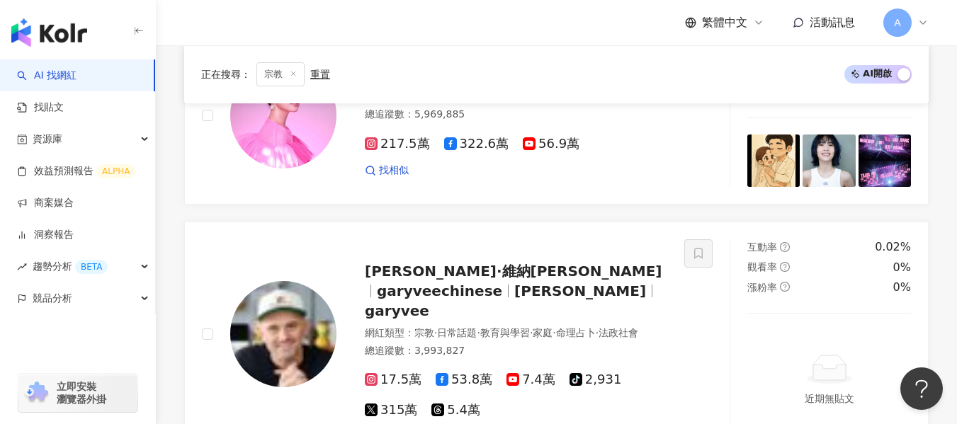
click at [297, 76] on span "宗教" at bounding box center [280, 74] width 48 height 24
click at [293, 76] on icon at bounding box center [293, 73] width 7 height 7
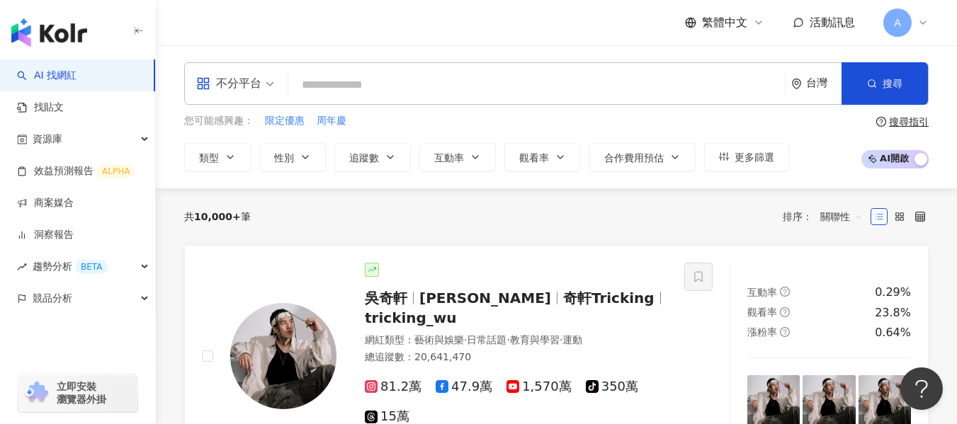
click at [356, 96] on input "search" at bounding box center [536, 85] width 485 height 27
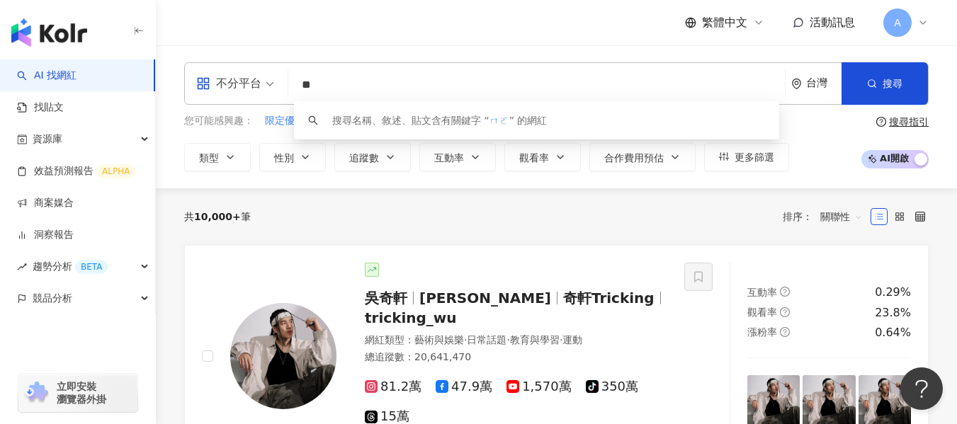
type input "*"
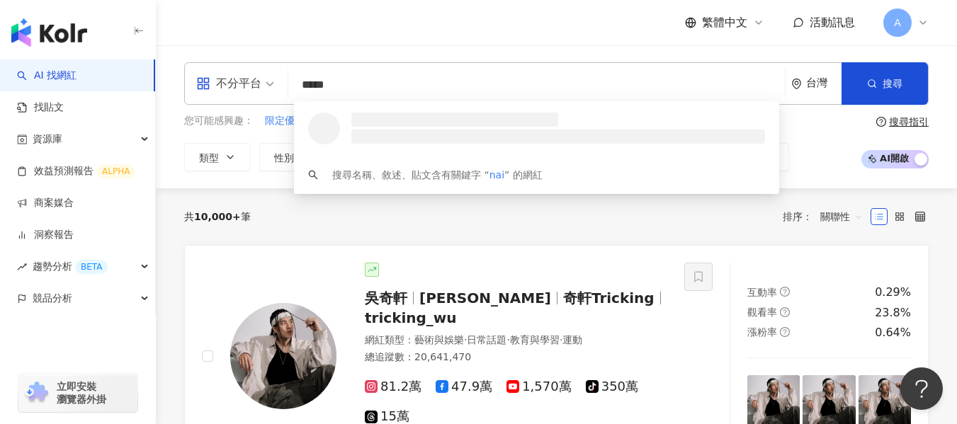
type input "******"
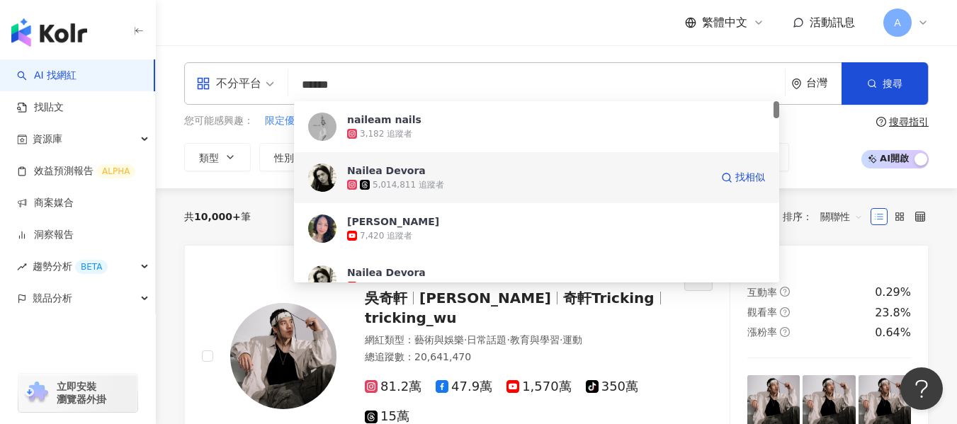
click at [455, 197] on div "Nailea Devora 5,014,811 追蹤者 找相似" at bounding box center [536, 177] width 485 height 51
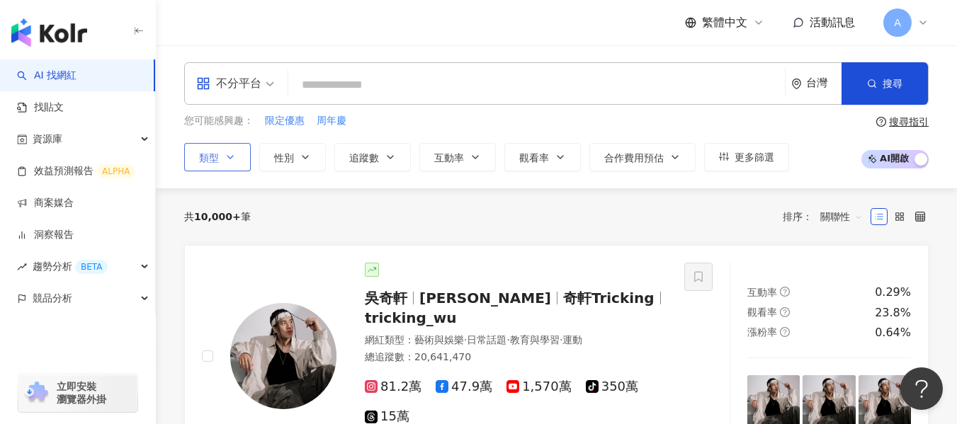
click at [219, 158] on button "類型" at bounding box center [217, 157] width 67 height 28
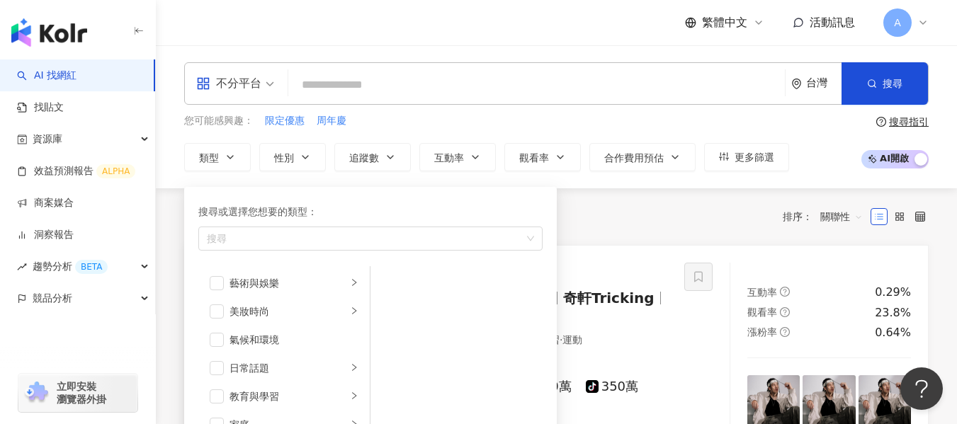
click at [375, 126] on div "您可能感興趣： 限定優惠 周年慶" at bounding box center [486, 121] width 605 height 16
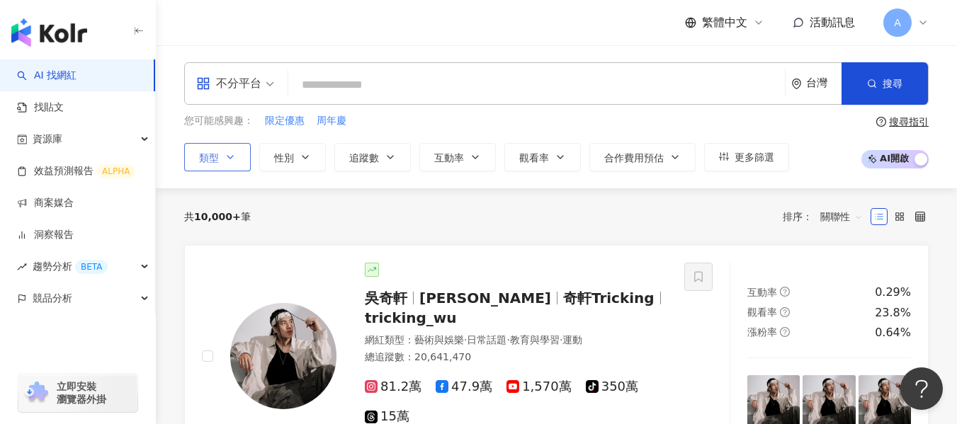
click at [208, 168] on button "類型" at bounding box center [217, 157] width 67 height 28
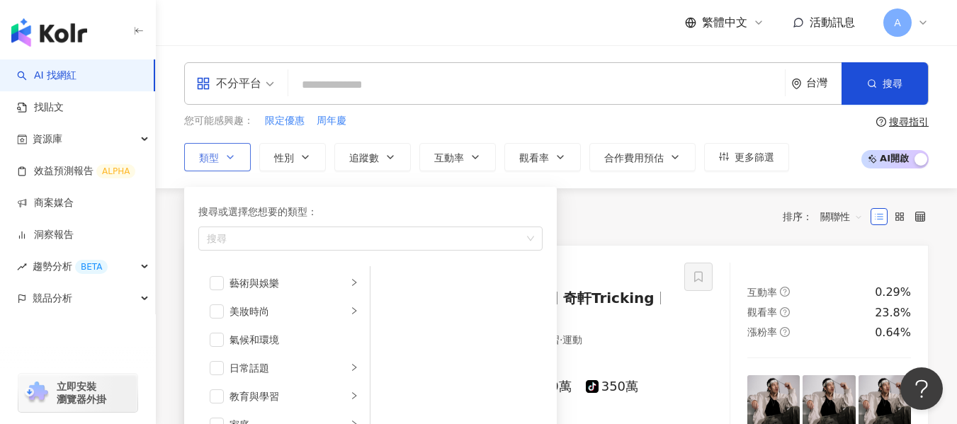
click at [208, 168] on button "類型 搜尋或選擇您想要的類型： 搜尋 藝術與娛樂 美妝時尚 氣候和環境 日常話題 教育與學習 家庭 財經 美食 命理占卜 遊戲 法政社會 生活風格 影視娛樂 …" at bounding box center [217, 157] width 67 height 28
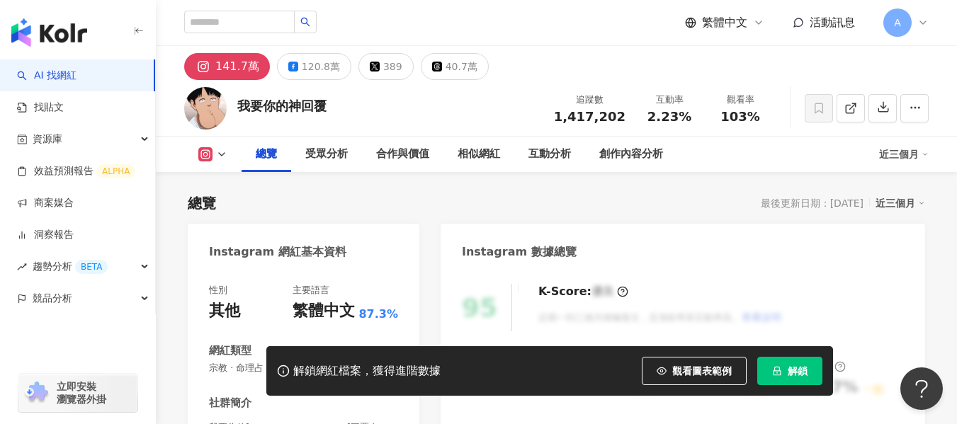
scroll to position [212, 0]
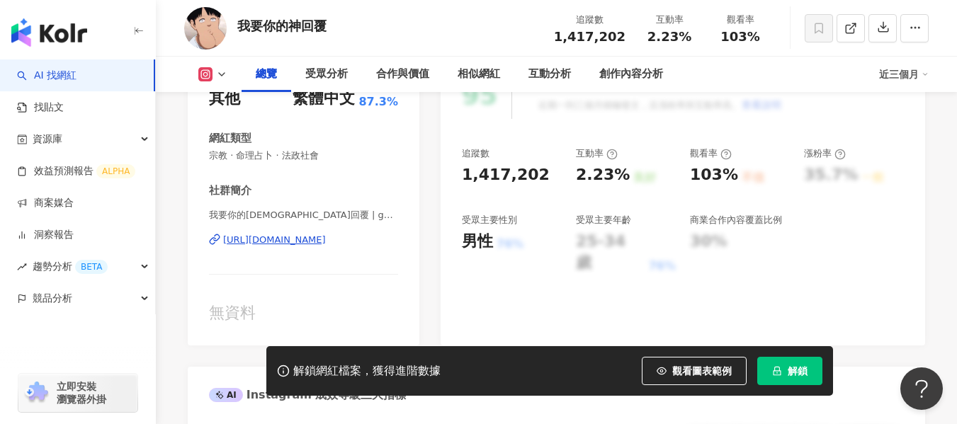
click at [326, 241] on div "[URL][DOMAIN_NAME]" at bounding box center [274, 240] width 103 height 13
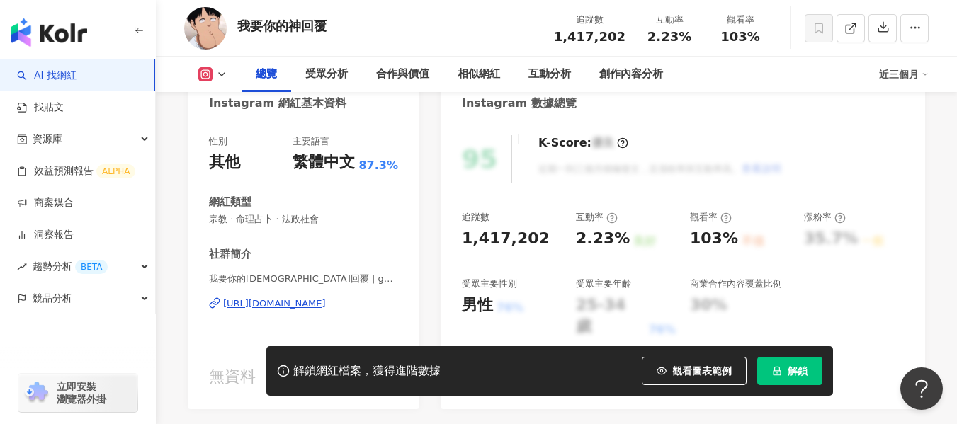
scroll to position [71, 0]
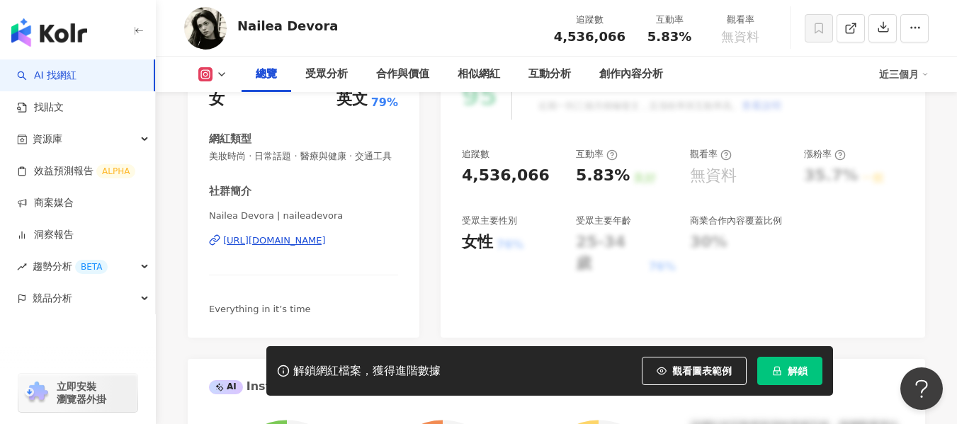
scroll to position [212, 0]
click at [326, 246] on div "[URL][DOMAIN_NAME]" at bounding box center [274, 240] width 103 height 13
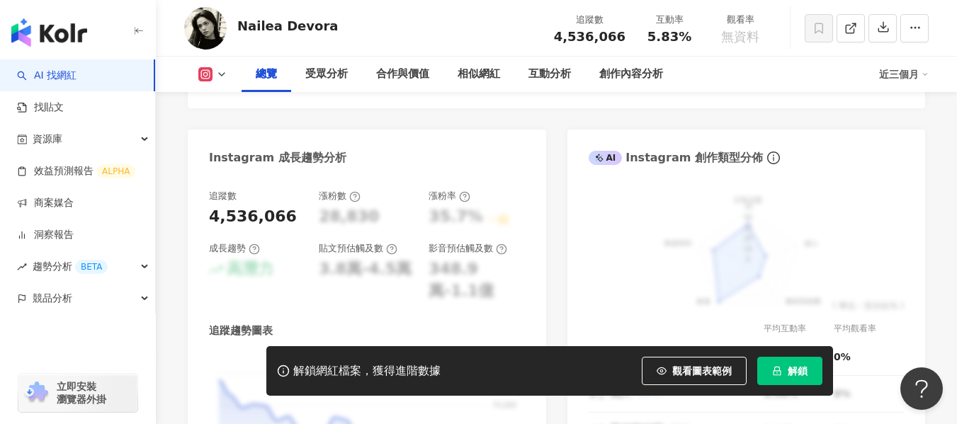
scroll to position [637, 0]
